Goal: Task Accomplishment & Management: Use online tool/utility

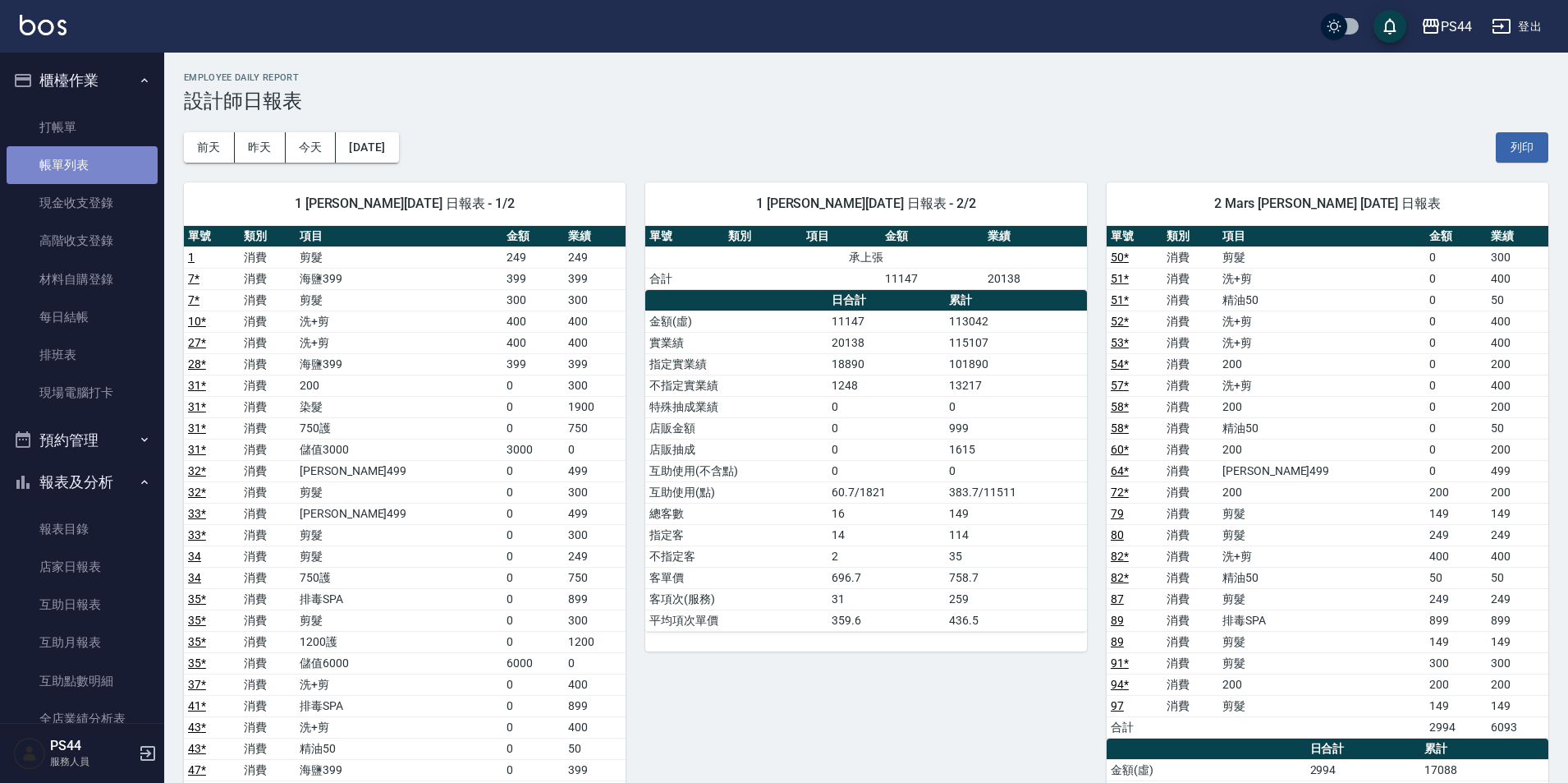
click at [85, 164] on link "帳單列表" at bounding box center [82, 164] width 151 height 38
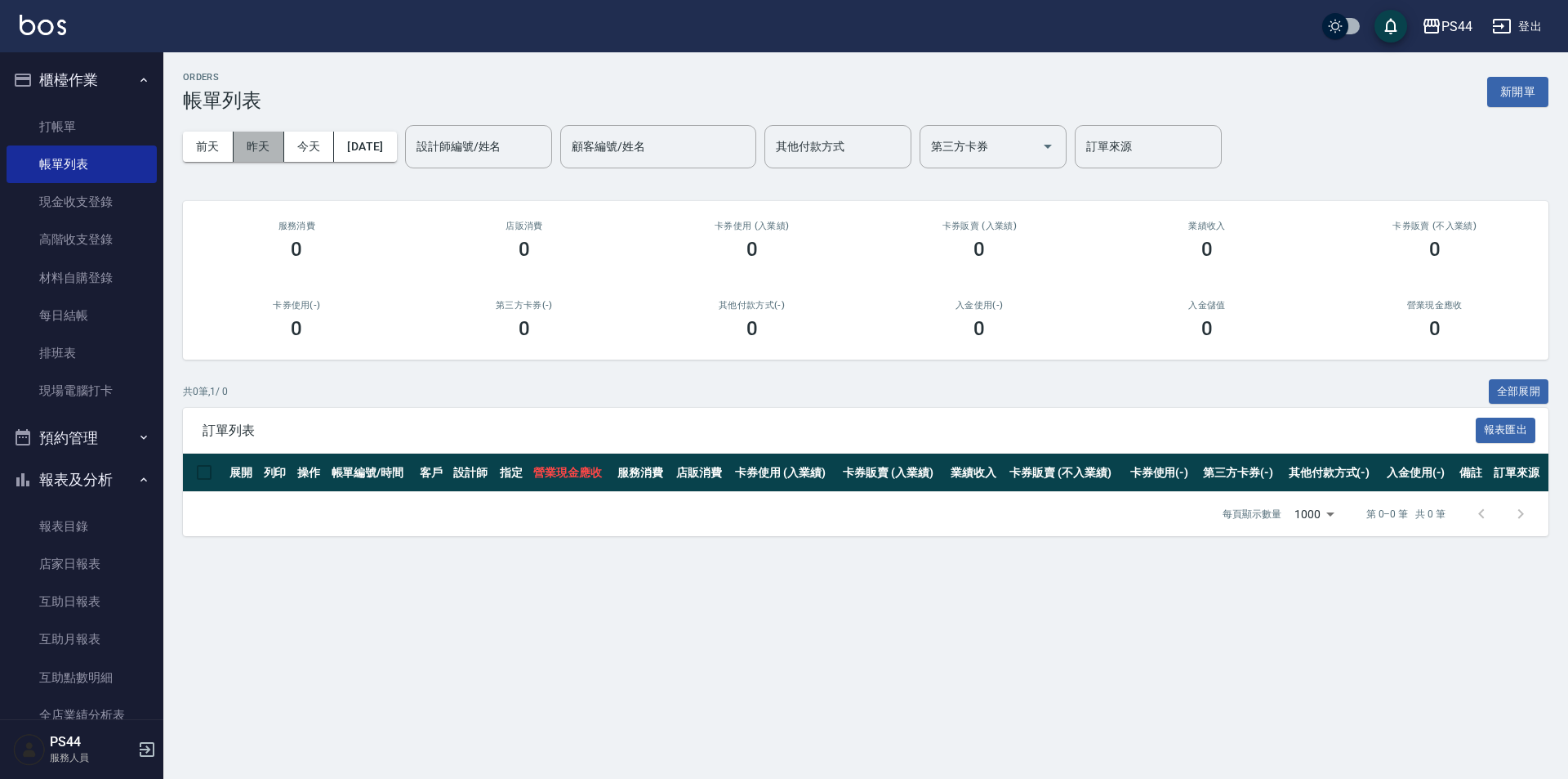
click at [269, 143] on button "昨天" at bounding box center [259, 147] width 51 height 30
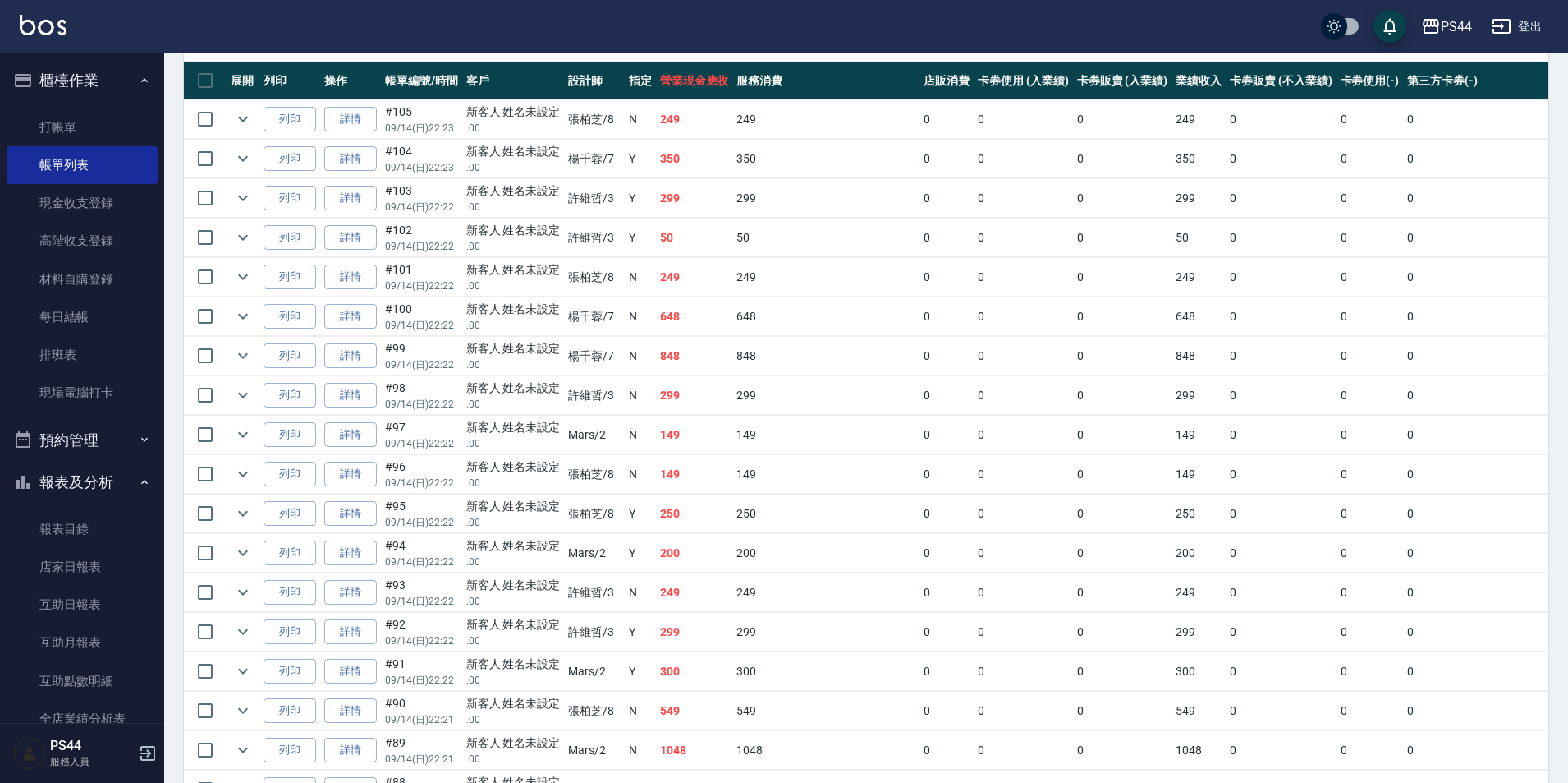
scroll to position [410, 0]
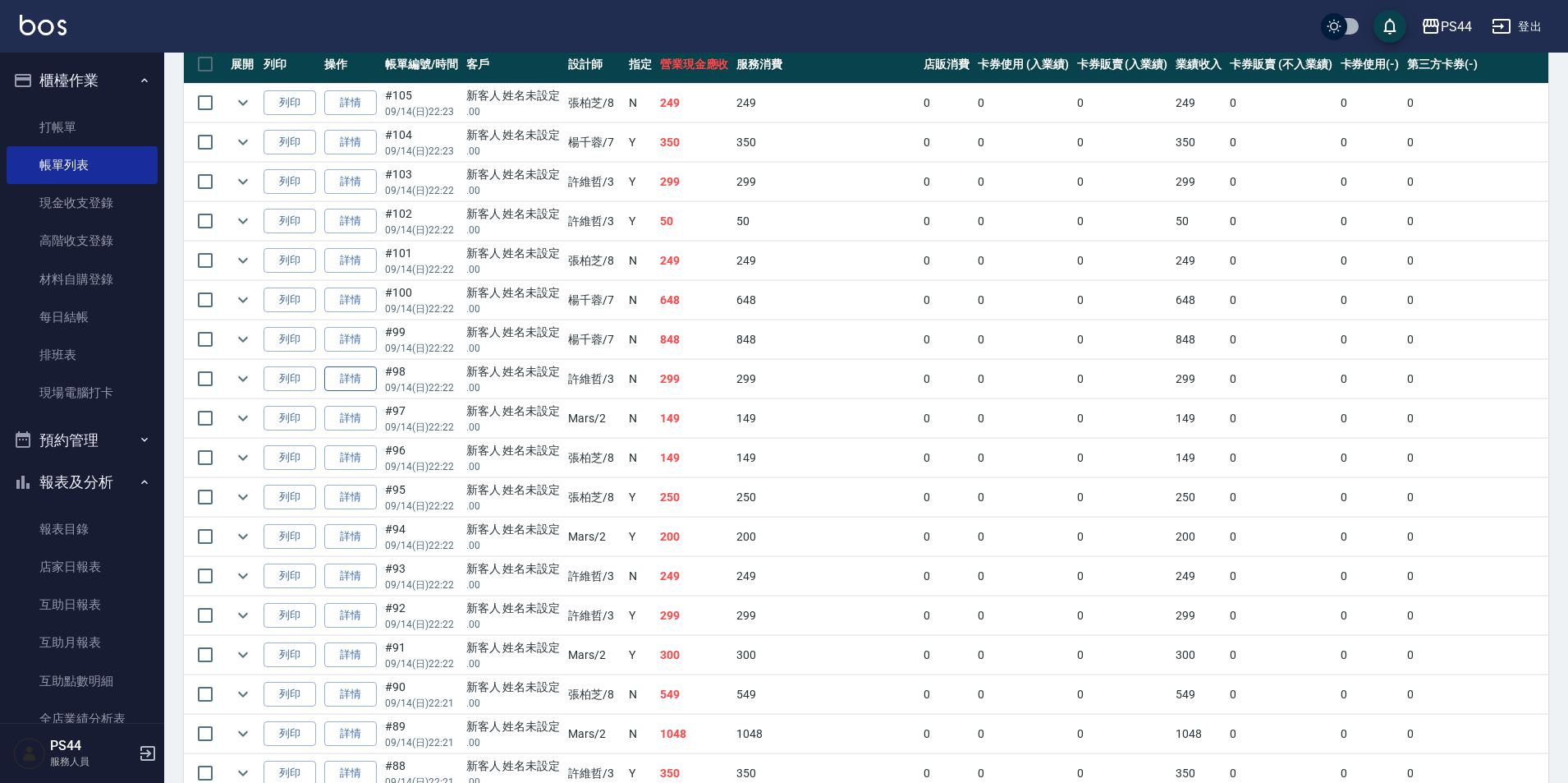
click at [363, 381] on link "詳情" at bounding box center [351, 378] width 53 height 25
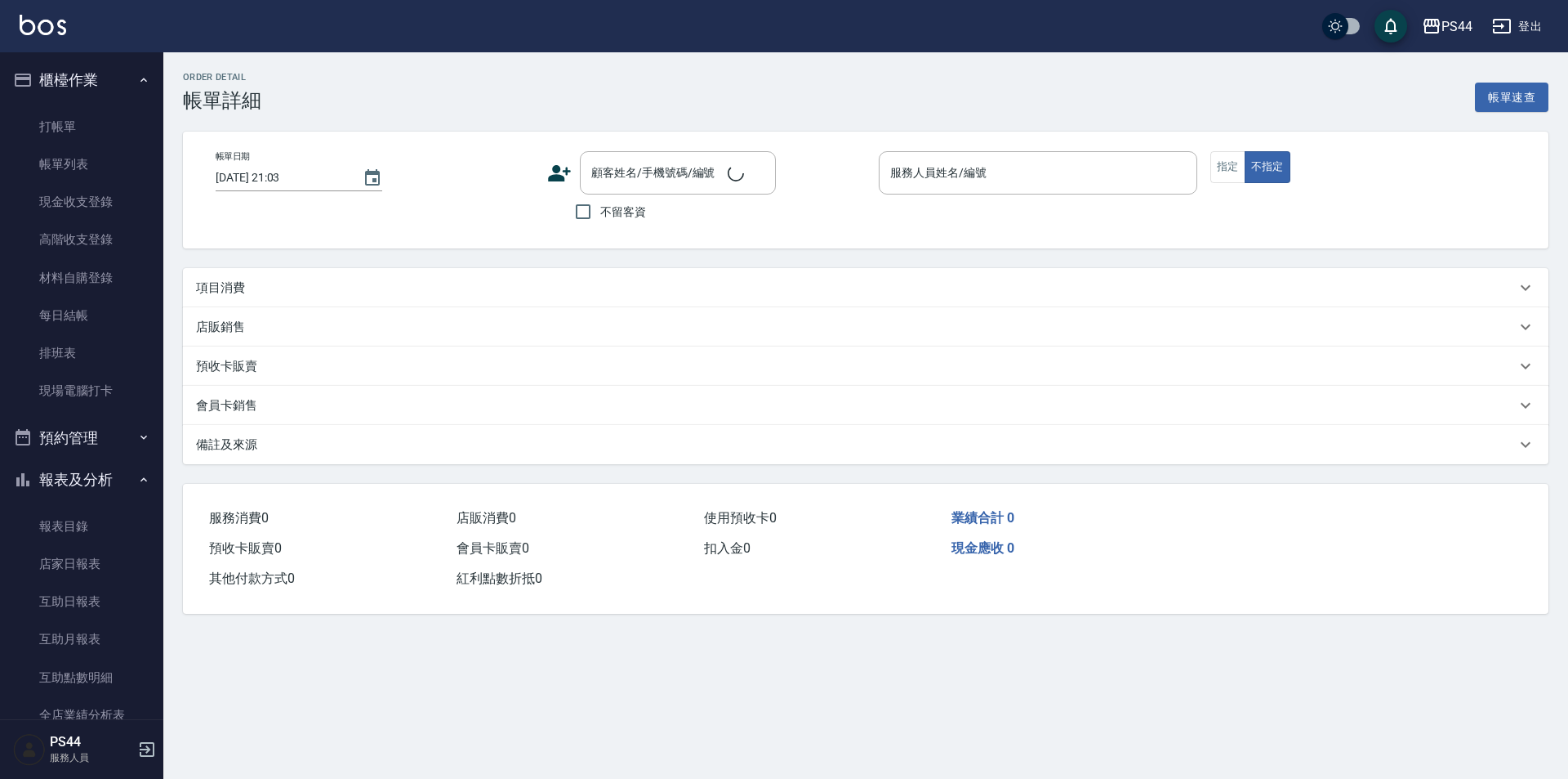
type input "[DATE] 22:22"
type input "許維哲-3"
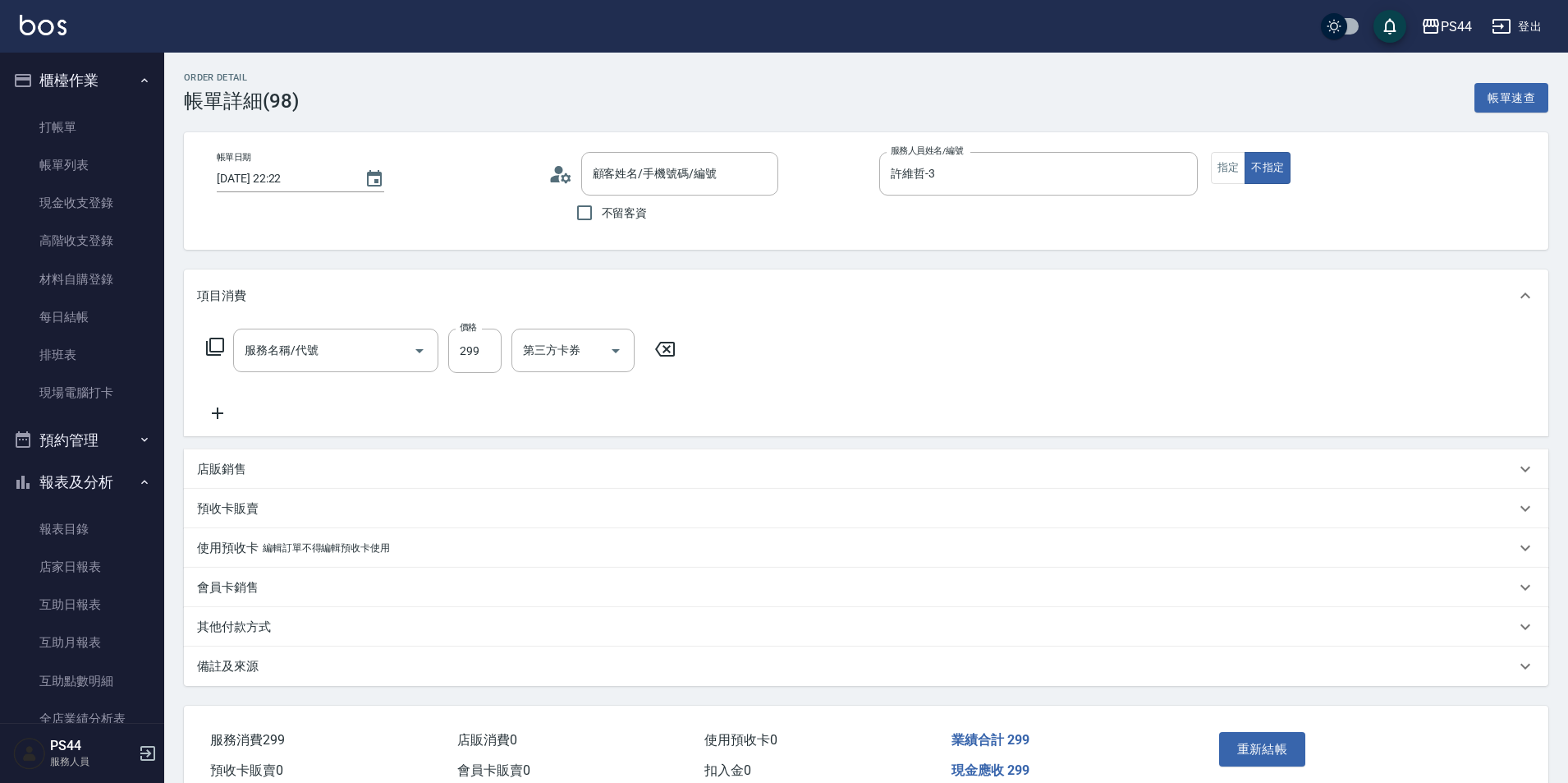
type input "新客人 姓名未設定/.00/null"
type input "剪髮(307)"
click at [1223, 163] on button "指定" at bounding box center [1228, 168] width 35 height 32
click at [1273, 744] on button "重新結帳" at bounding box center [1263, 749] width 87 height 34
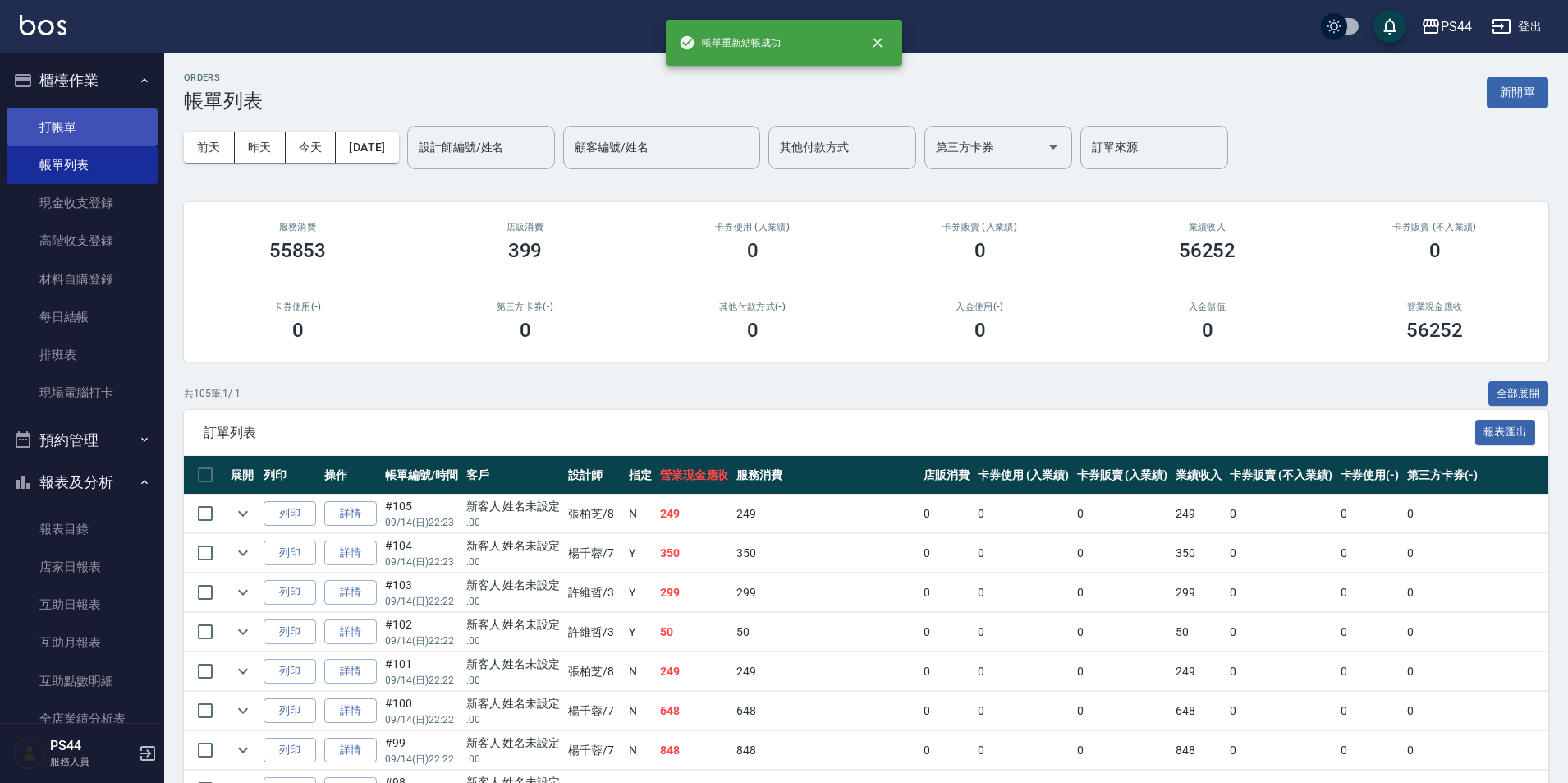
click at [65, 113] on link "打帳單" at bounding box center [82, 127] width 151 height 38
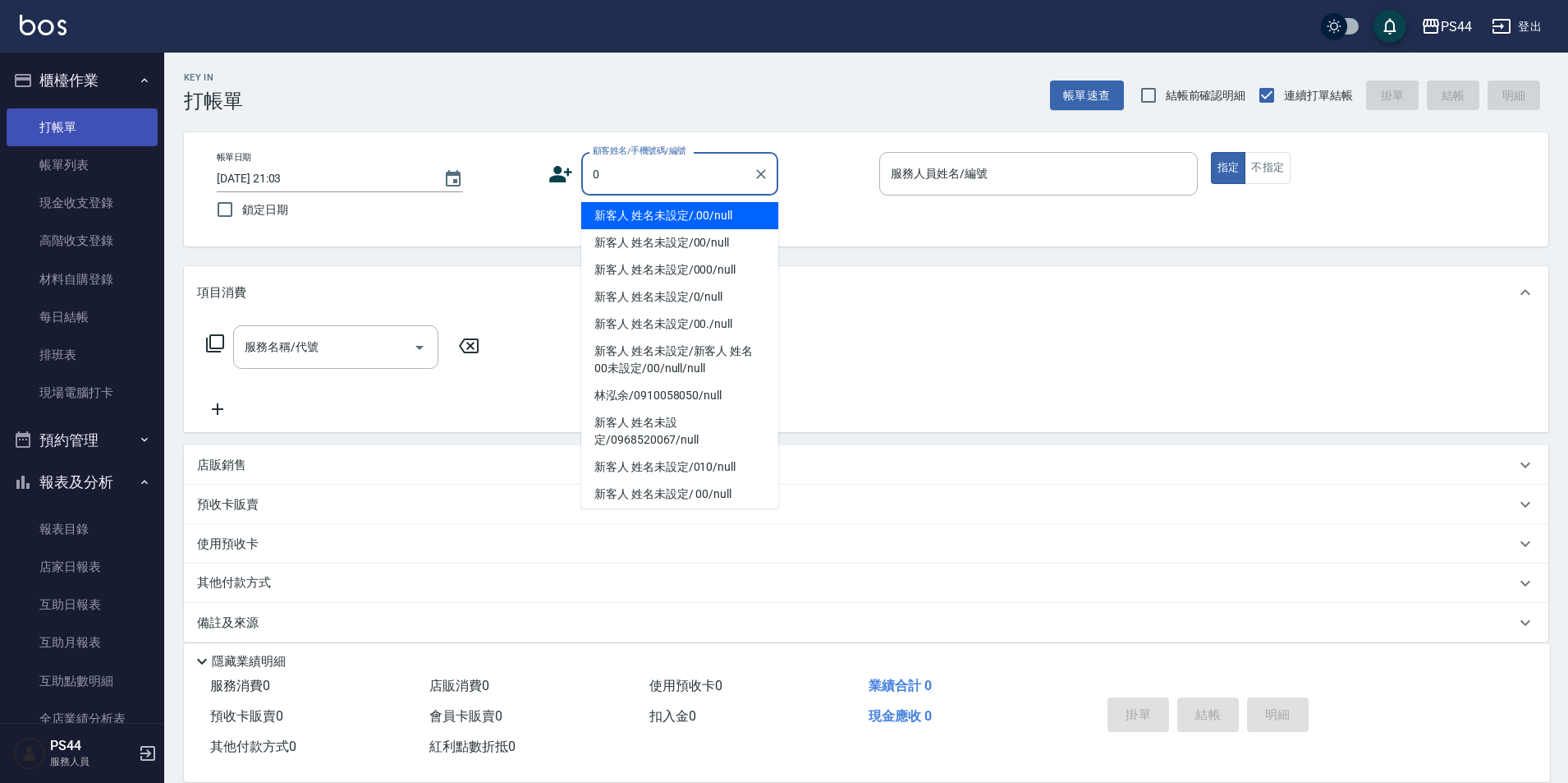
type input "新客人 姓名未設定/.00/null"
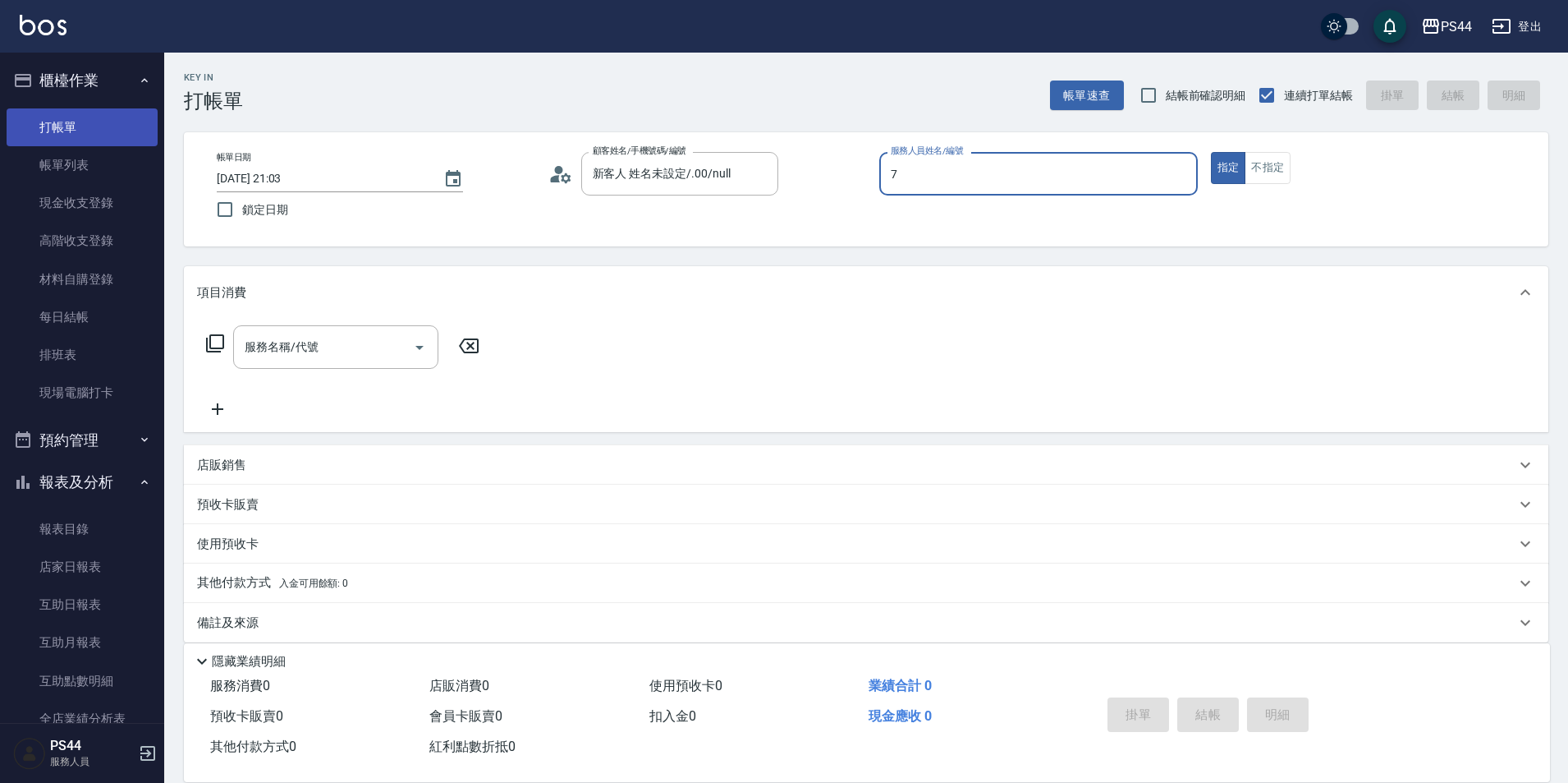
type input "楊千蓉-7"
type button "true"
type input "新客人 姓名未設定/0/null"
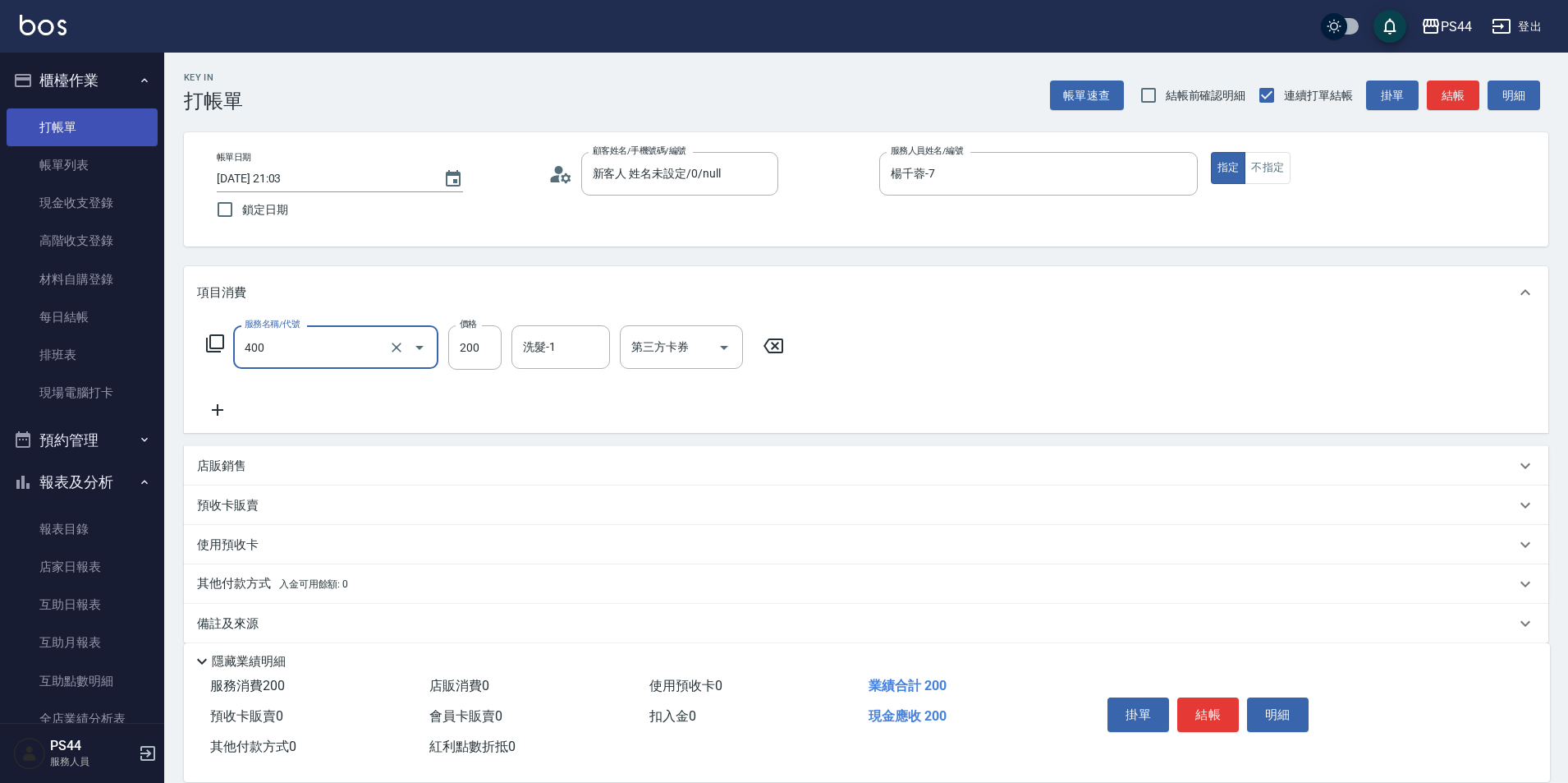
type input "自備護髮(400)"
type input "300"
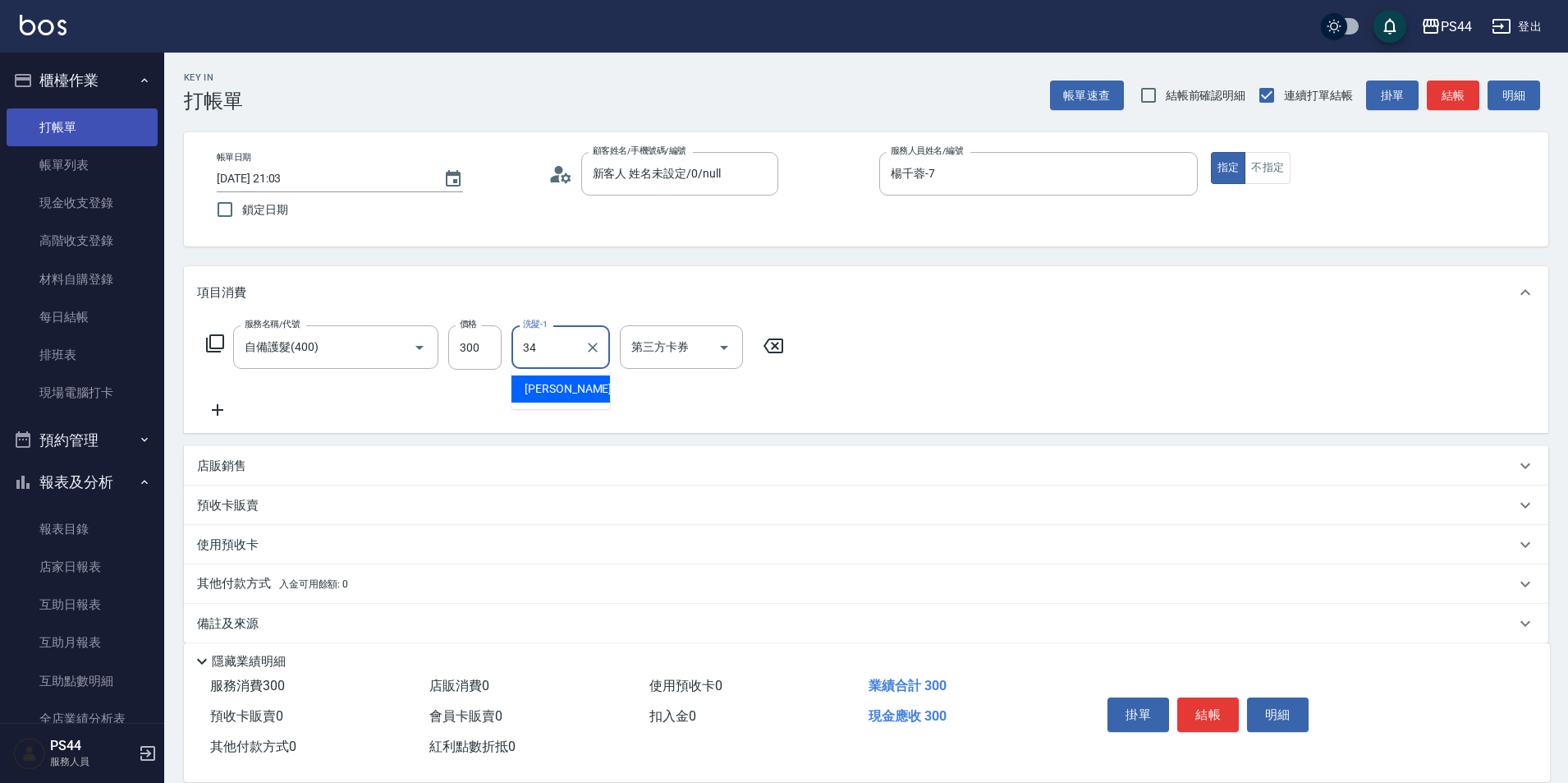
type input "[PERSON_NAME]-34"
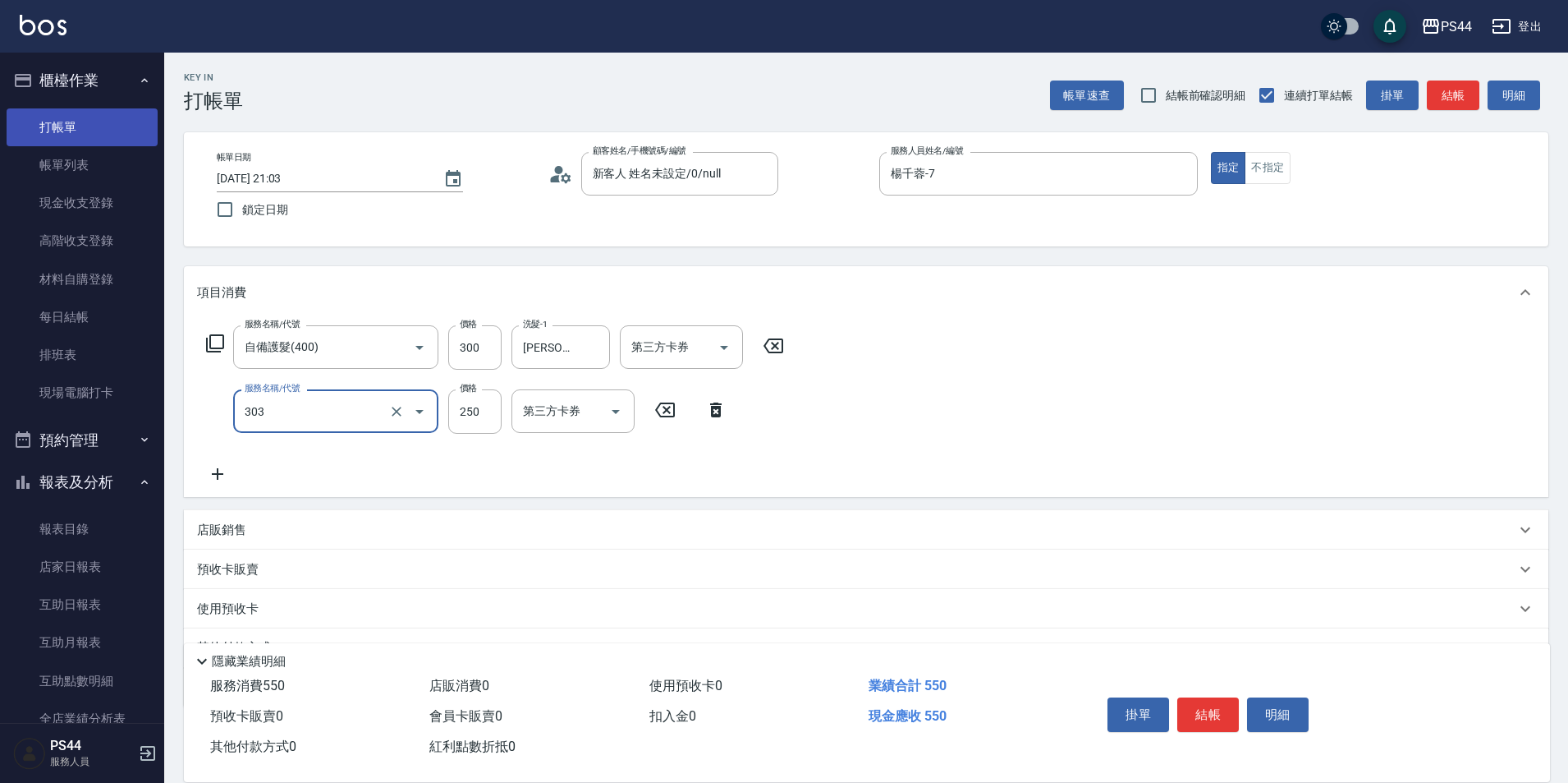
type input "剪髮(303)"
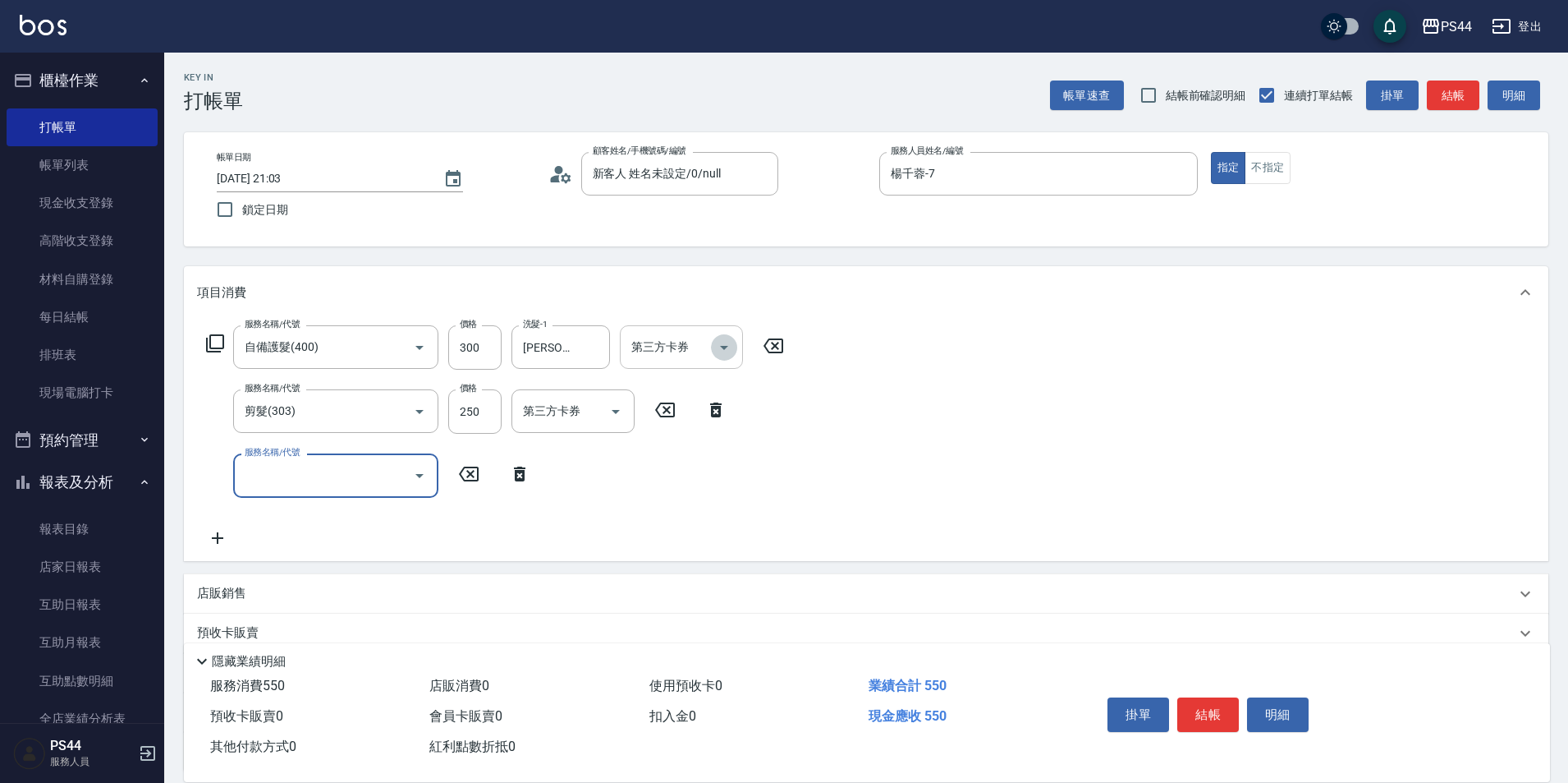
click at [725, 352] on icon "Open" at bounding box center [723, 347] width 19 height 19
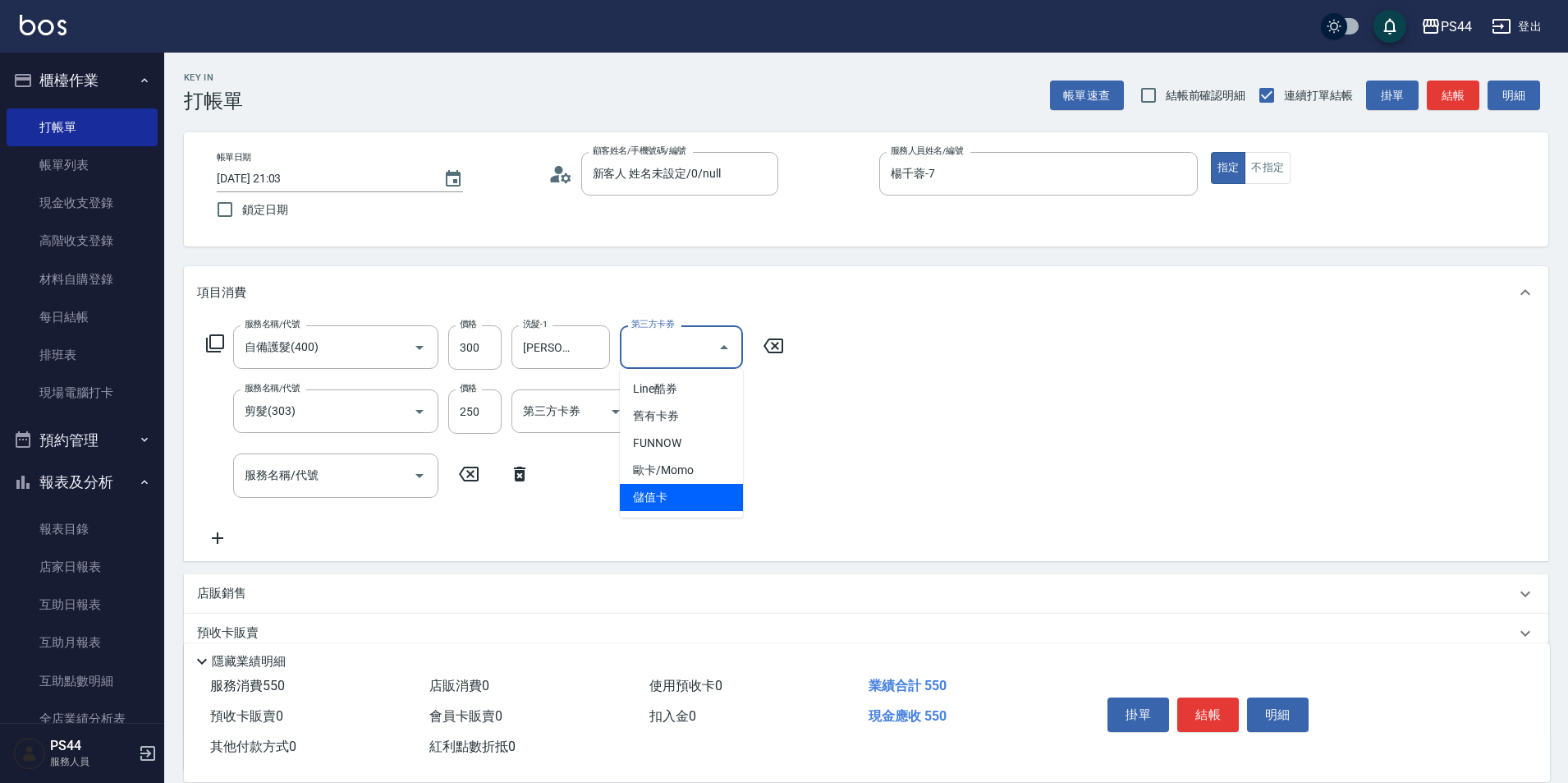
click at [651, 499] on span "儲值卡" at bounding box center [681, 497] width 123 height 27
type input "儲值卡"
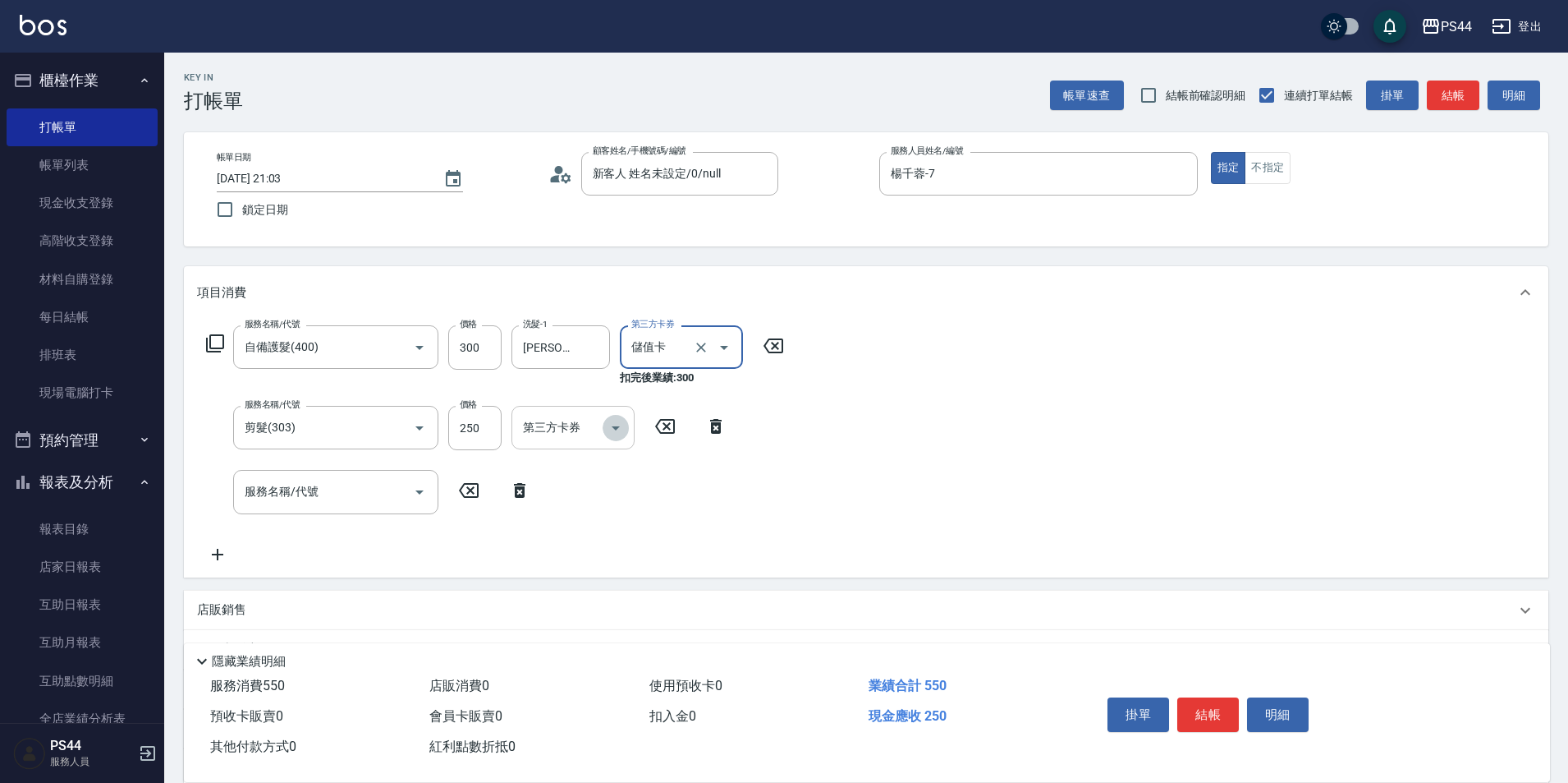
drag, startPoint x: 622, startPoint y: 431, endPoint x: 617, endPoint y: 441, distance: 11.2
click at [621, 432] on icon "Open" at bounding box center [615, 427] width 19 height 19
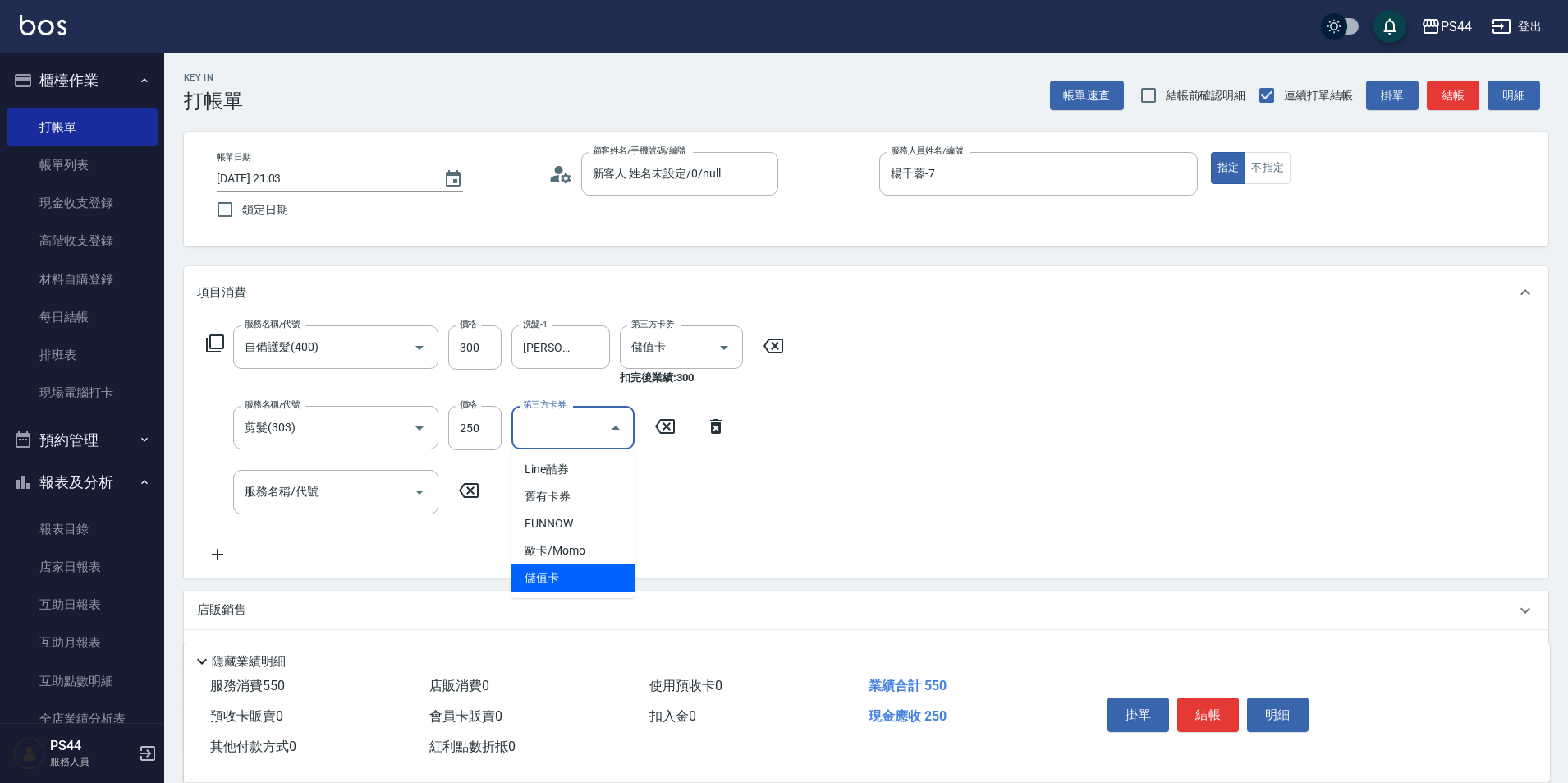
click at [548, 574] on span "儲值卡" at bounding box center [573, 577] width 123 height 27
type input "儲值卡"
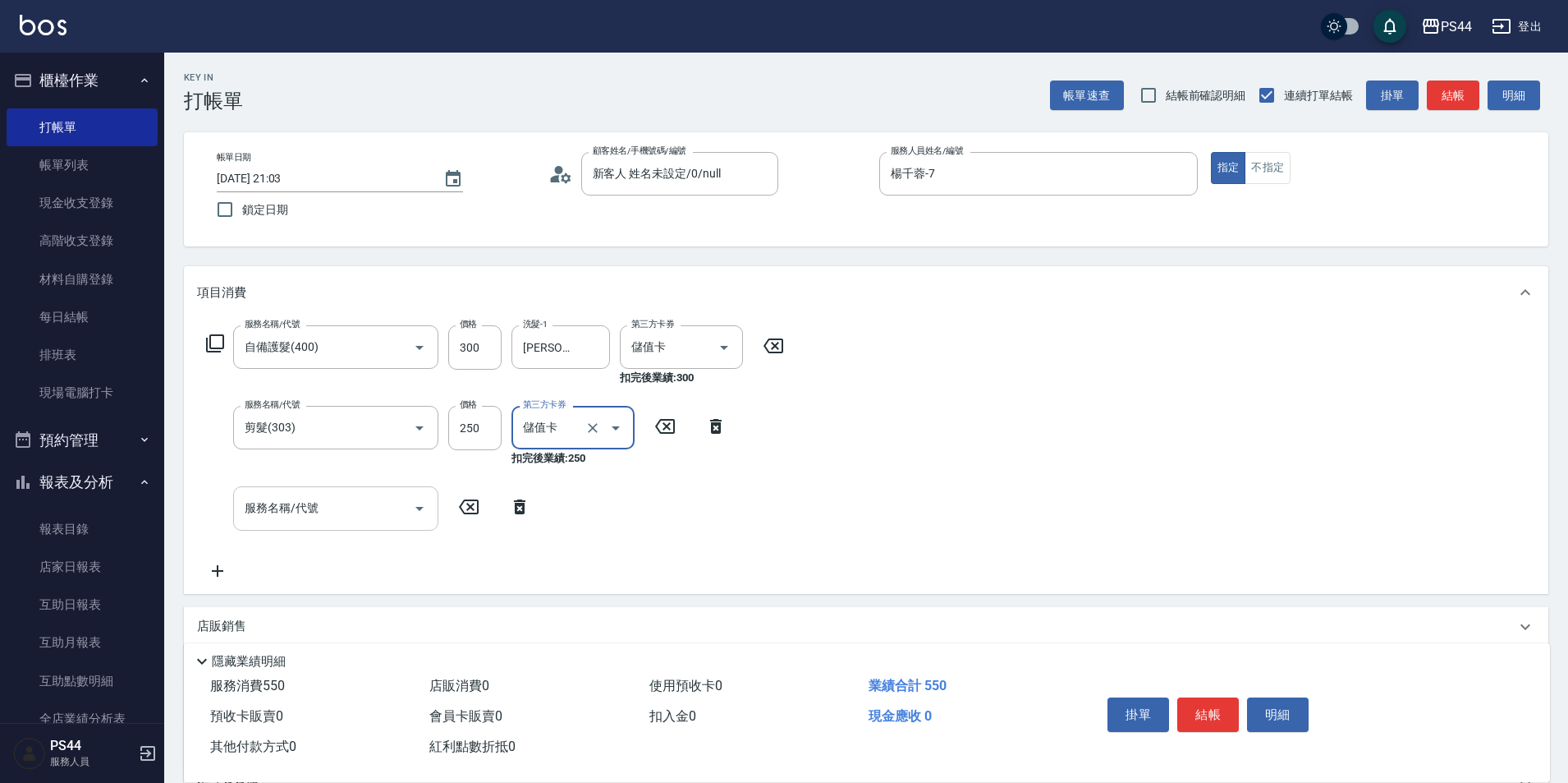
click at [384, 519] on input "服務名稱/代號" at bounding box center [324, 508] width 166 height 29
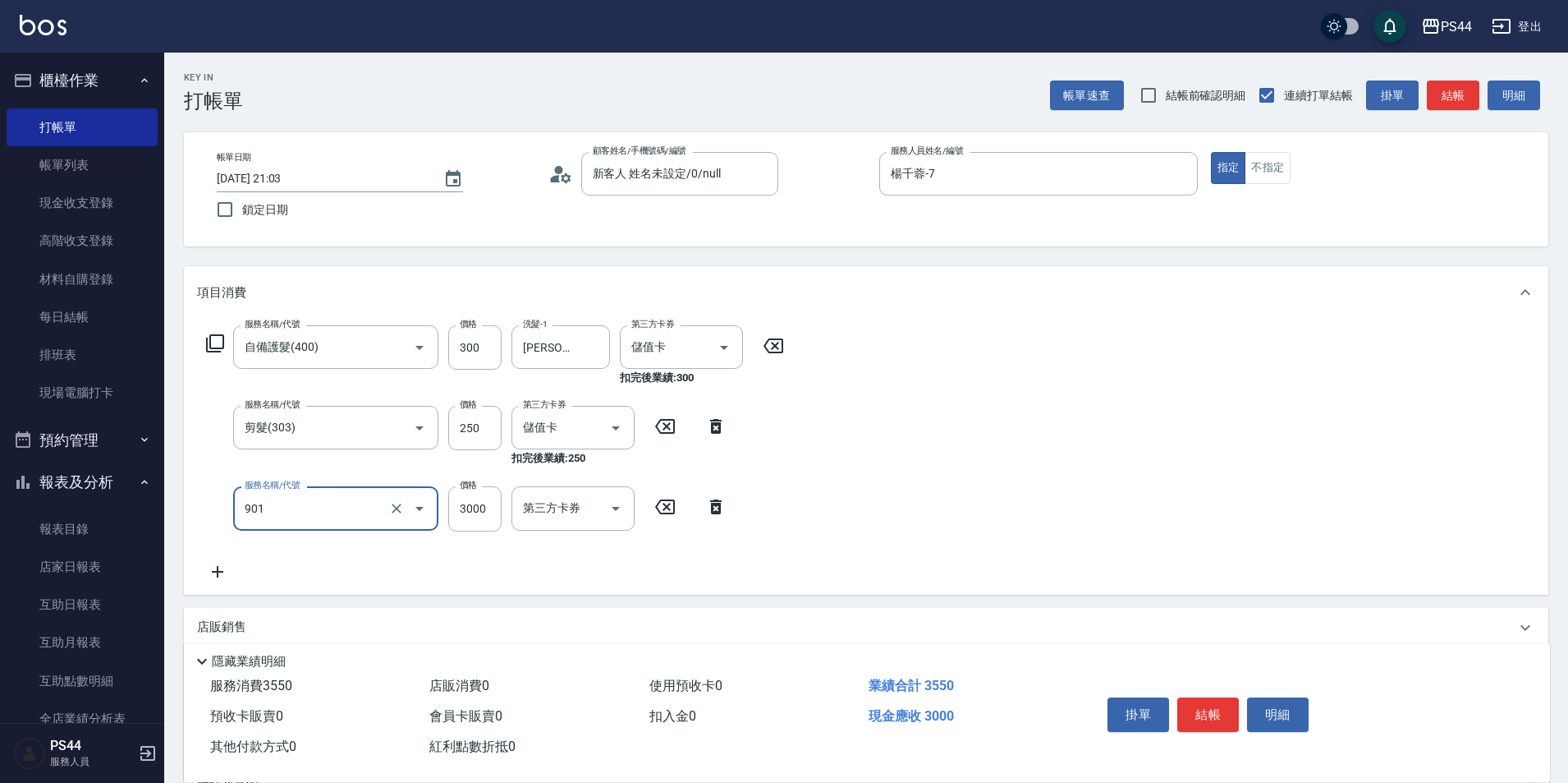
type input "儲值3000(901)"
type input "550"
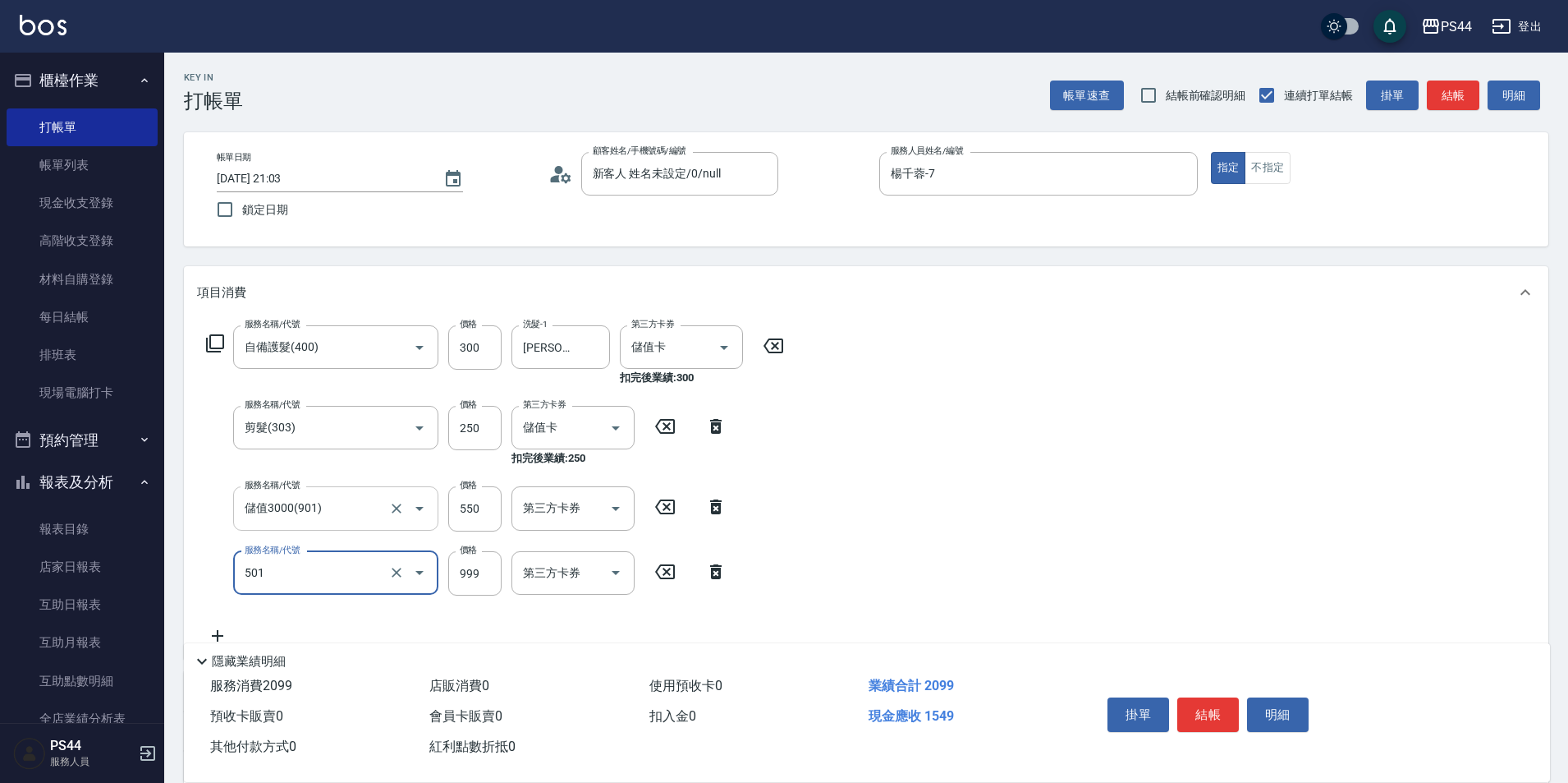
type input "染髮(501)"
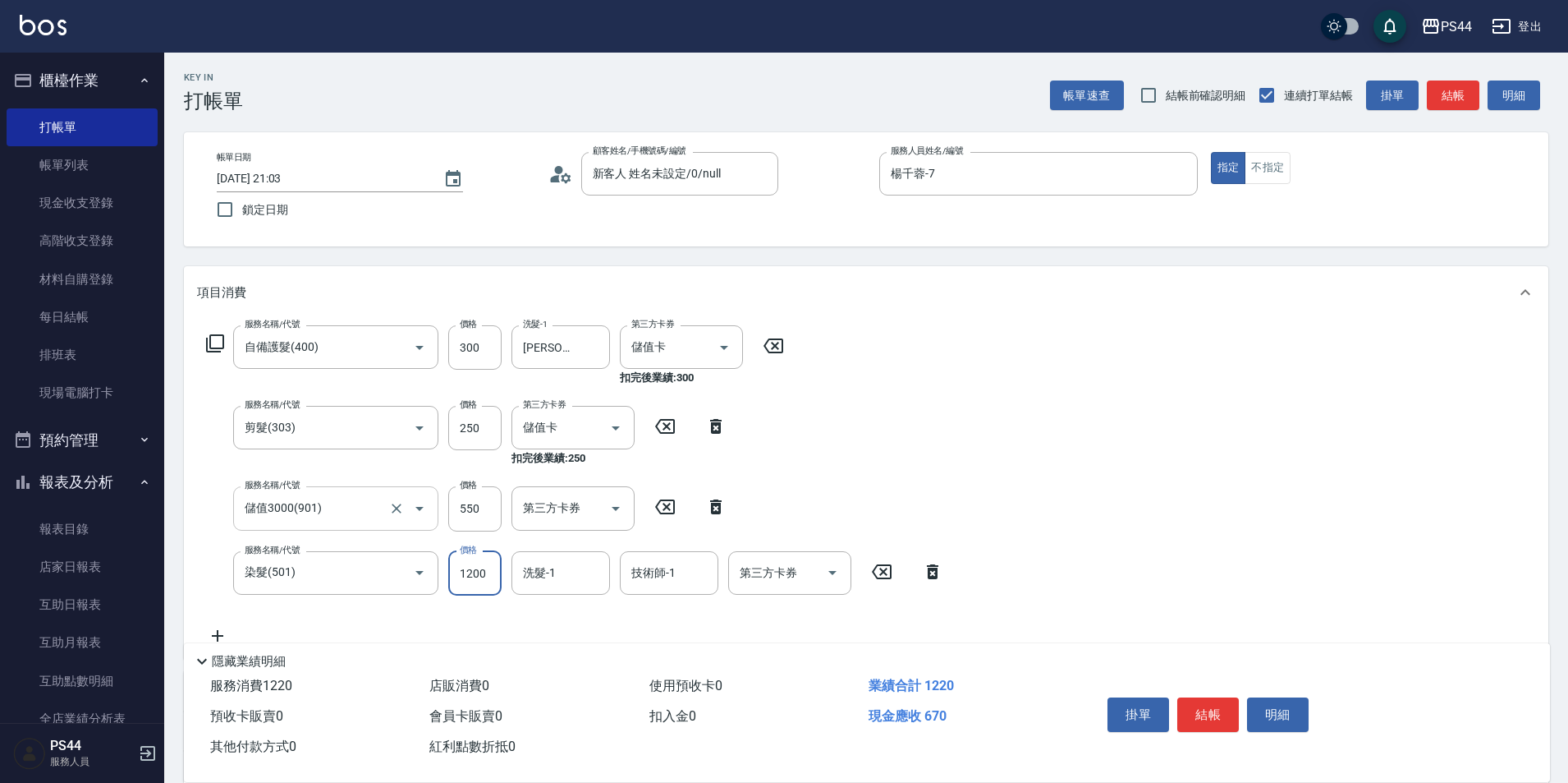
type input "1200"
type input "[PERSON_NAME]-34"
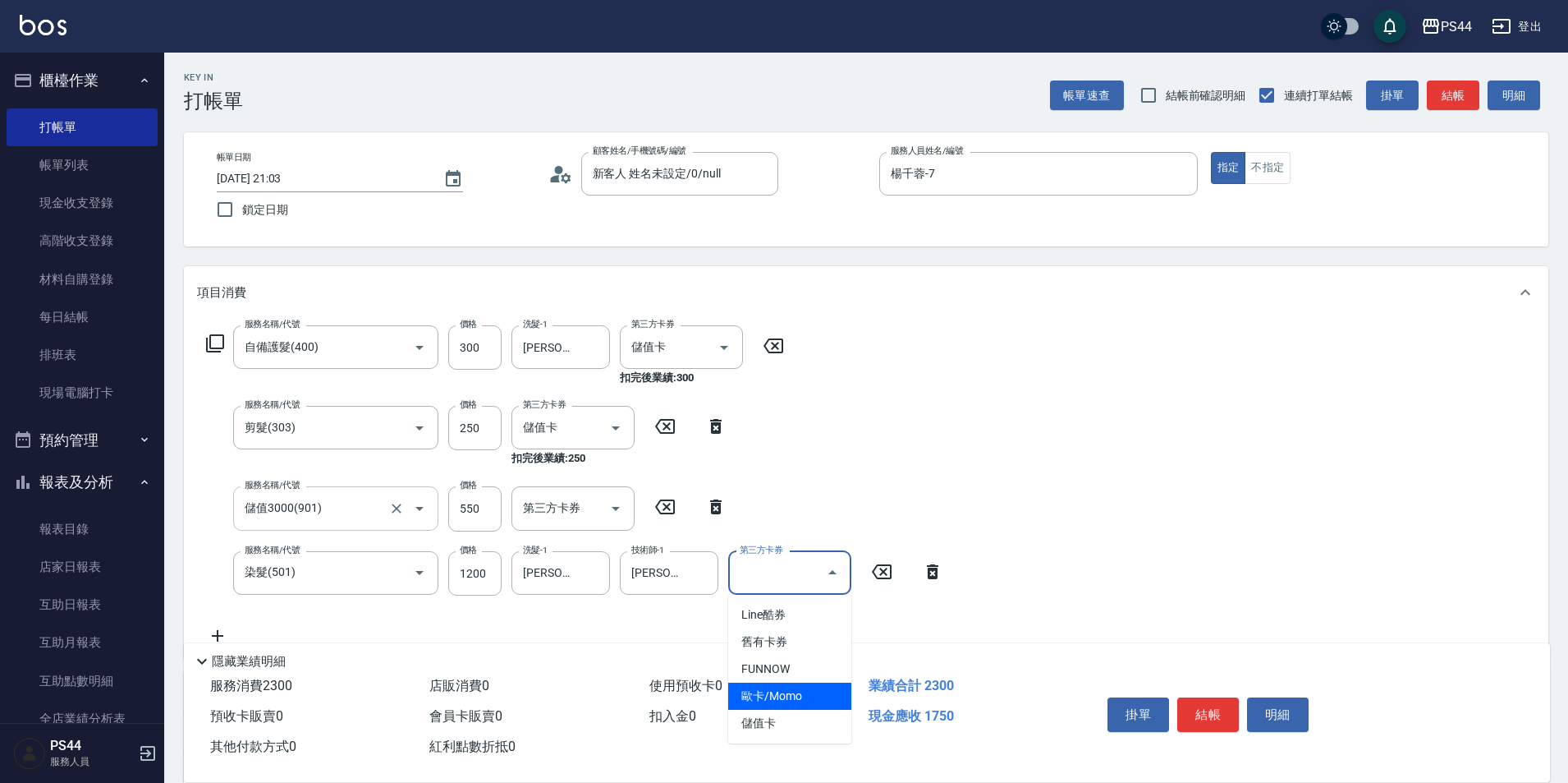
type input "儲值卡"
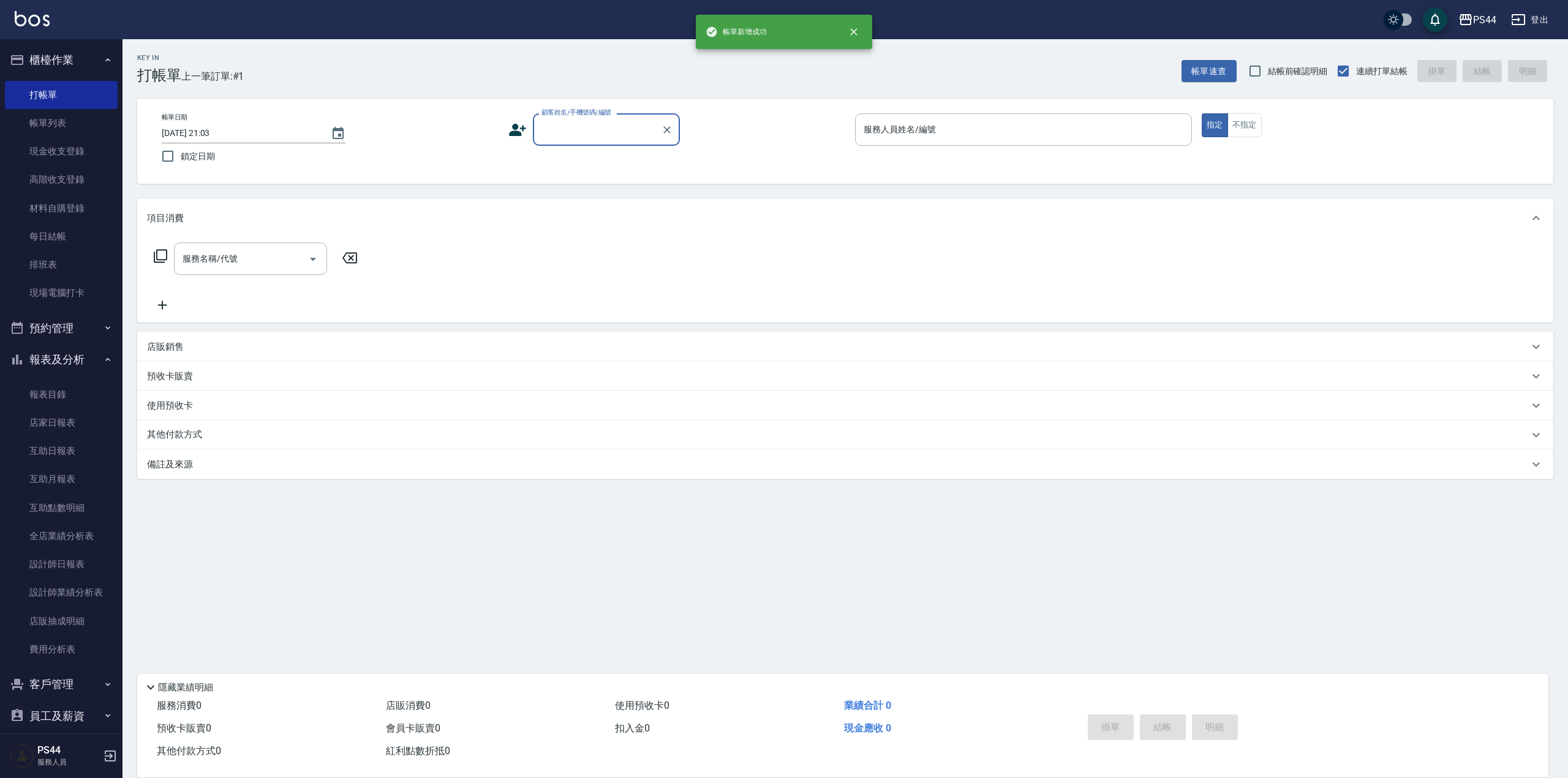
drag, startPoint x: 1156, startPoint y: 1, endPoint x: 623, endPoint y: 129, distance: 548.2
click at [623, 129] on input "顧客姓名/手機號碼/編號" at bounding box center [597, 130] width 118 height 21
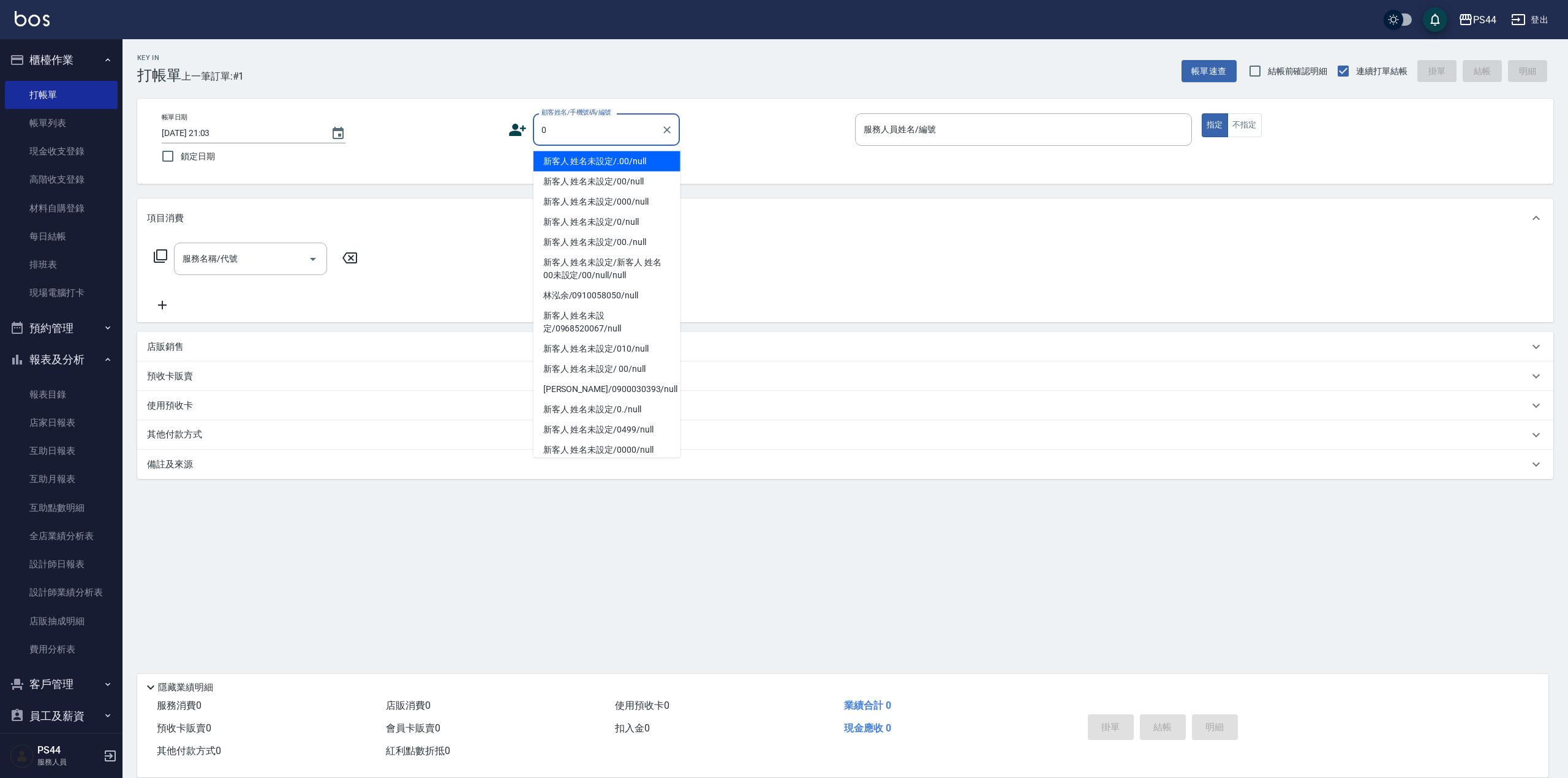
type input "新客人 姓名未設定/.00/null"
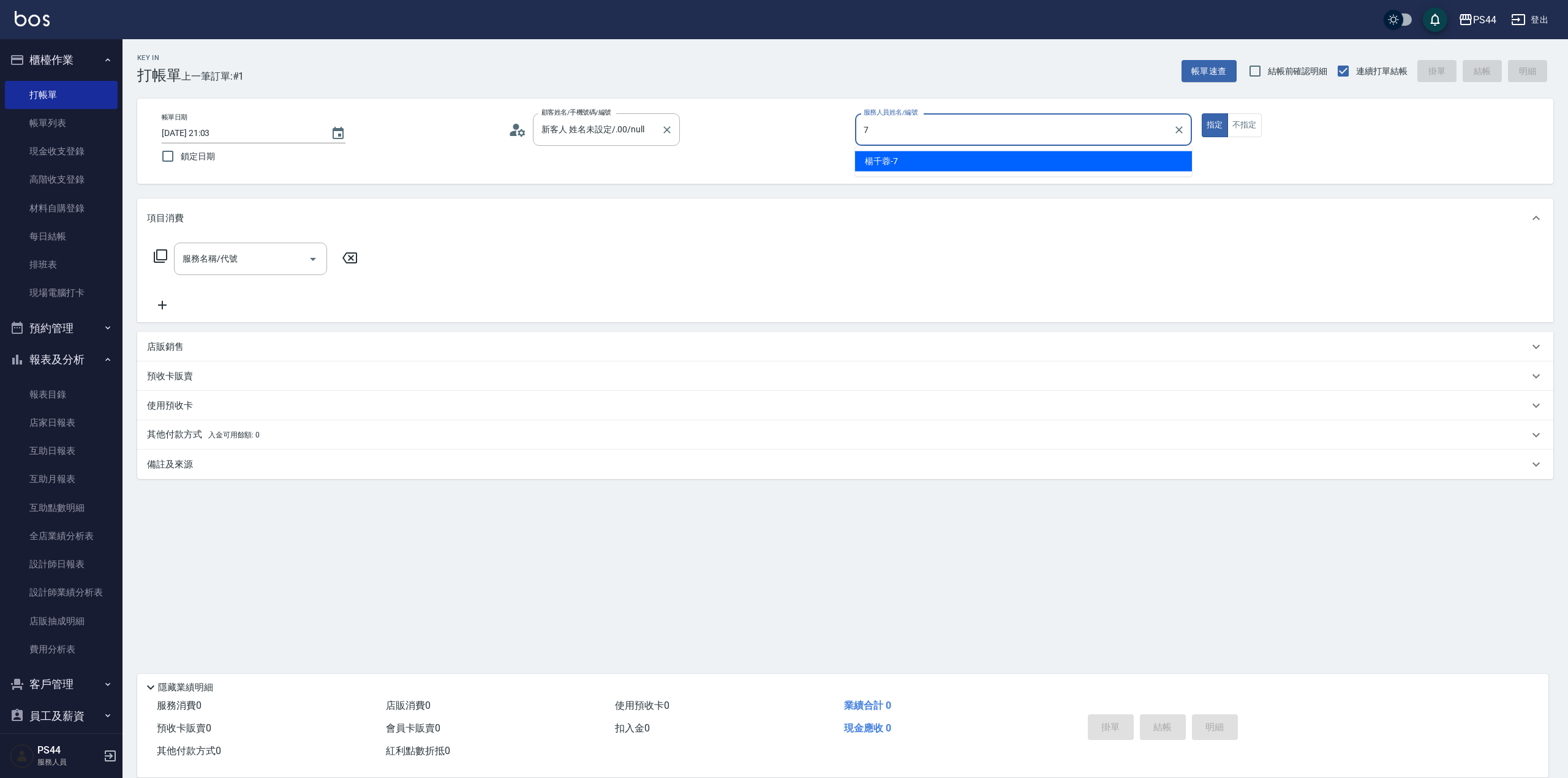
type input "楊千蓉-7"
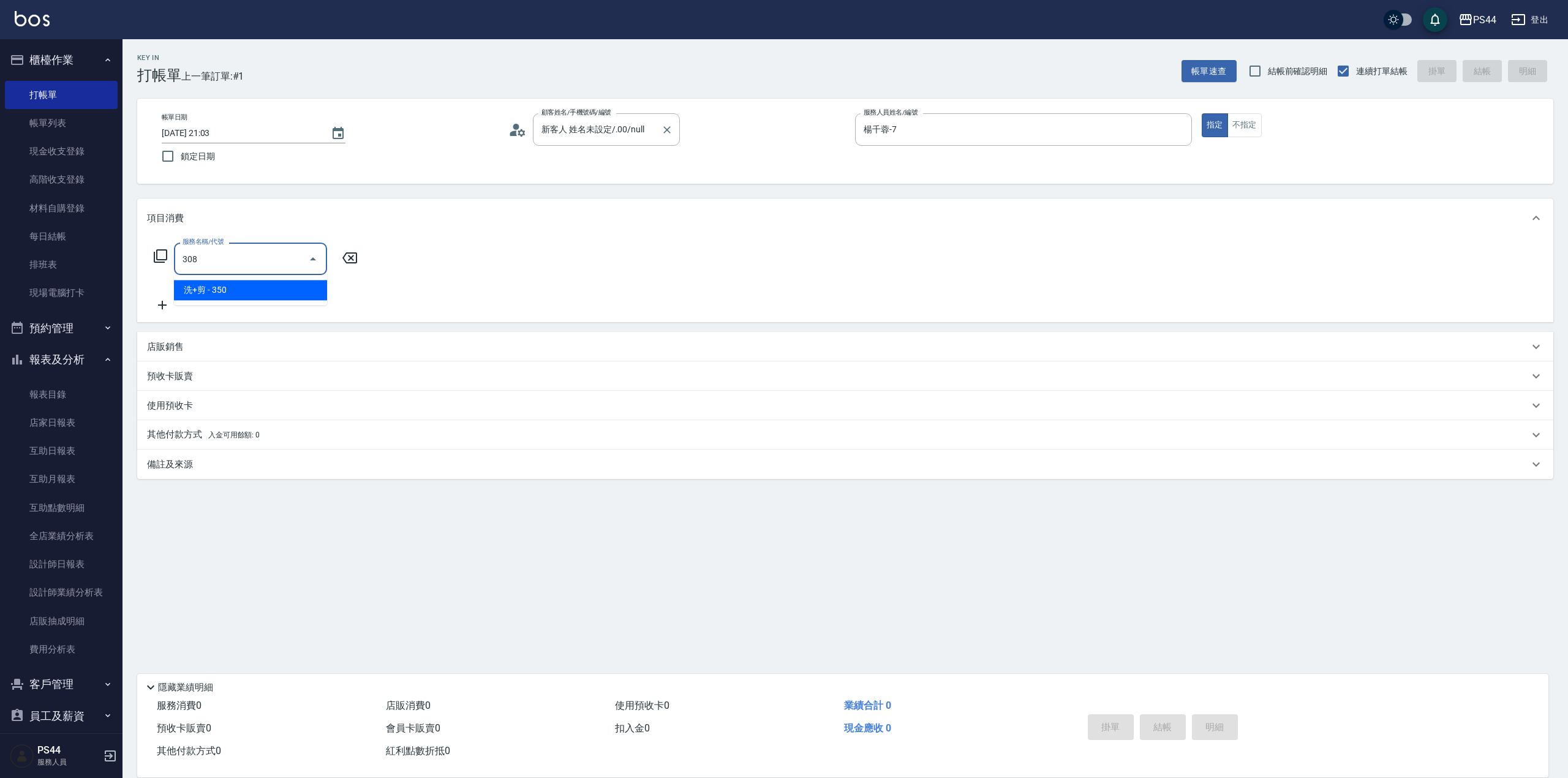
type input "洗+剪(308)"
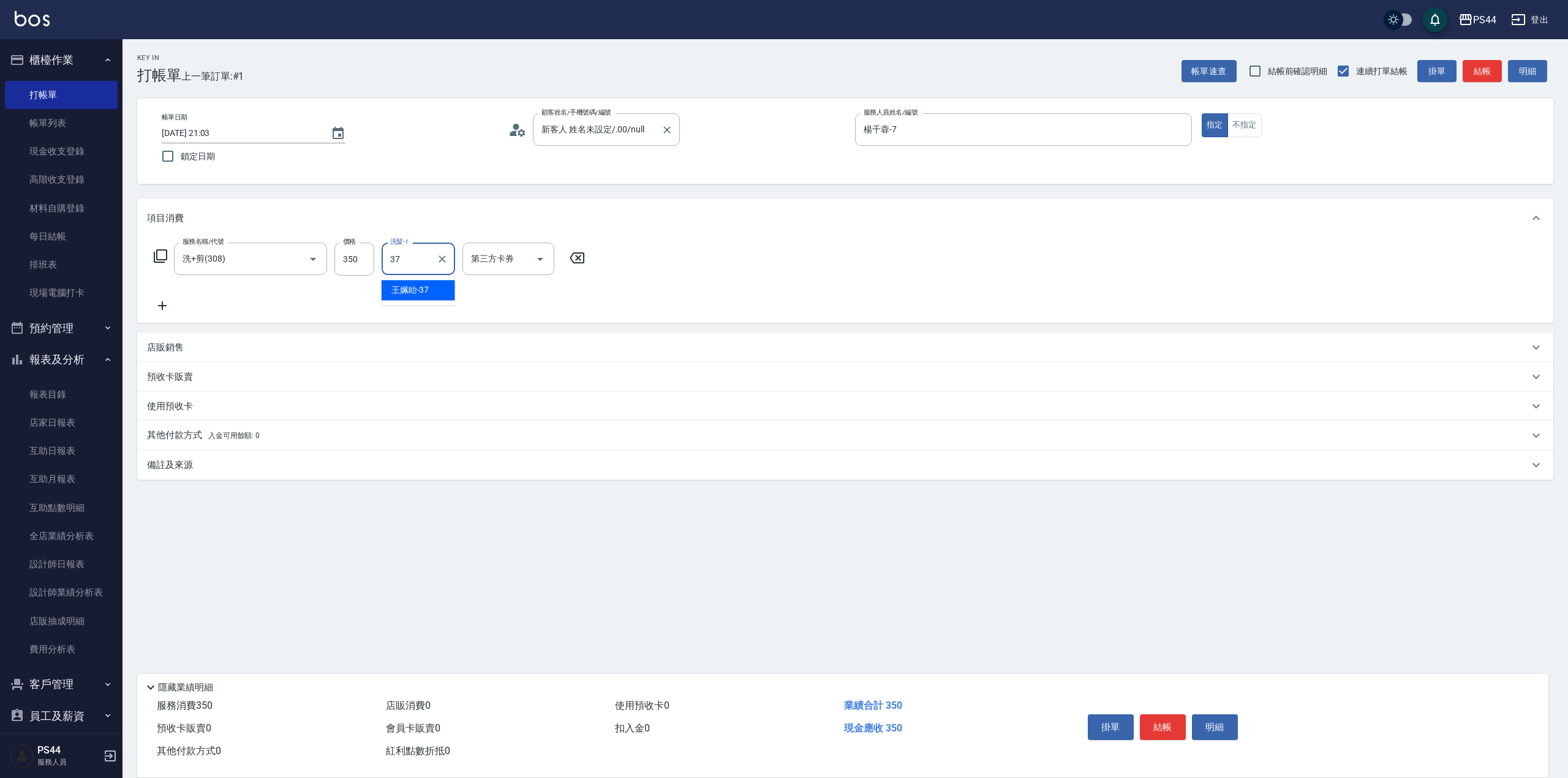
type input "王姵眙-37"
type input "儲值卡"
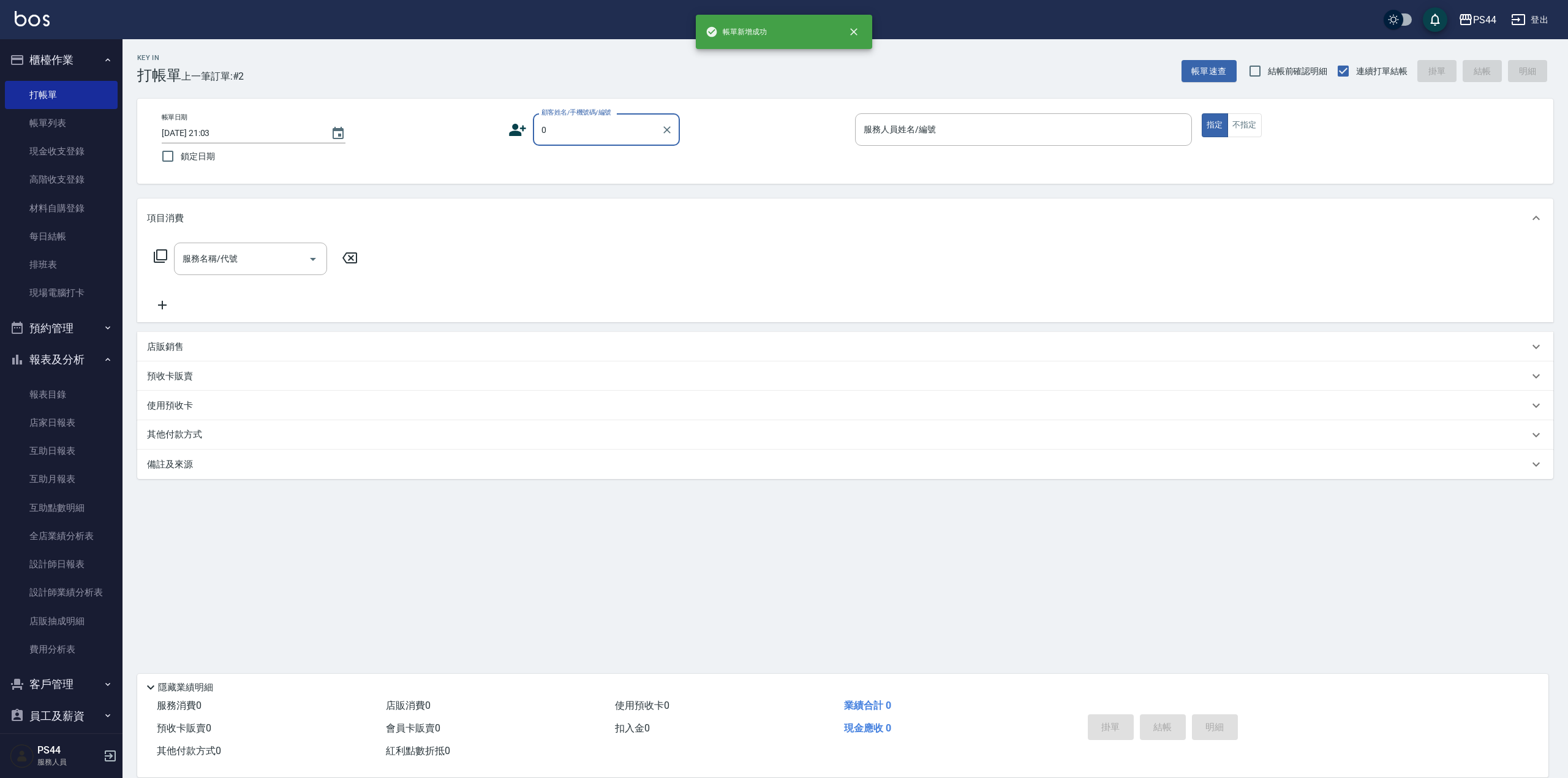
type input "新客人 姓名未設定/.00/null"
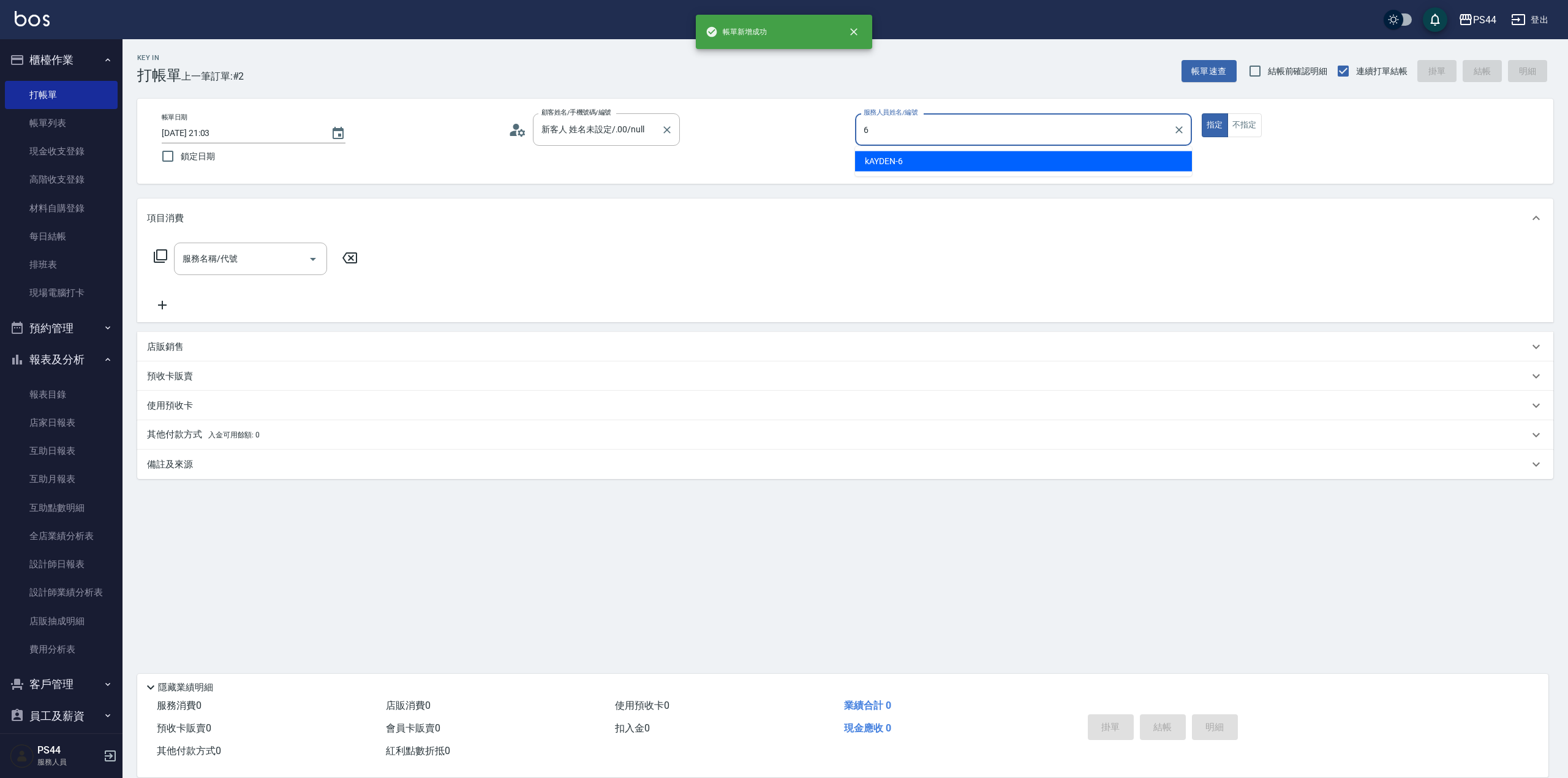
type input "kAYDEN-6"
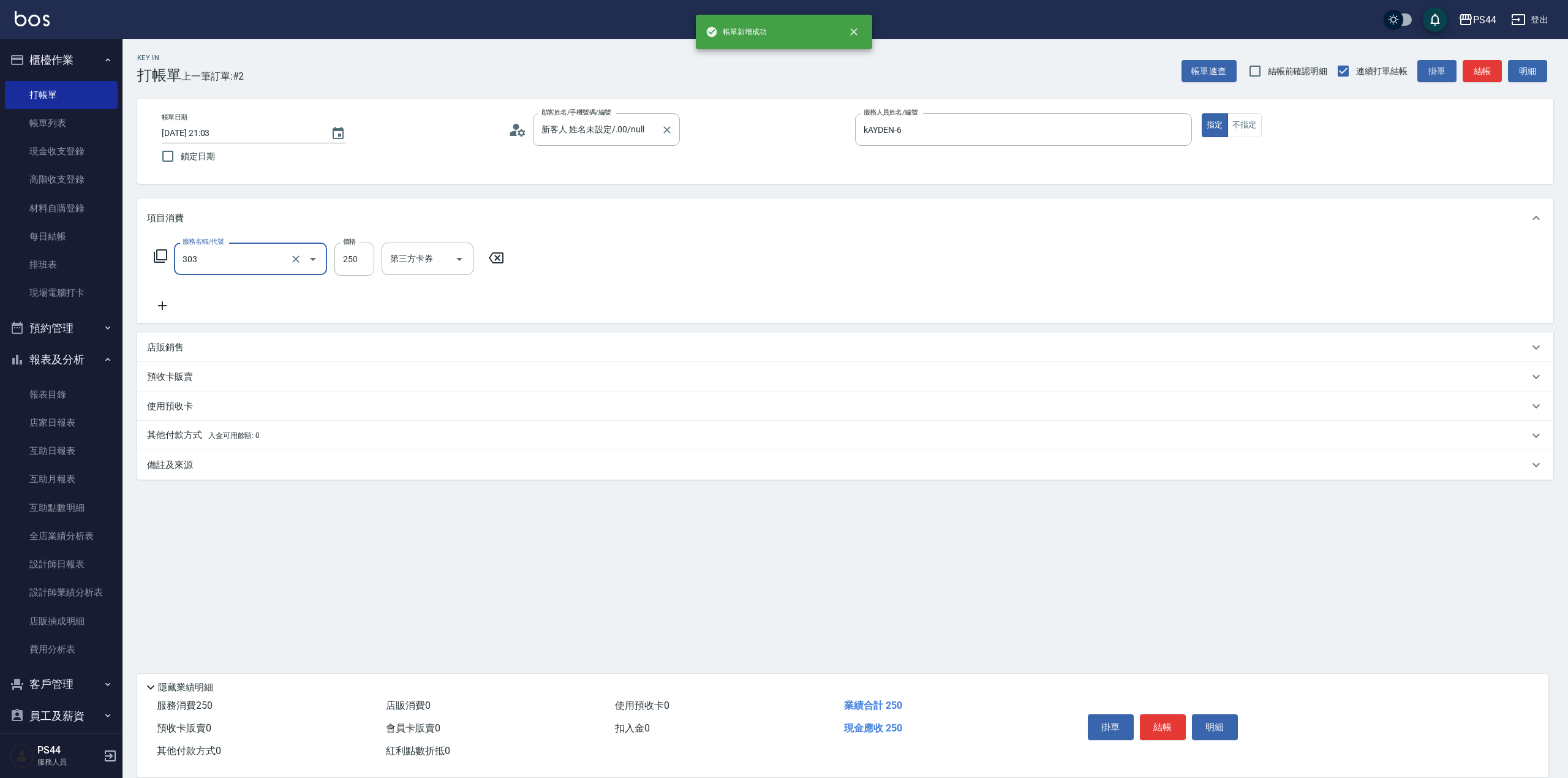
type input "剪髮(303)"
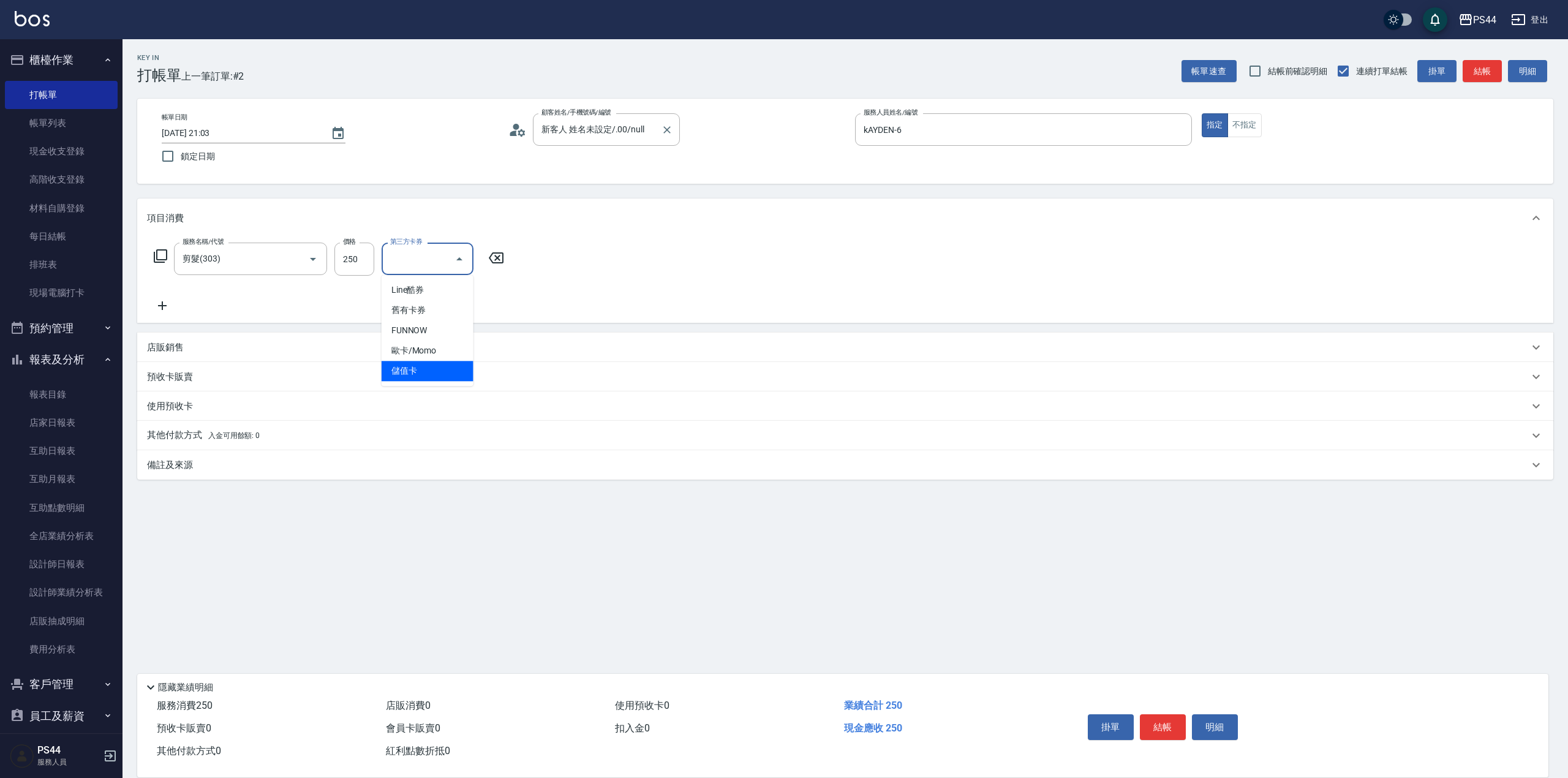
type input "儲值卡"
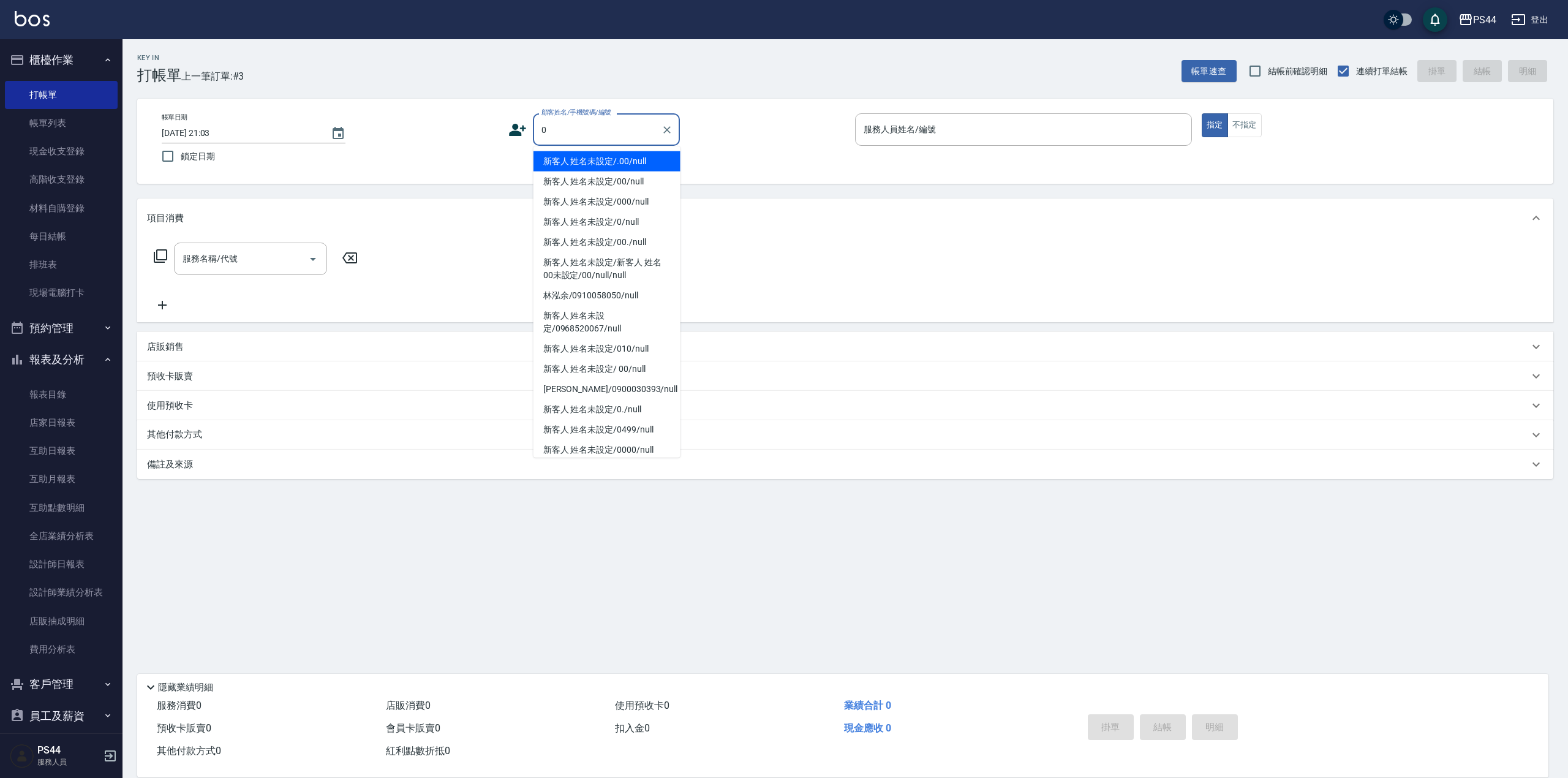
type input "新客人 姓名未設定/.00/null"
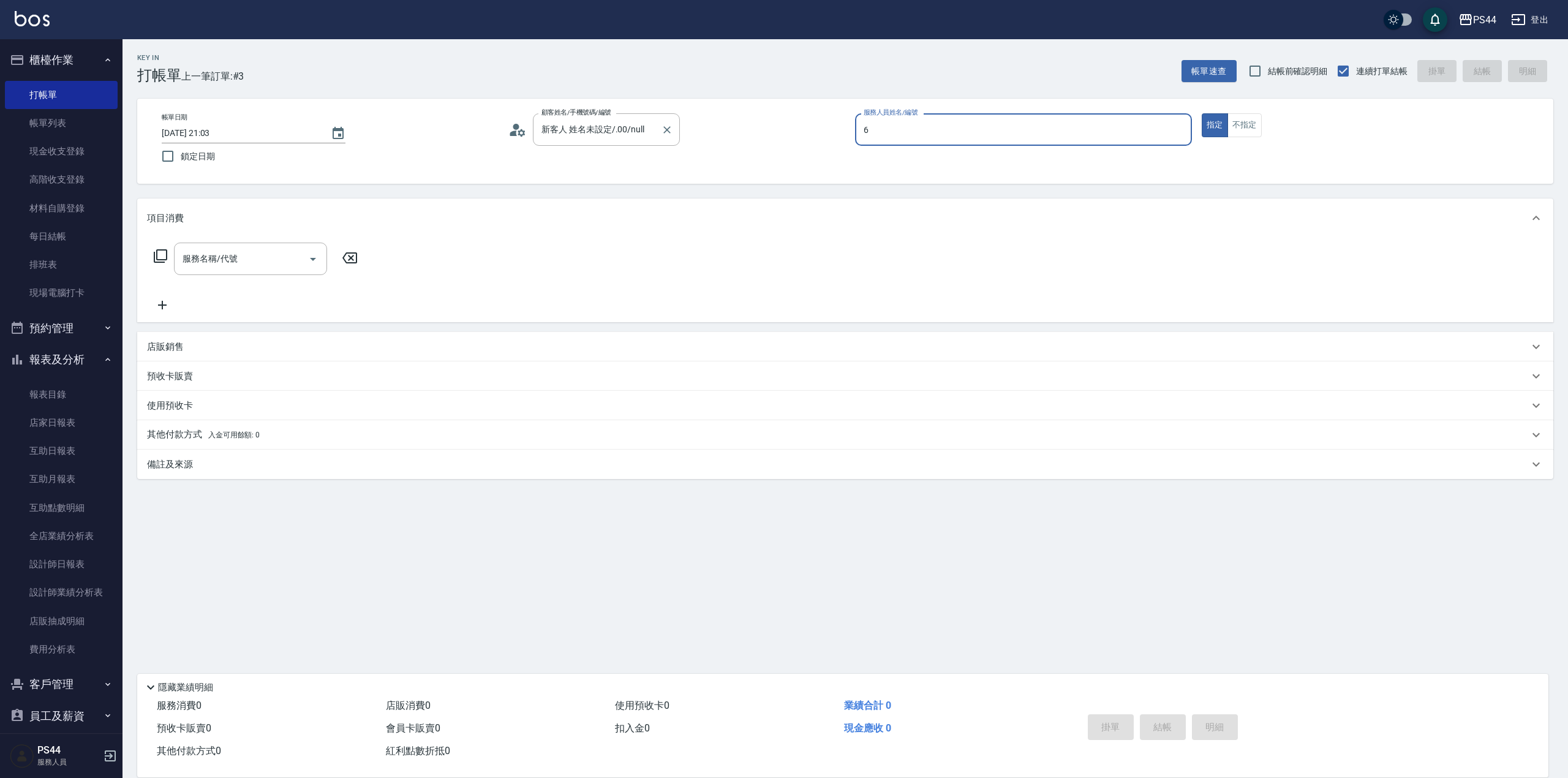
type input "kAYDEN-6"
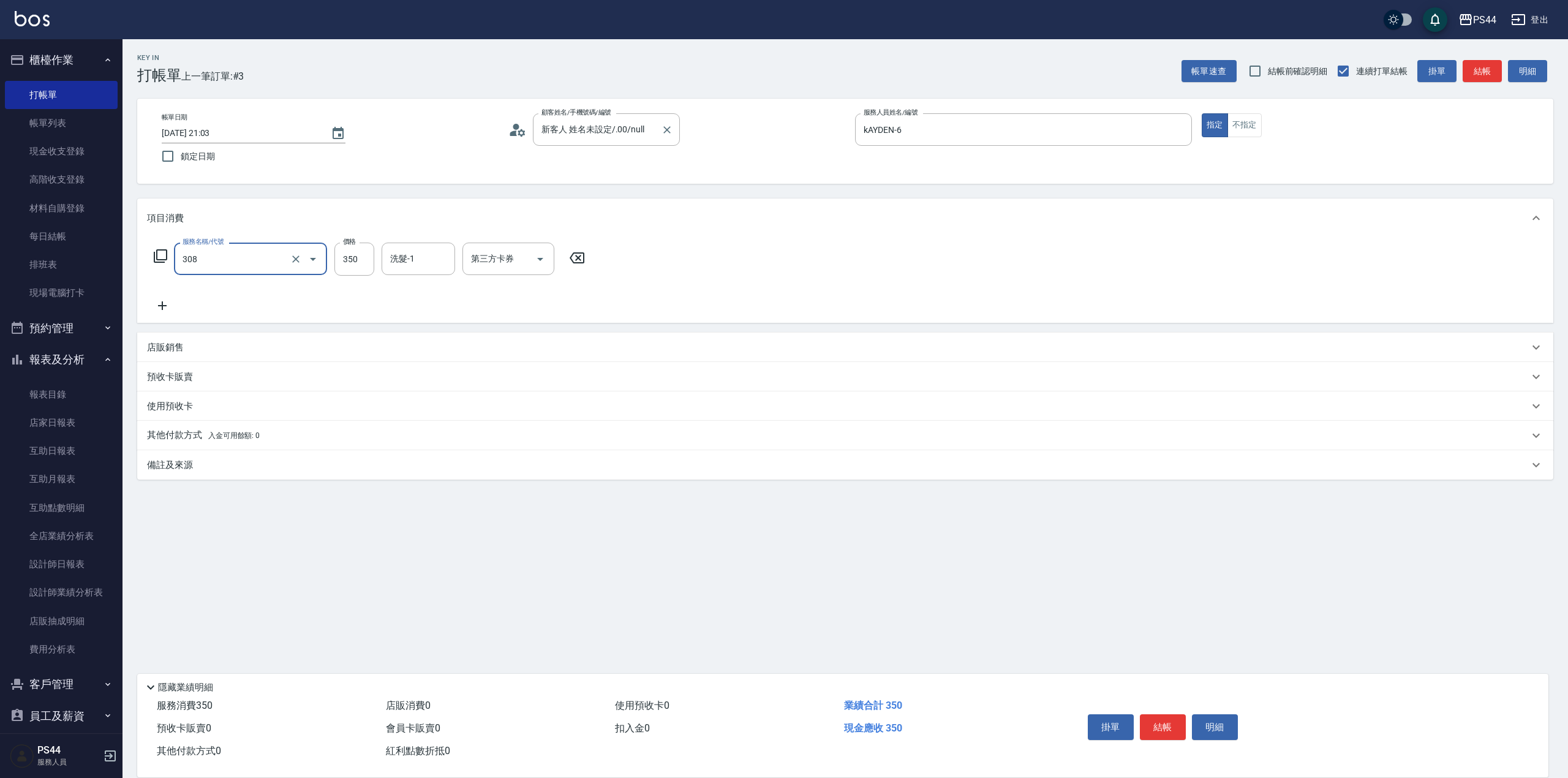
type input "洗+剪(308)"
type input "[PERSON_NAME]-12"
type input "儲值卡"
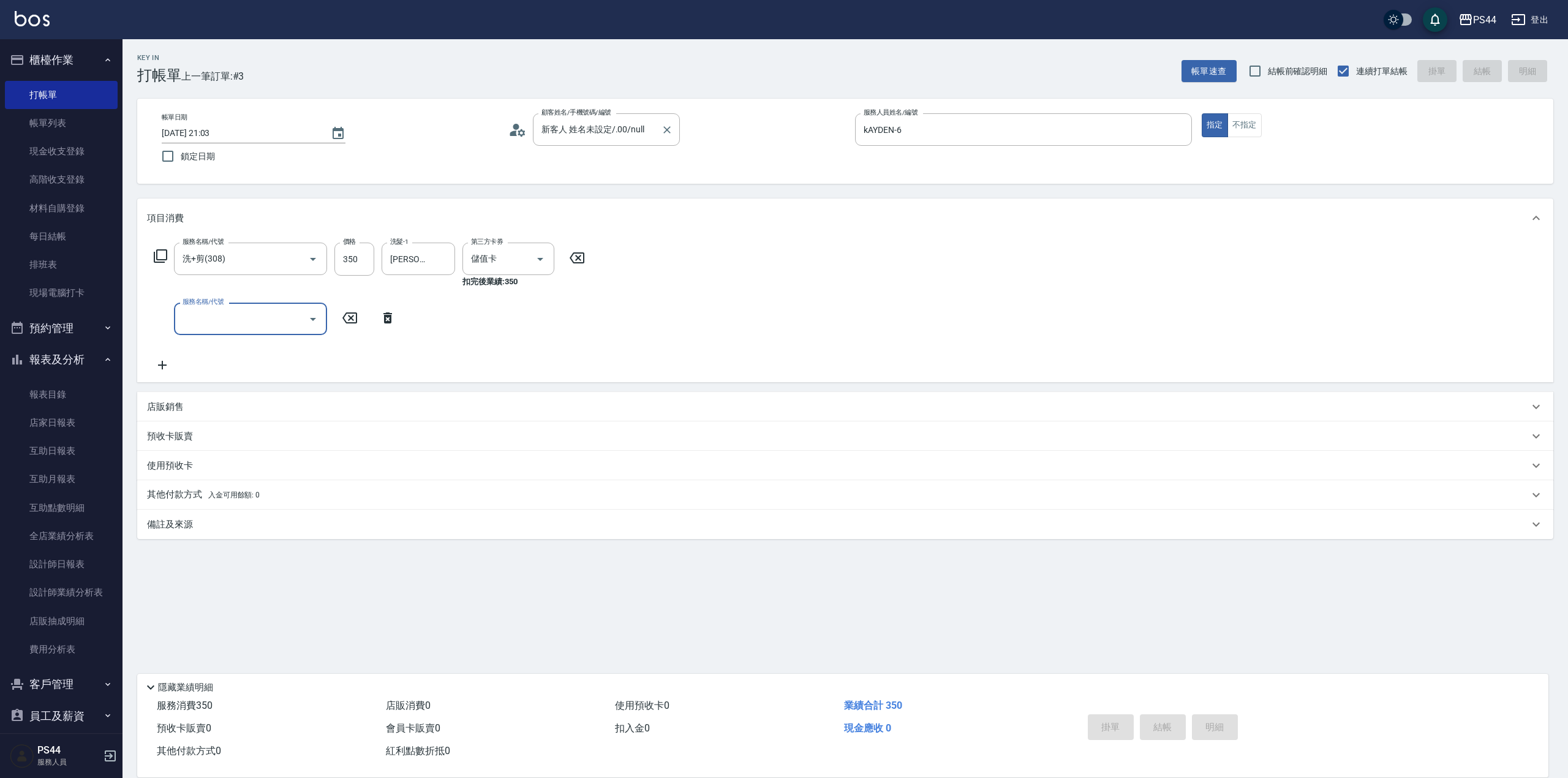
type input "[DATE] 21:04"
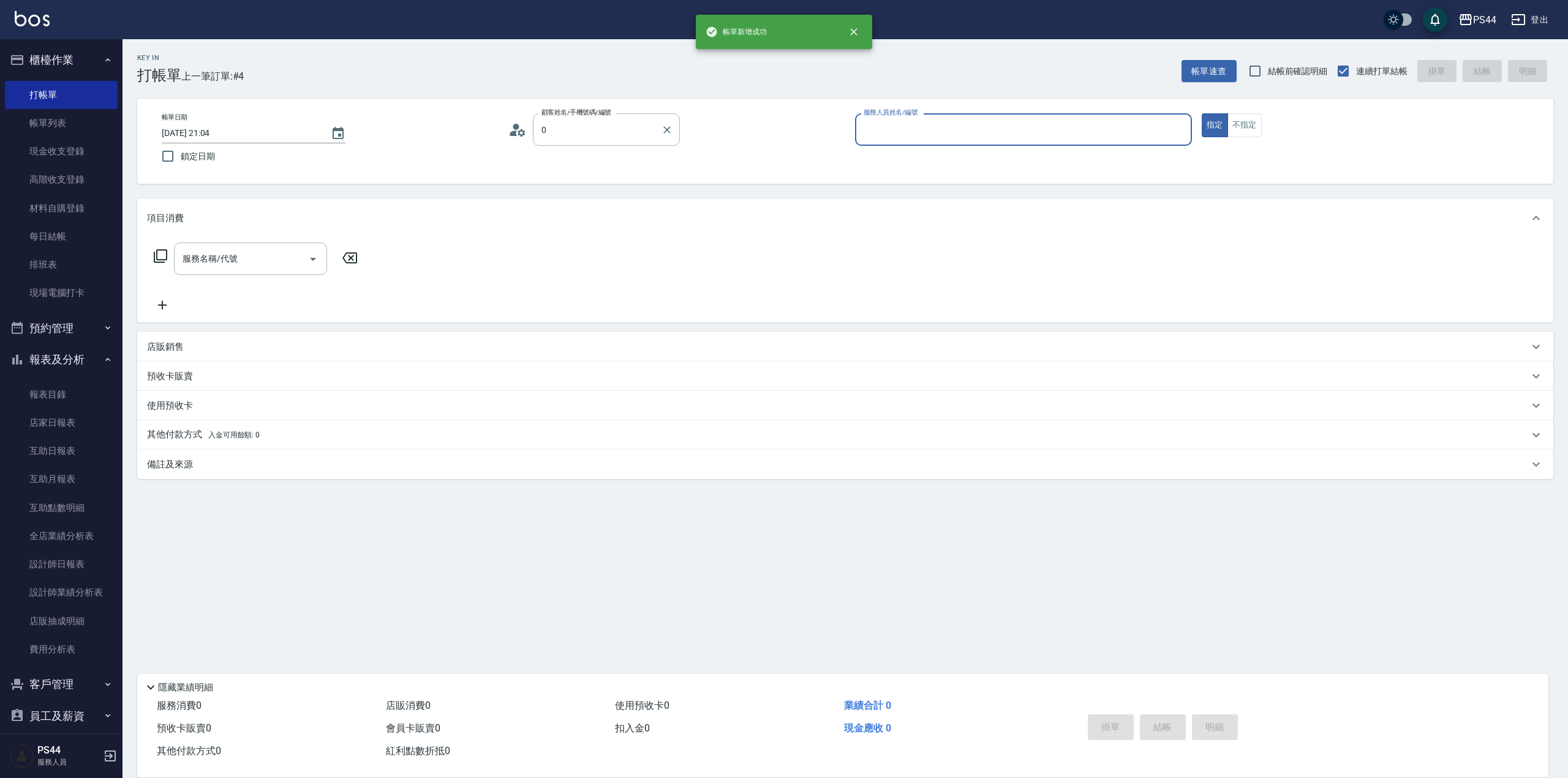
type input "新客人 姓名未設定/.00/null"
type input "kAYDEN-6"
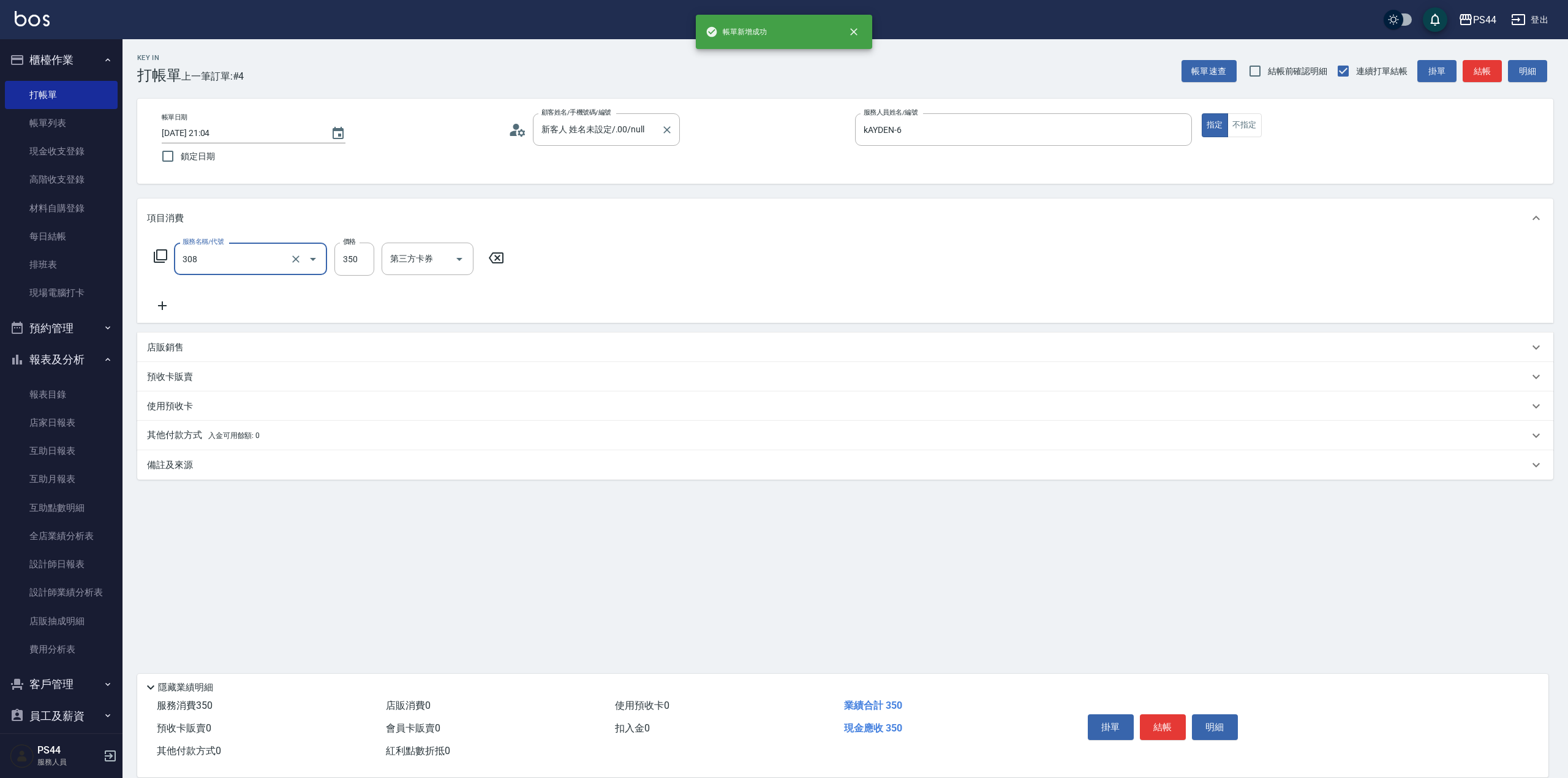
type input "洗+剪(308)"
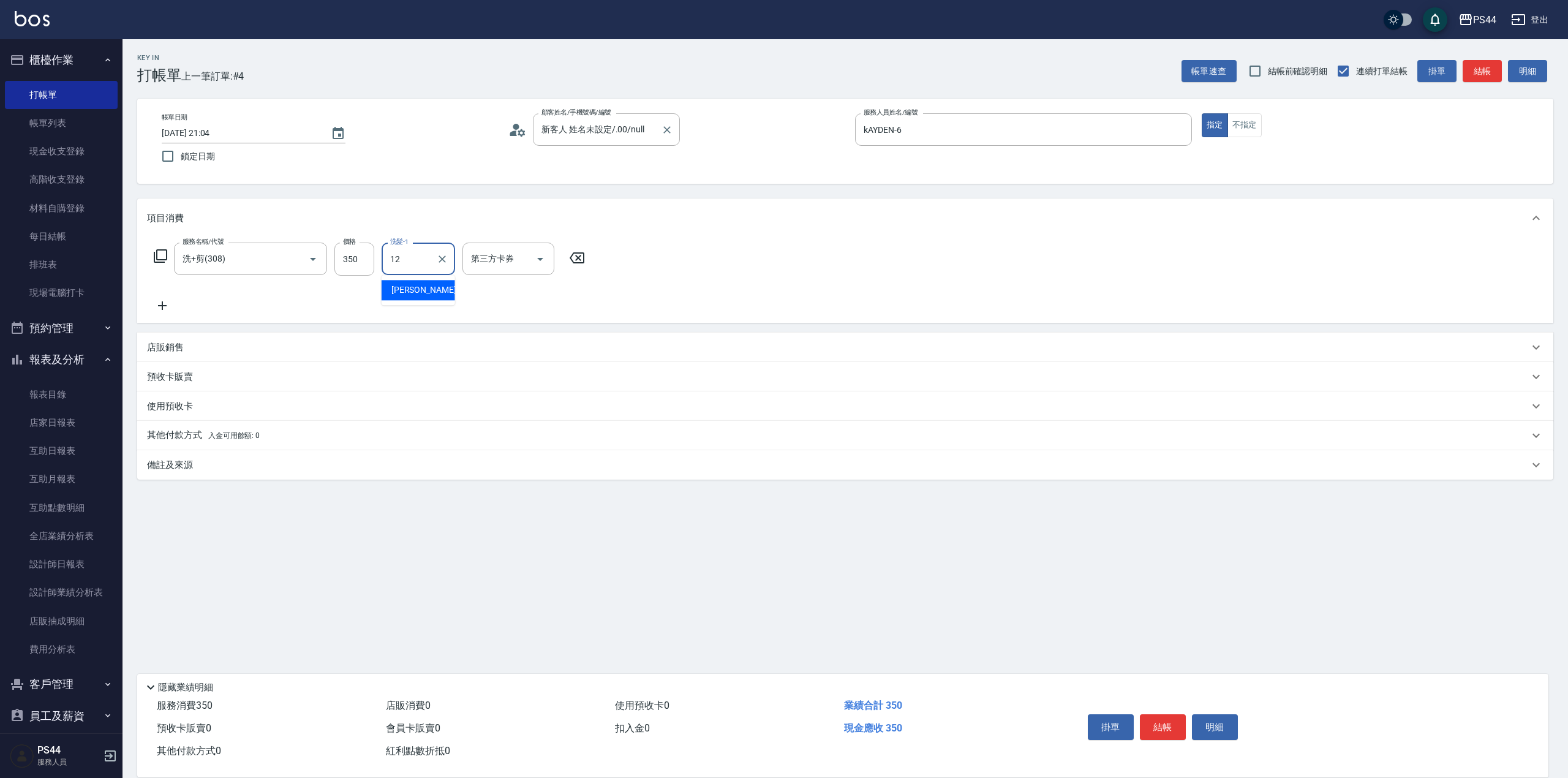
type input "[PERSON_NAME]-12"
type input "儲值卡"
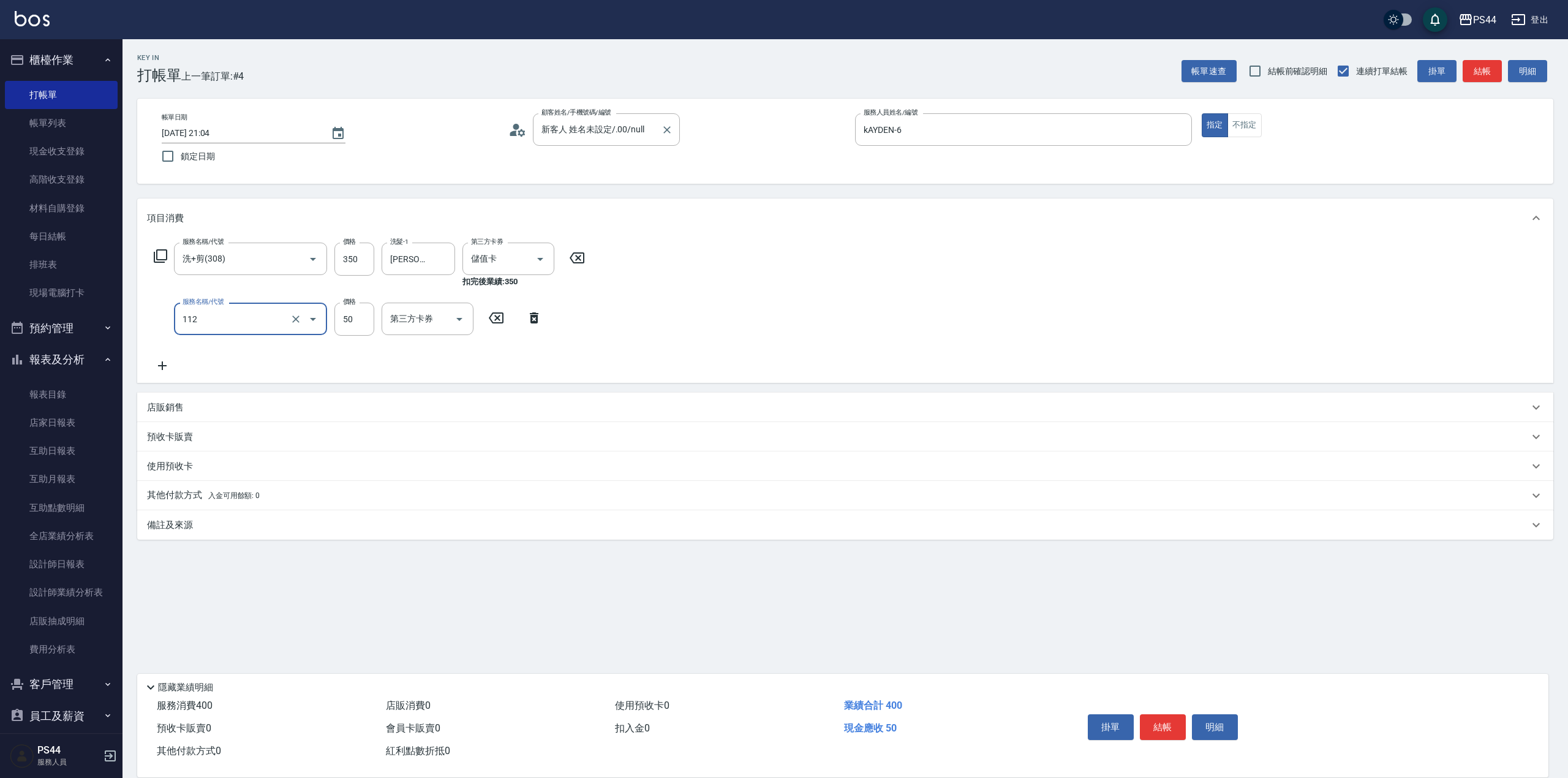
type input "精油50(112)"
type input "[PERSON_NAME]-12"
type input "儲值卡"
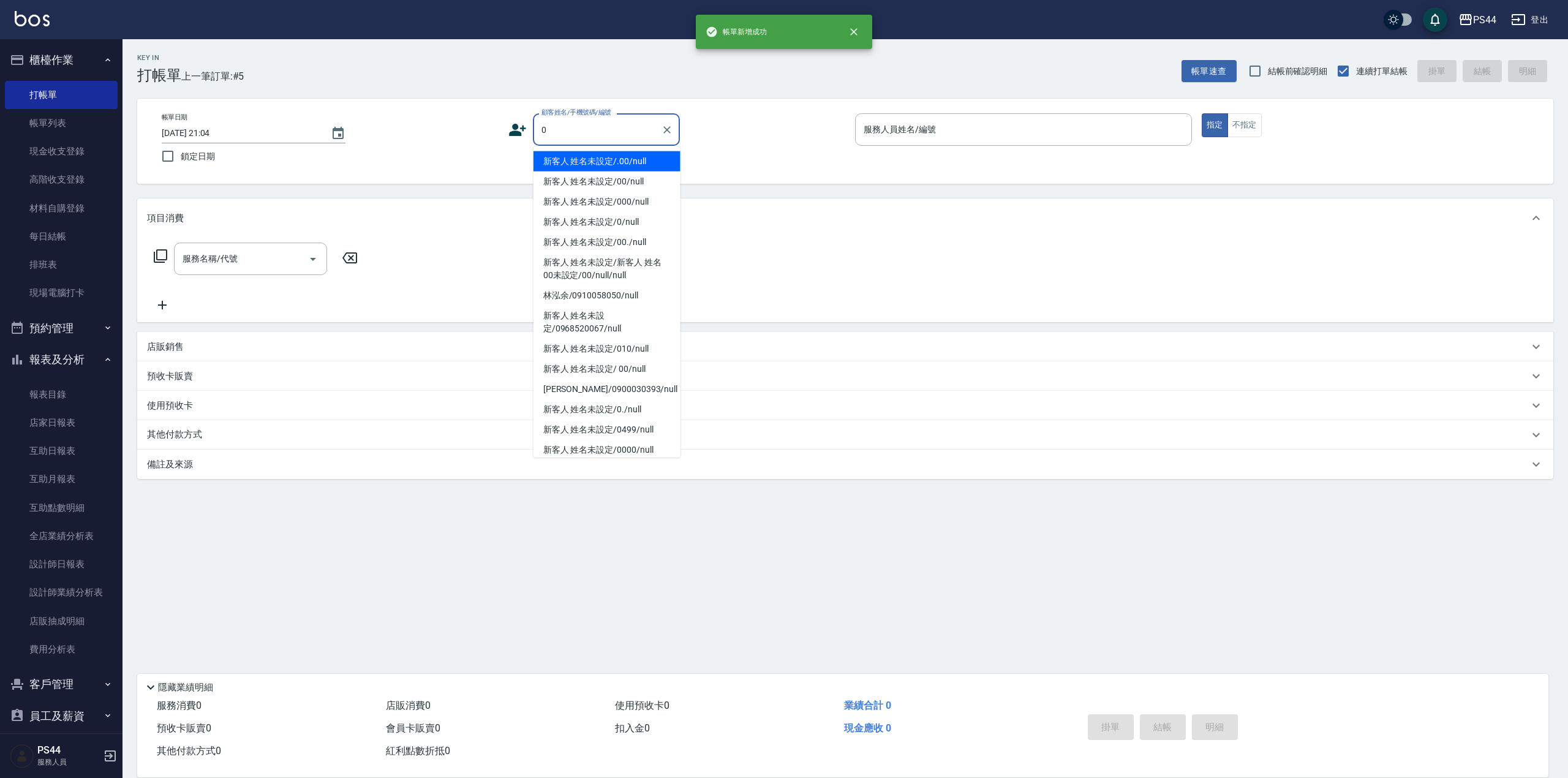
type input "新客人 姓名未設定/.00/null"
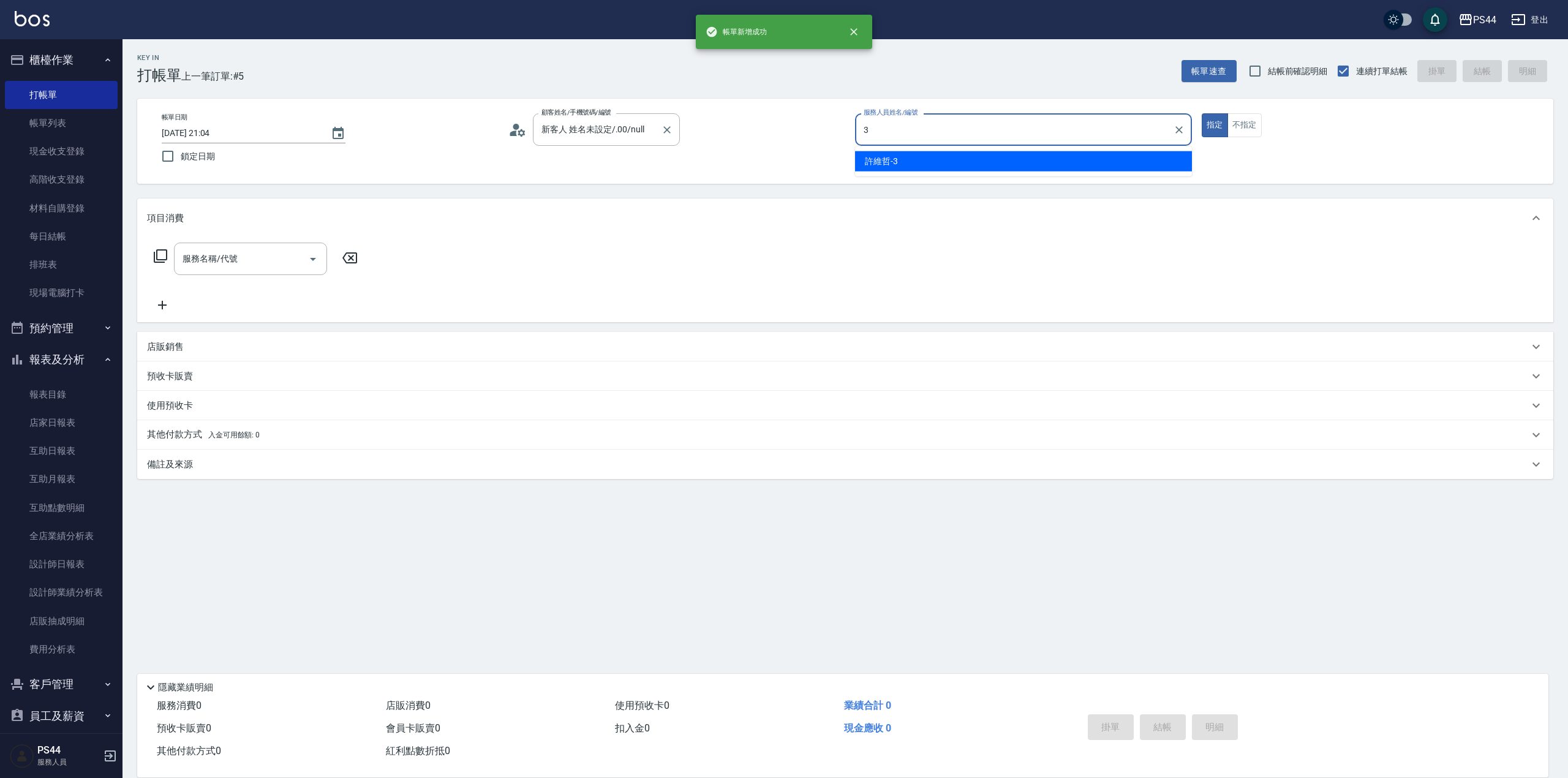
type input "許維哲-3"
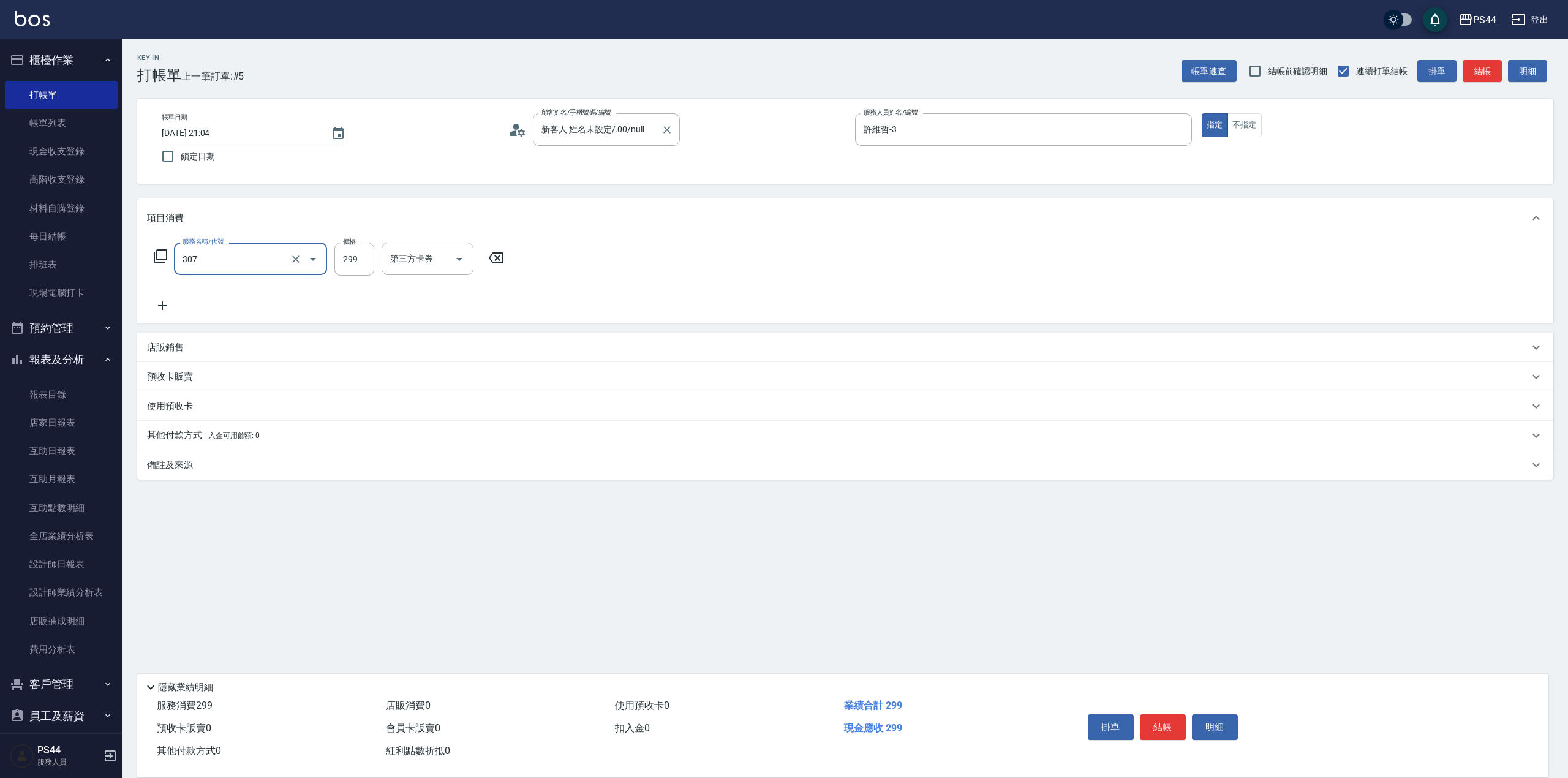
type input "剪髮(307)"
type input "王姵眙-37"
type input "儲值卡"
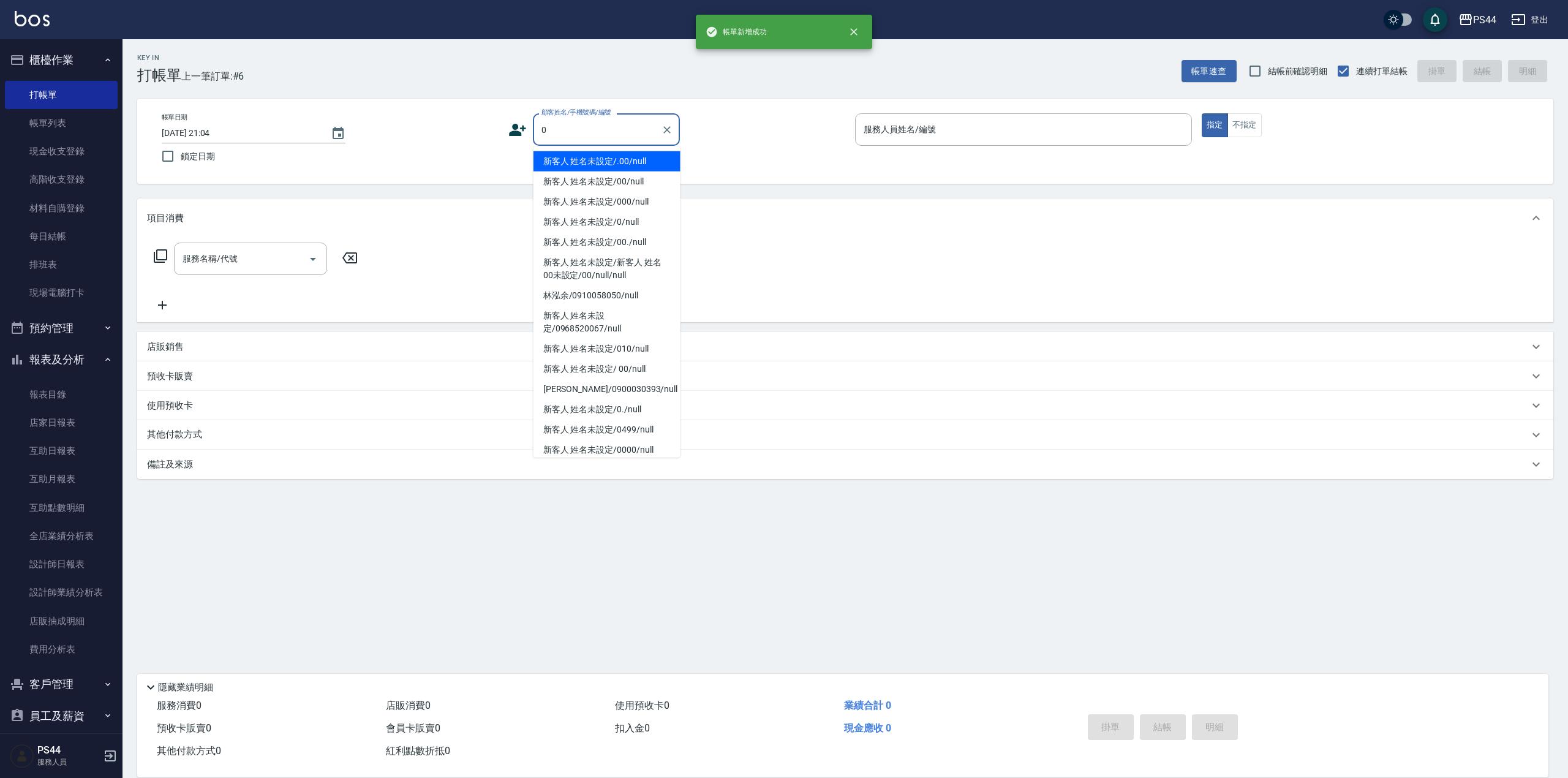
type input "新客人 姓名未設定/.00/null"
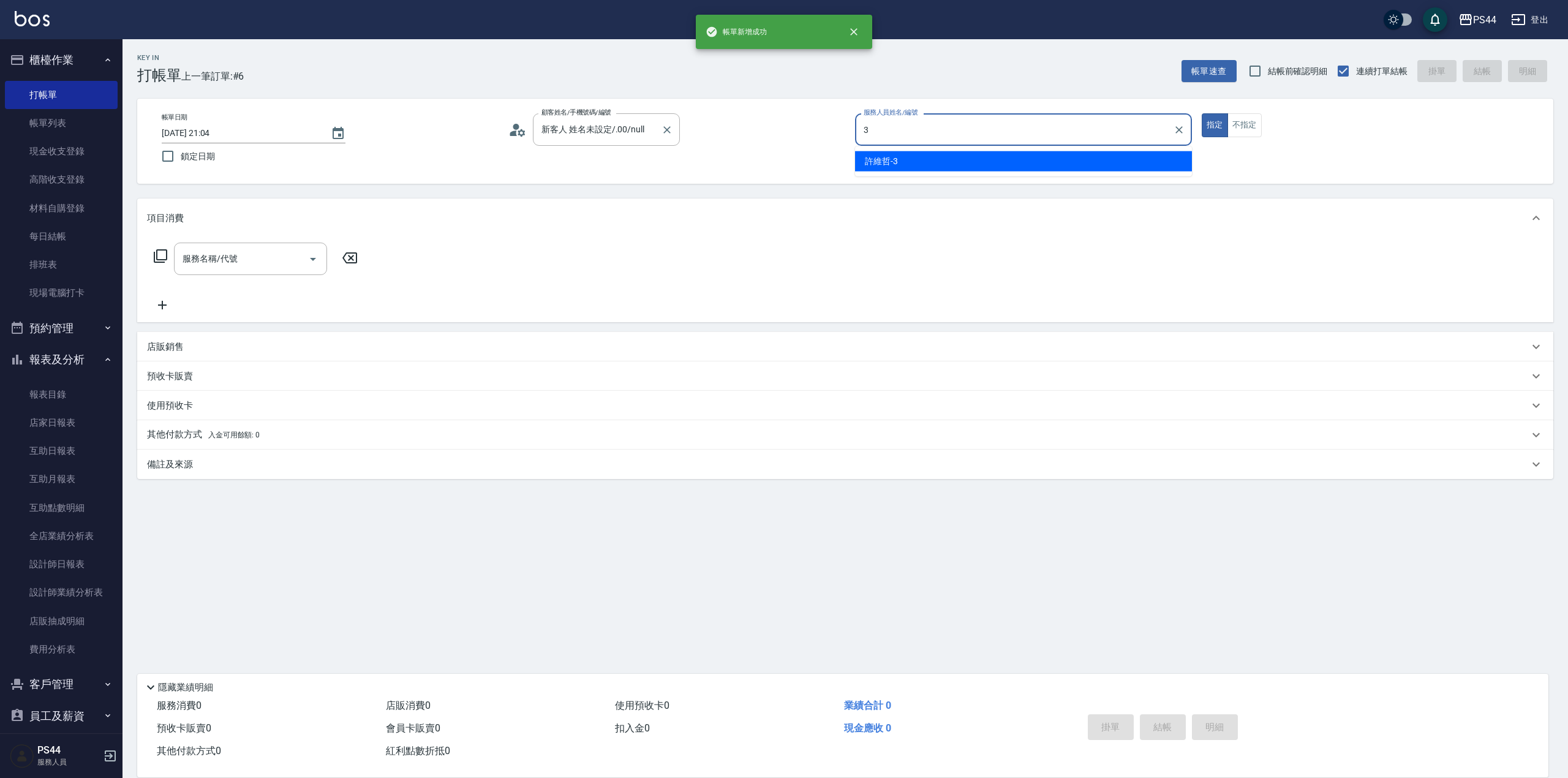
type input "許維哲-3"
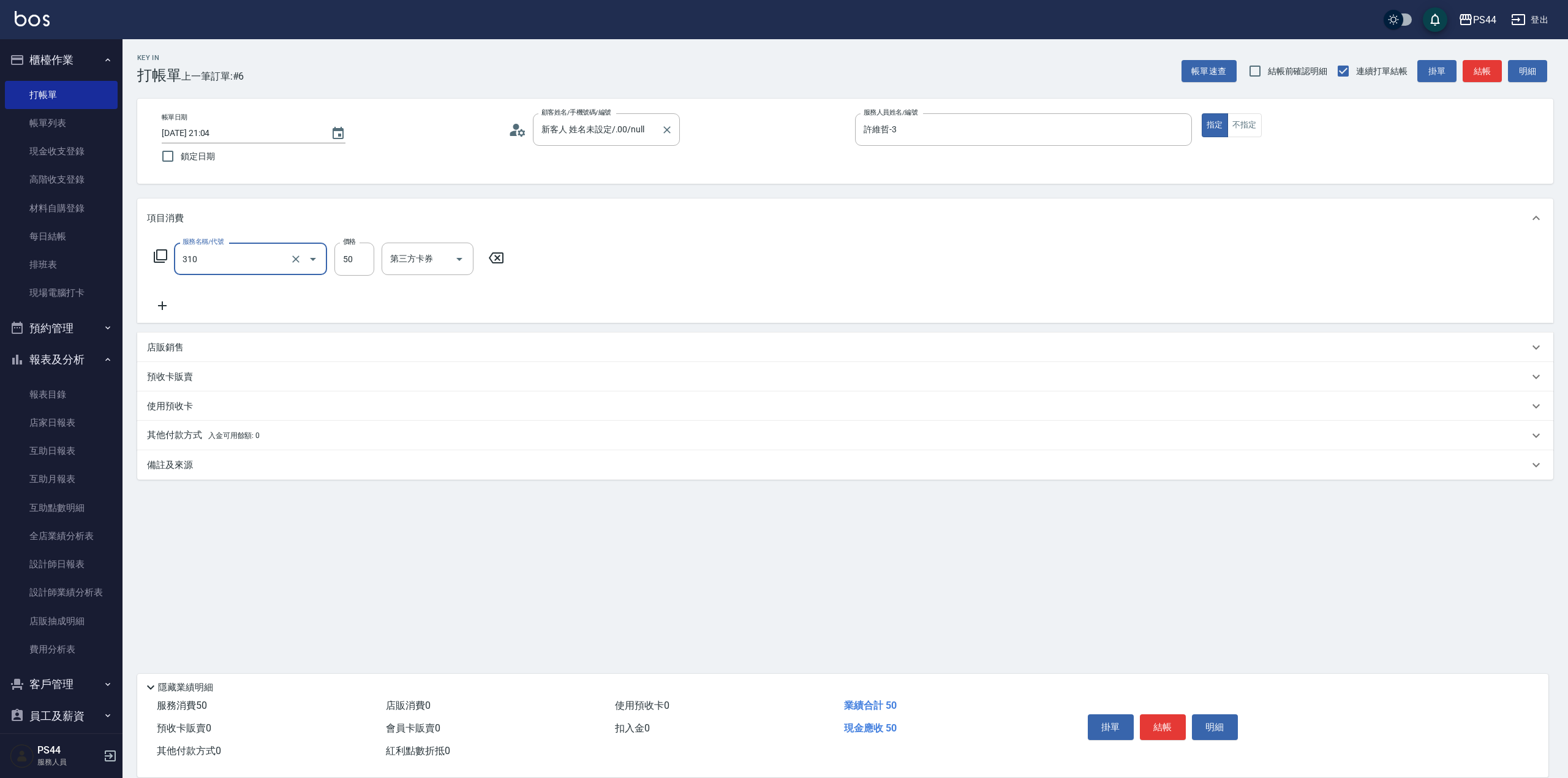
type input "剪瀏海(310)"
type input "儲值卡"
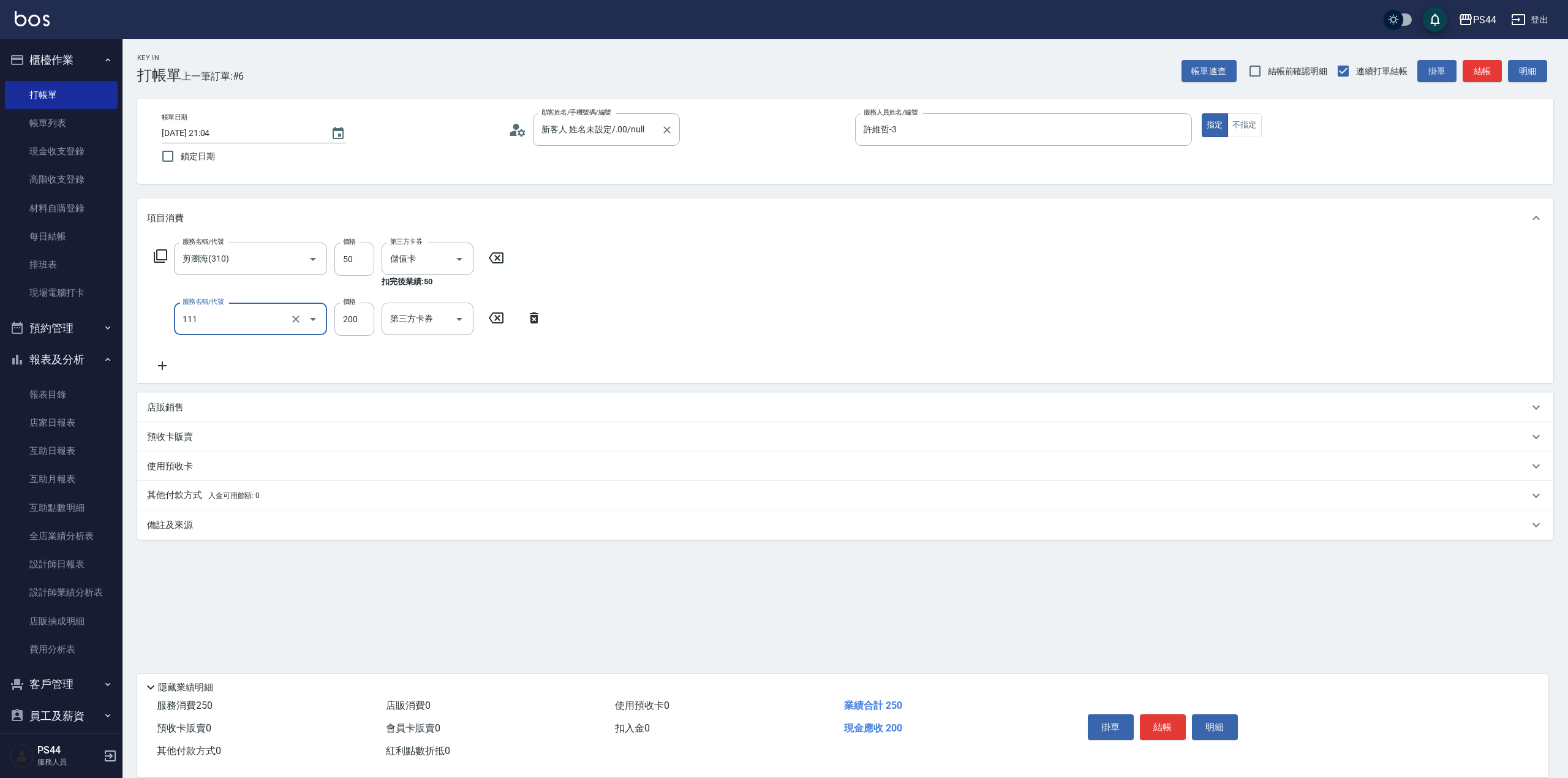
type input "200(111)"
type input "[PERSON_NAME]-34"
type input "儲值卡"
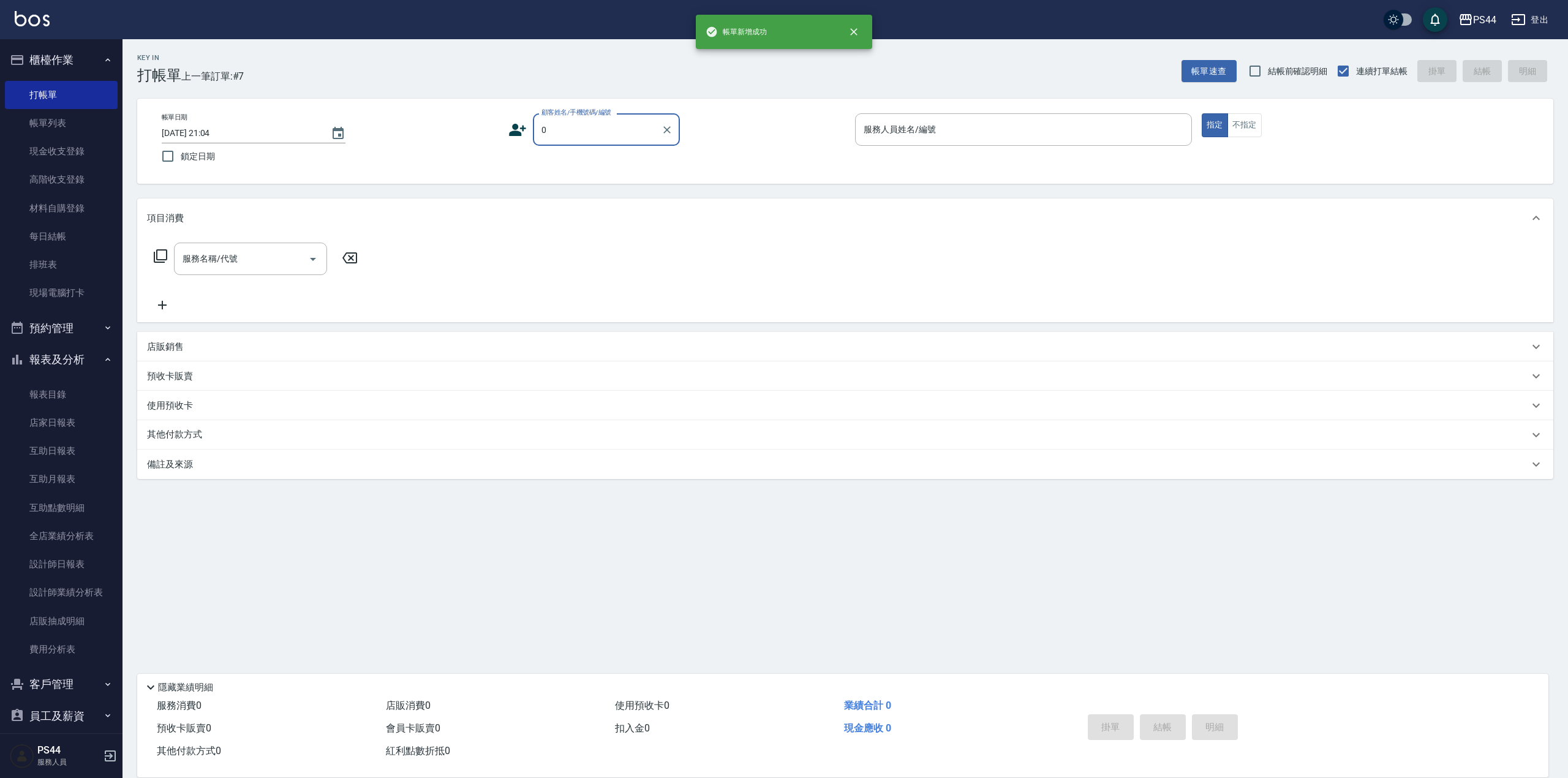
type input "新客人 姓名未設定/.00/null"
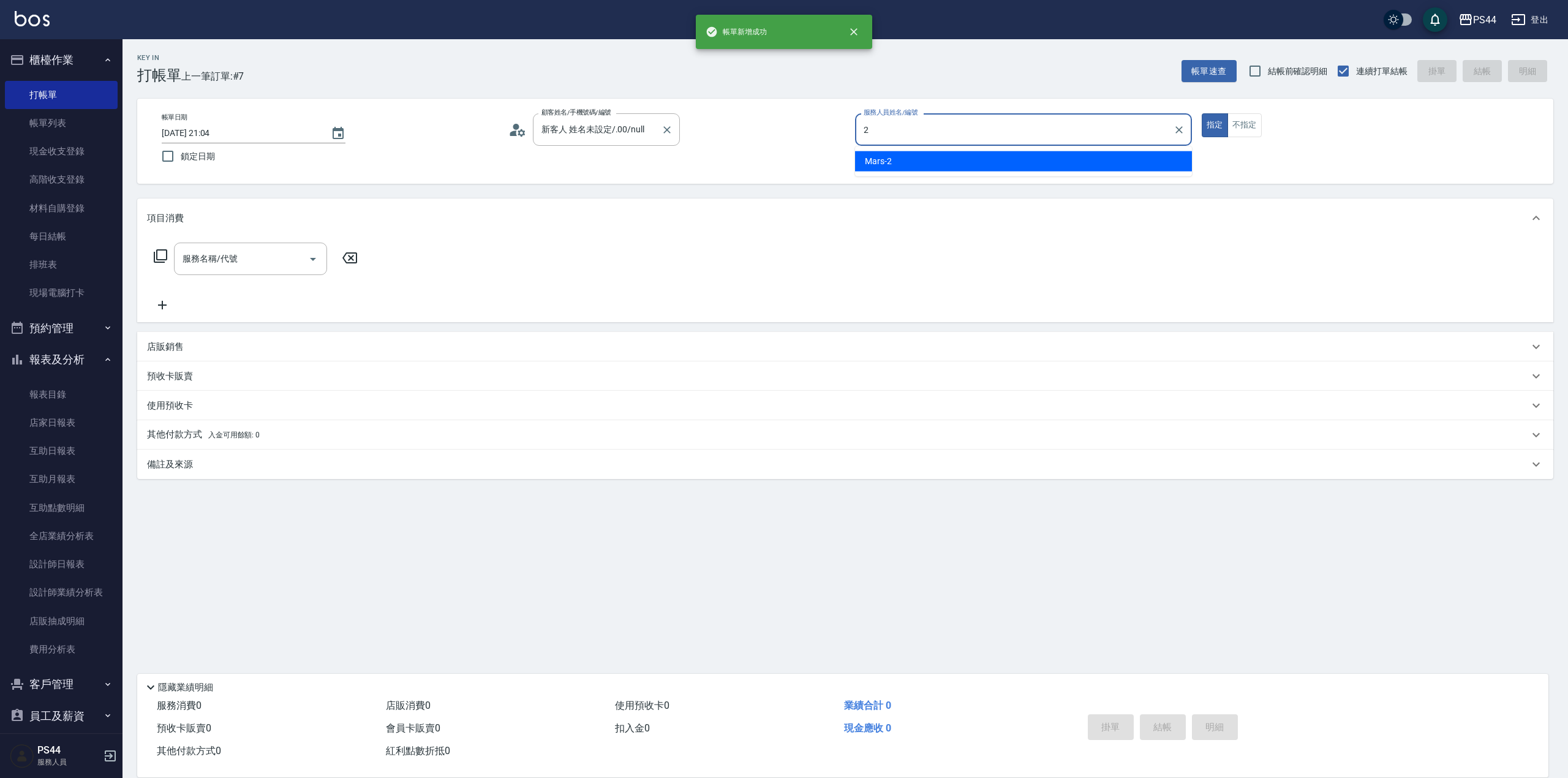
type input "Mars-2"
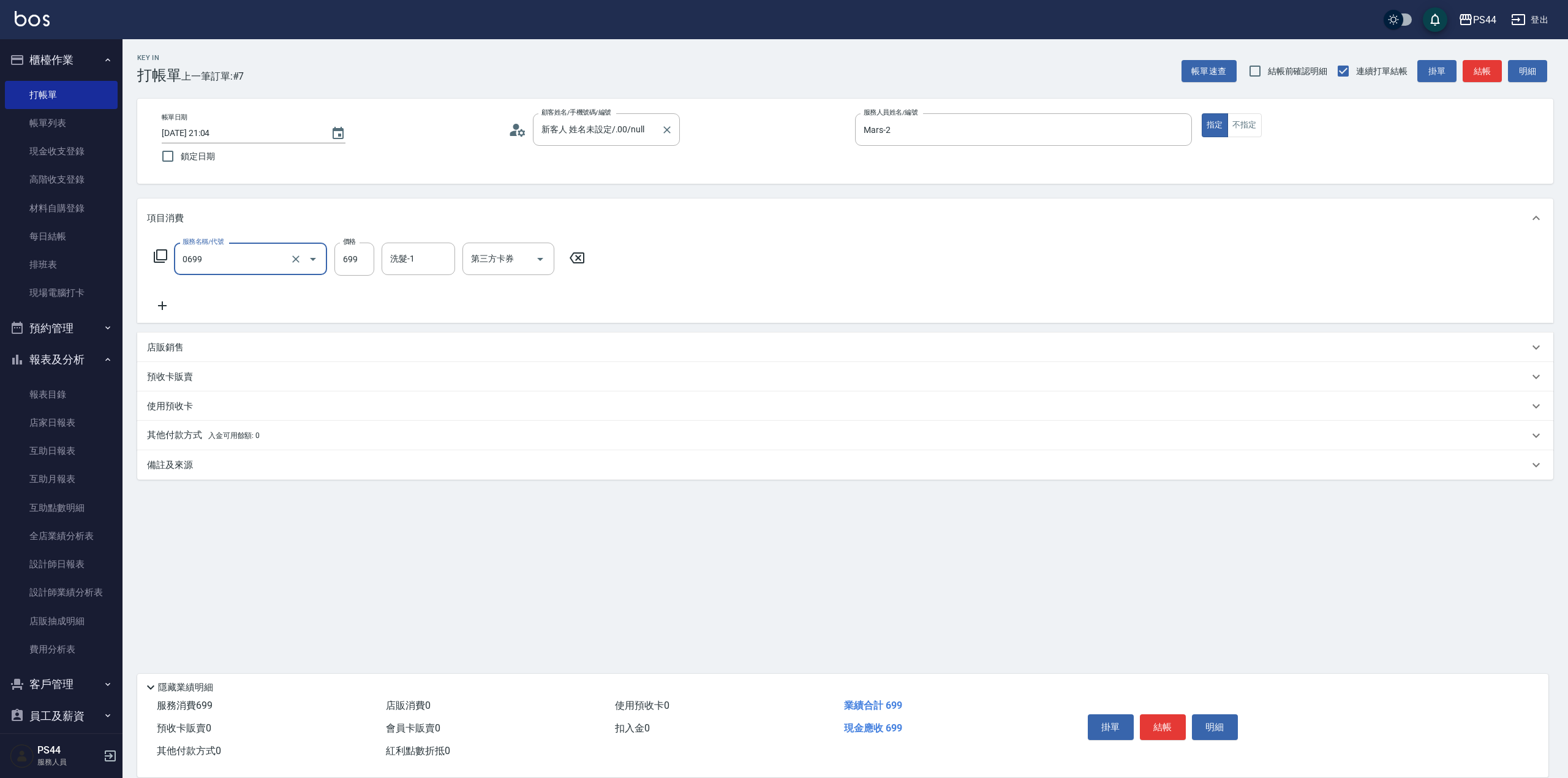
type input "精油SPA(0699)"
type input "[PERSON_NAME]-34"
type input "儲值卡"
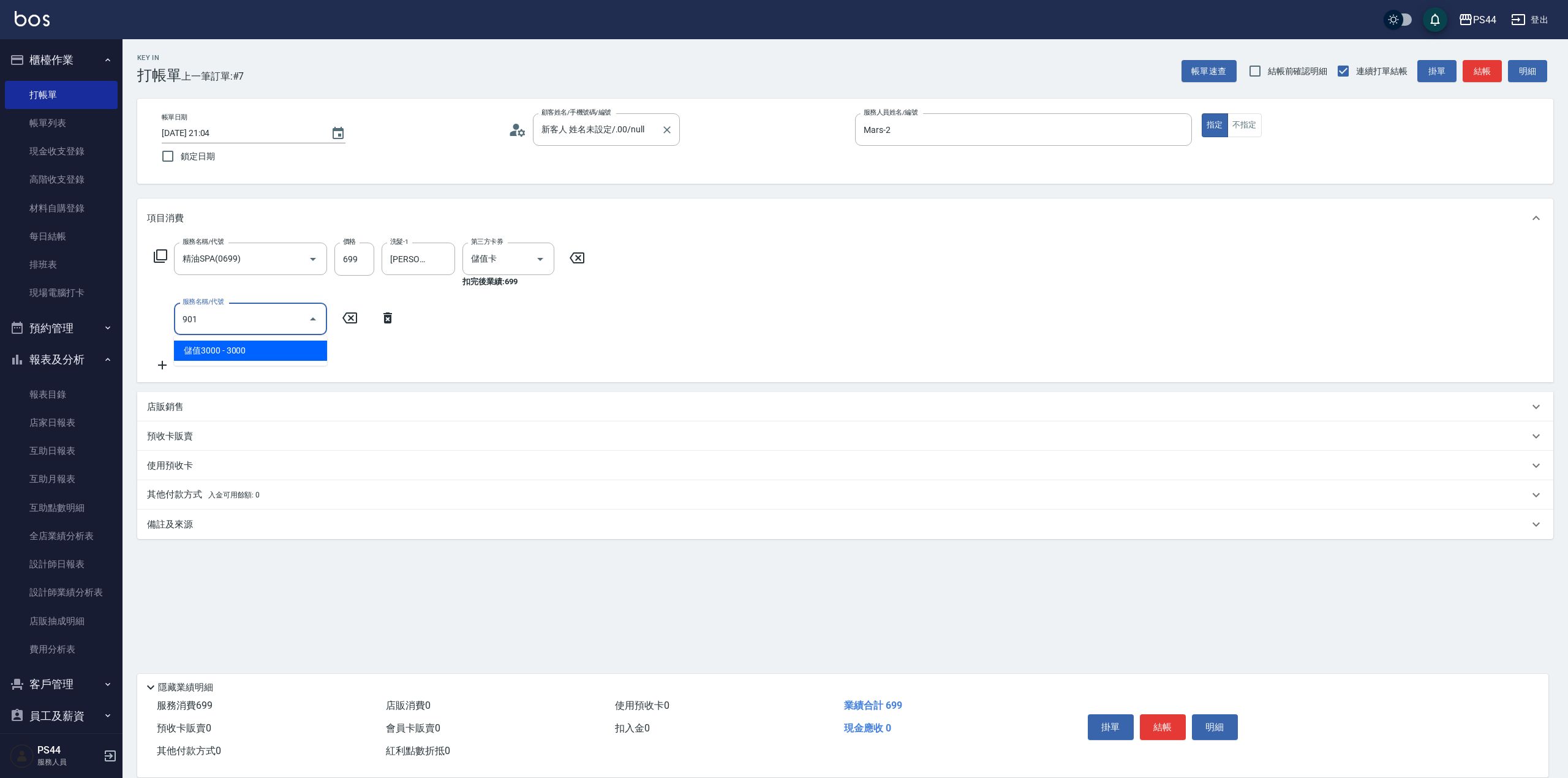
type input "儲值3000(901)"
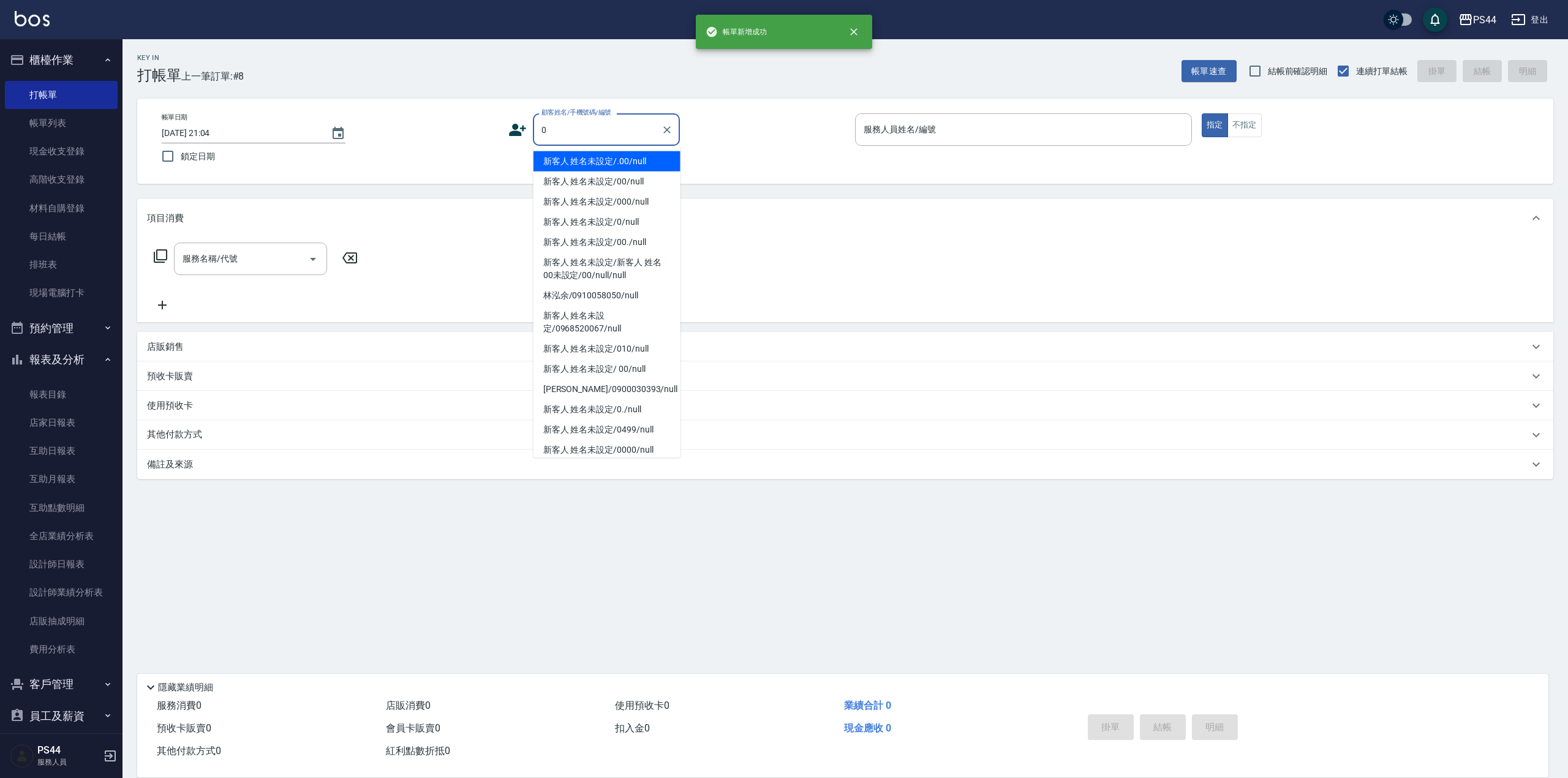
type input "新客人 姓名未設定/.00/null"
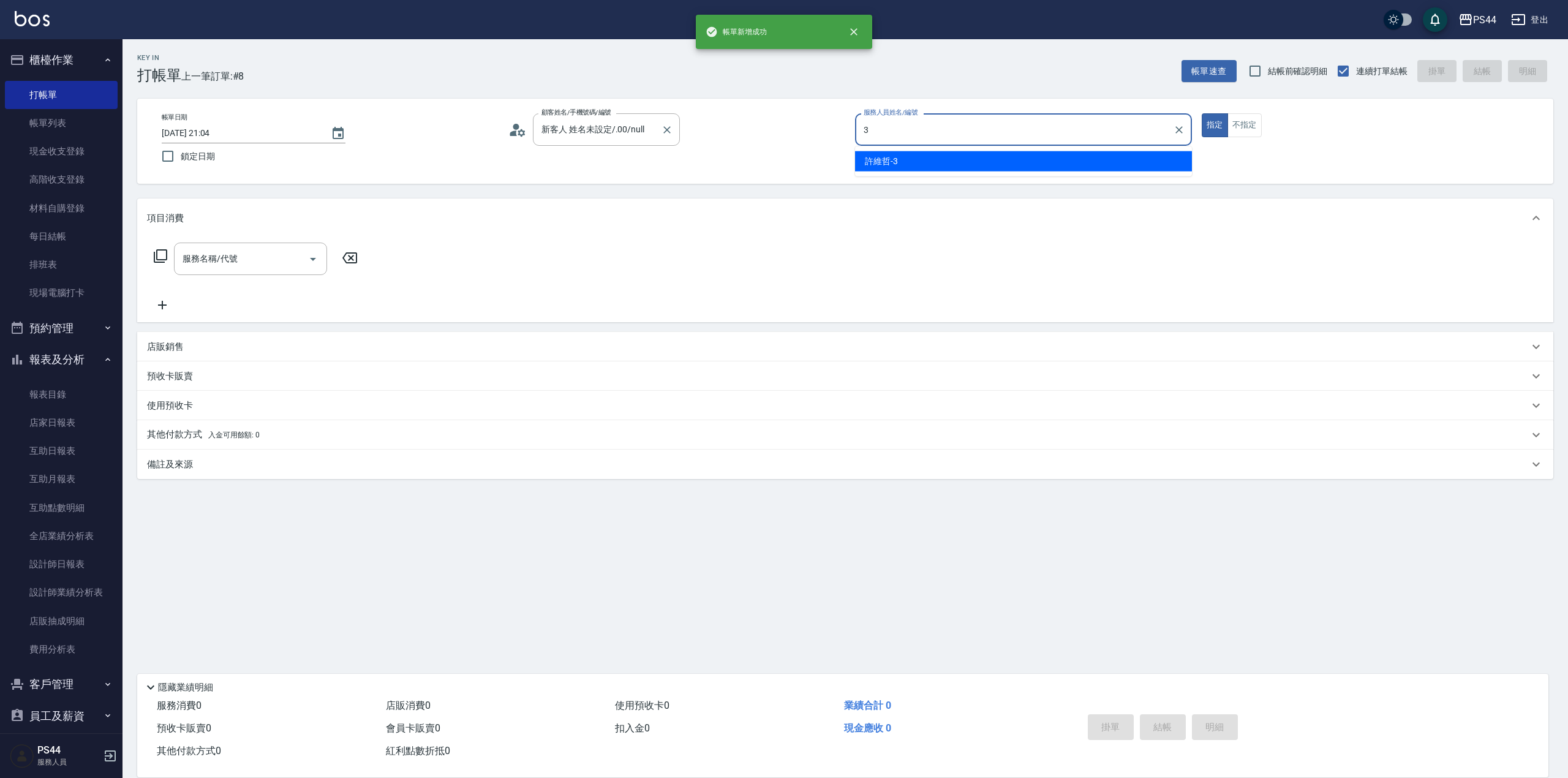
type input "許維哲-3"
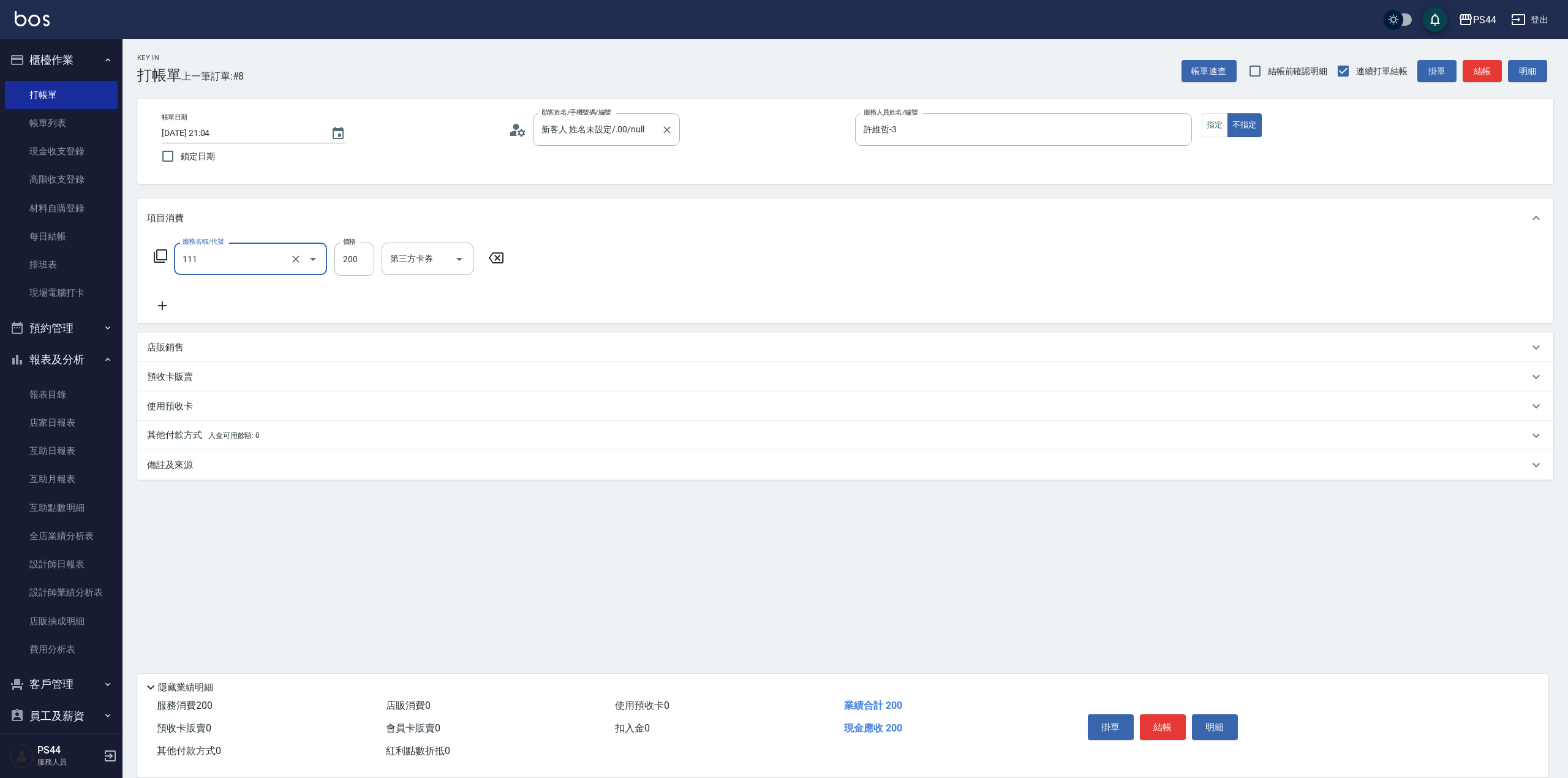
type input "200(111)"
type input "[PERSON_NAME]-12"
type input "儲值卡"
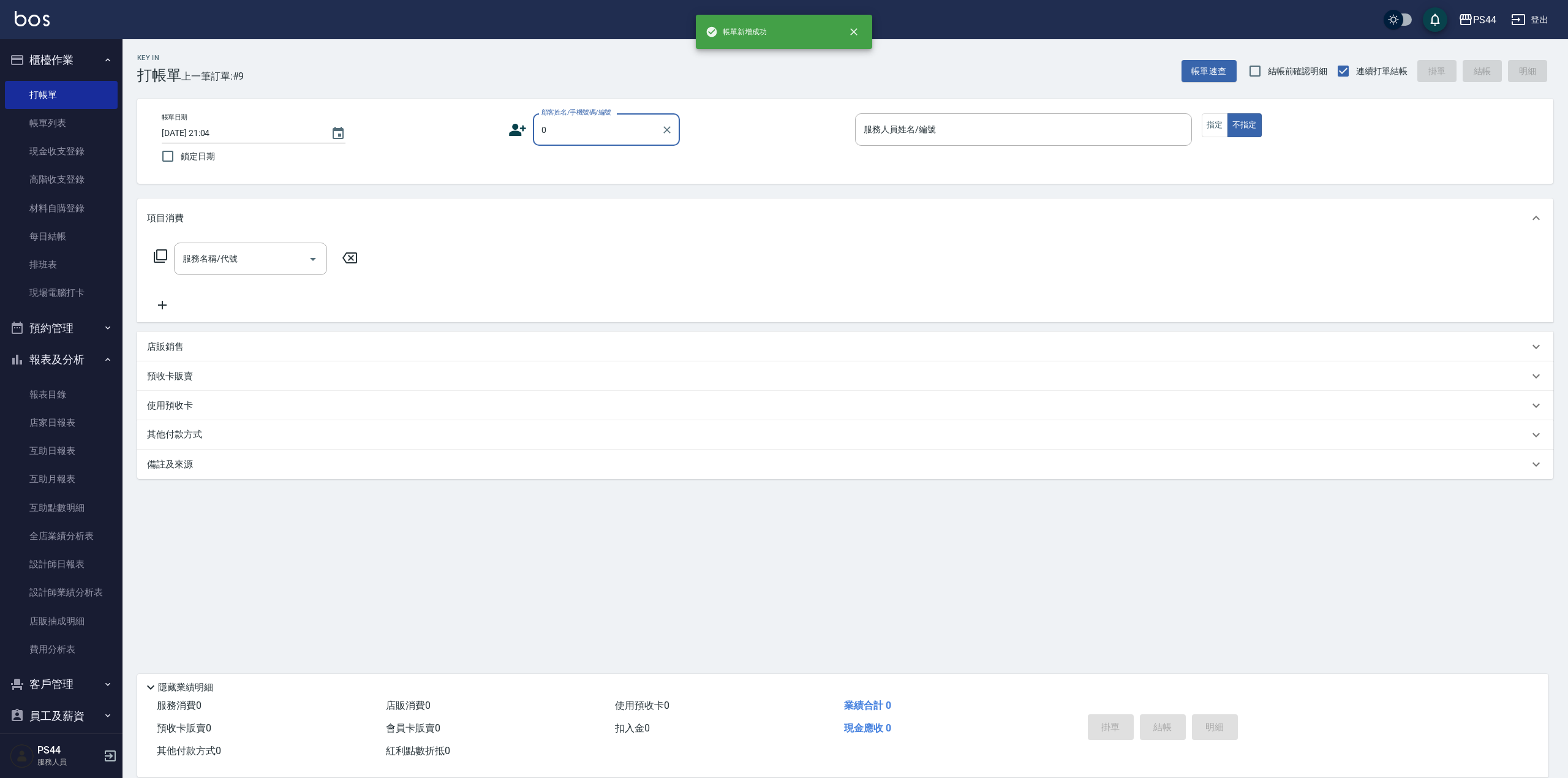
type input "新客人 姓名未設定/.00/null"
type input "kAYDEN-6"
type button "false"
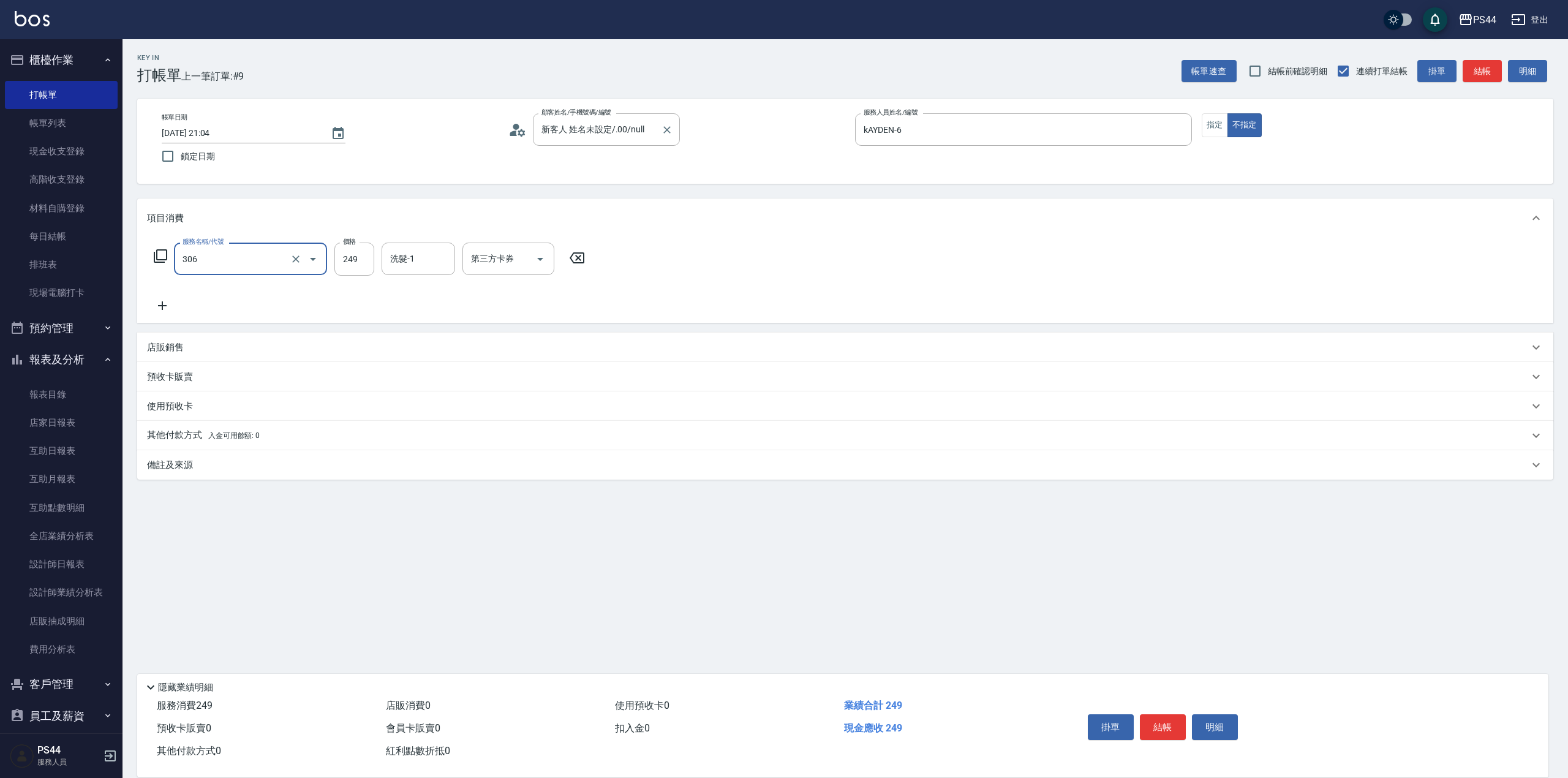
type input "剪髮(306)"
type input "[PERSON_NAME]-34"
type input "儲值卡"
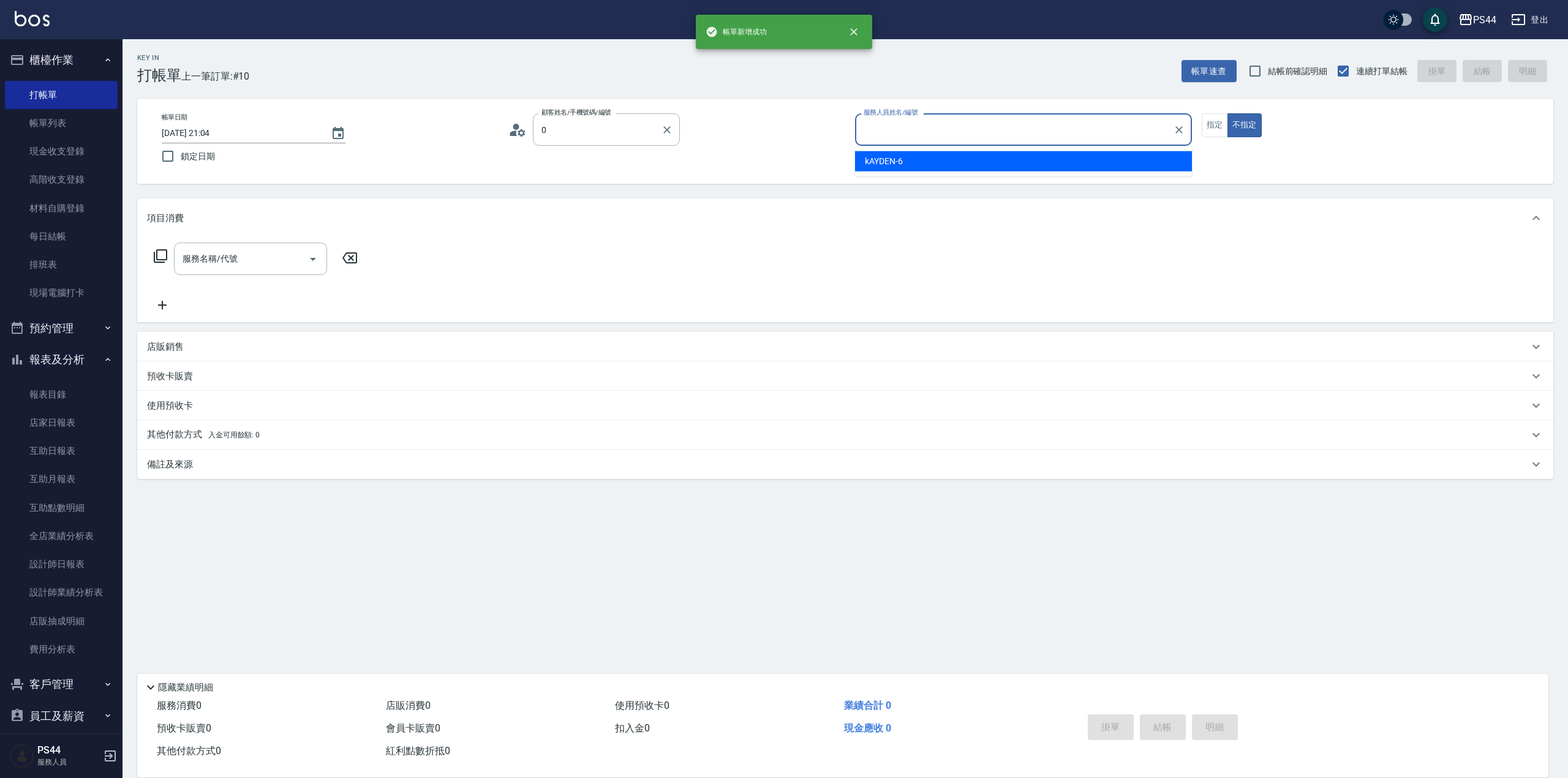
type input "新客人 姓名未設定/.00/null"
type input "kAYDEN-6"
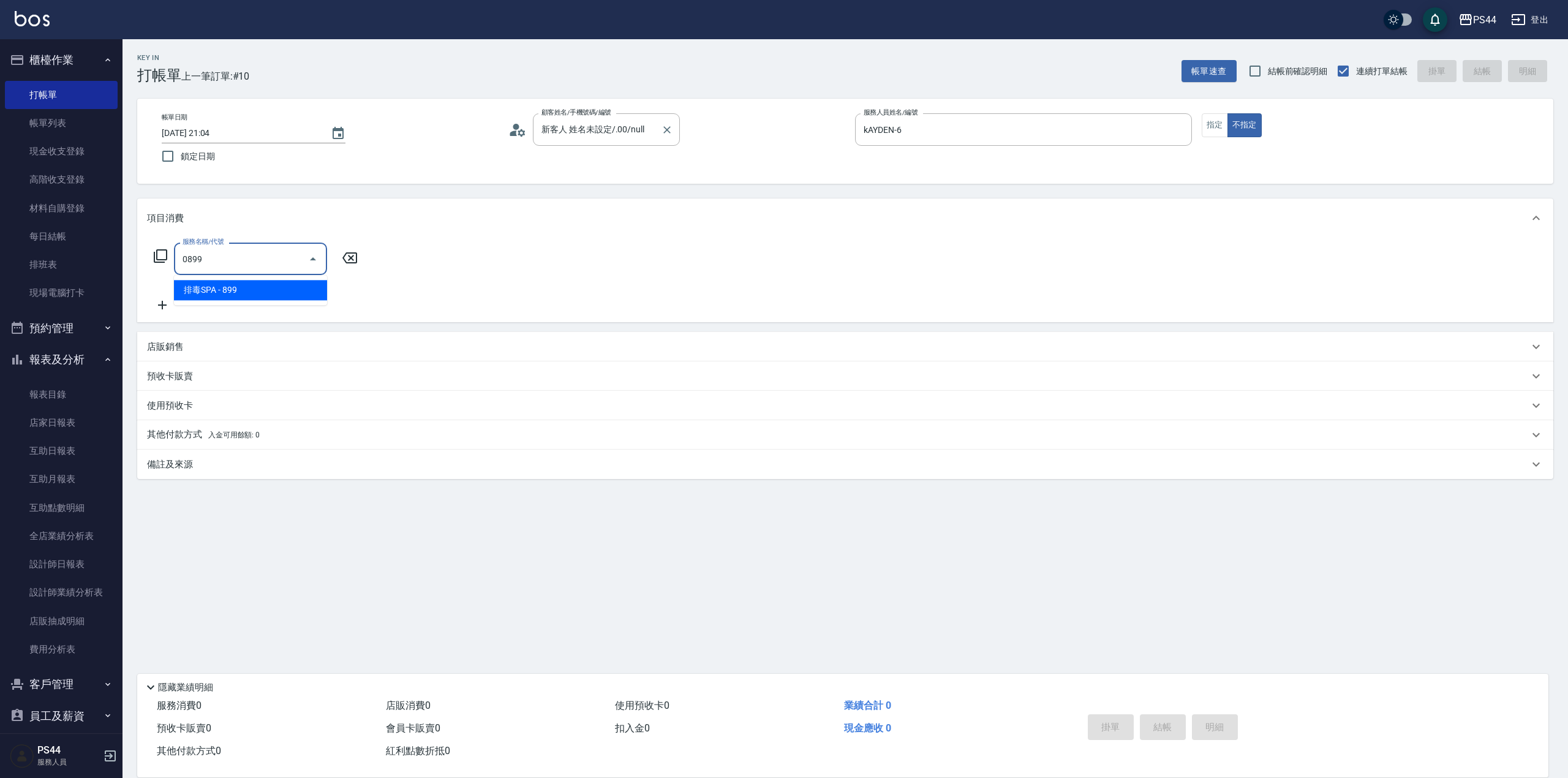
type input "排毒SPA(0899)"
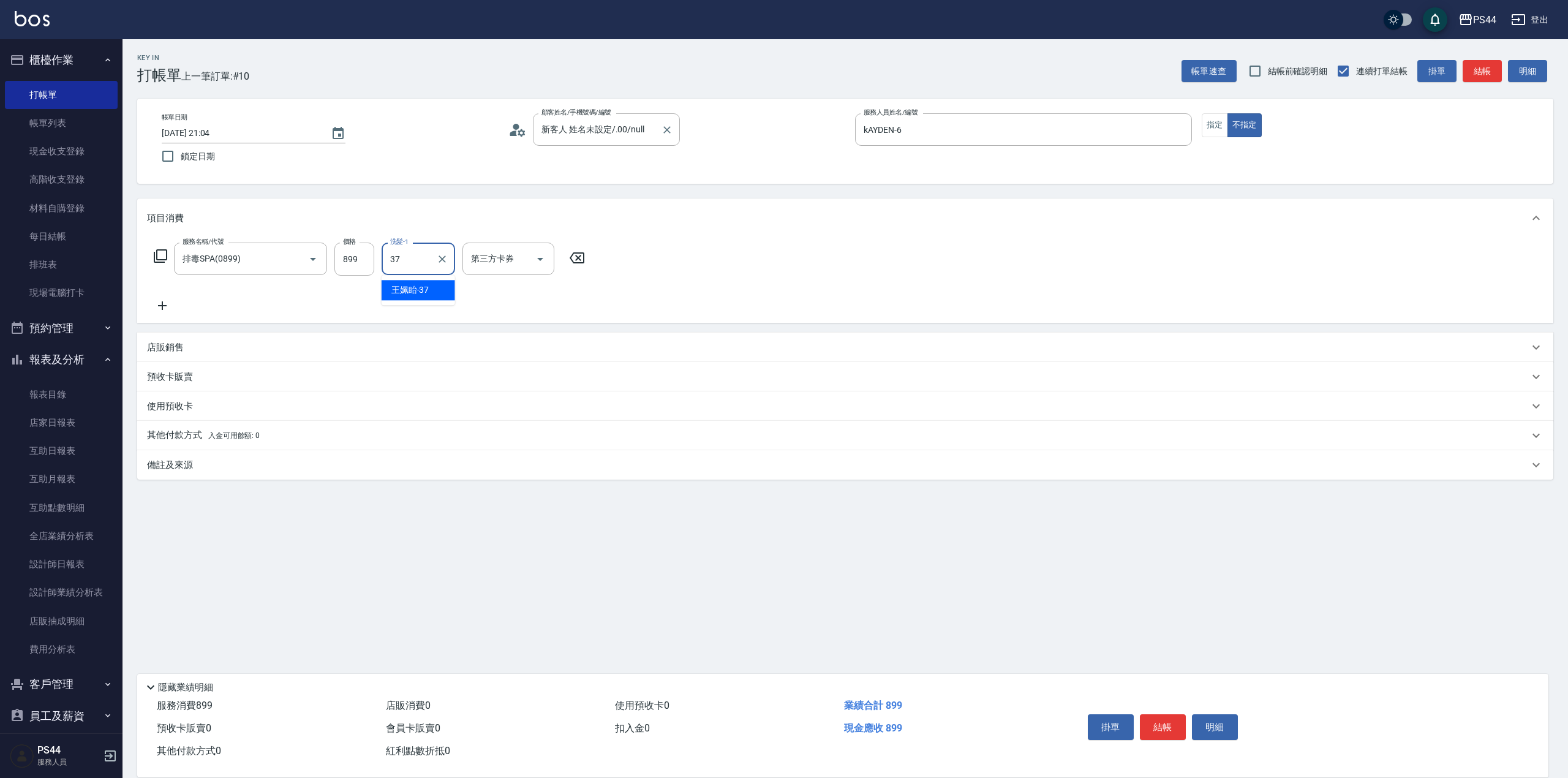
type input "王姵眙-37"
type input "儲值卡"
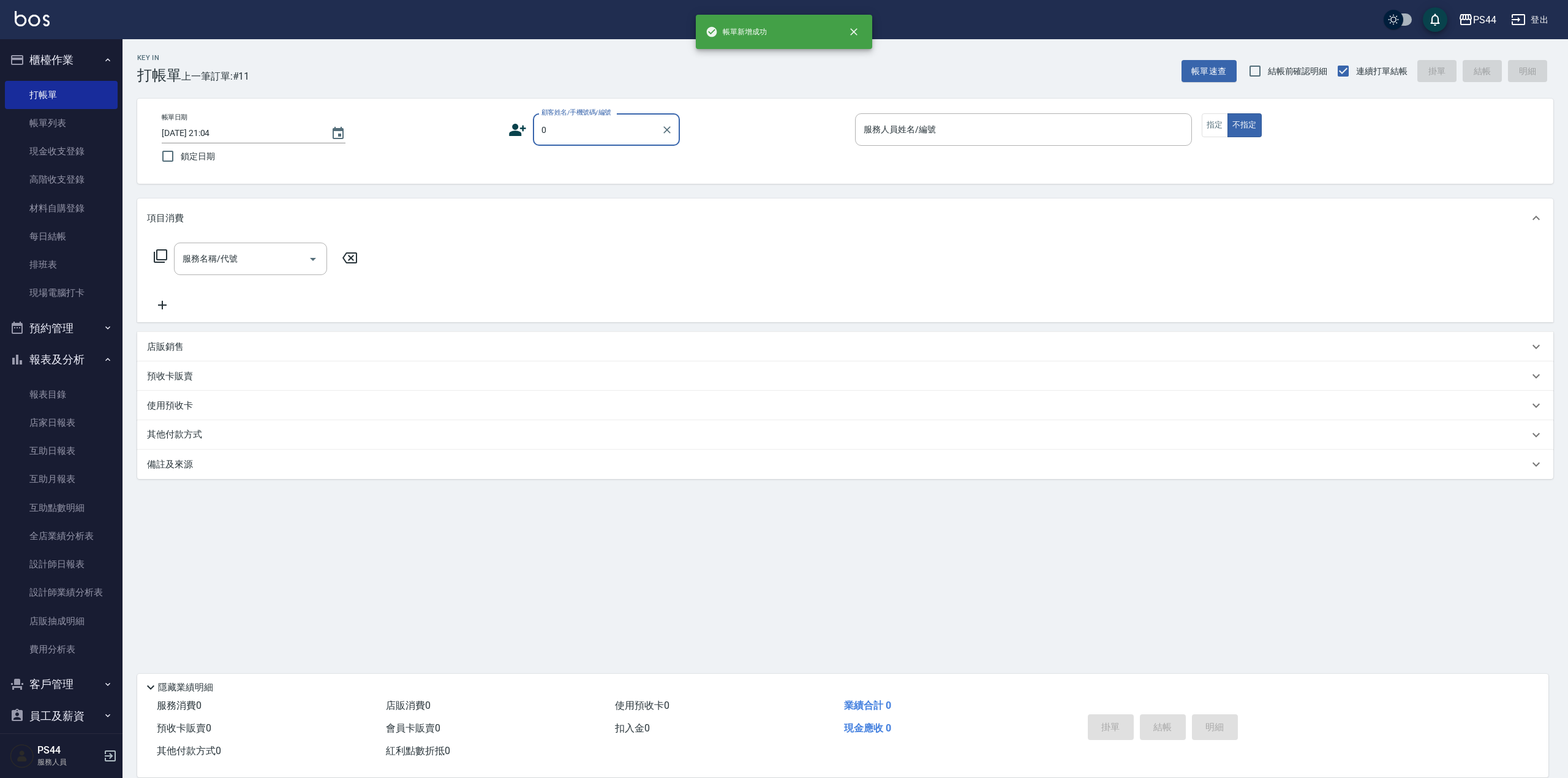
type input "新客人 姓名未設定/.00/null"
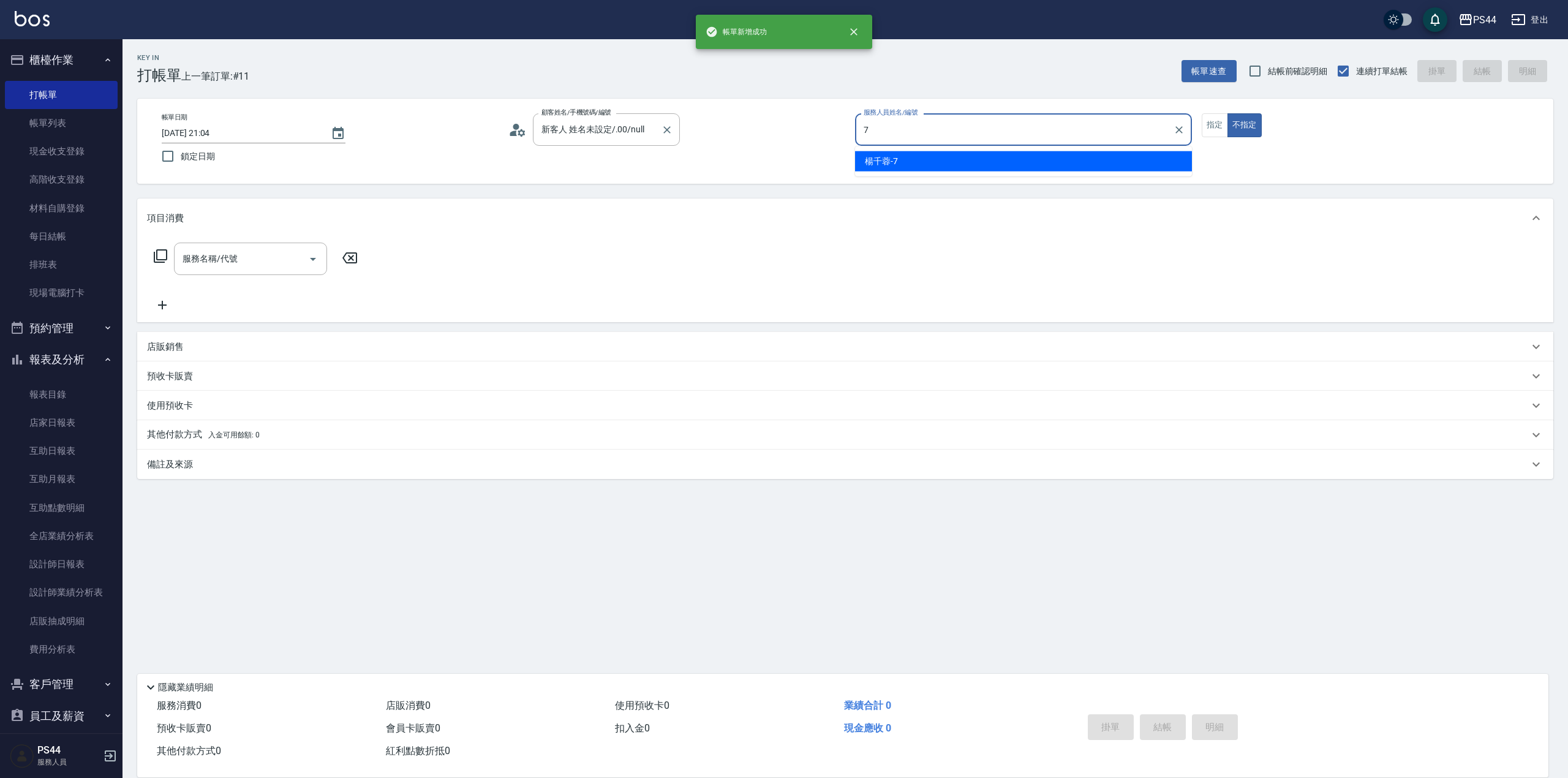
type input "楊千蓉-7"
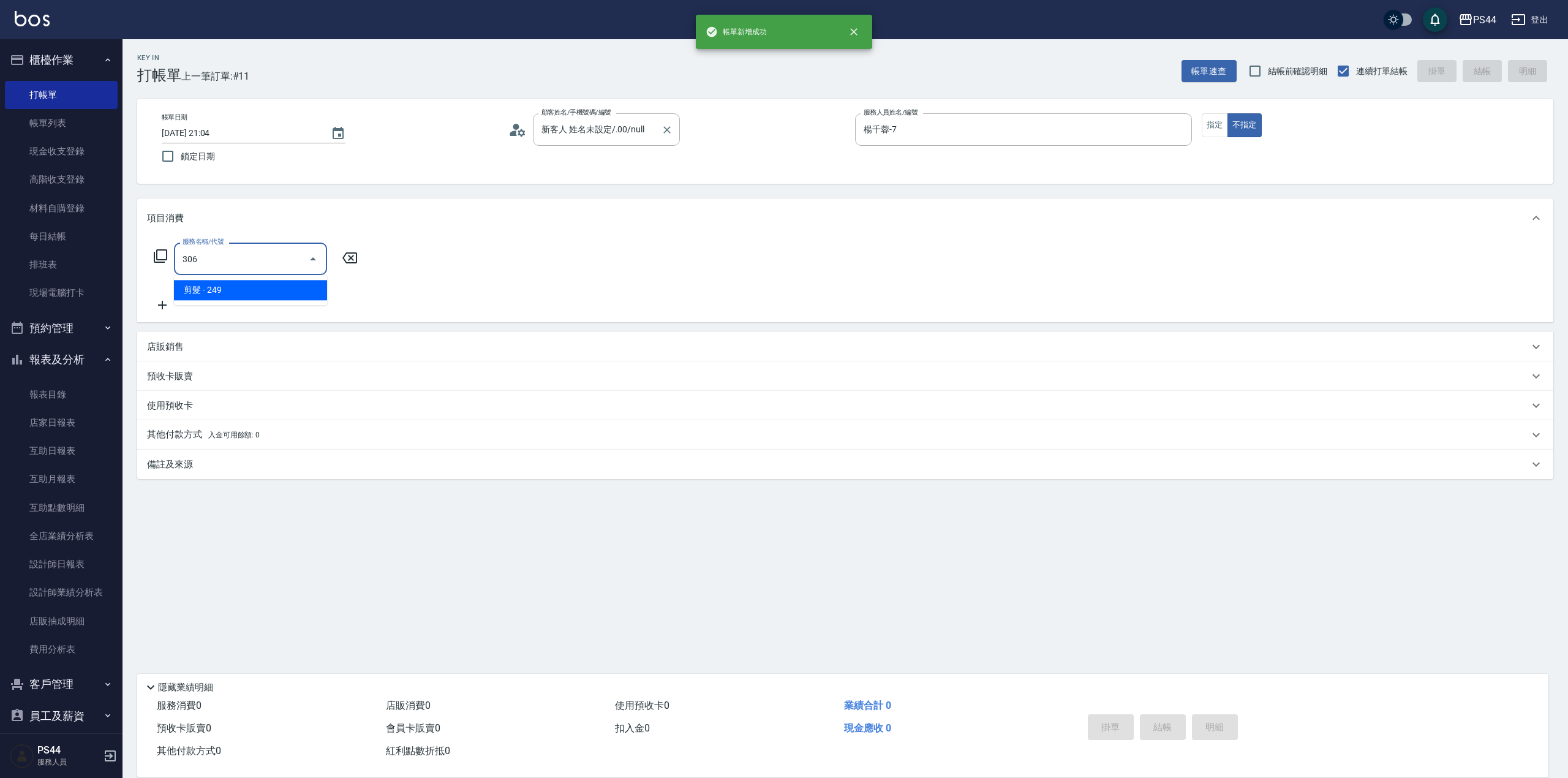
type input "剪髮(306)"
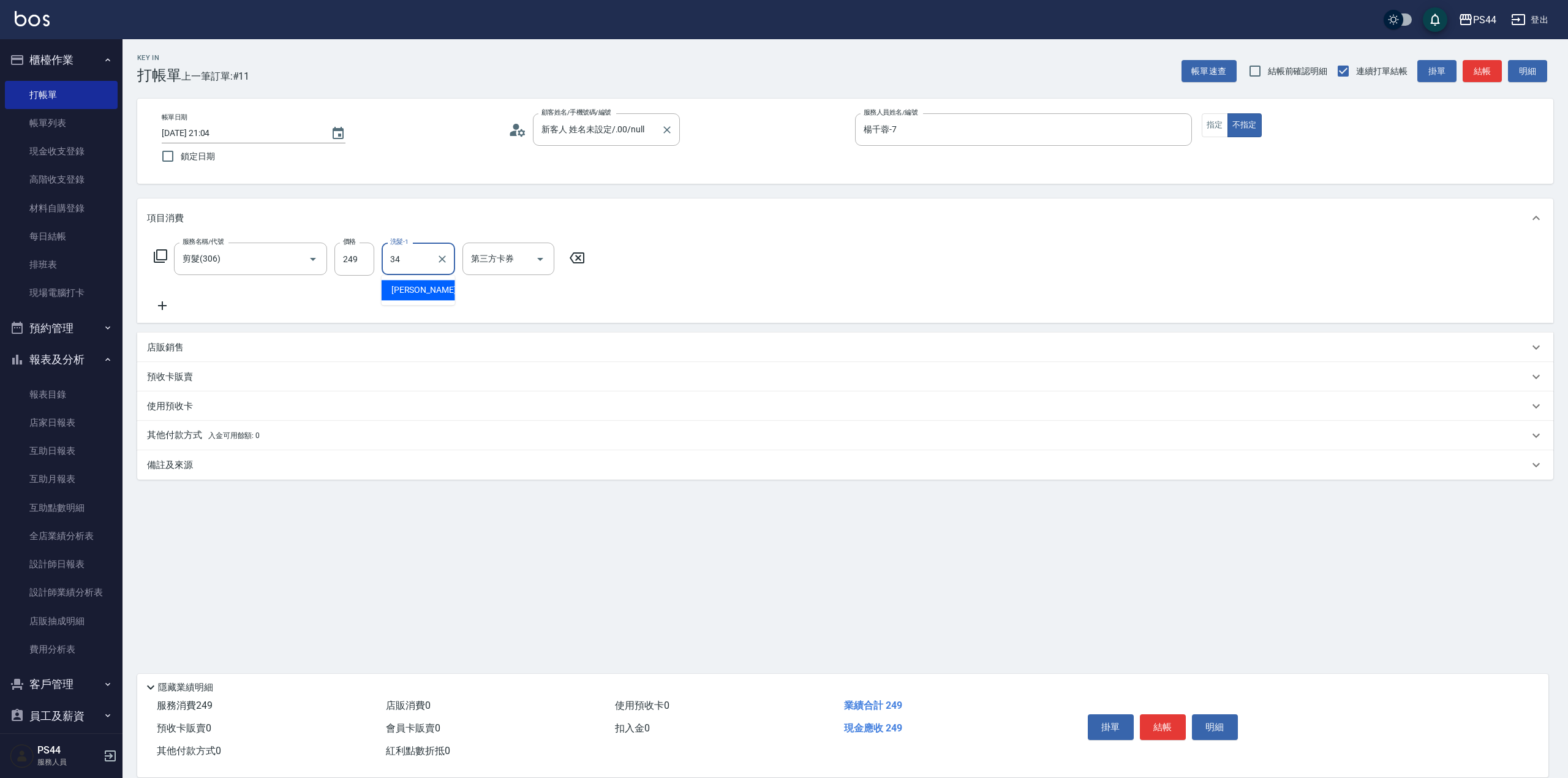
type input "[PERSON_NAME]-34"
type input "儲值卡"
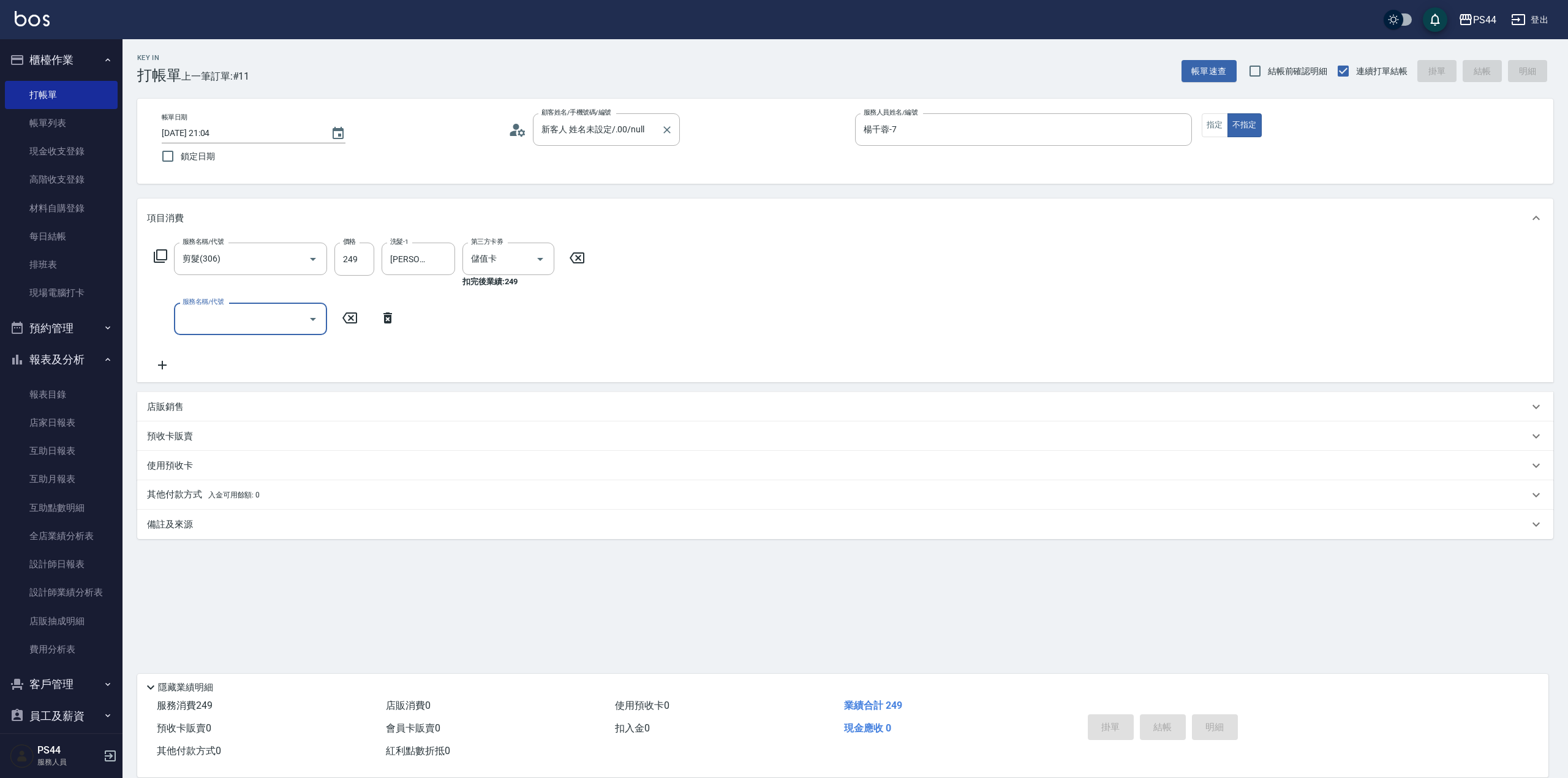
type input "[DATE] 21:05"
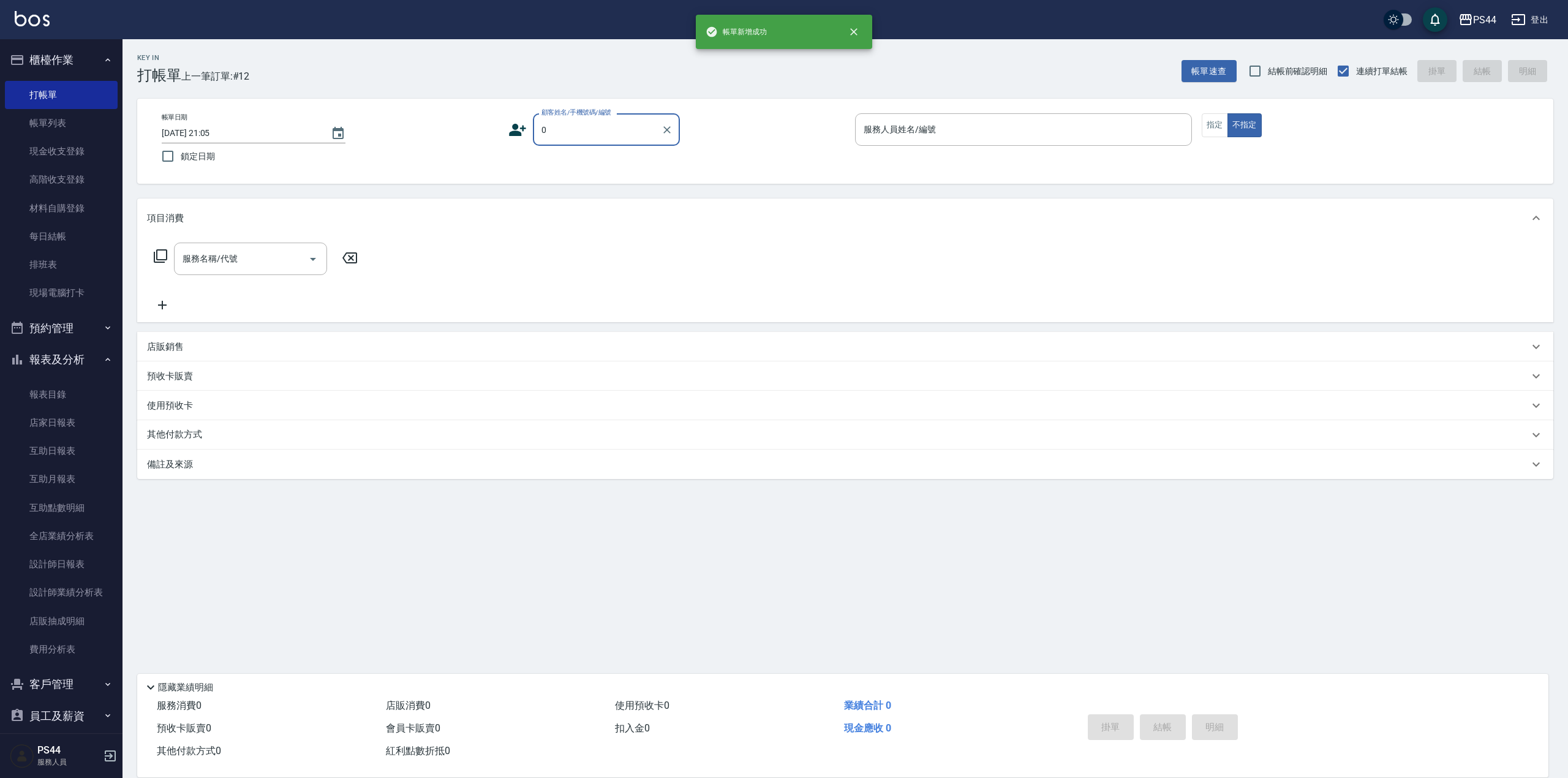
type input "新客人 姓名未設定/.00/null"
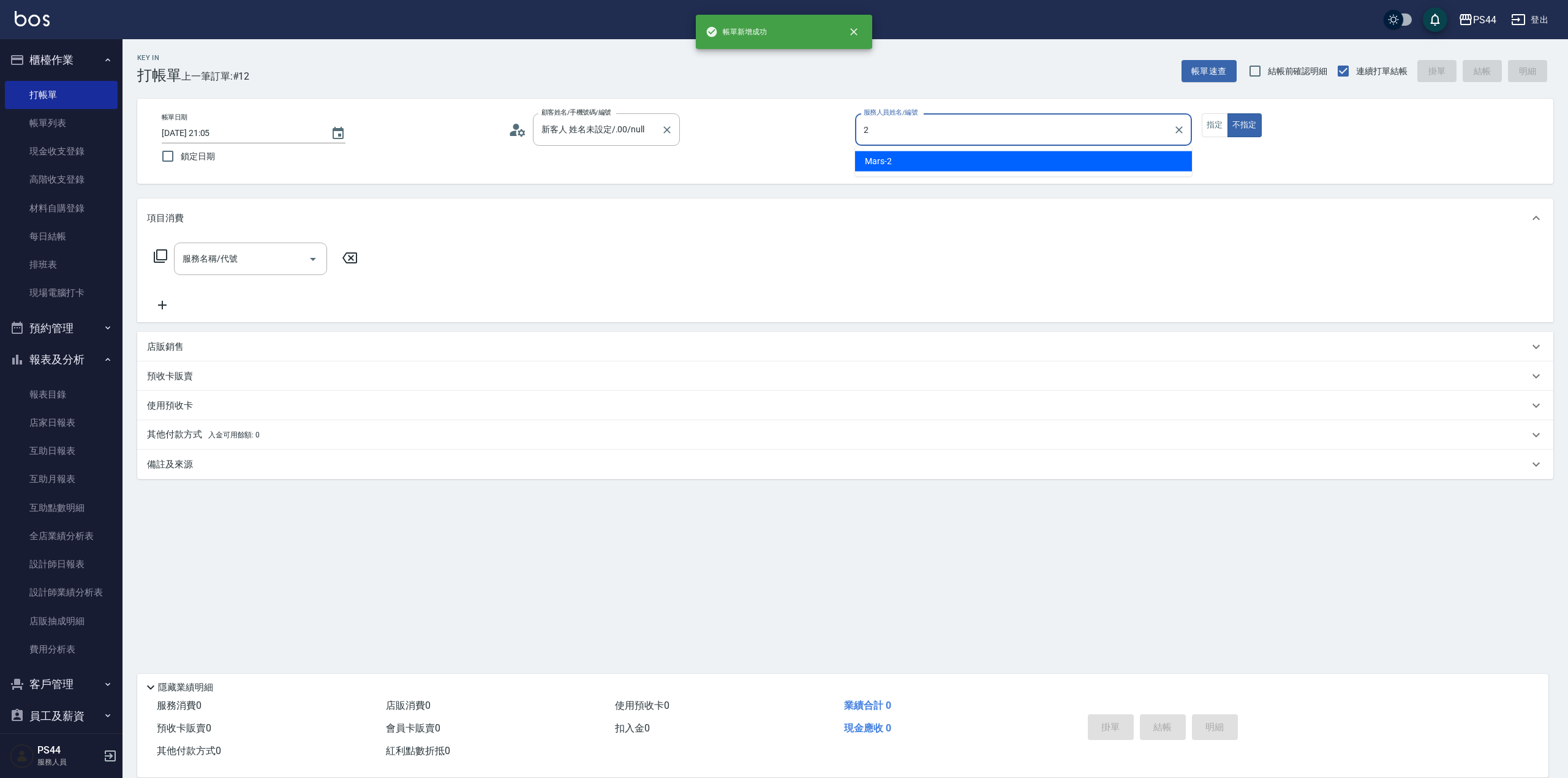
type input "Mars-2"
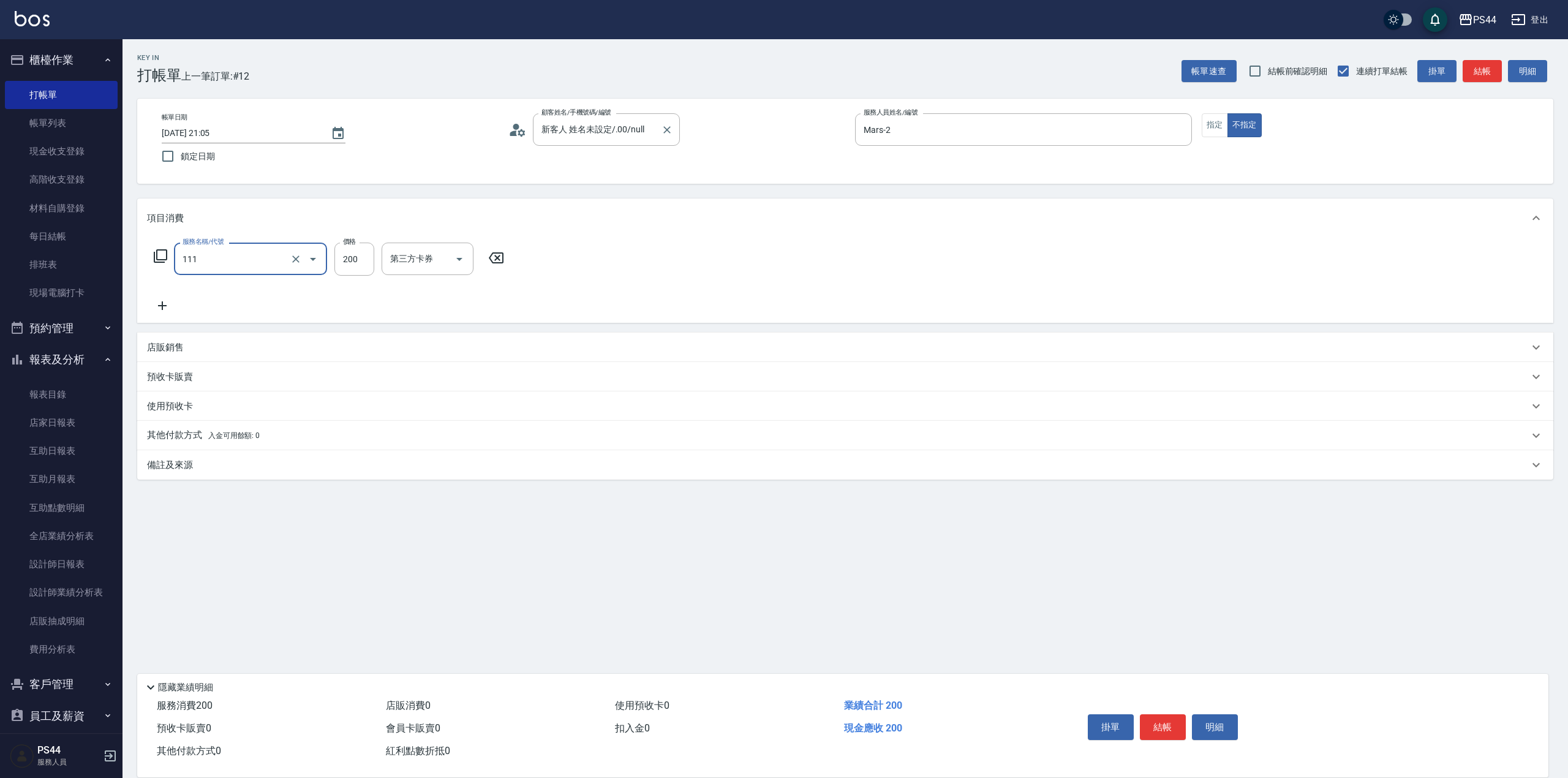
type input "200(111)"
type input "[PERSON_NAME]-12"
type input "儲值卡"
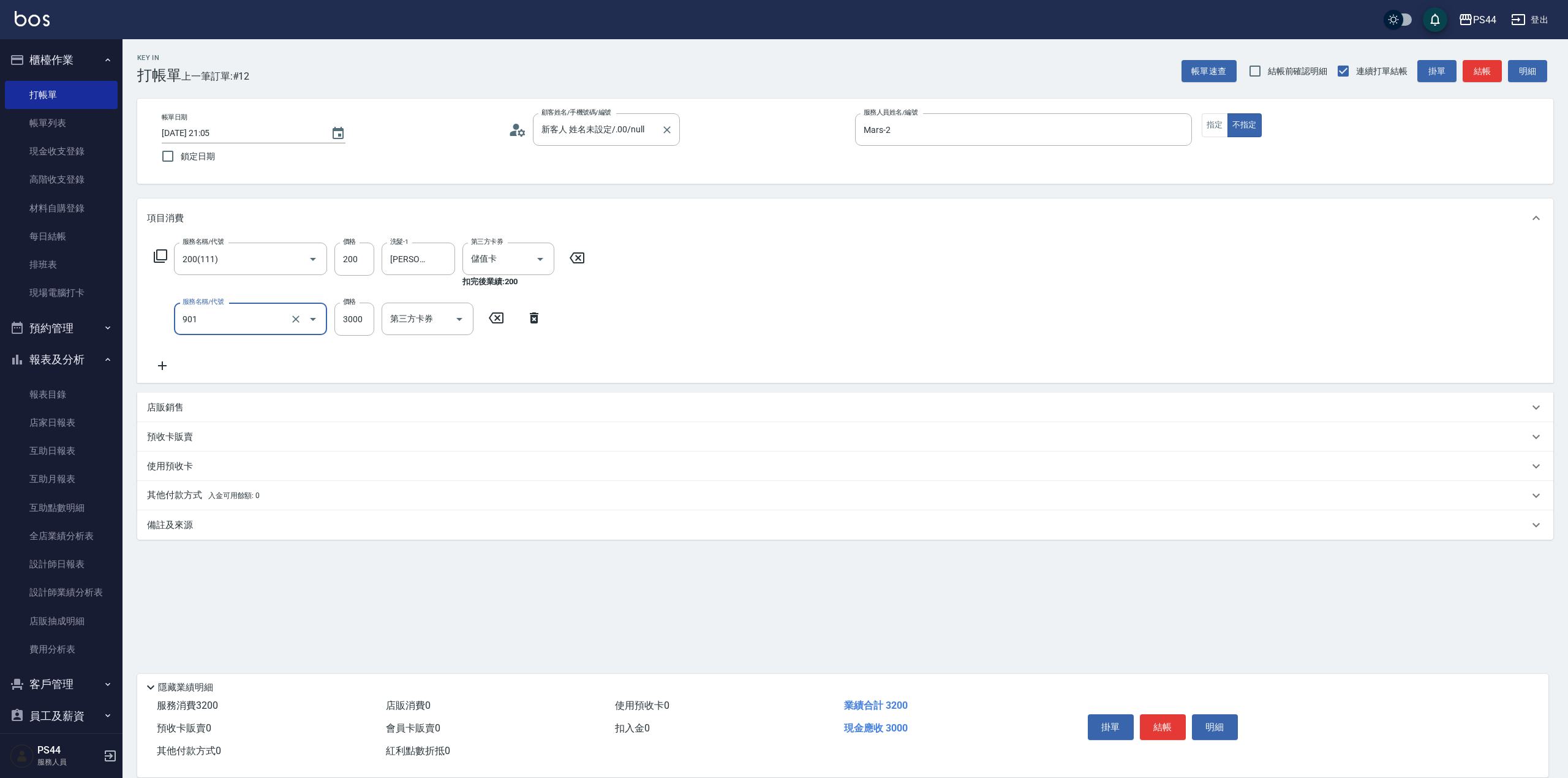
type input "儲值3000(901)"
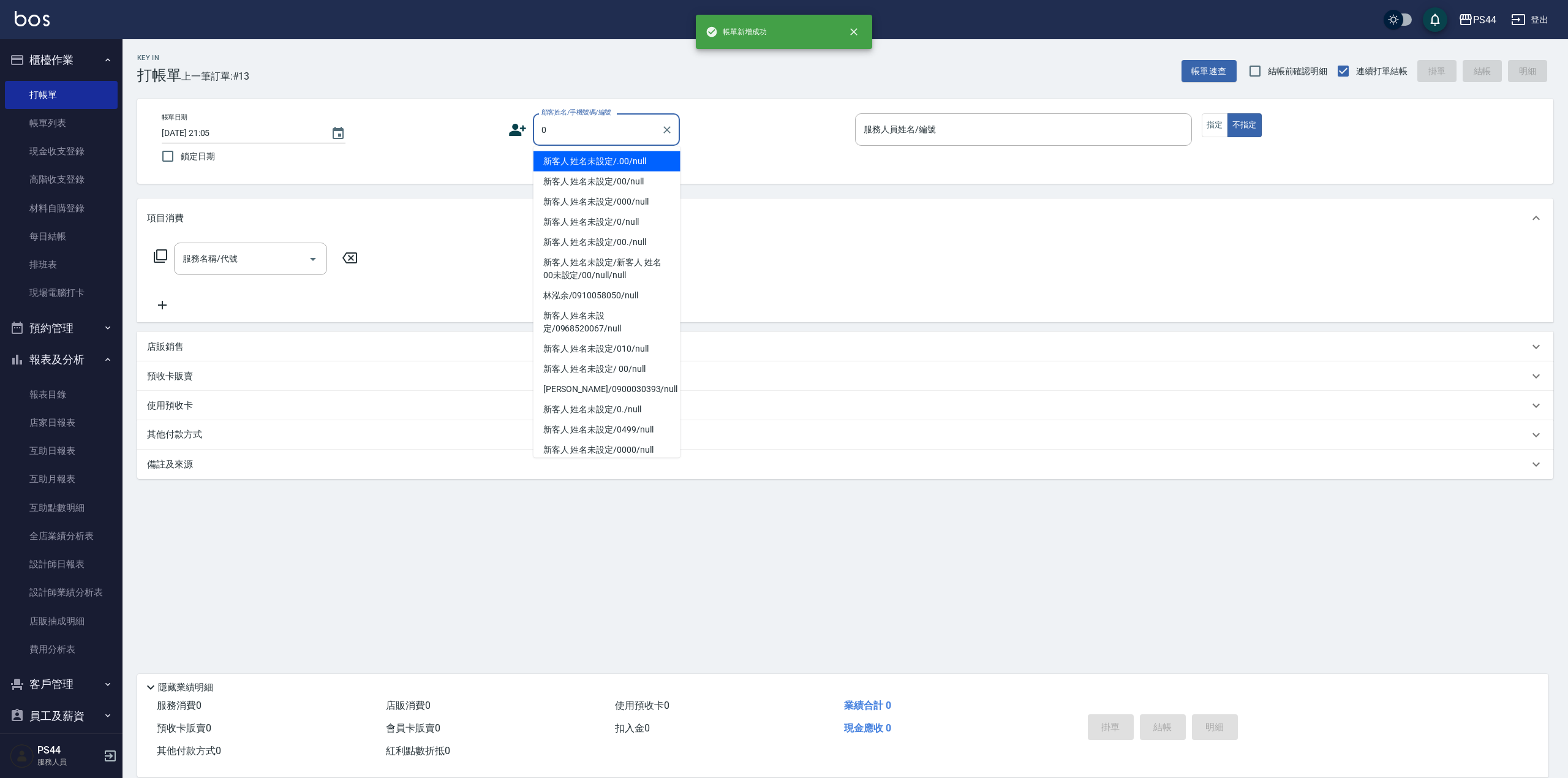
type input "新客人 姓名未設定/.00/null"
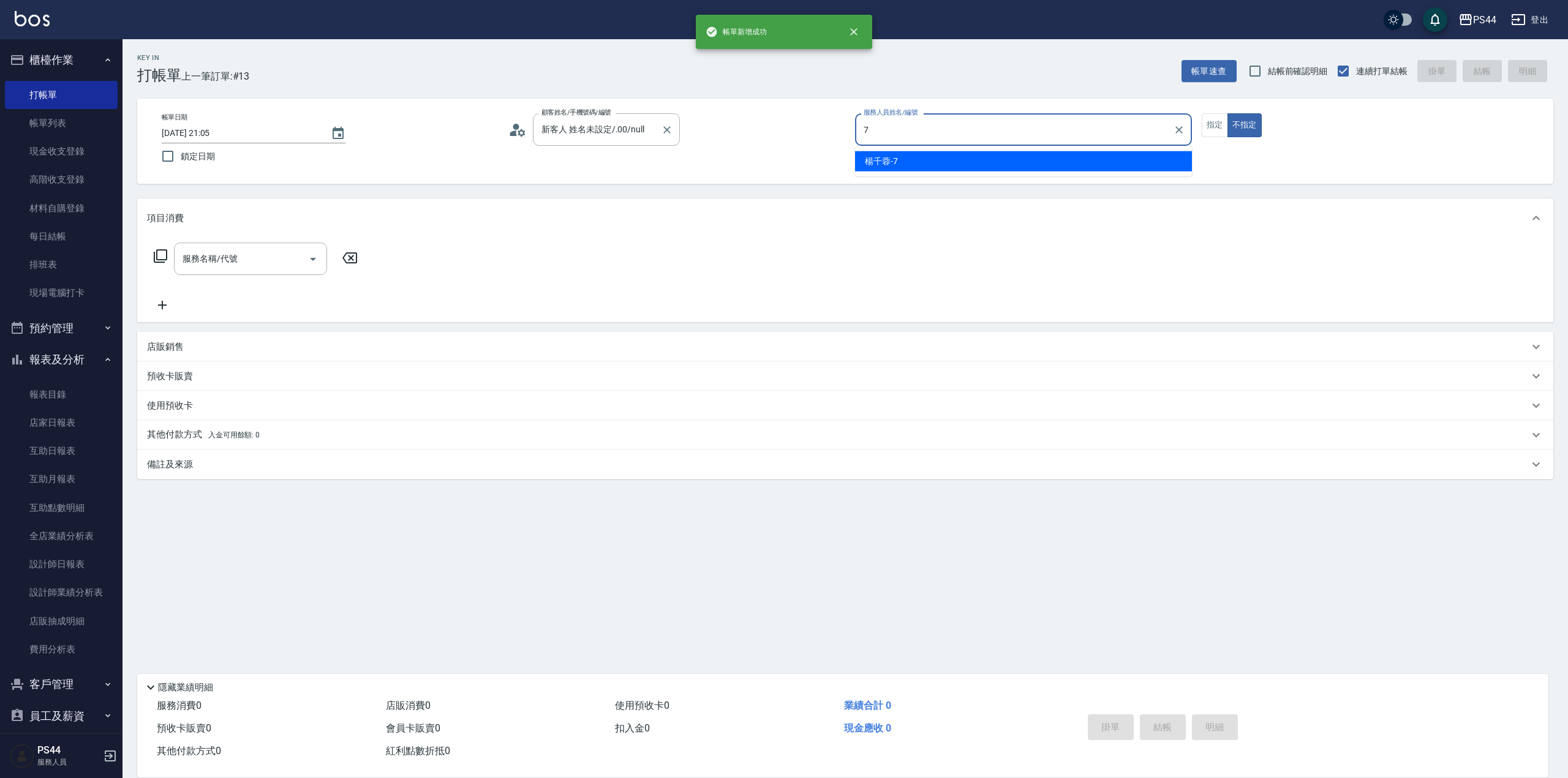
type input "楊千蓉-7"
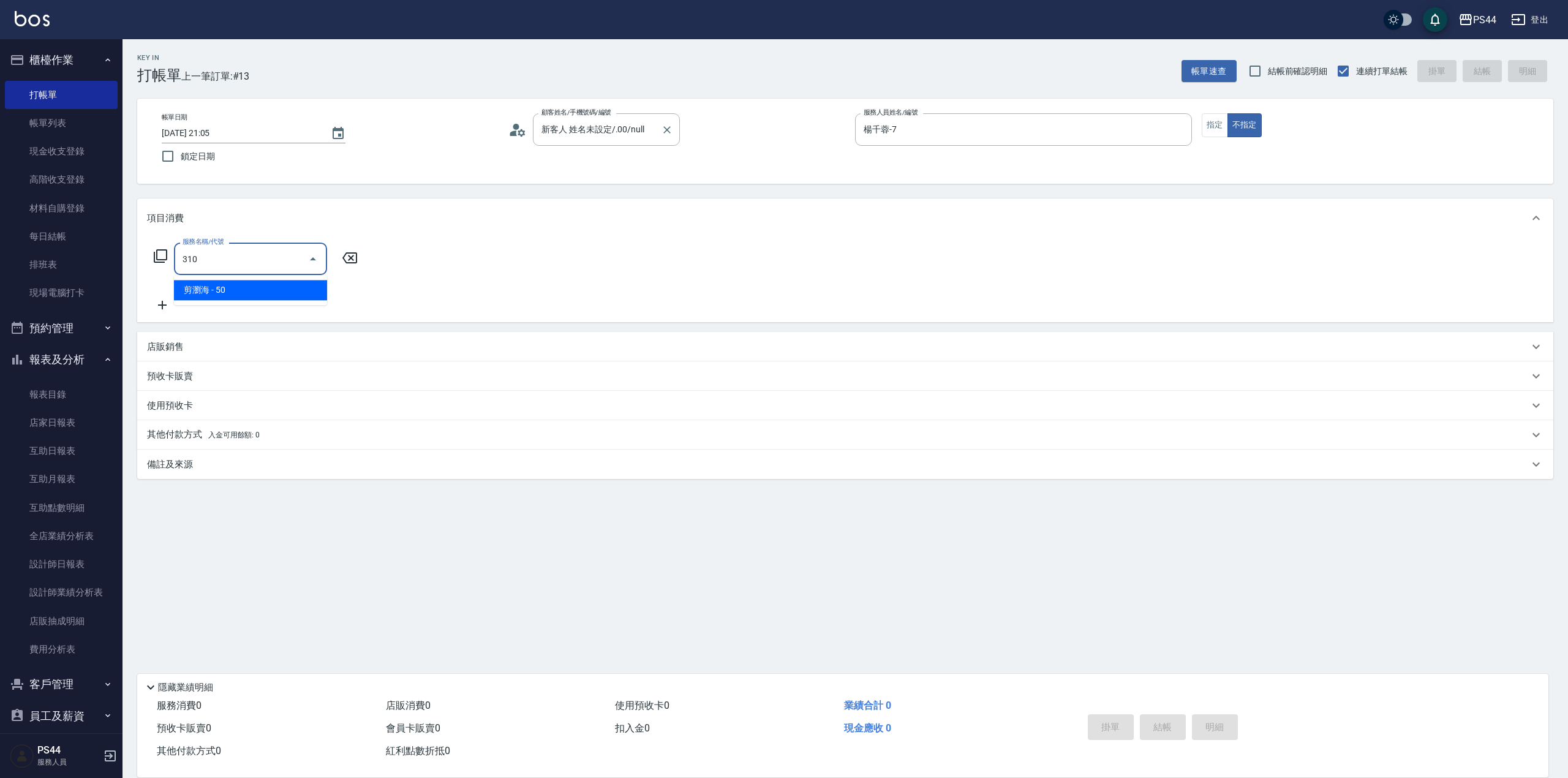
type input "剪瀏海(310)"
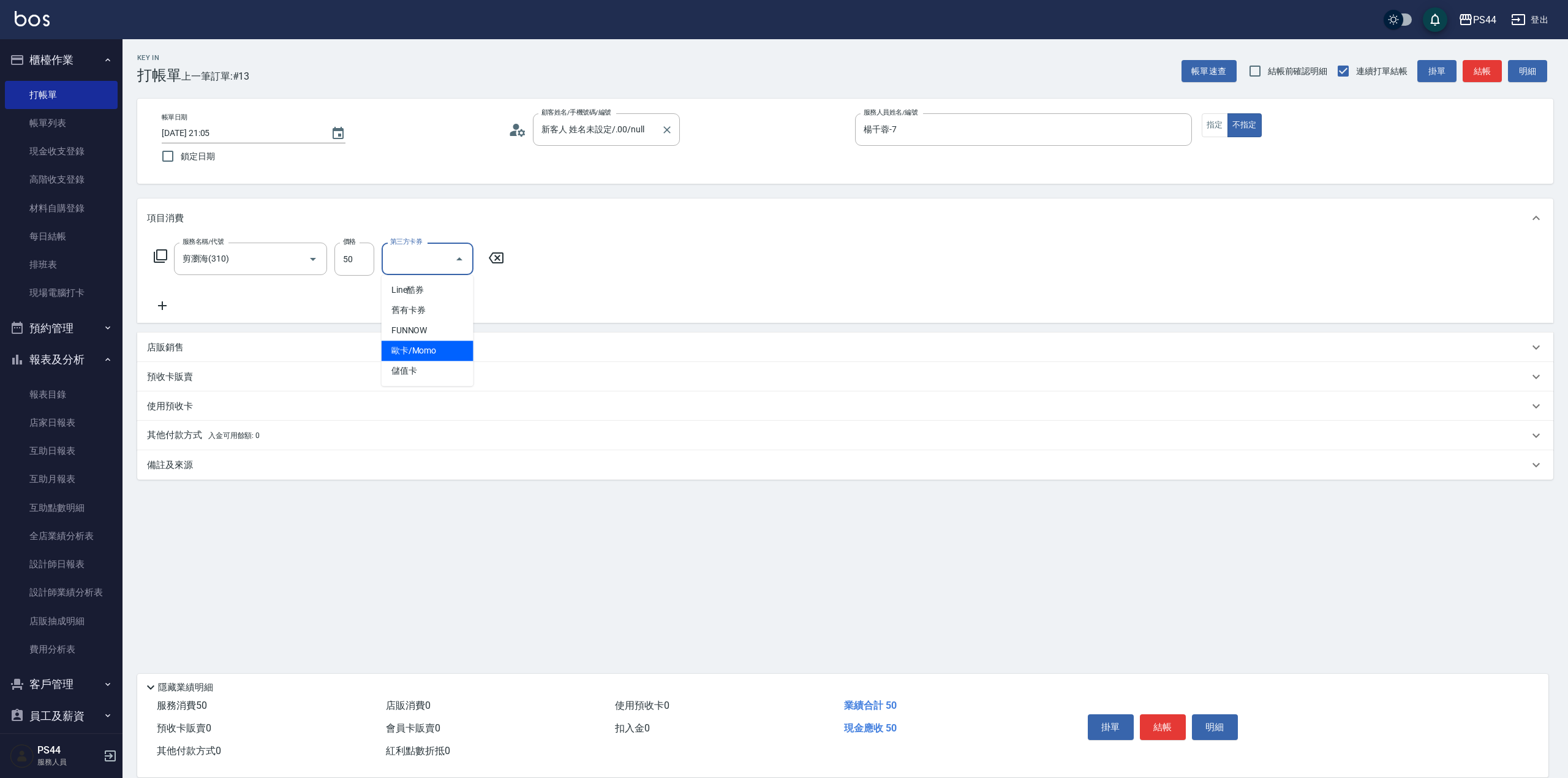
type input "儲值卡"
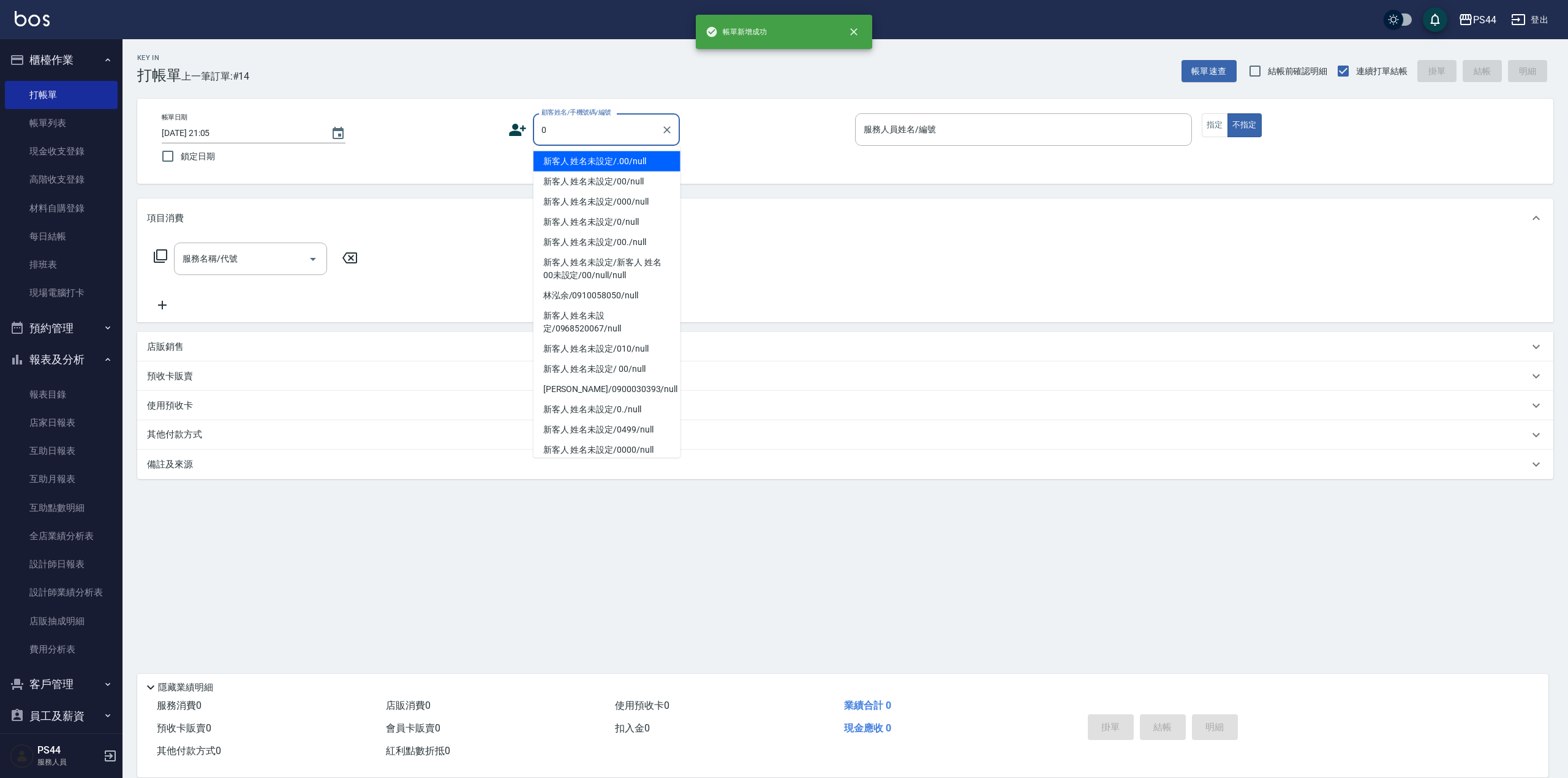
type input "新客人 姓名未設定/.00/null"
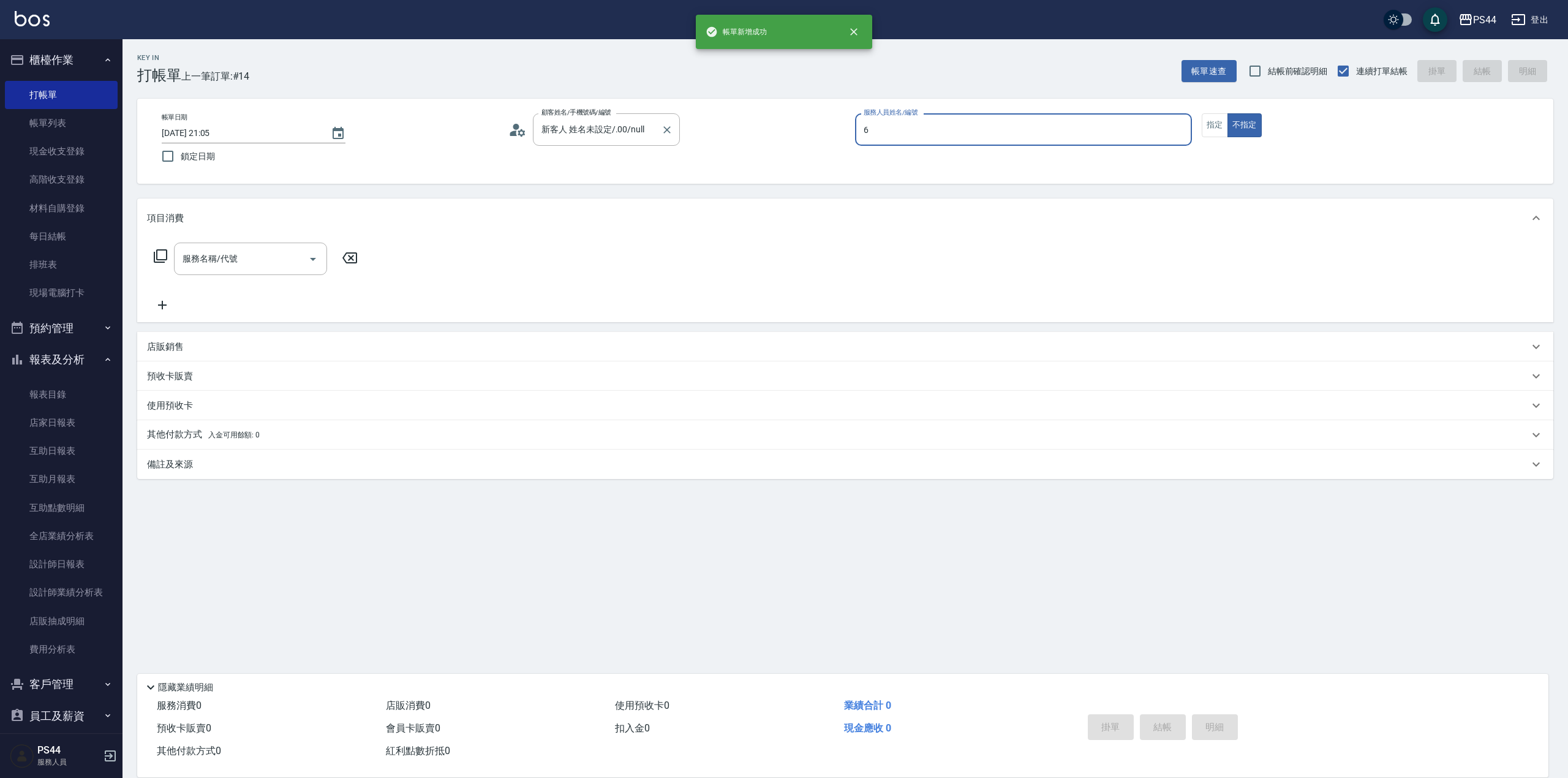
type input "kAYDEN-6"
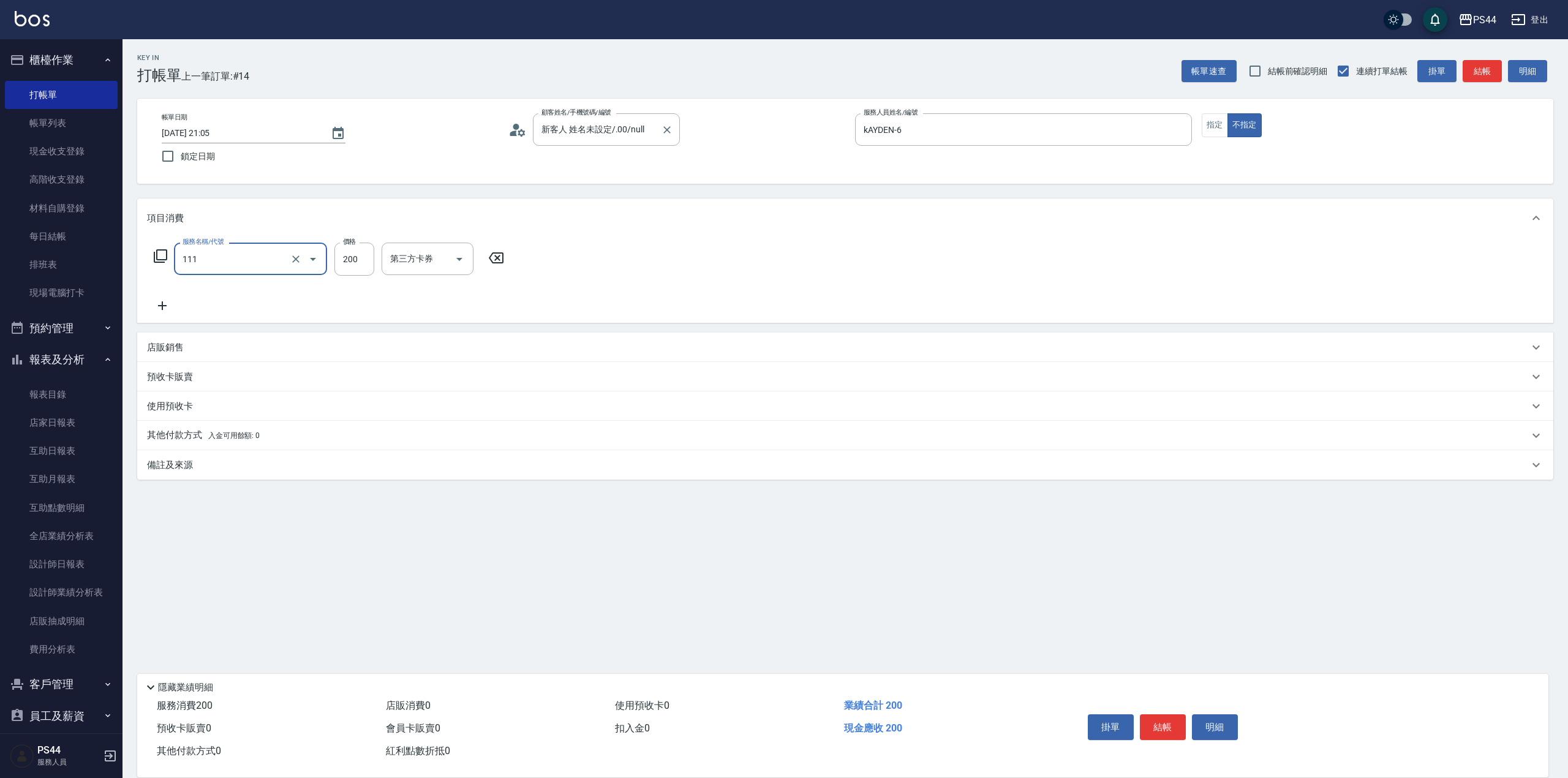
type input "200(111)"
type input "王姵眙-37"
type input "儲值卡"
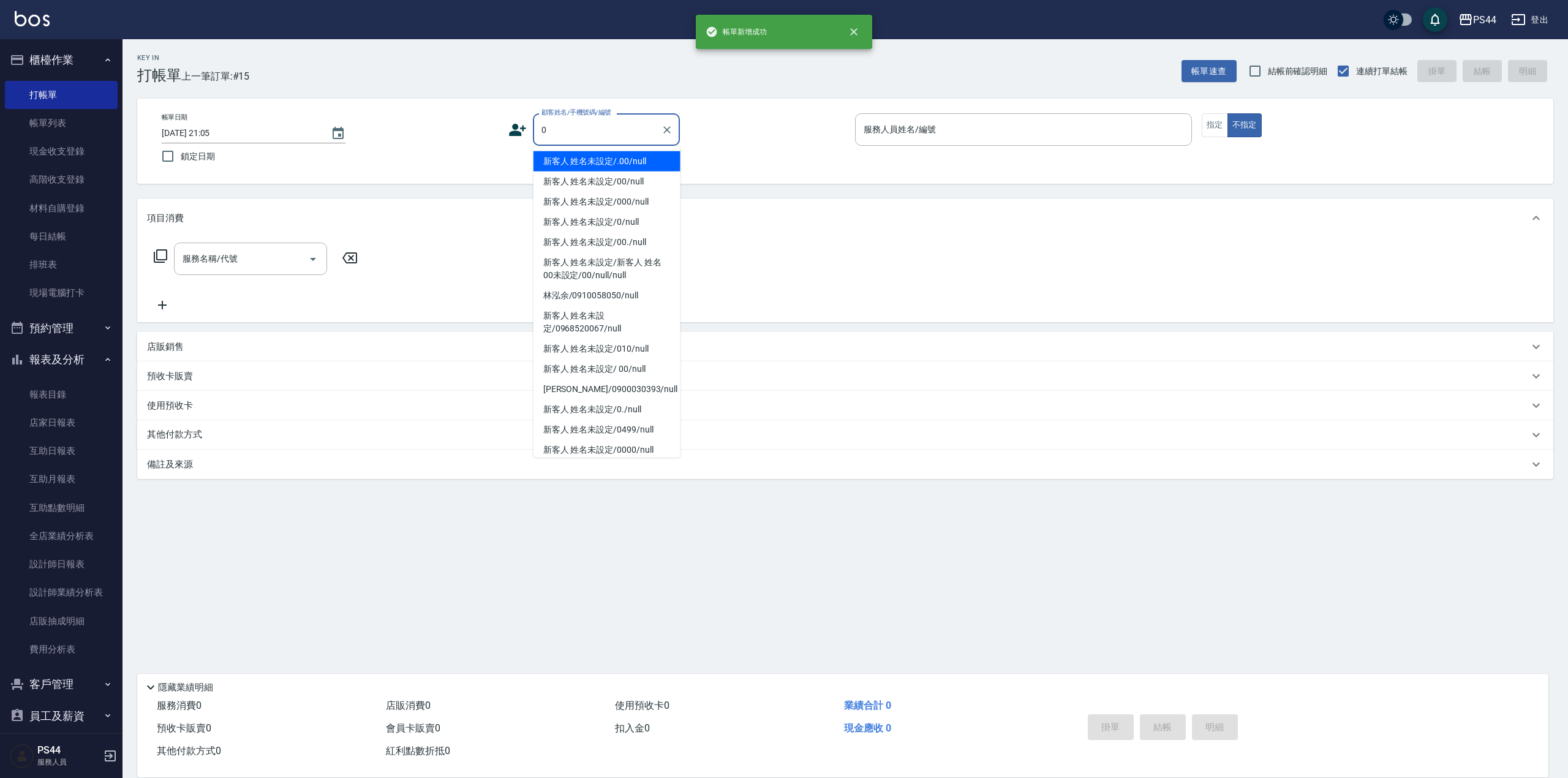
type input "新客人 姓名未設定/.00/null"
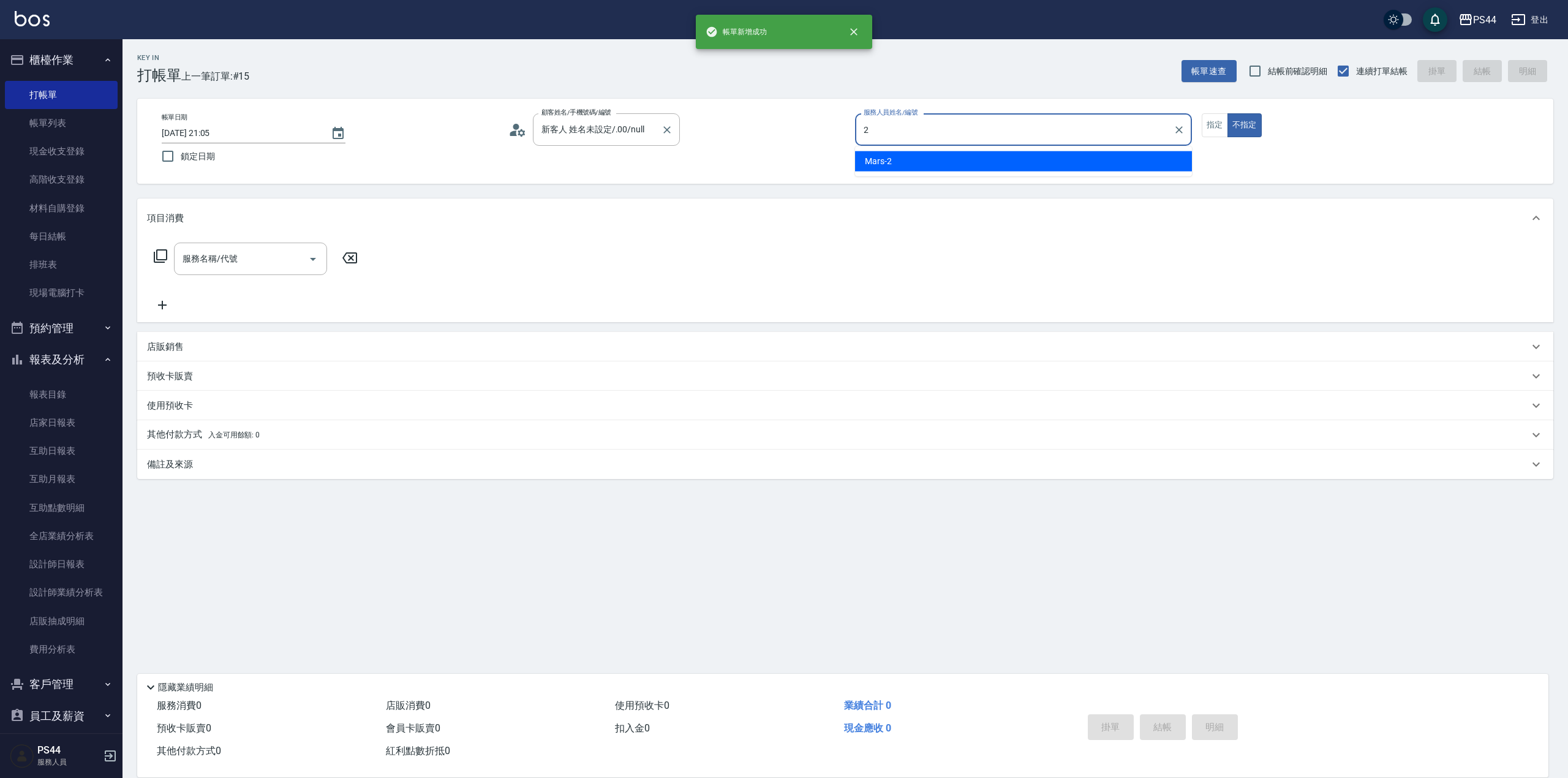
type input "Mars-2"
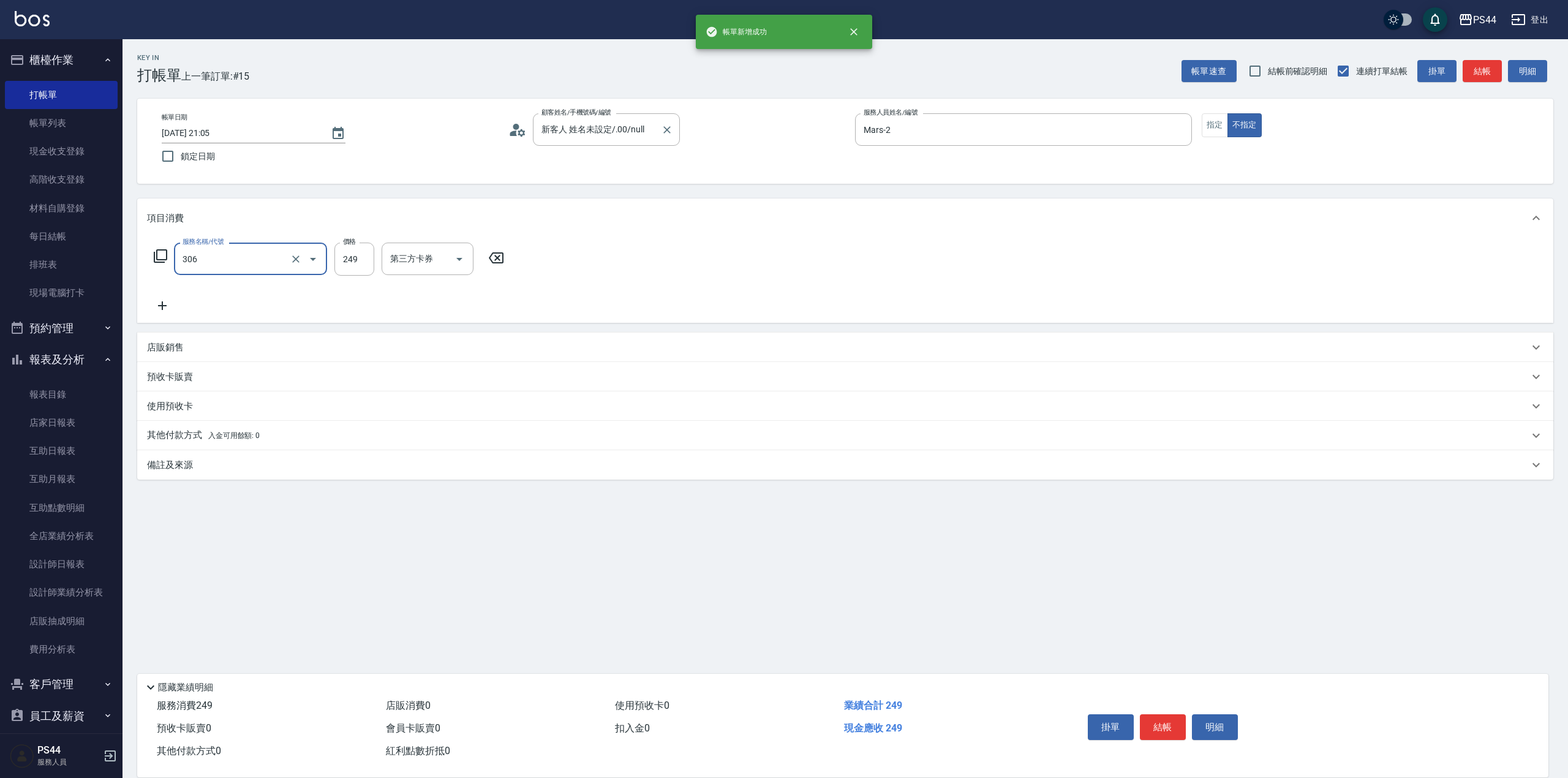
type input "剪髮(306)"
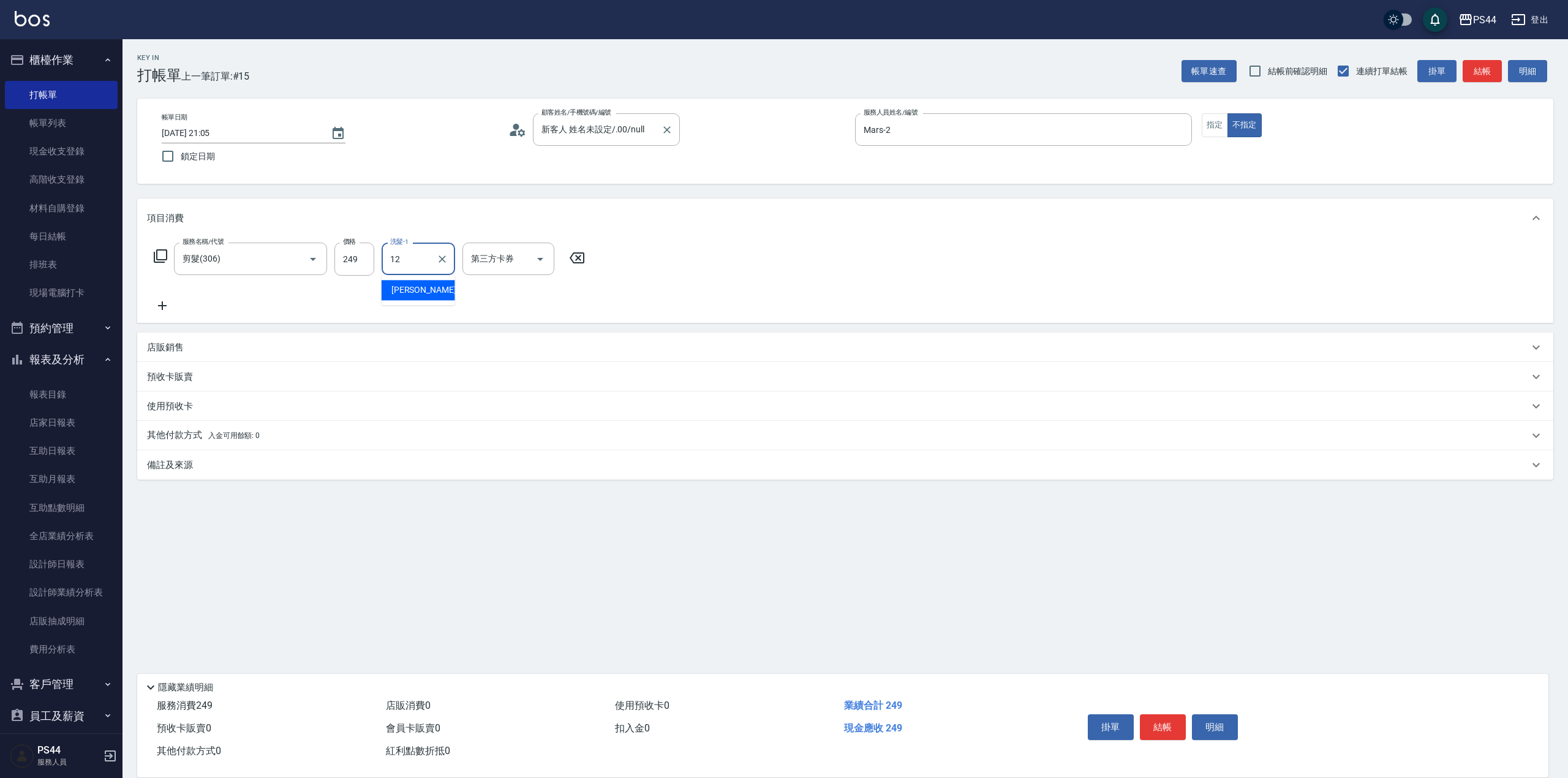
type input "[PERSON_NAME]-12"
type input "儲值卡"
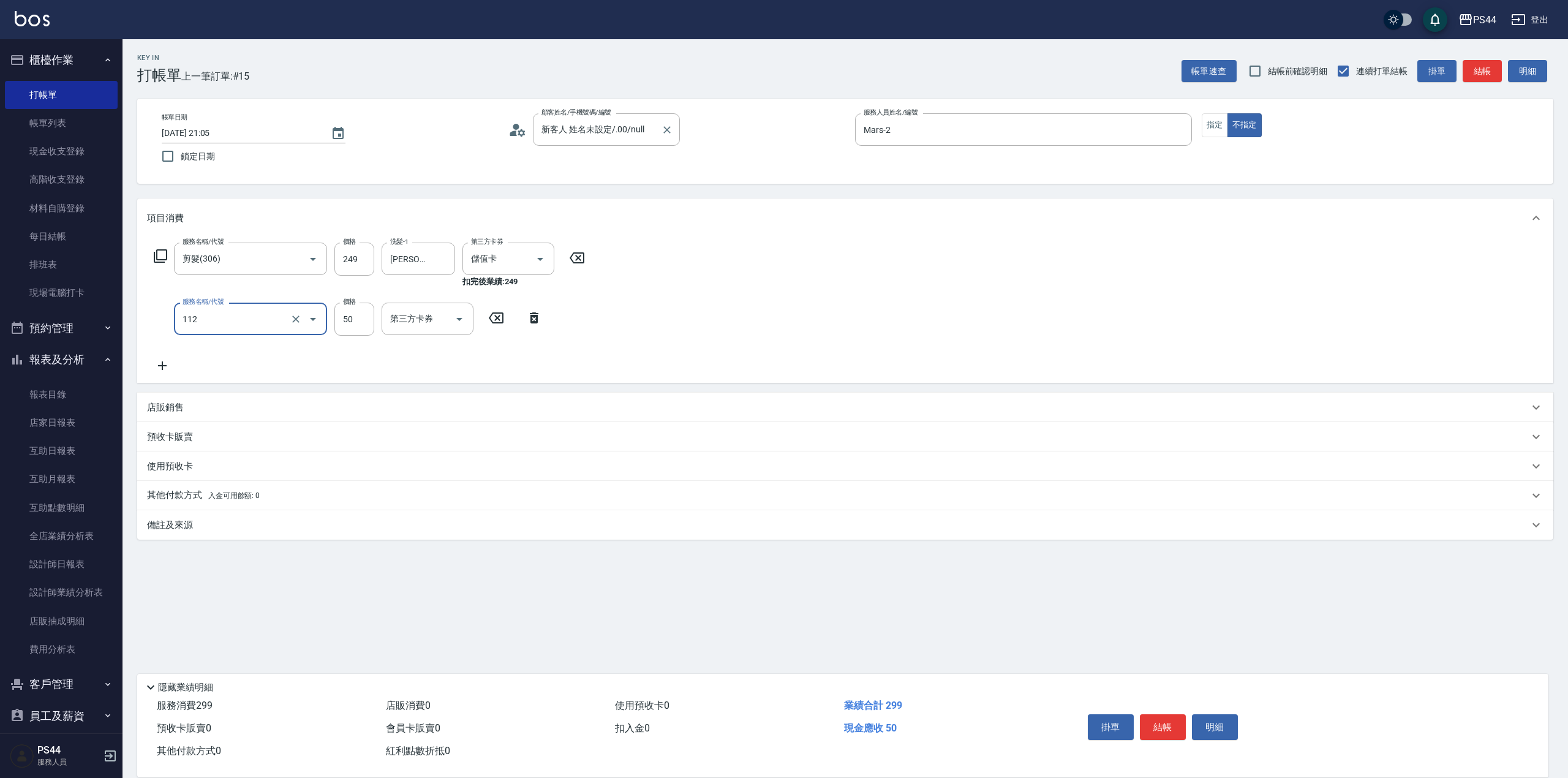
type input "精油50(112)"
type input "[PERSON_NAME]-12"
type input "儲值卡"
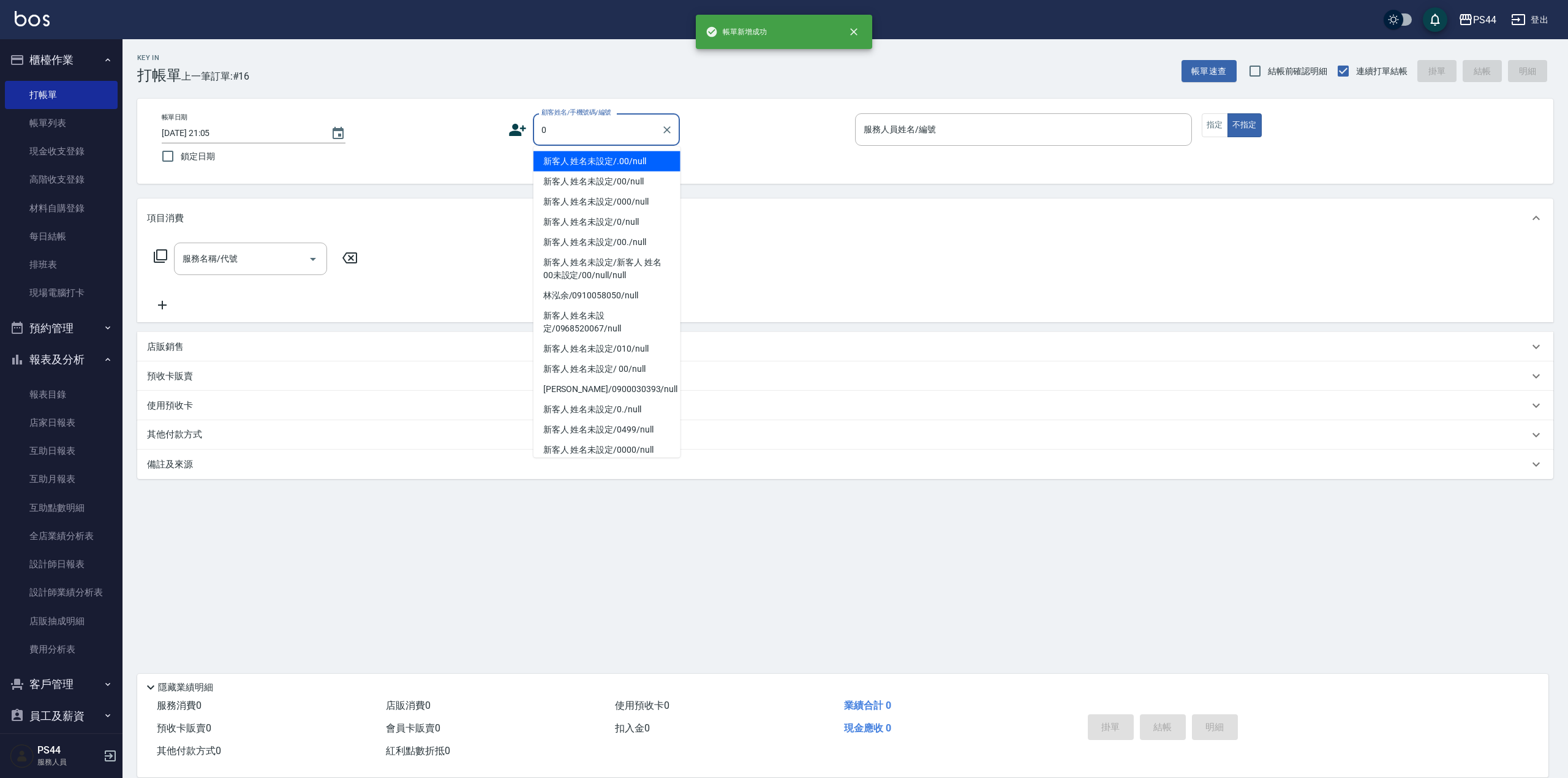
type input "新客人 姓名未設定/.00/null"
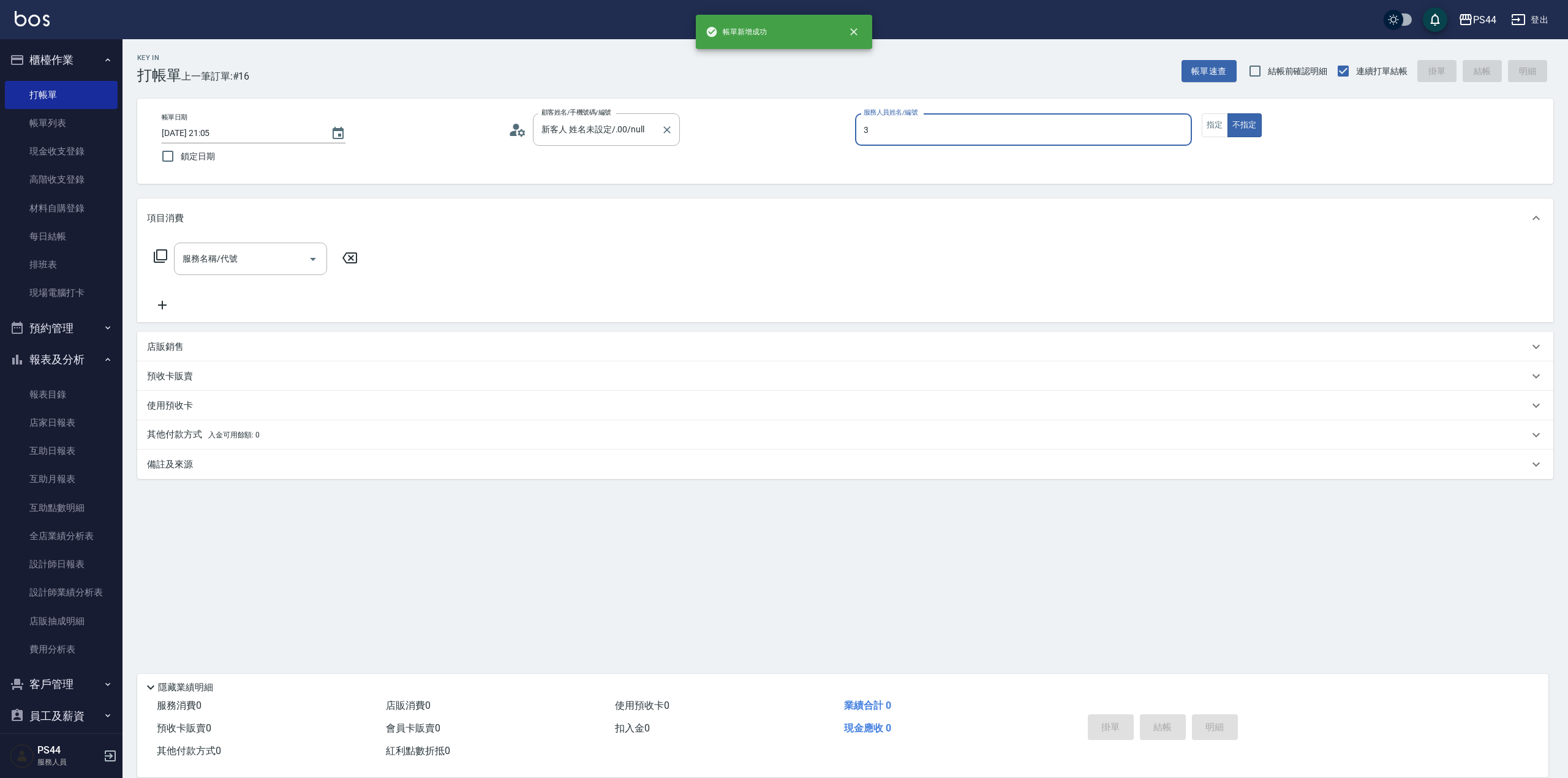
type input "許維哲-3"
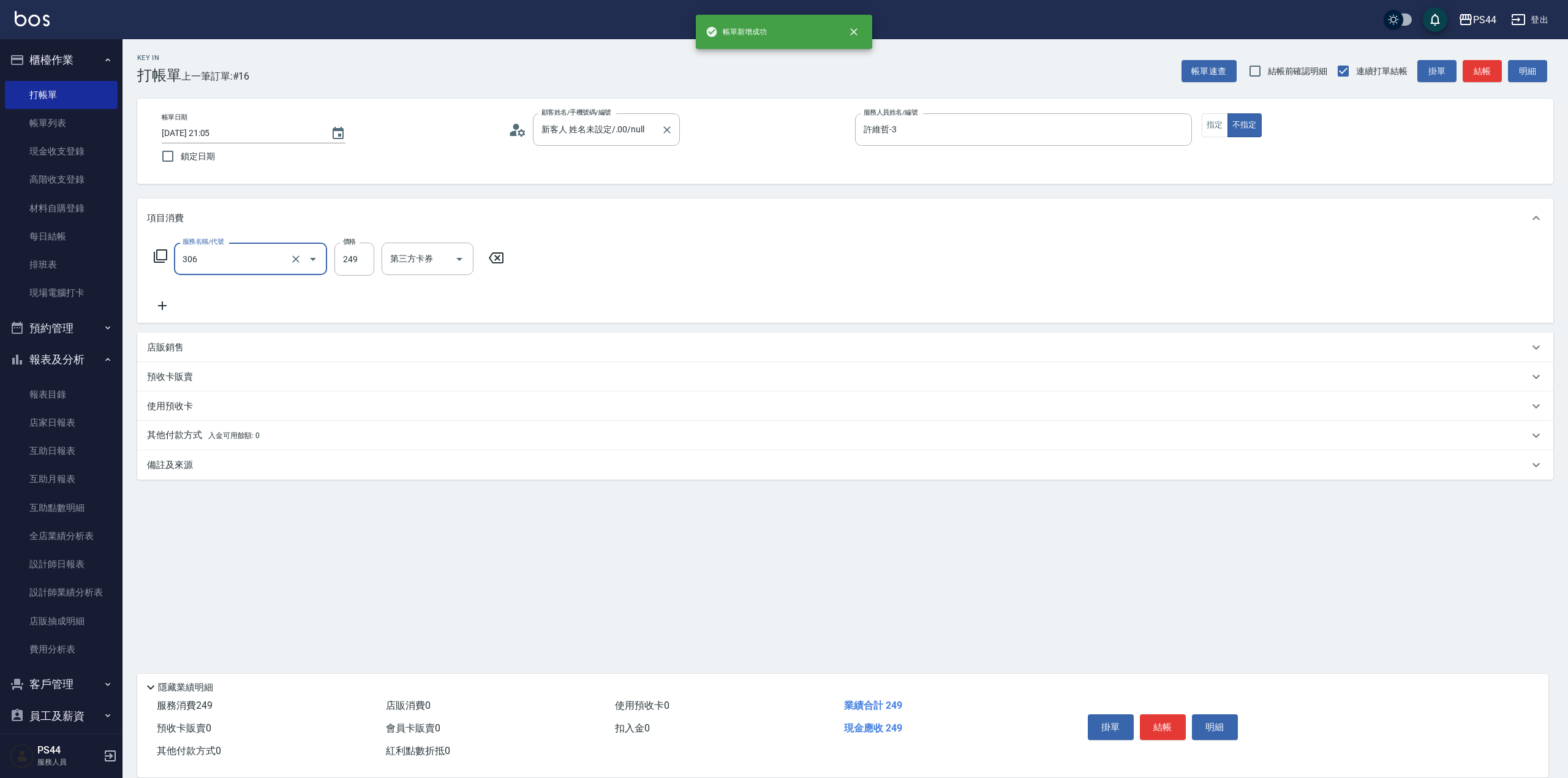
type input "剪髮(306)"
type input "許維哲-3"
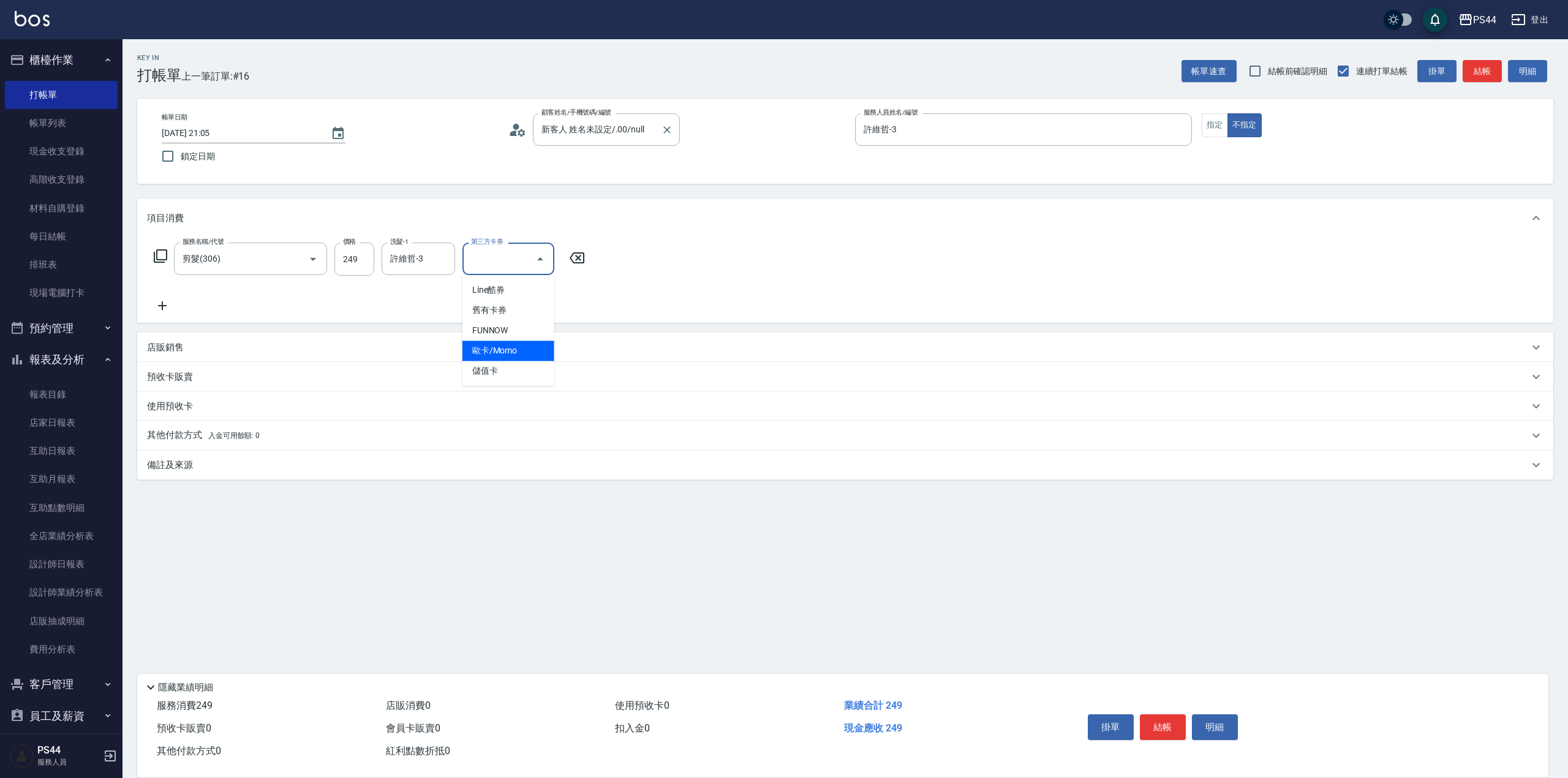
type input "儲值卡"
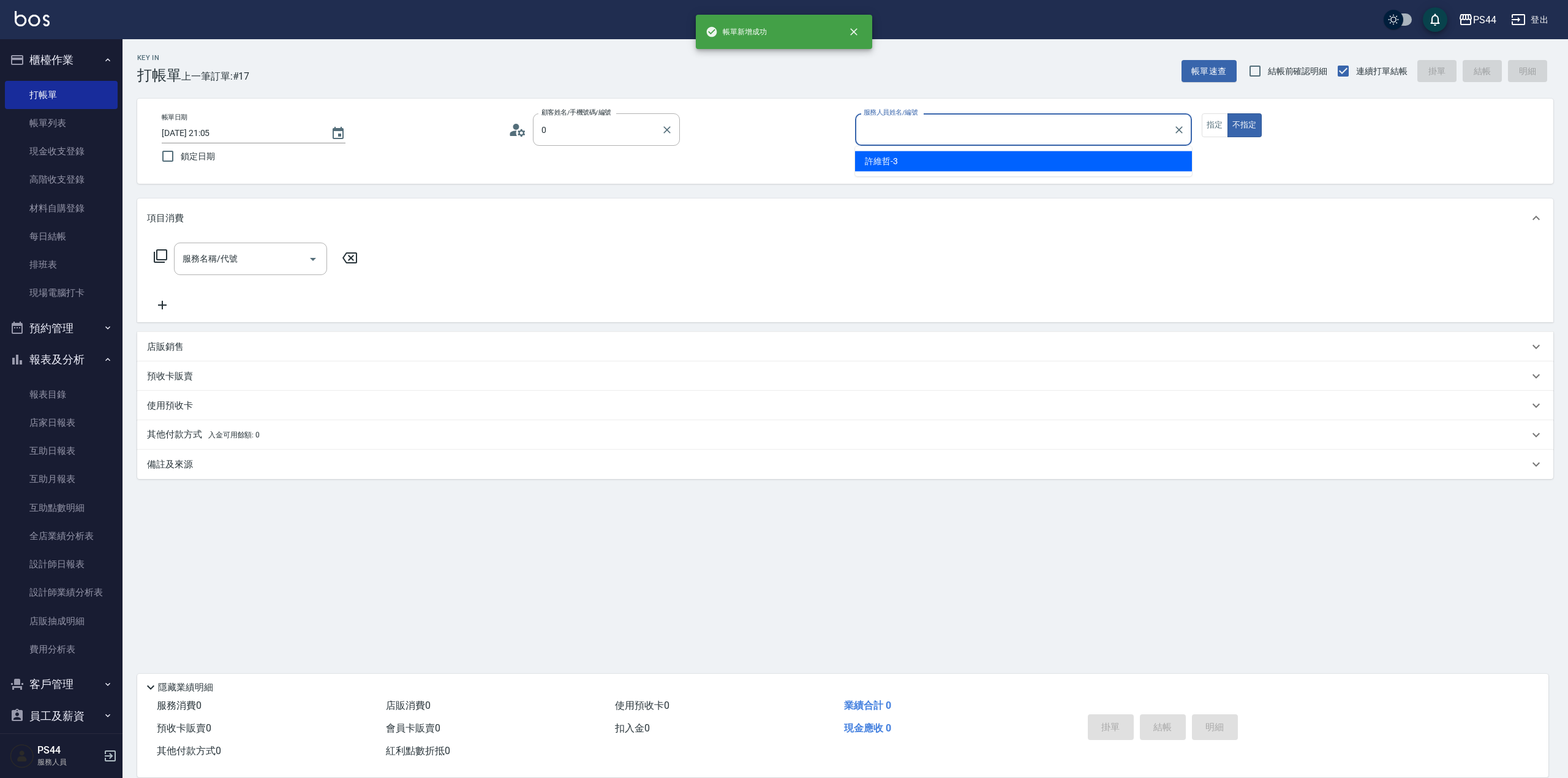
type input "新客人 姓名未設定/.00/null"
type input "許維哲-3"
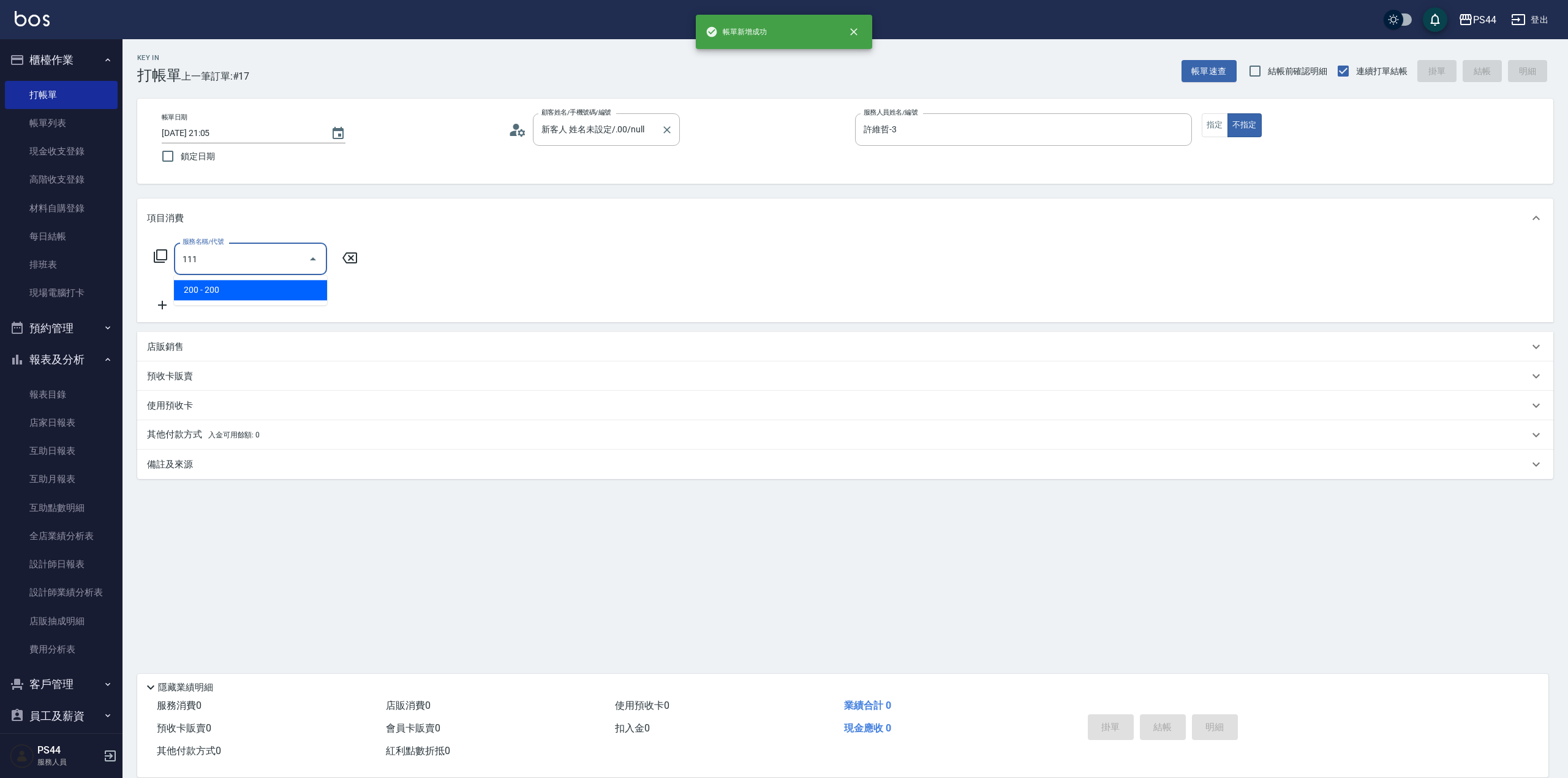
type input "200(111)"
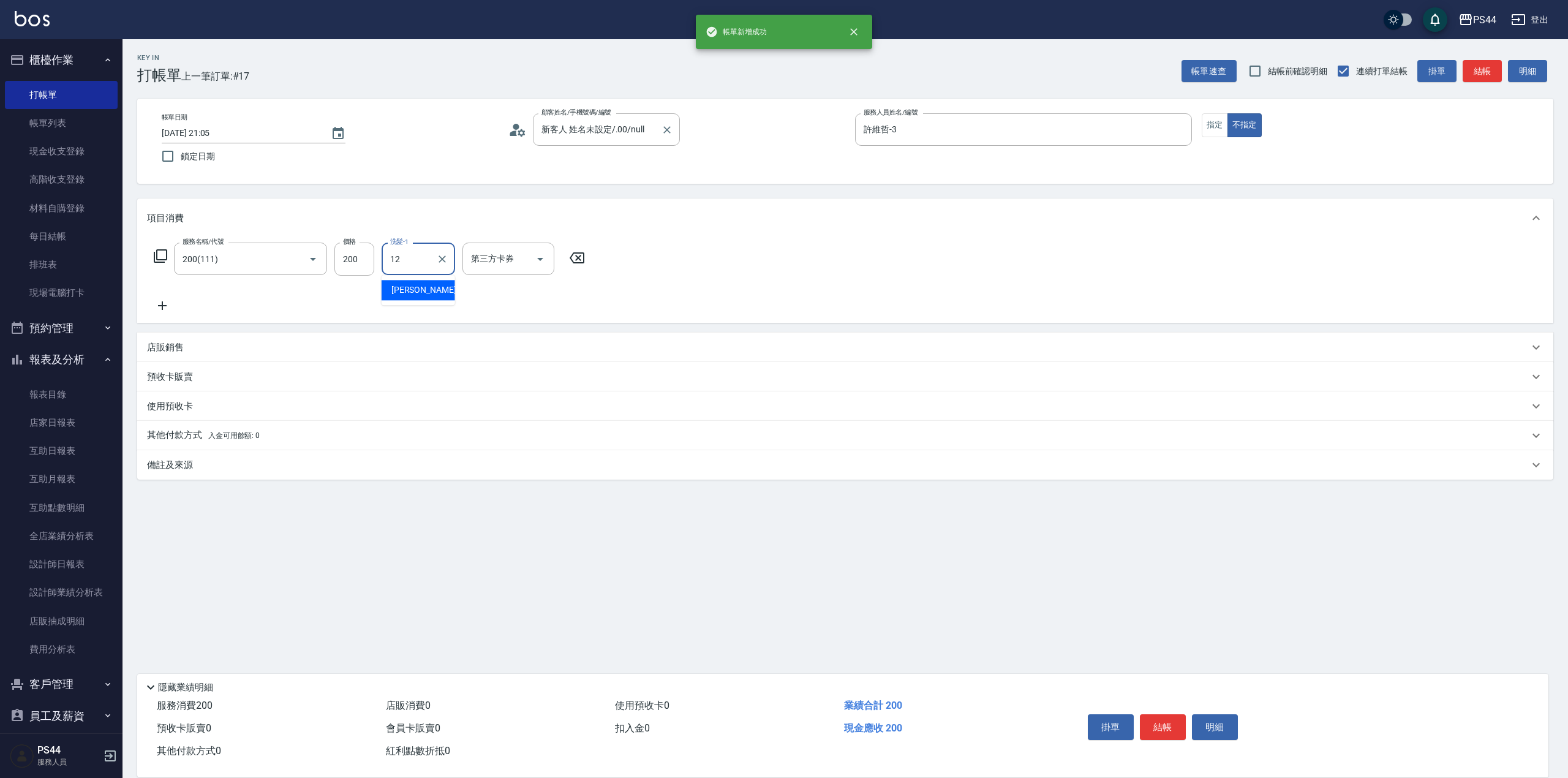
type input "[PERSON_NAME]-12"
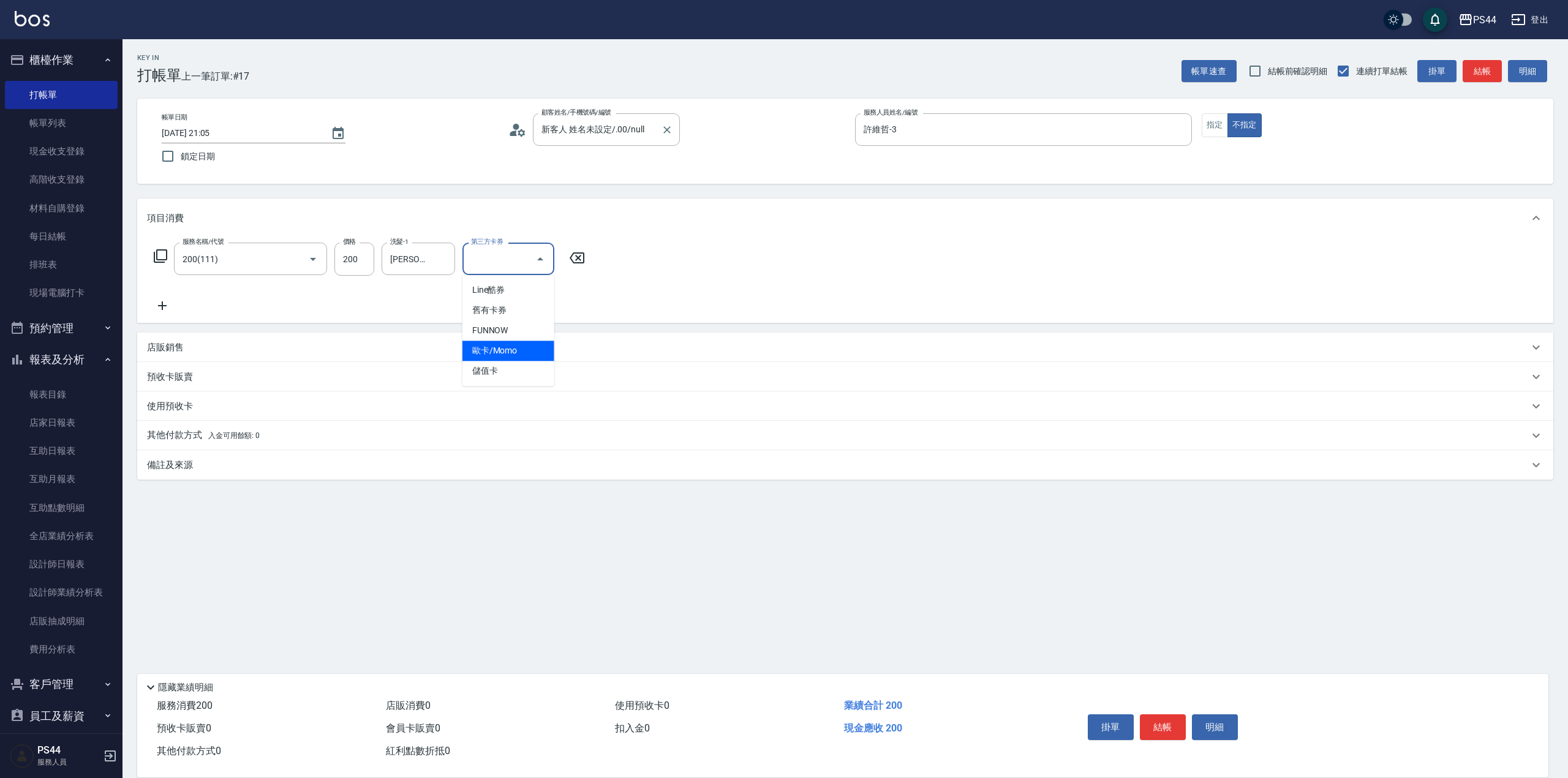
type input "儲值卡"
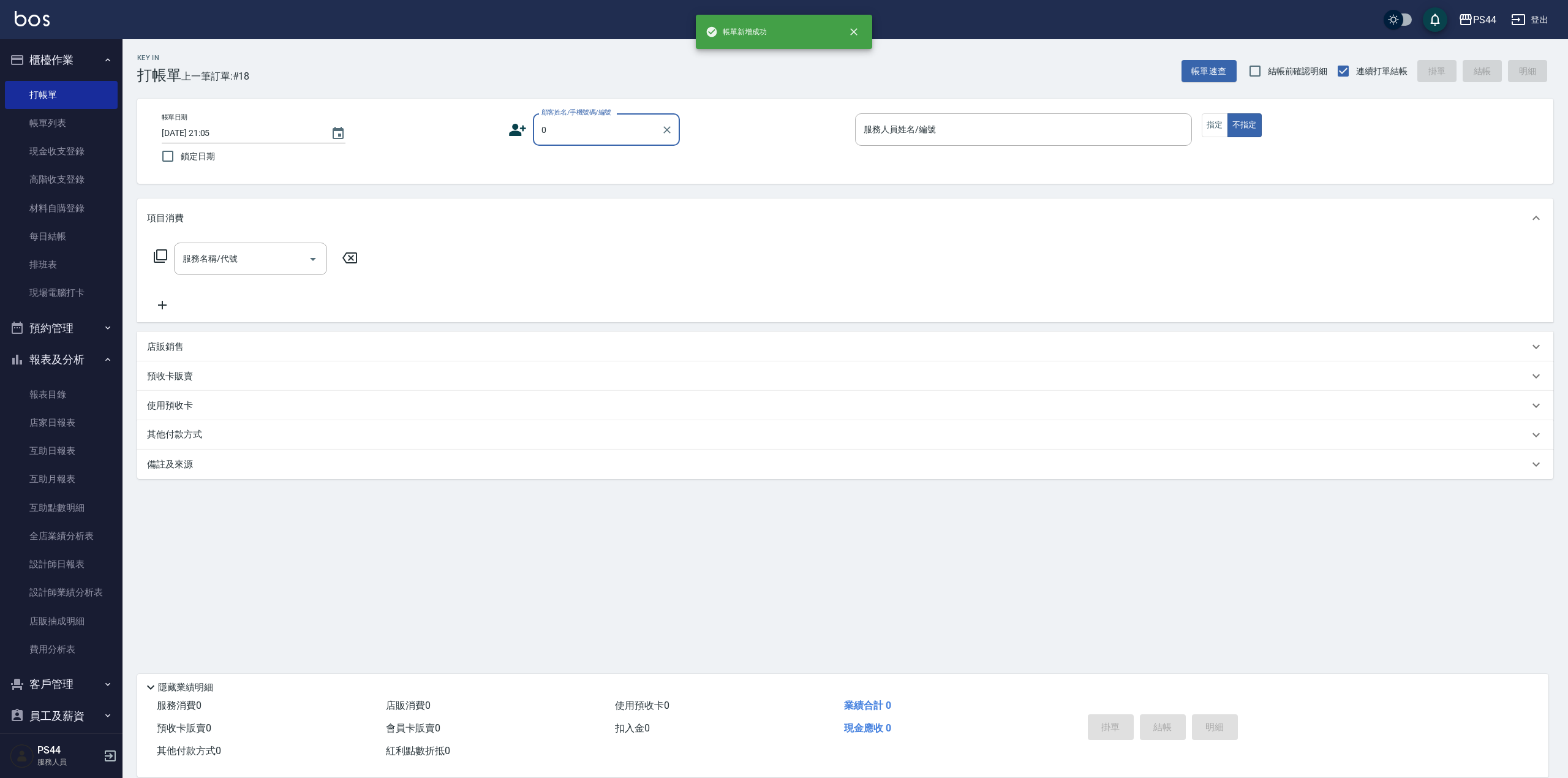
type input "新客人 姓名未設定/.00/null"
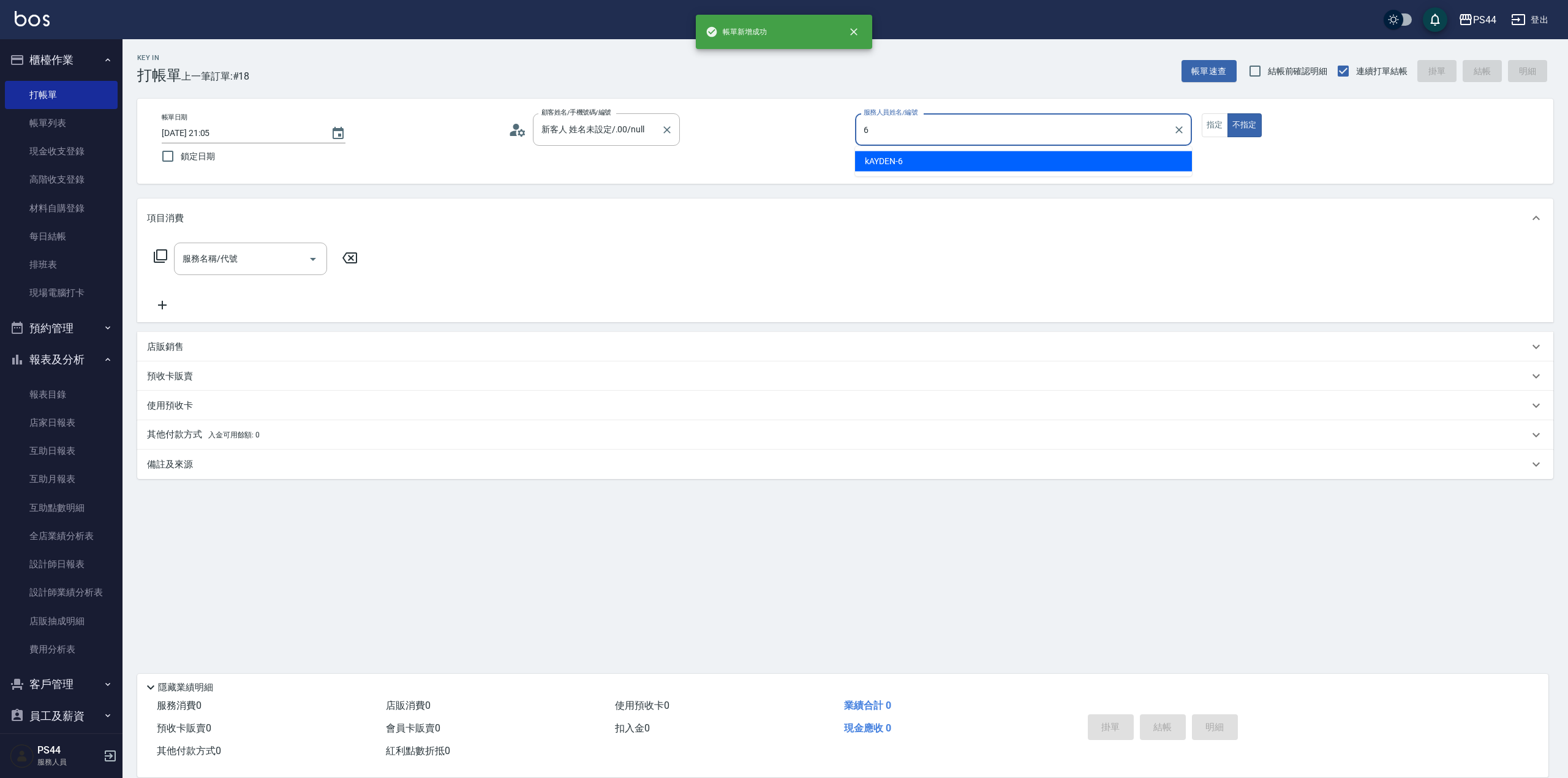
type input "kAYDEN-6"
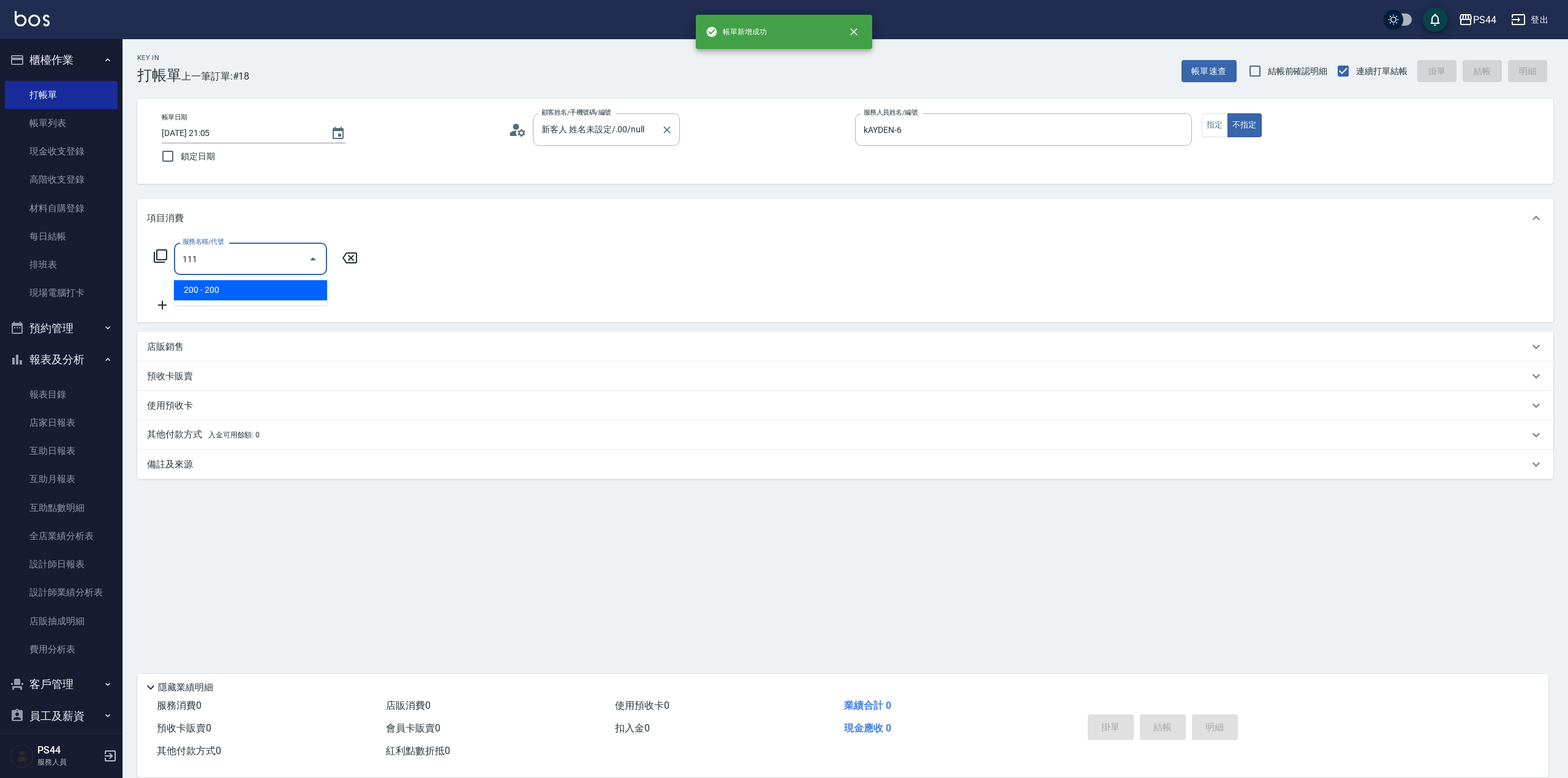
type input "200(111)"
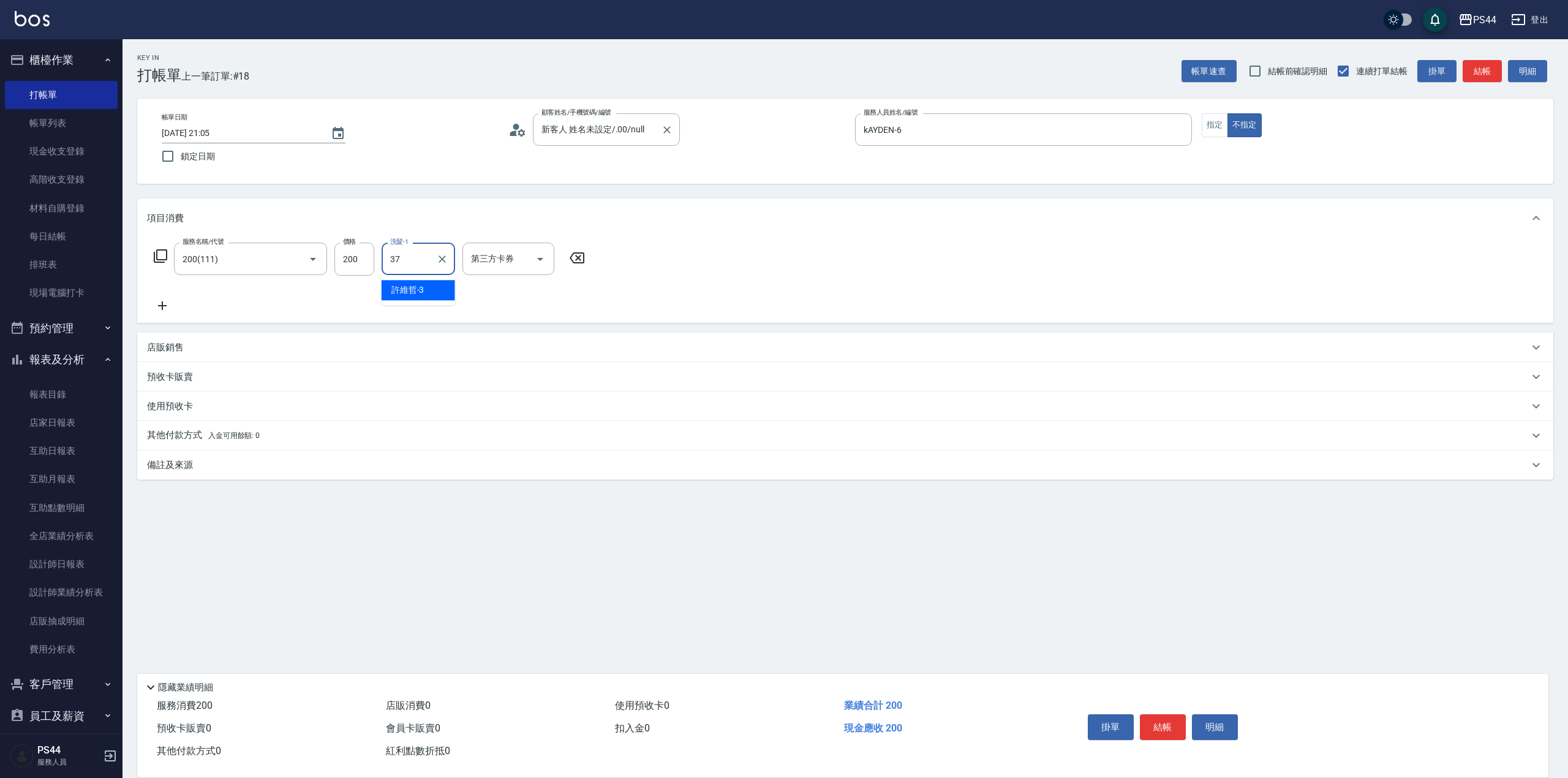
type input "王姵眙-37"
type input "儲值卡"
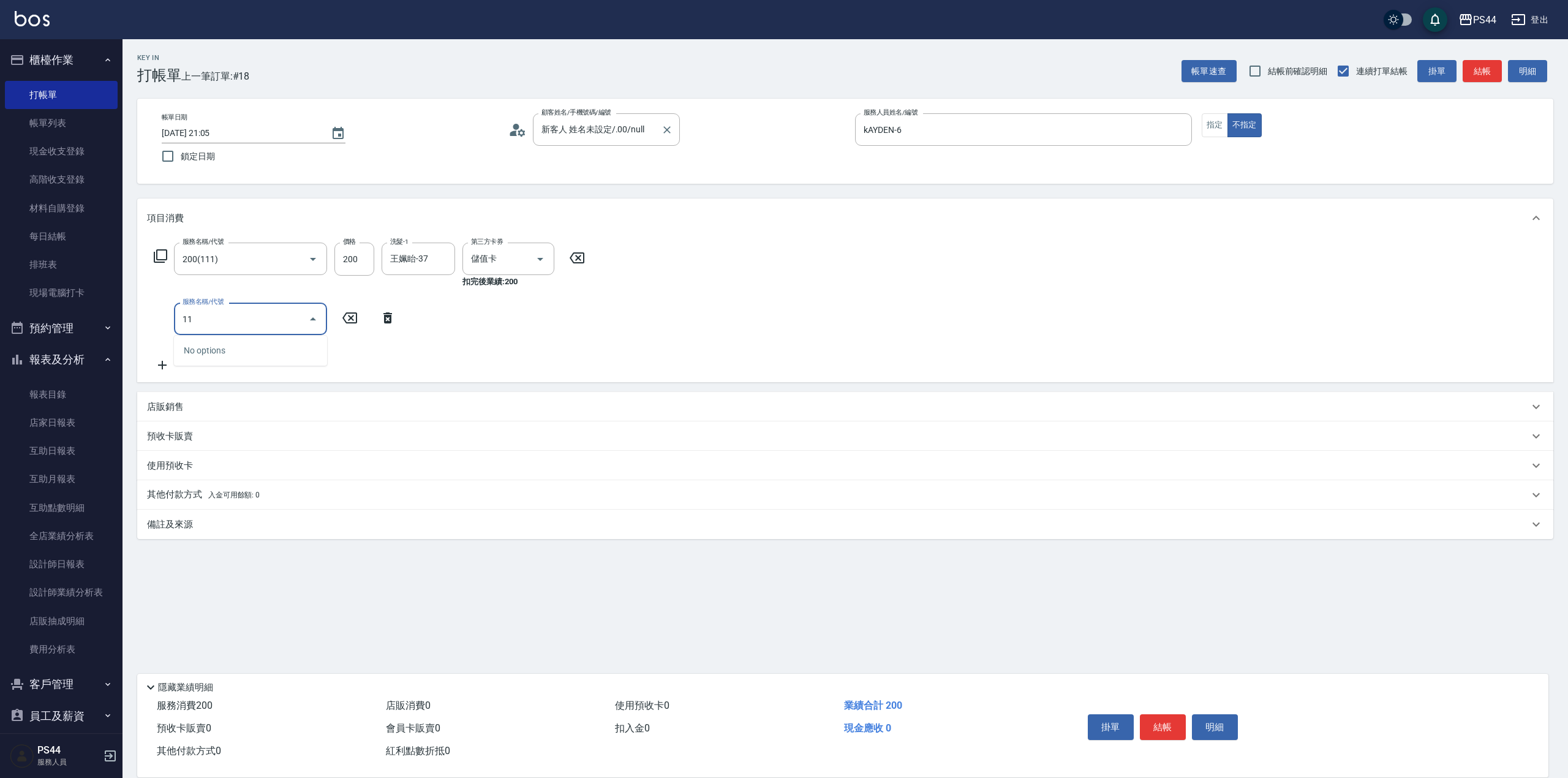
type input "1"
type input "自備護髮(400)"
type input "王姵眙-37"
type input "儲值卡"
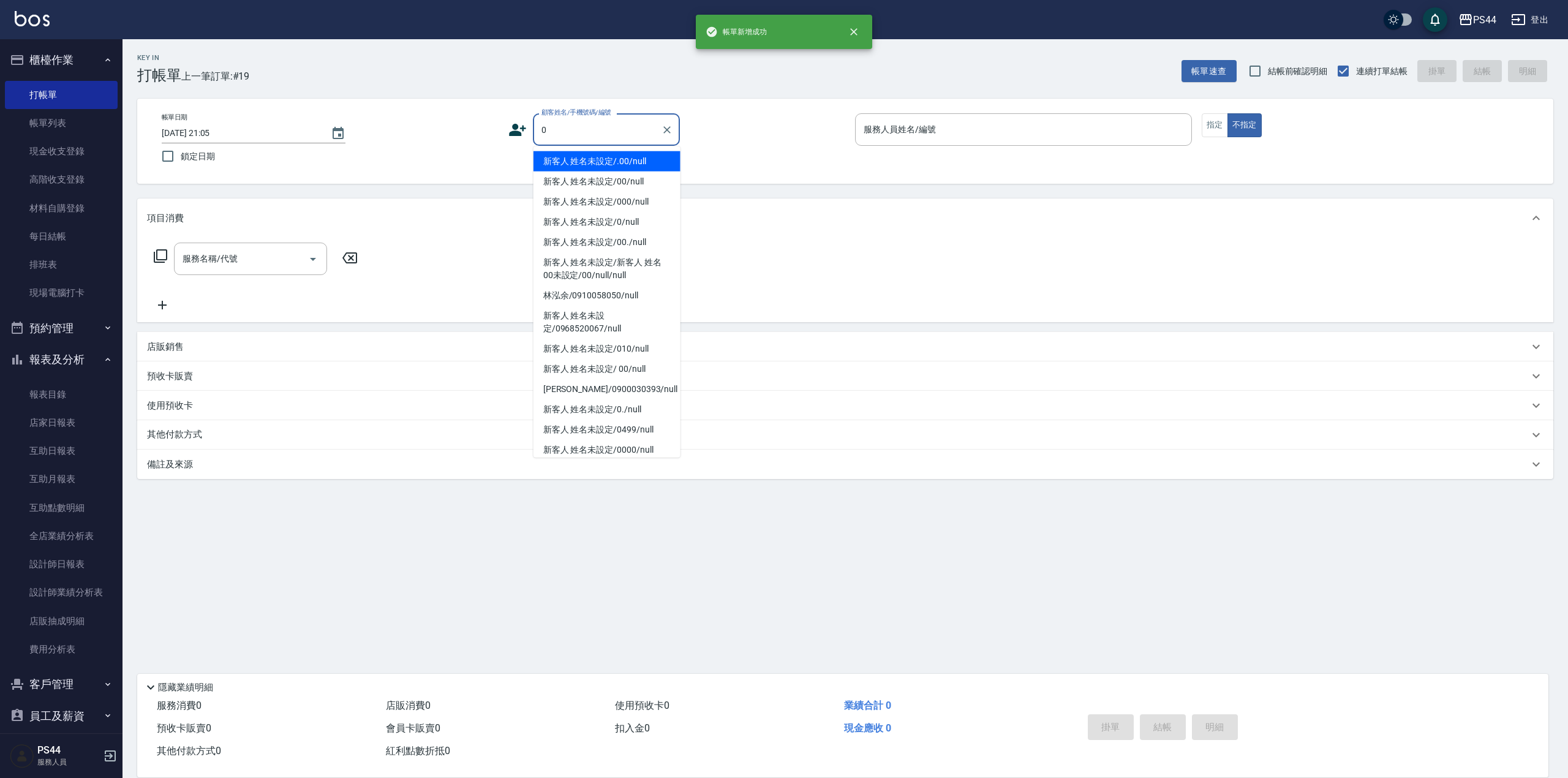
type input "新客人 姓名未設定/.00/null"
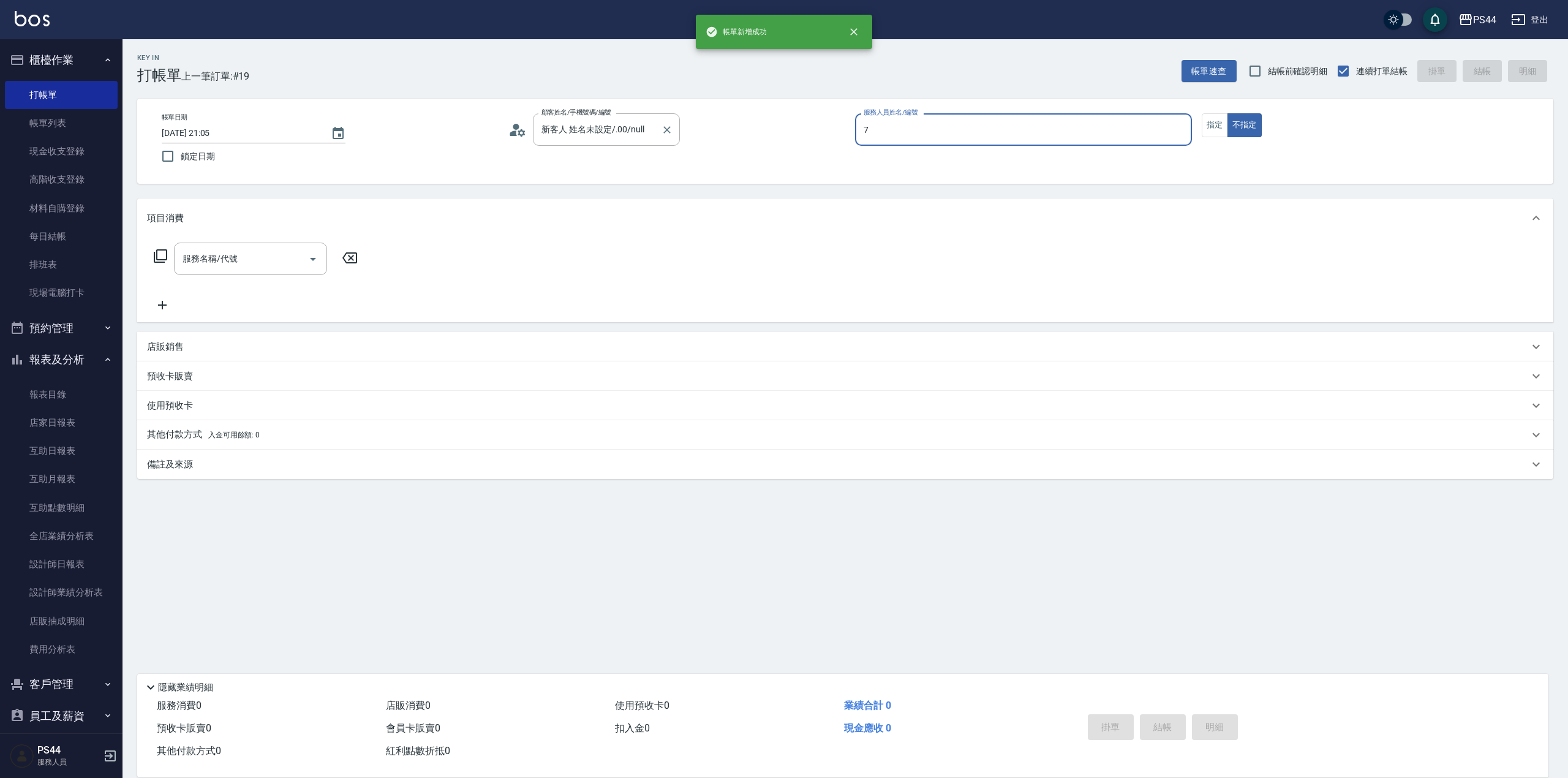
type input "楊千蓉-7"
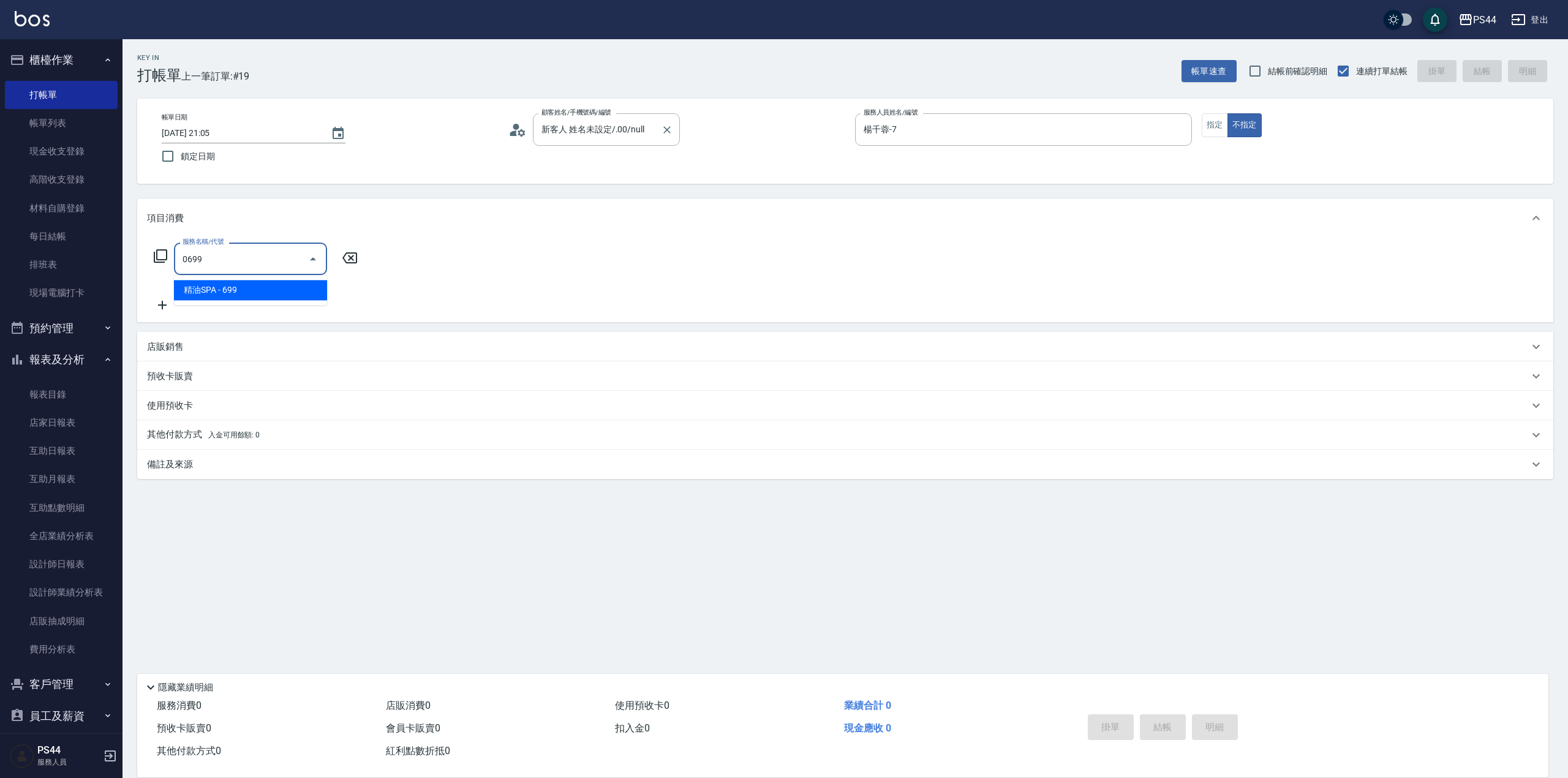
type input "精油SPA(0699)"
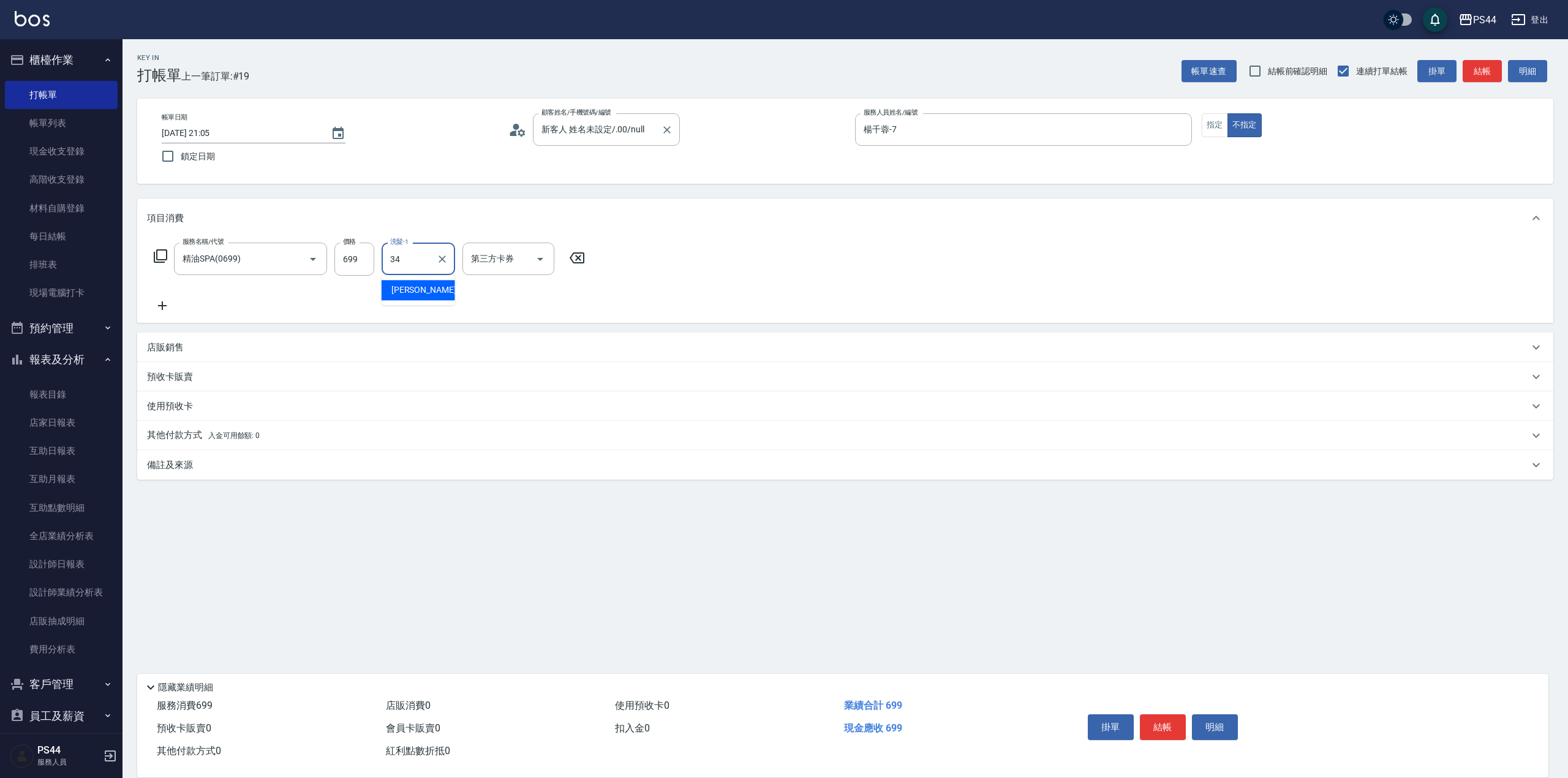
type input "[PERSON_NAME]-34"
type input "儲值卡"
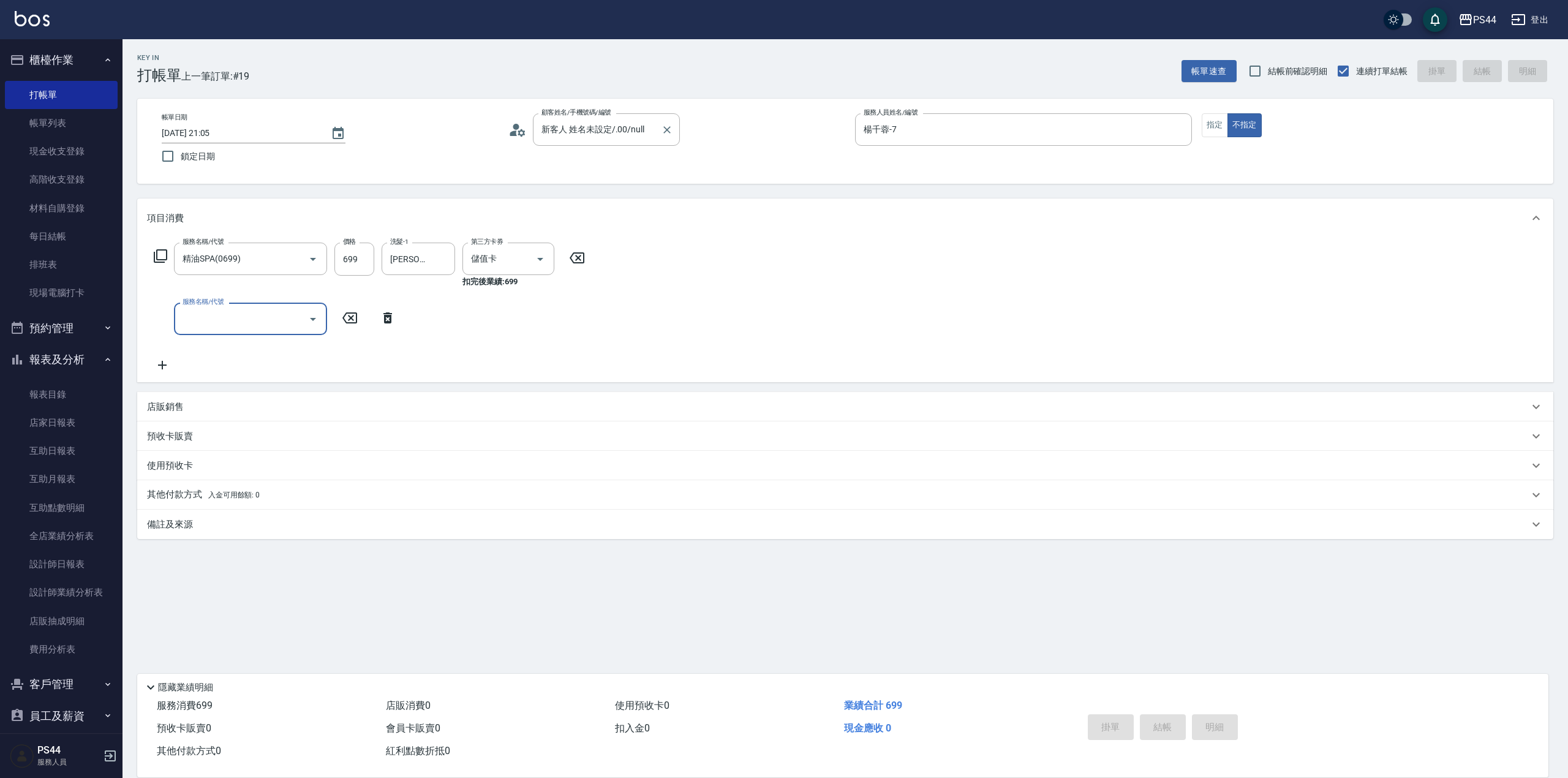
type input "[DATE] 21:06"
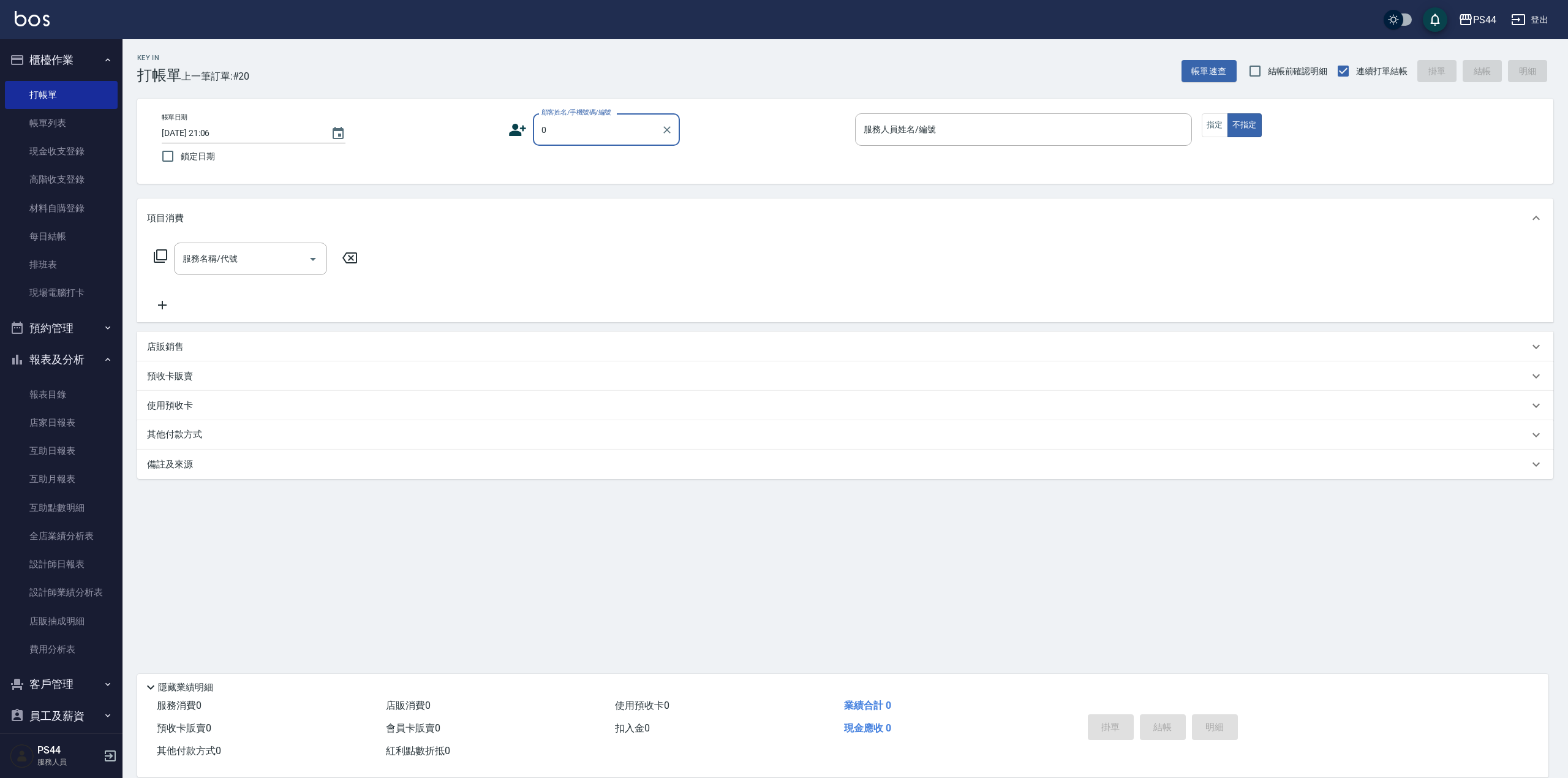
type input "新客人 姓名未設定/.00/null"
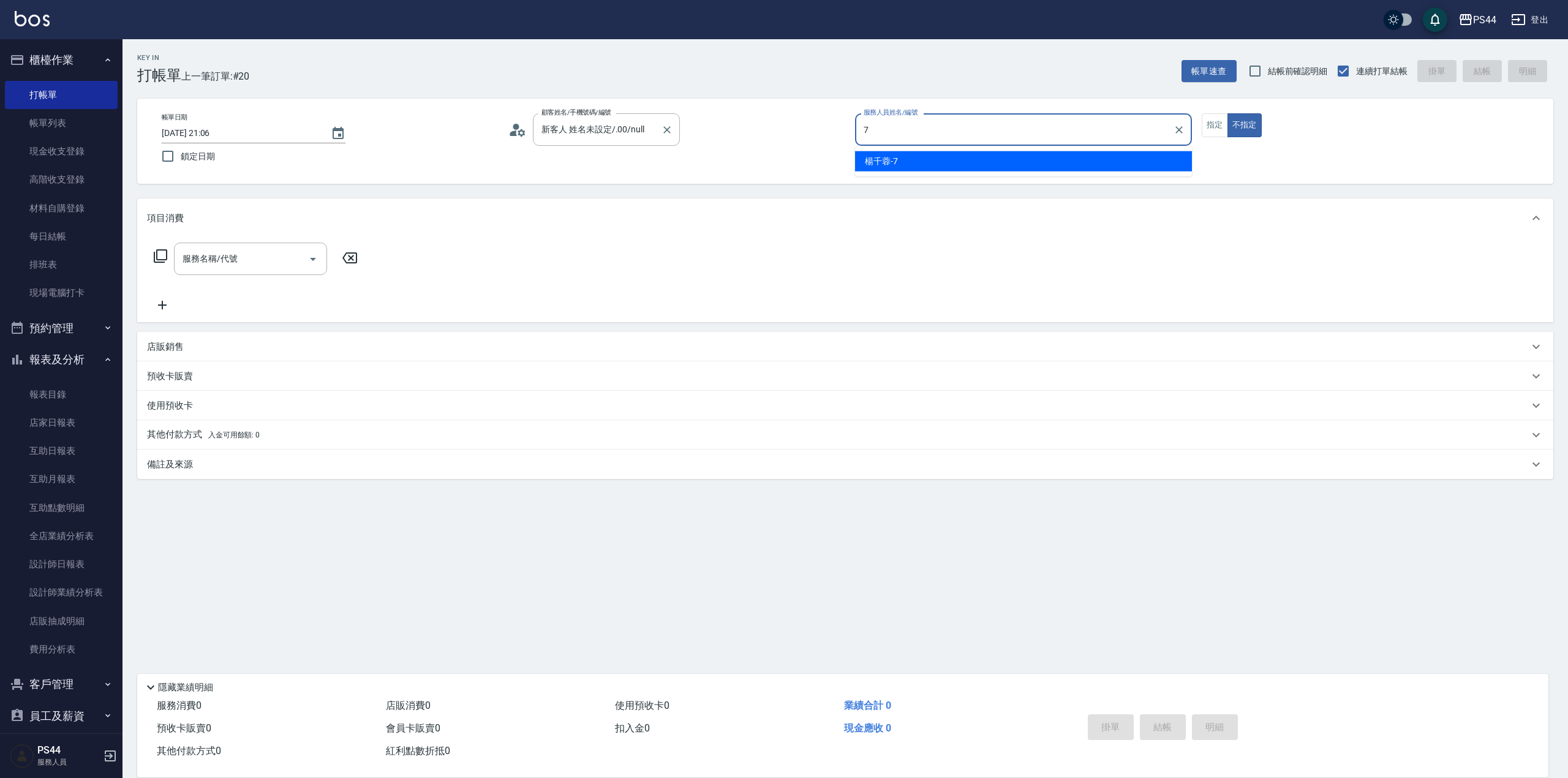
type input "楊千蓉-7"
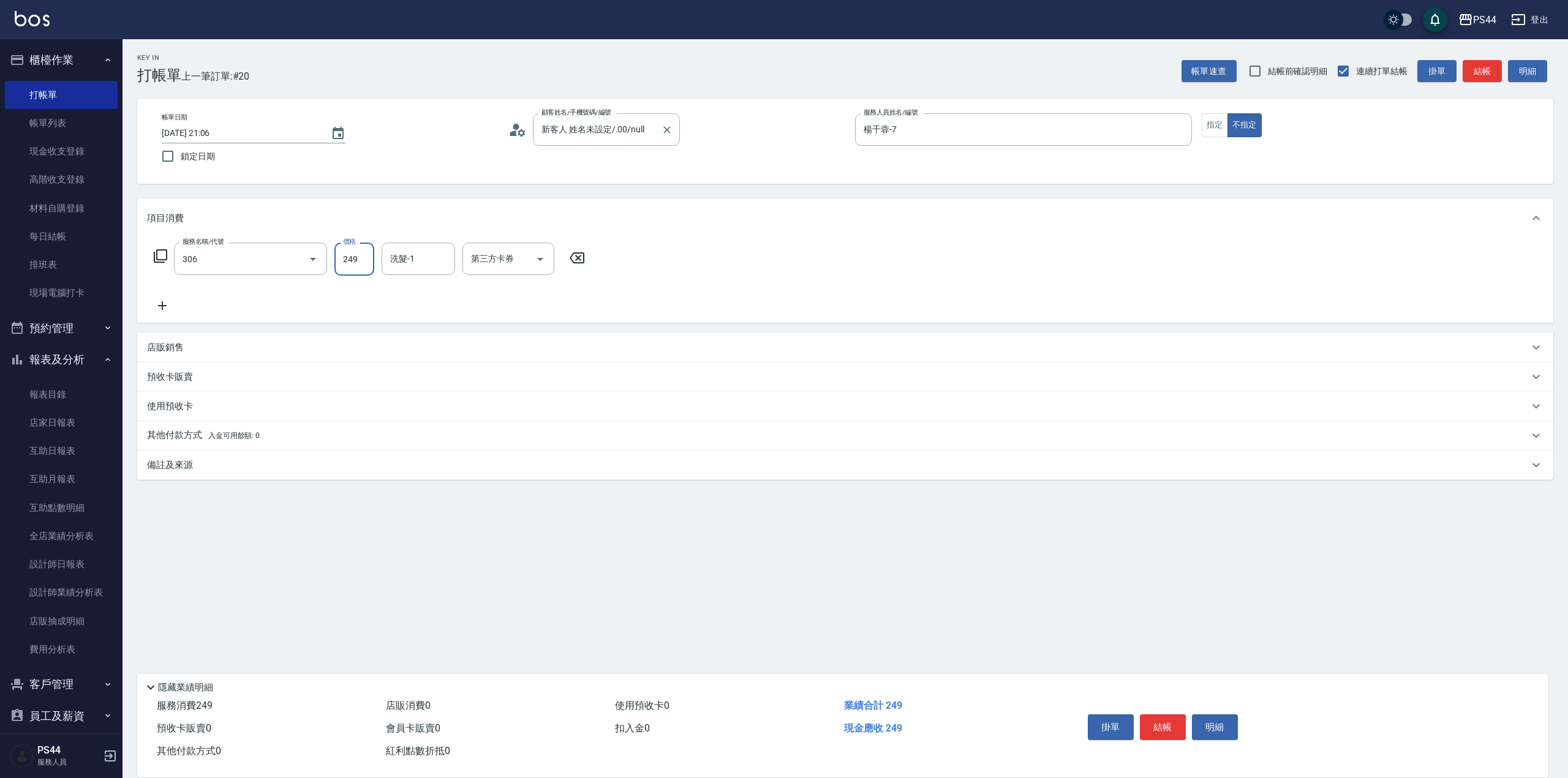
type input "剪髮(306)"
type input "[PERSON_NAME]-12"
type input "儲值卡"
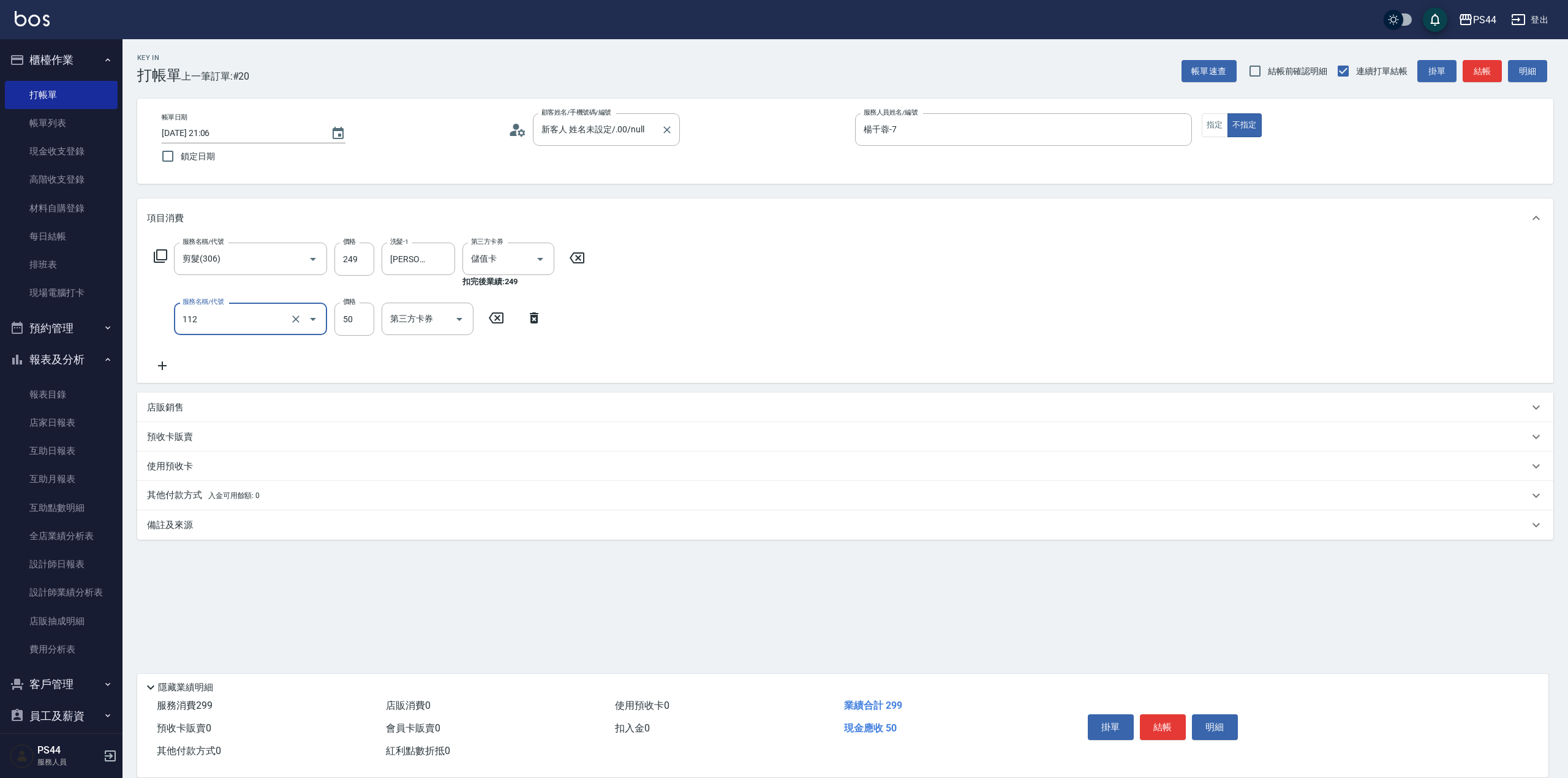
type input "精油50(112)"
type input "[PERSON_NAME]-12"
type input "儲值卡"
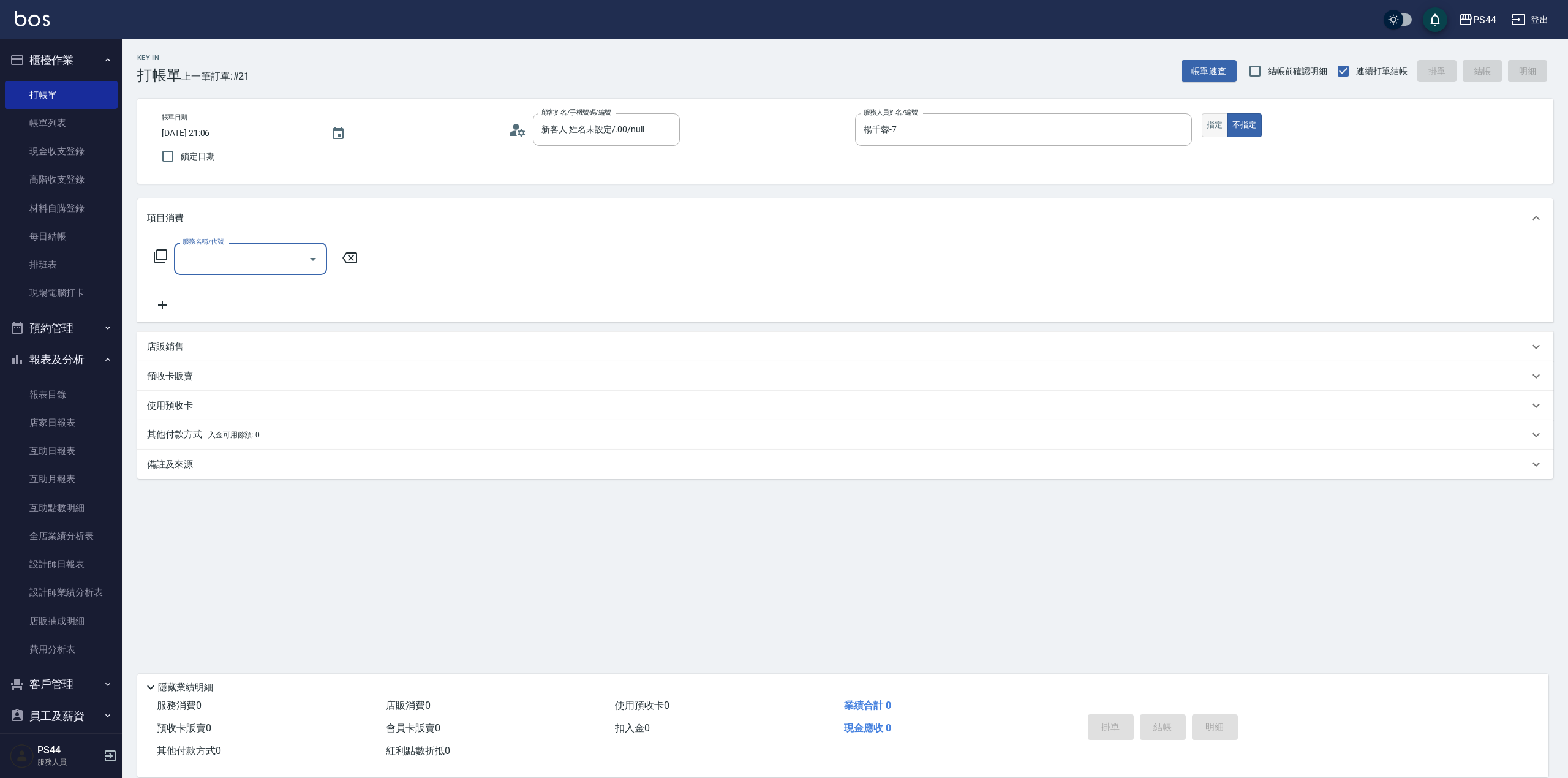
click at [1169, 120] on button "指定" at bounding box center [1215, 125] width 26 height 24
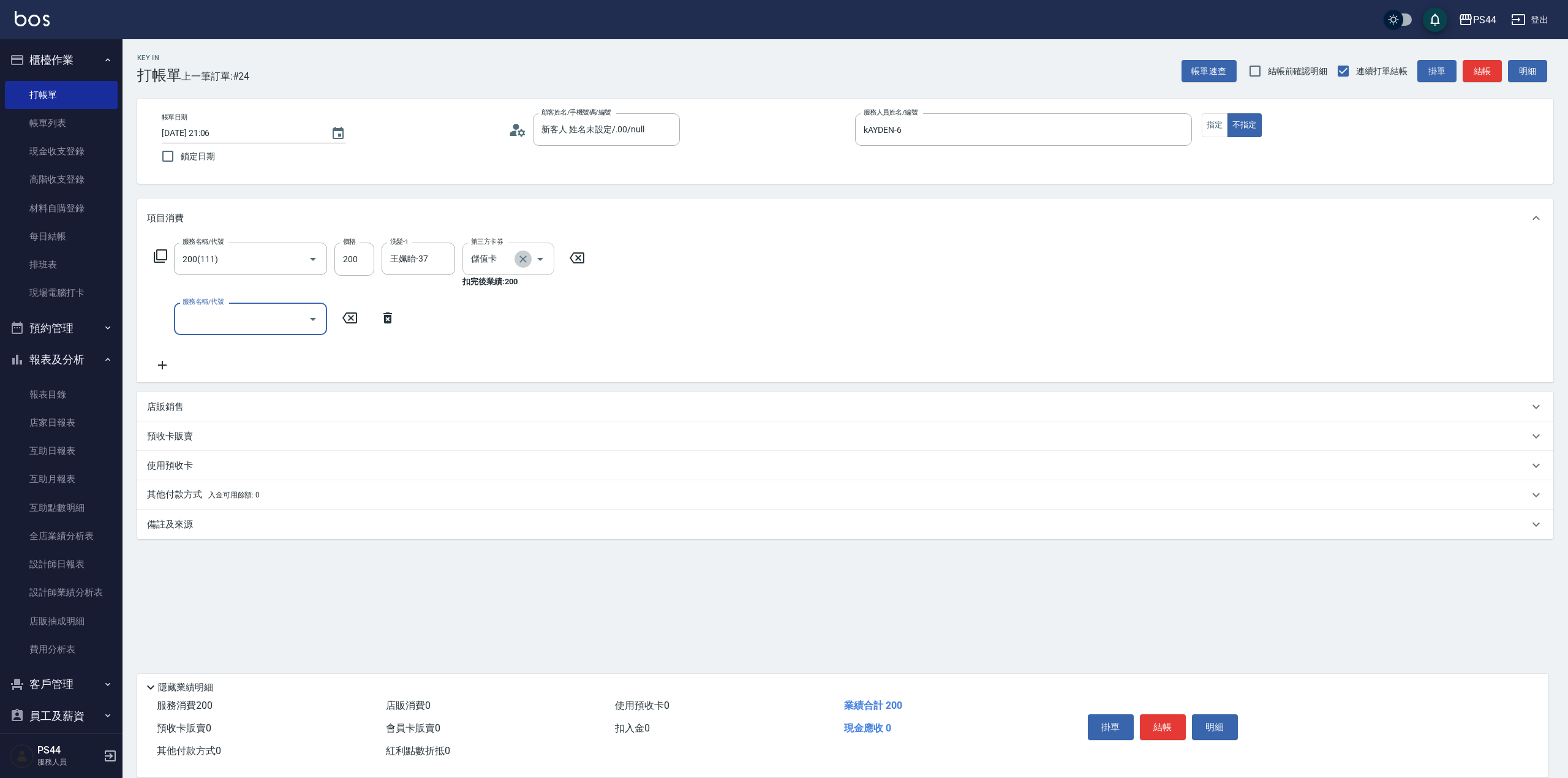
click at [520, 261] on icon "Clear" at bounding box center [523, 259] width 13 height 13
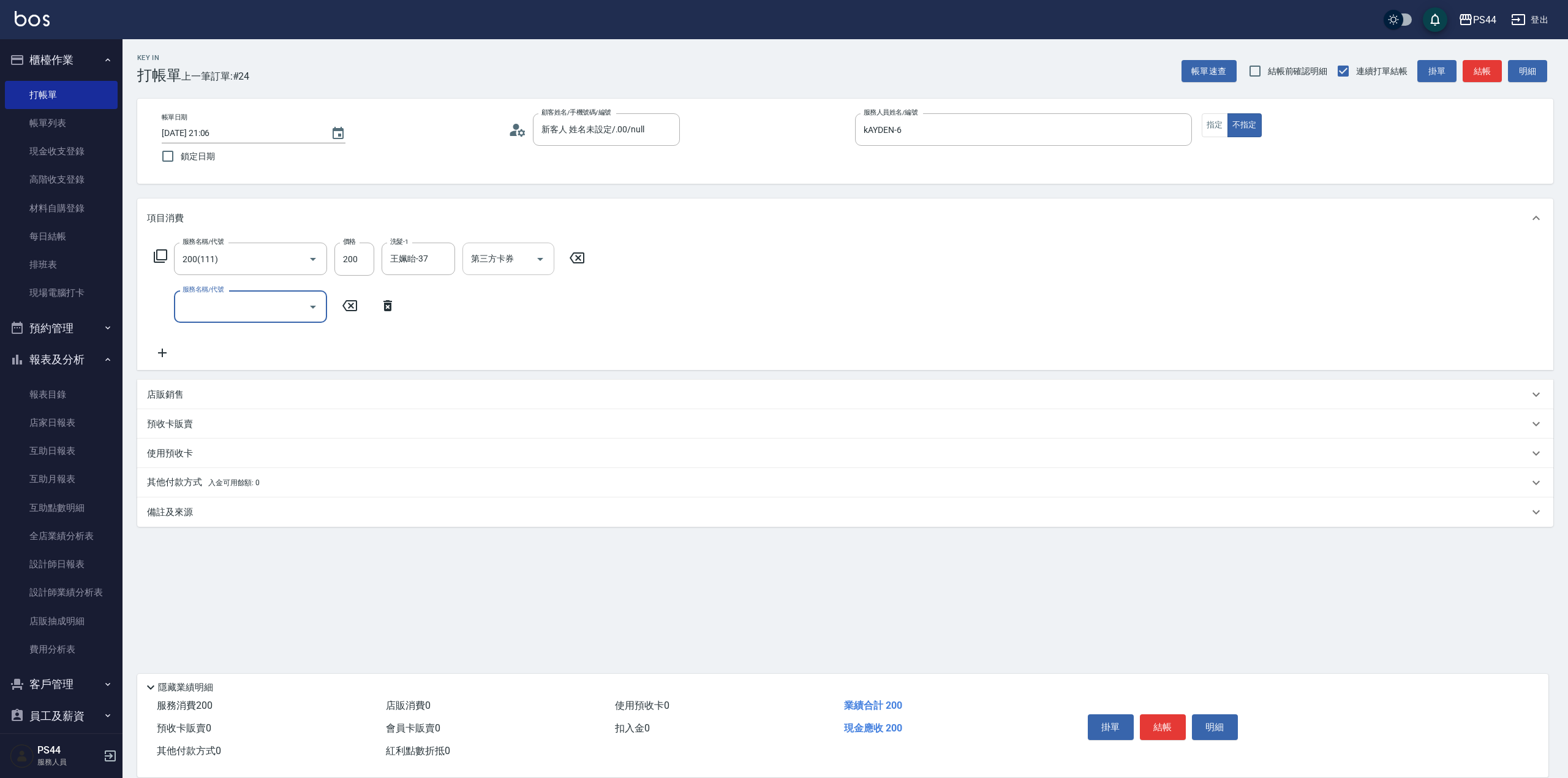
click at [268, 309] on input "服務名稱/代號" at bounding box center [242, 307] width 124 height 21
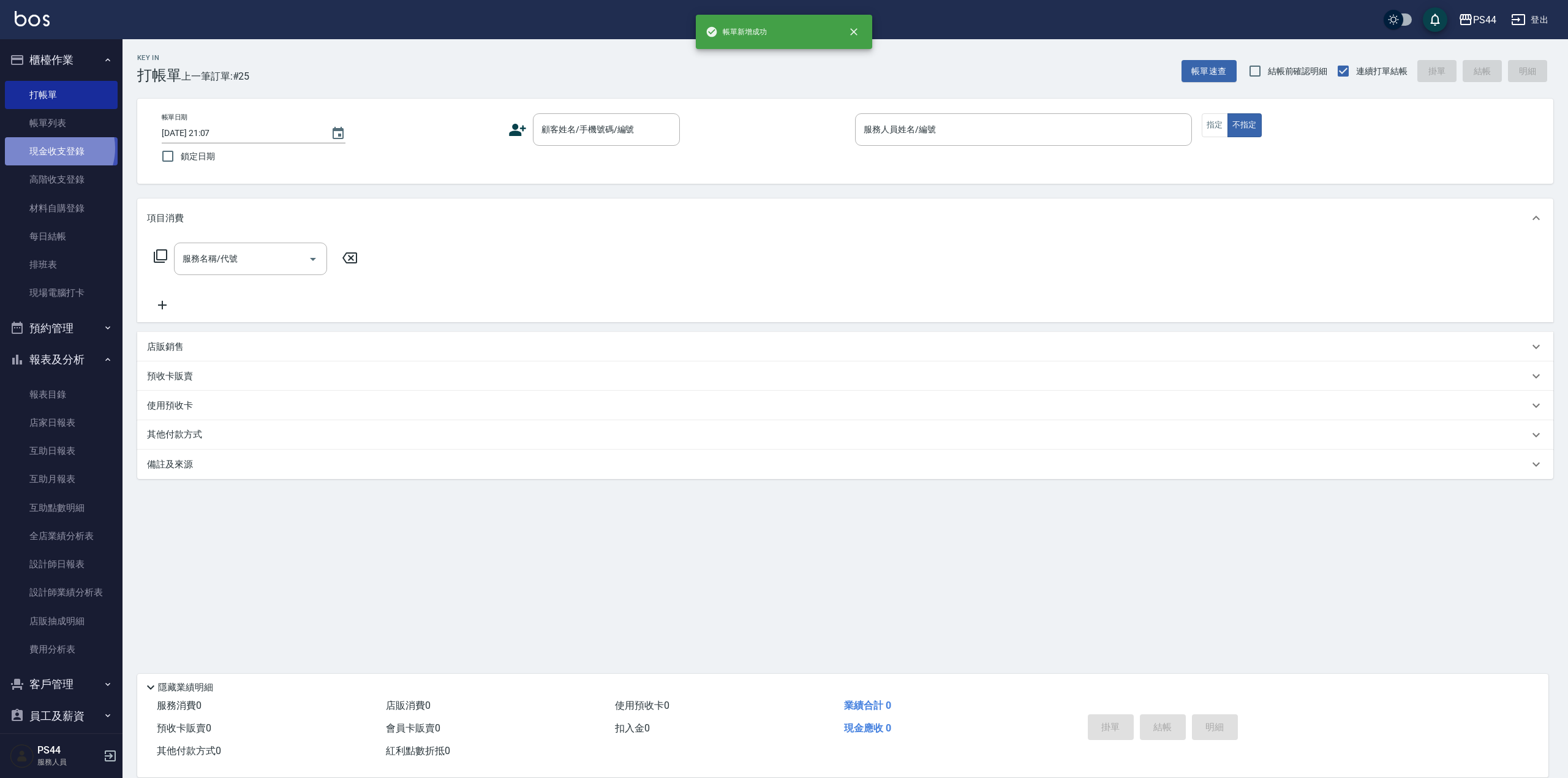
click at [52, 148] on link "現金收支登錄" at bounding box center [61, 151] width 113 height 28
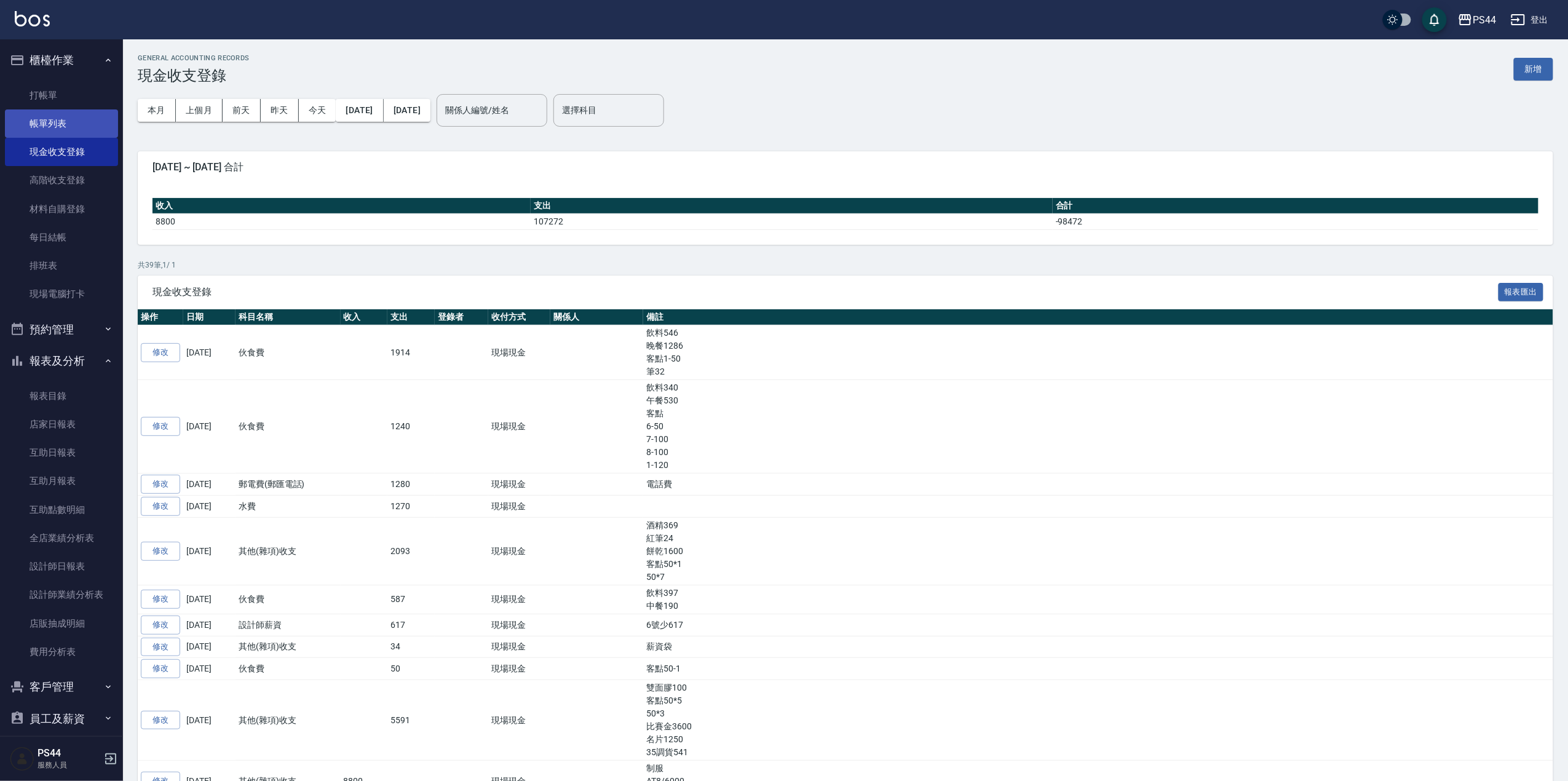
click at [62, 119] on link "帳單列表" at bounding box center [62, 123] width 113 height 28
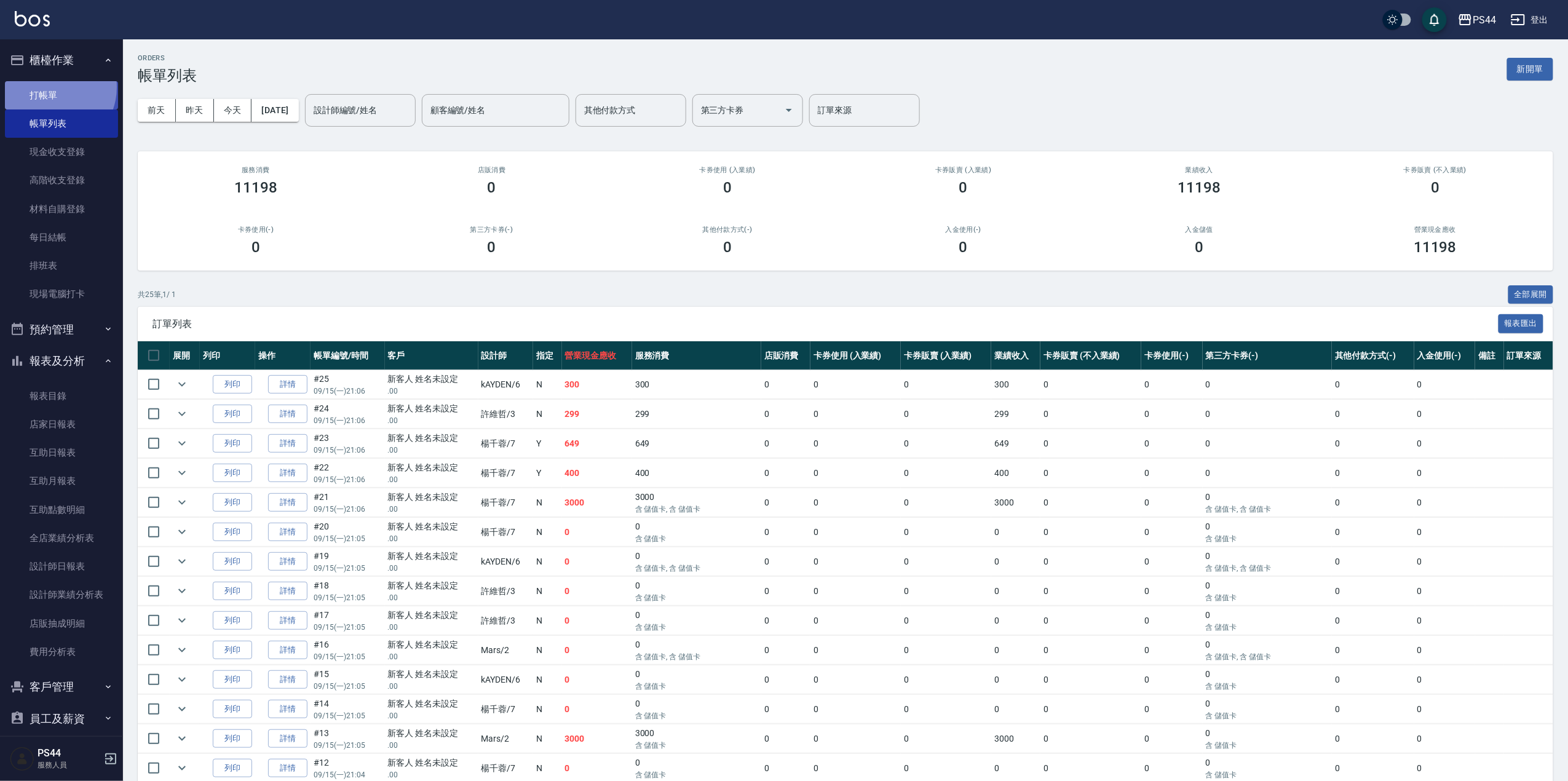
click at [50, 87] on link "打帳單" at bounding box center [62, 95] width 113 height 28
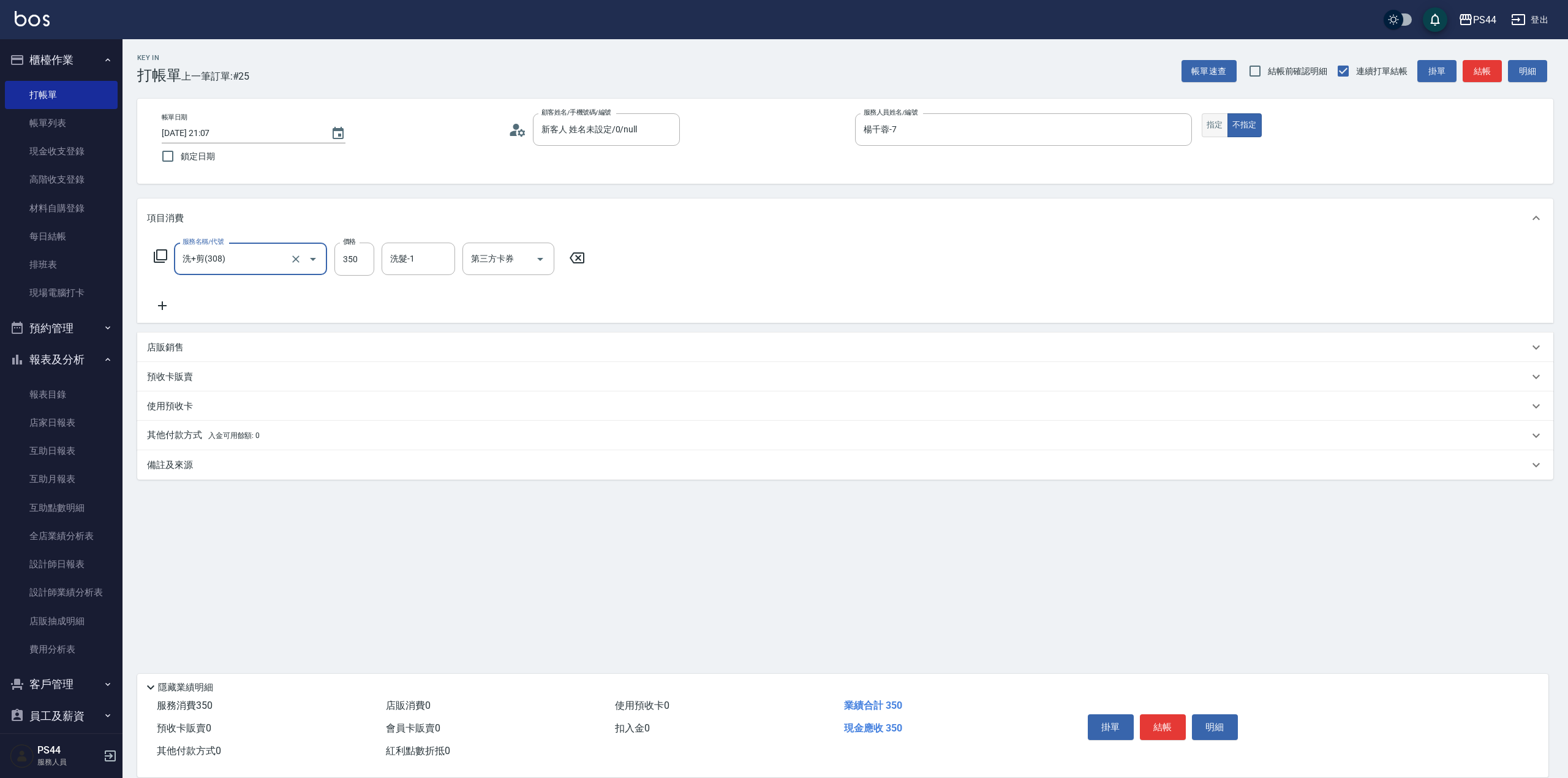
click at [1169, 126] on button "指定" at bounding box center [1215, 125] width 26 height 24
click at [419, 264] on input "洗髮-1" at bounding box center [418, 258] width 63 height 21
click at [436, 260] on input "洗髮-1" at bounding box center [418, 258] width 63 height 21
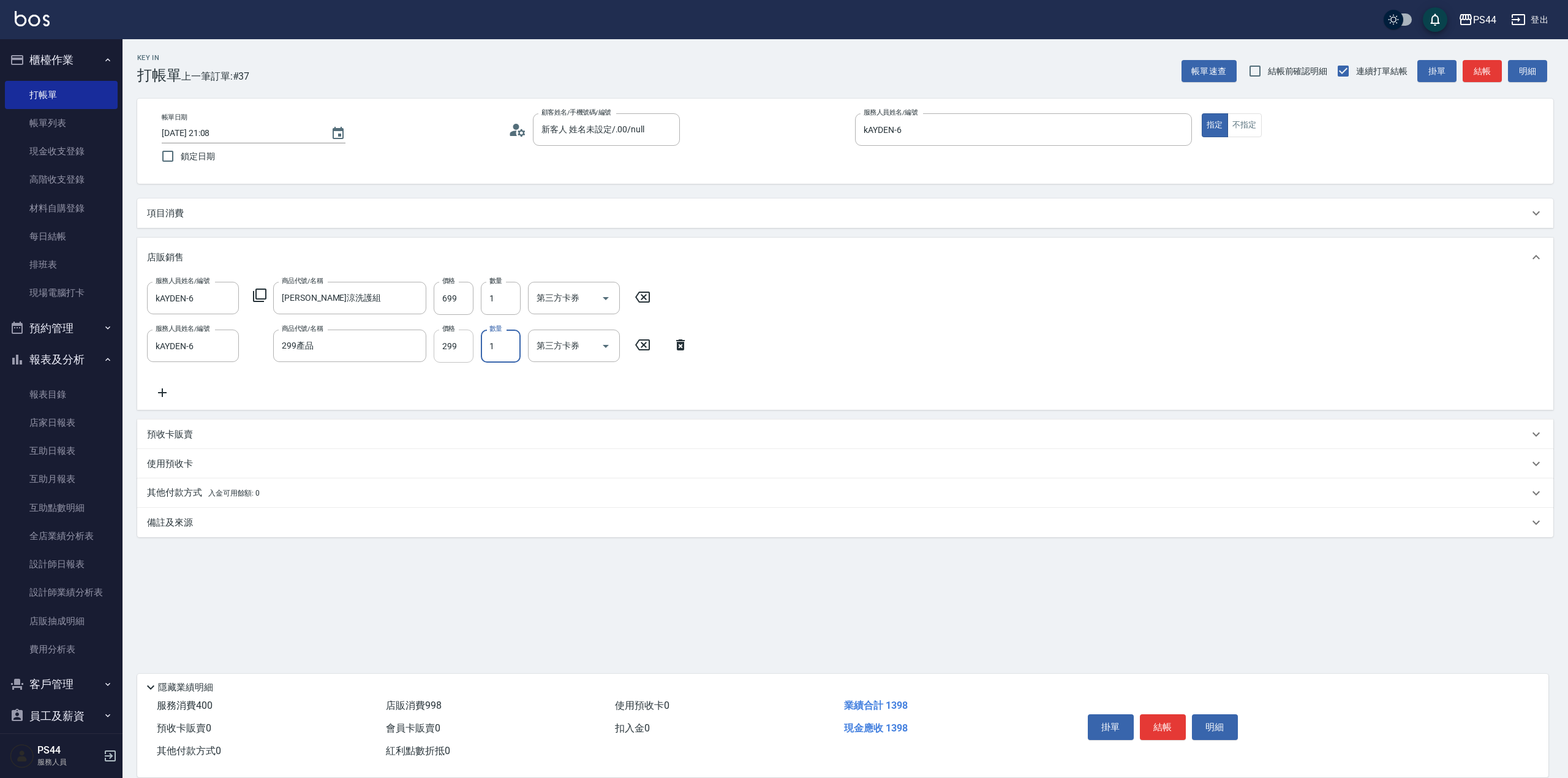
click at [446, 353] on input "299" at bounding box center [454, 345] width 40 height 33
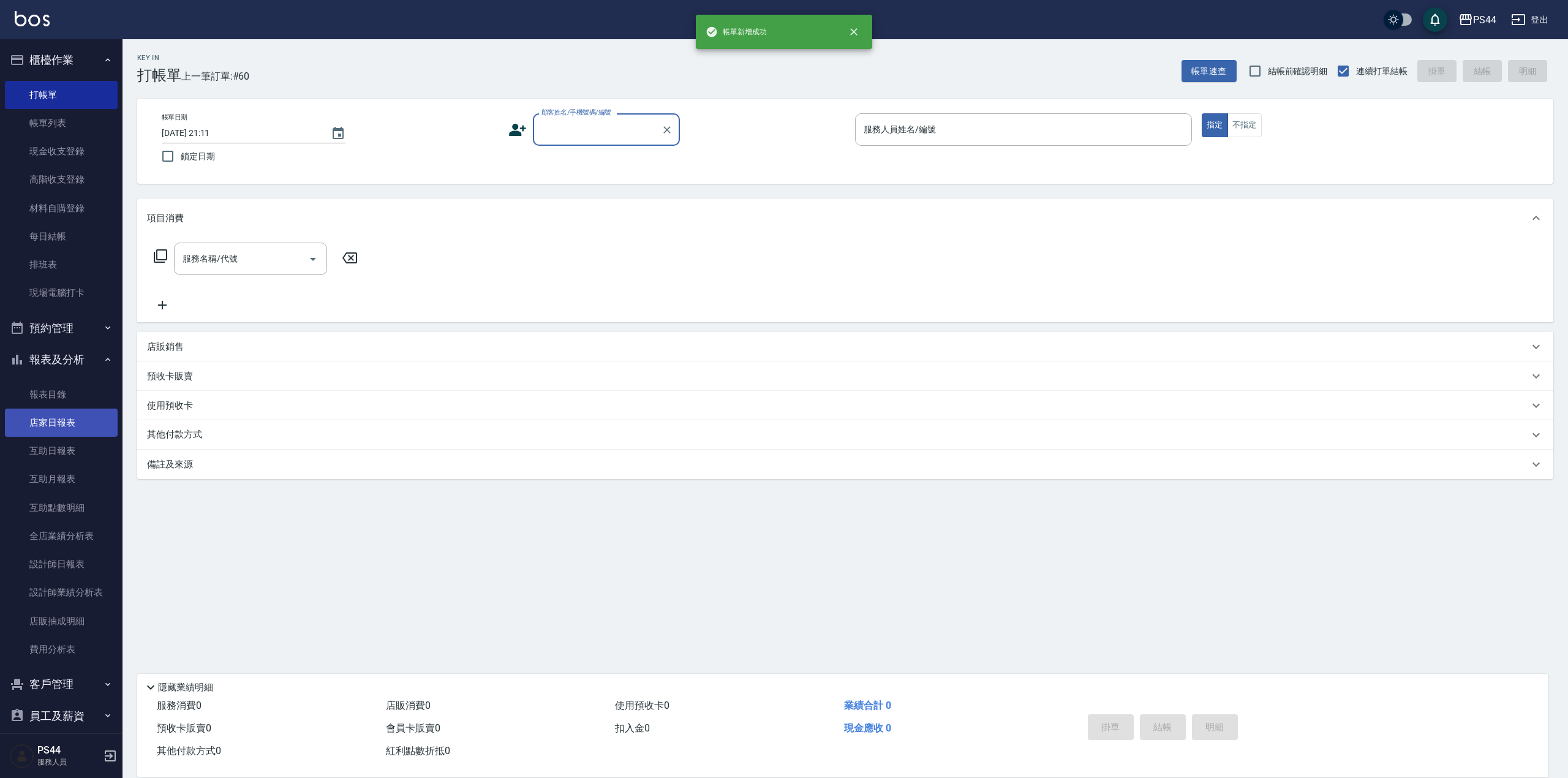
click at [56, 429] on link "店家日報表" at bounding box center [61, 422] width 113 height 28
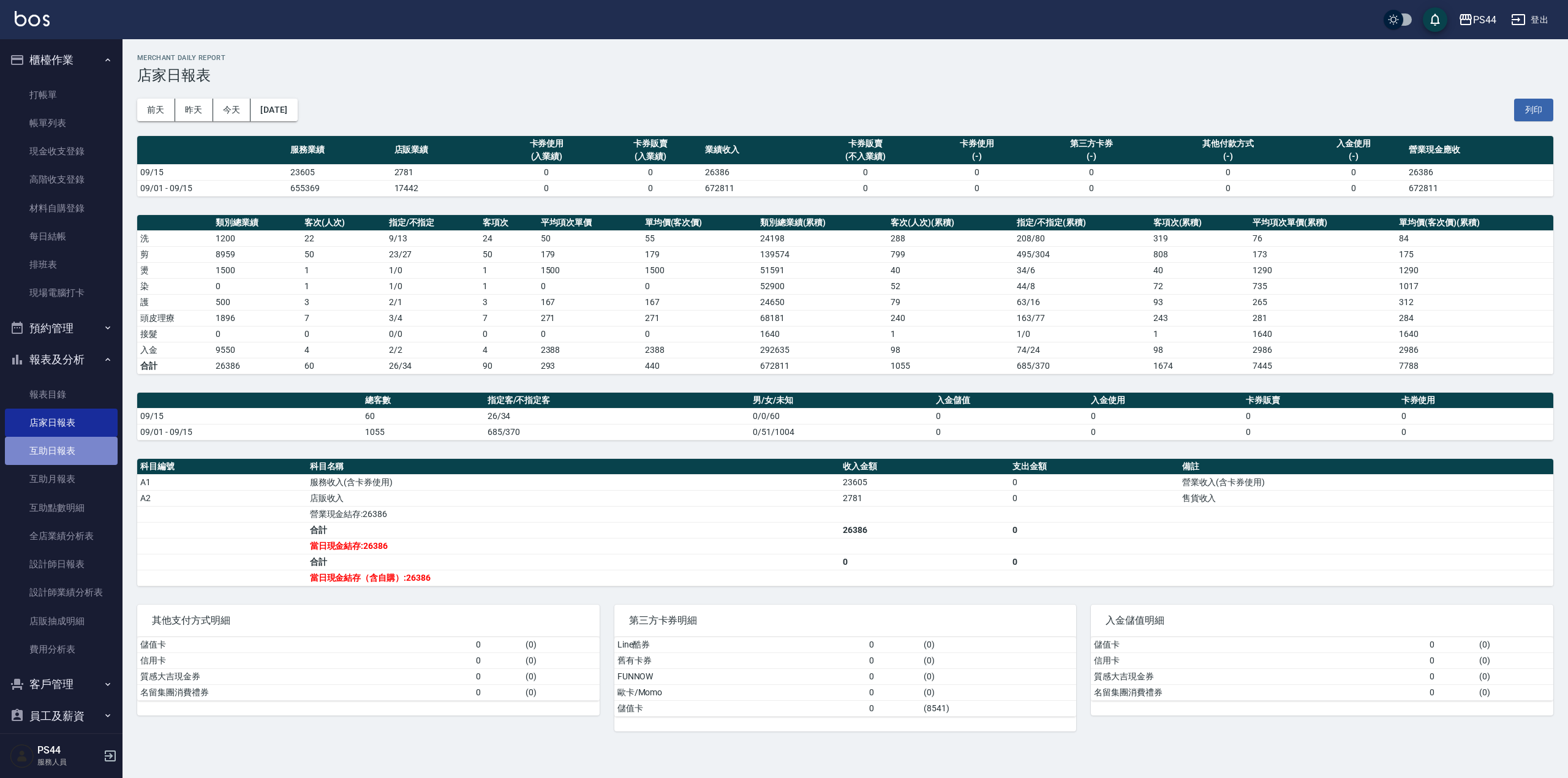
click at [71, 451] on link "互助日報表" at bounding box center [61, 451] width 113 height 28
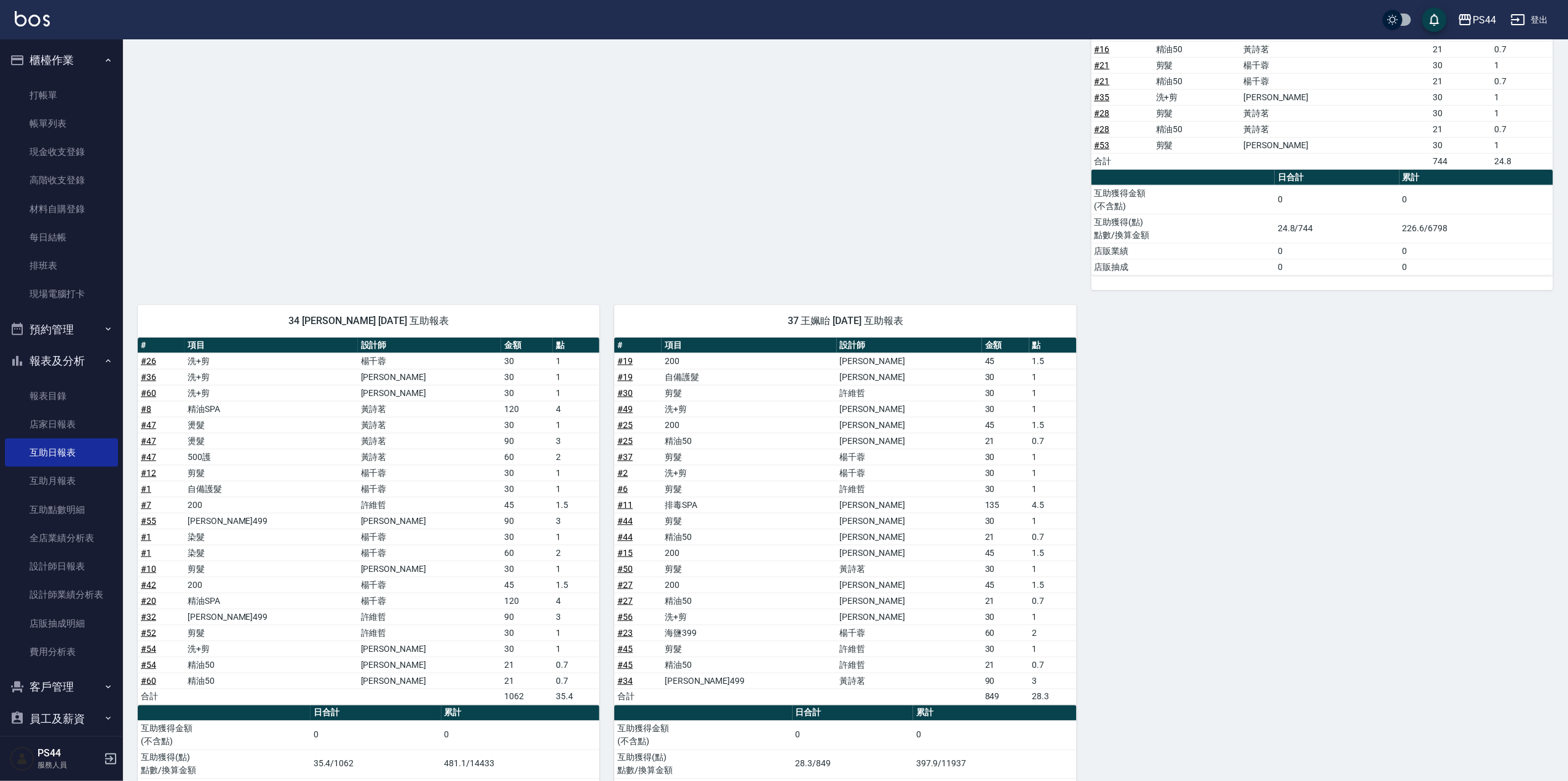
scroll to position [564, 0]
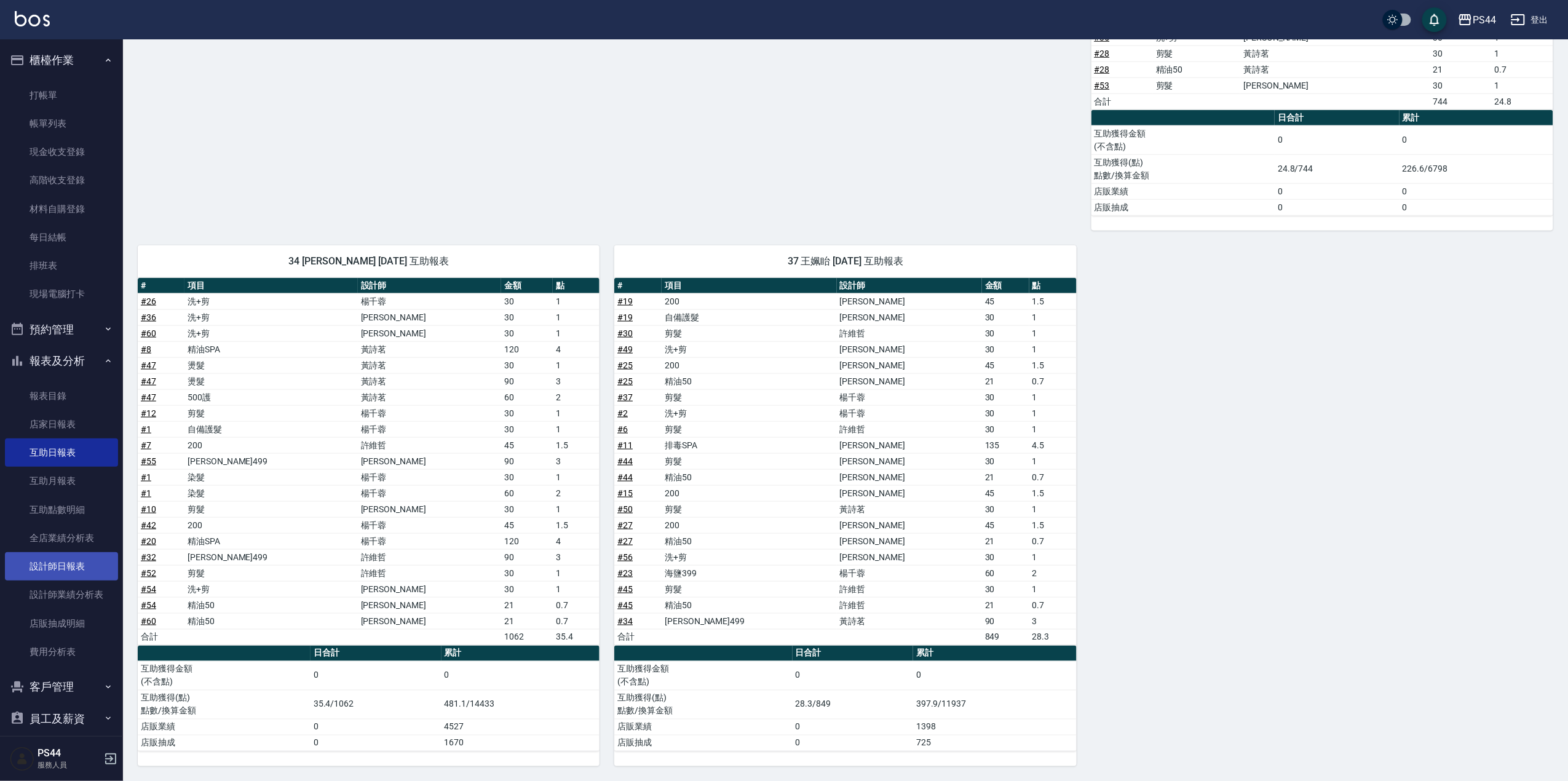
click at [80, 560] on link "設計師日報表" at bounding box center [62, 566] width 113 height 28
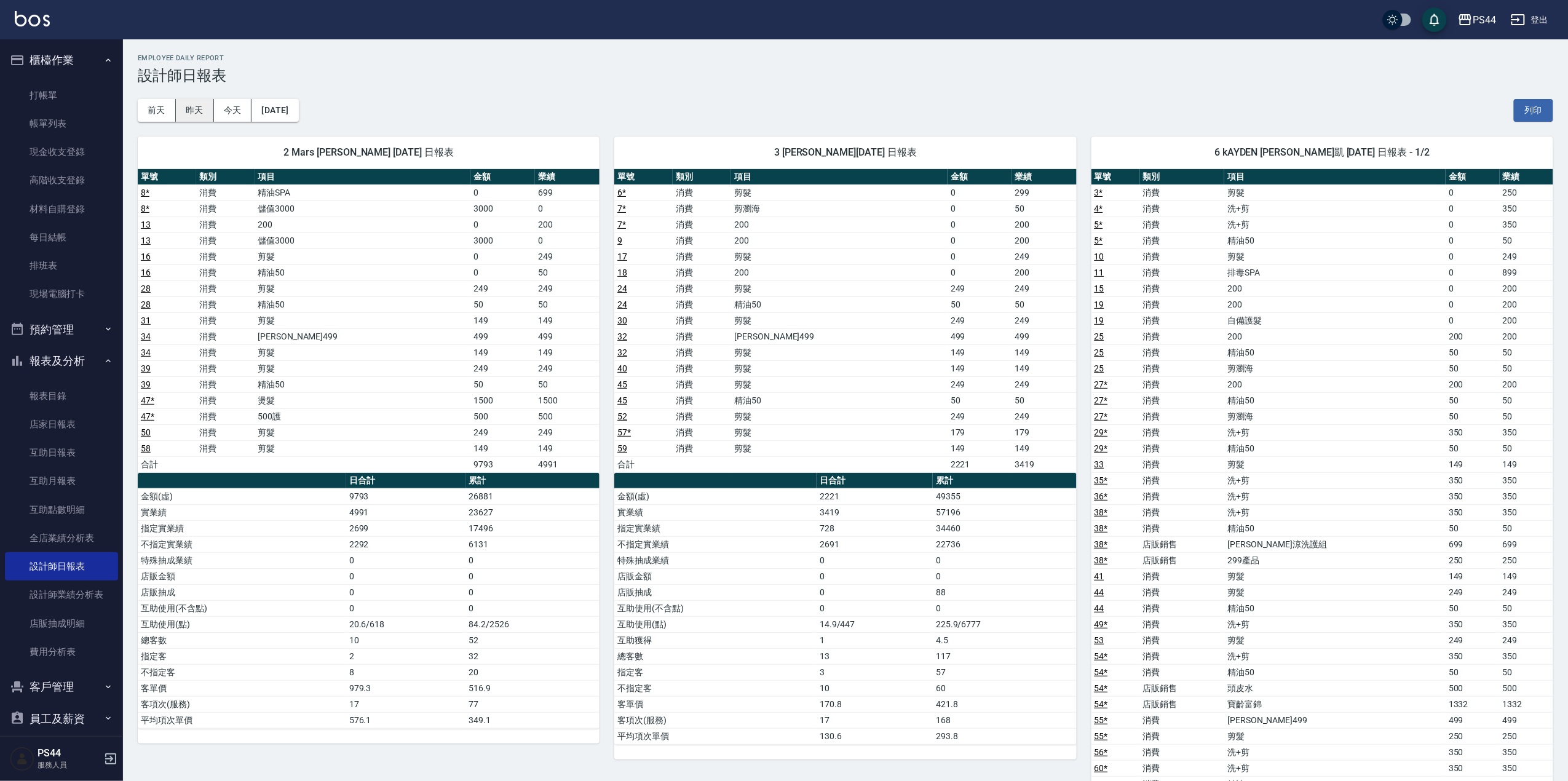
click at [195, 109] on button "昨天" at bounding box center [195, 111] width 38 height 23
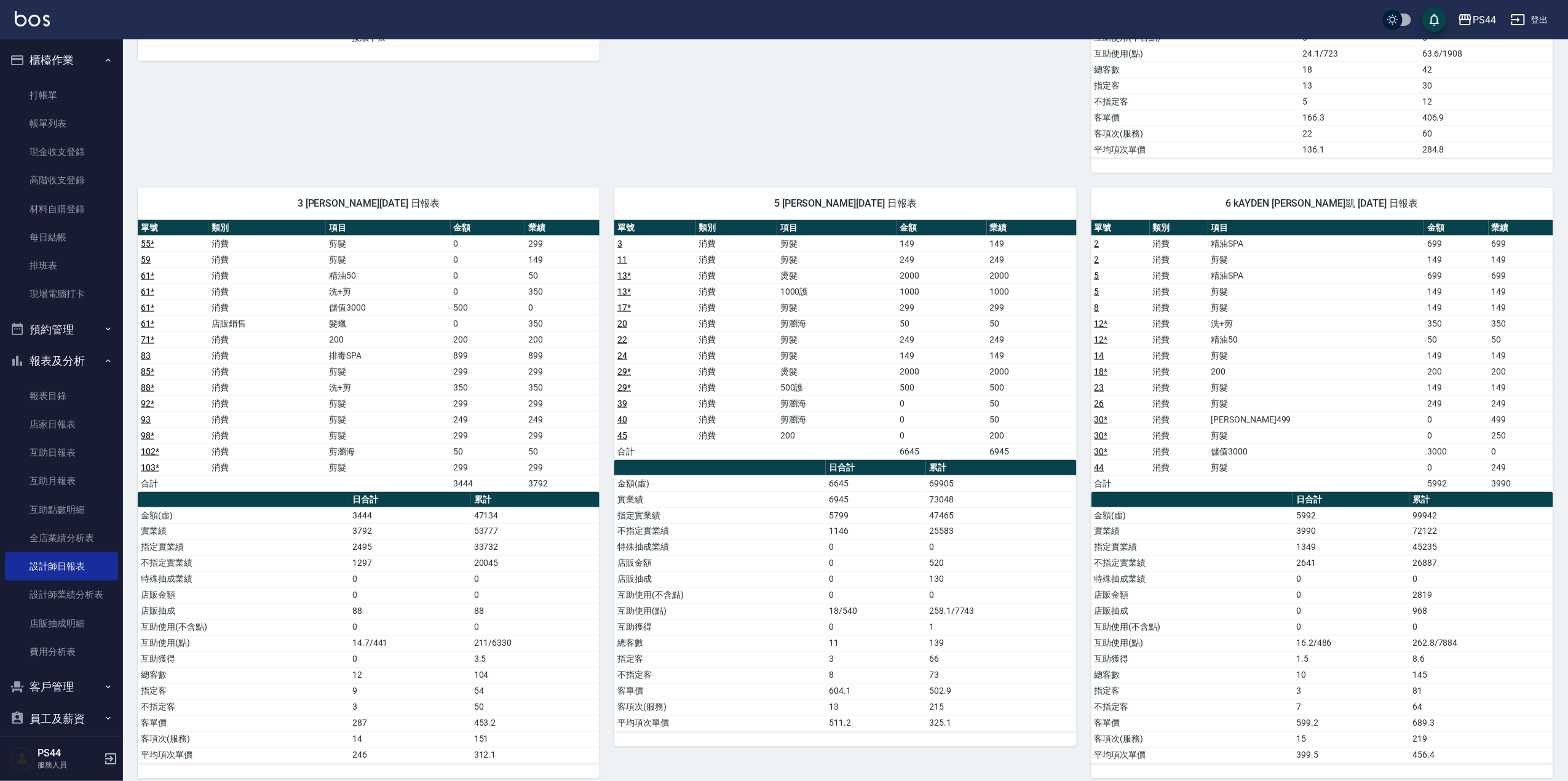
scroll to position [655, 0]
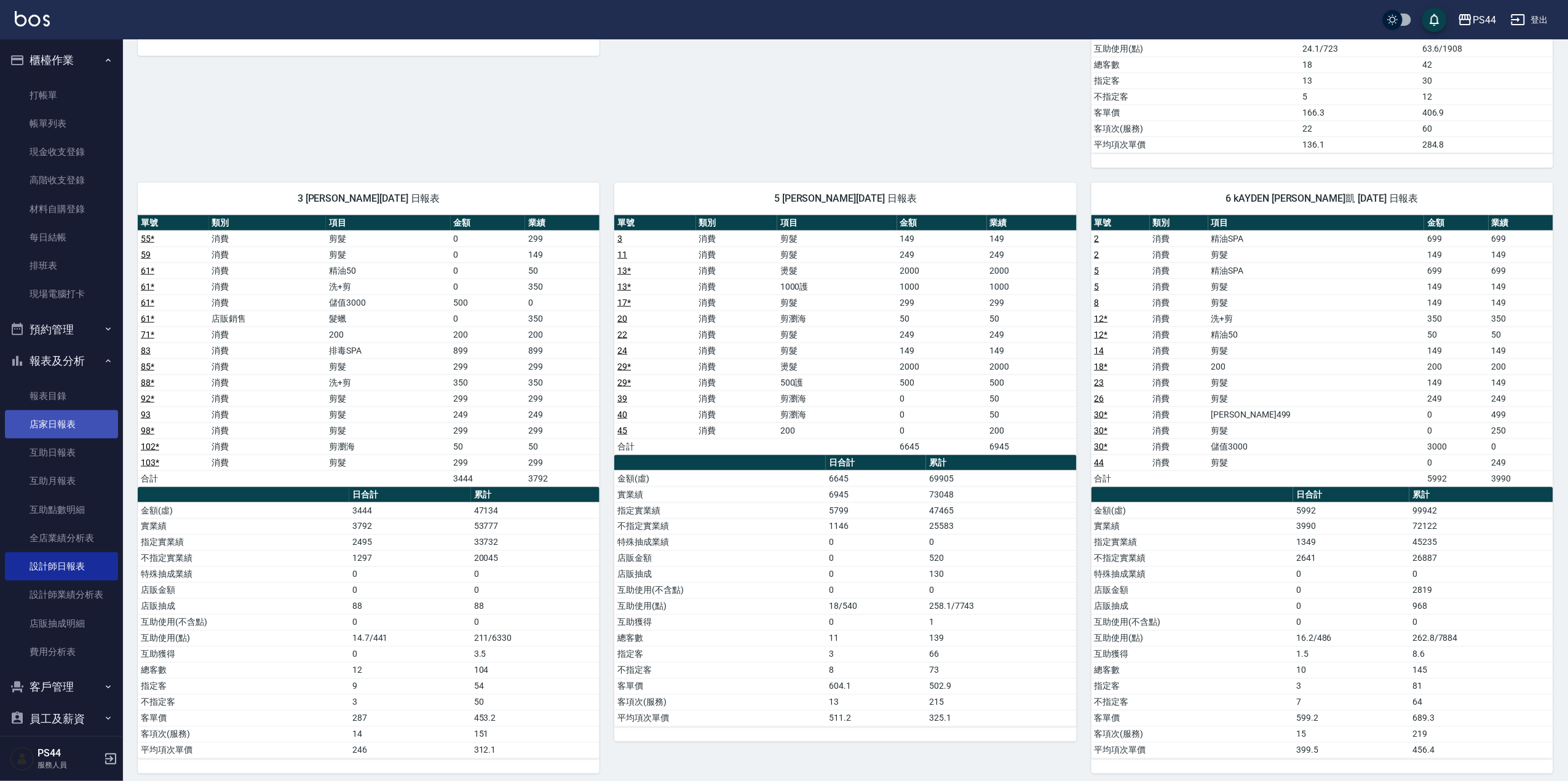
click at [63, 422] on link "店家日報表" at bounding box center [62, 424] width 113 height 28
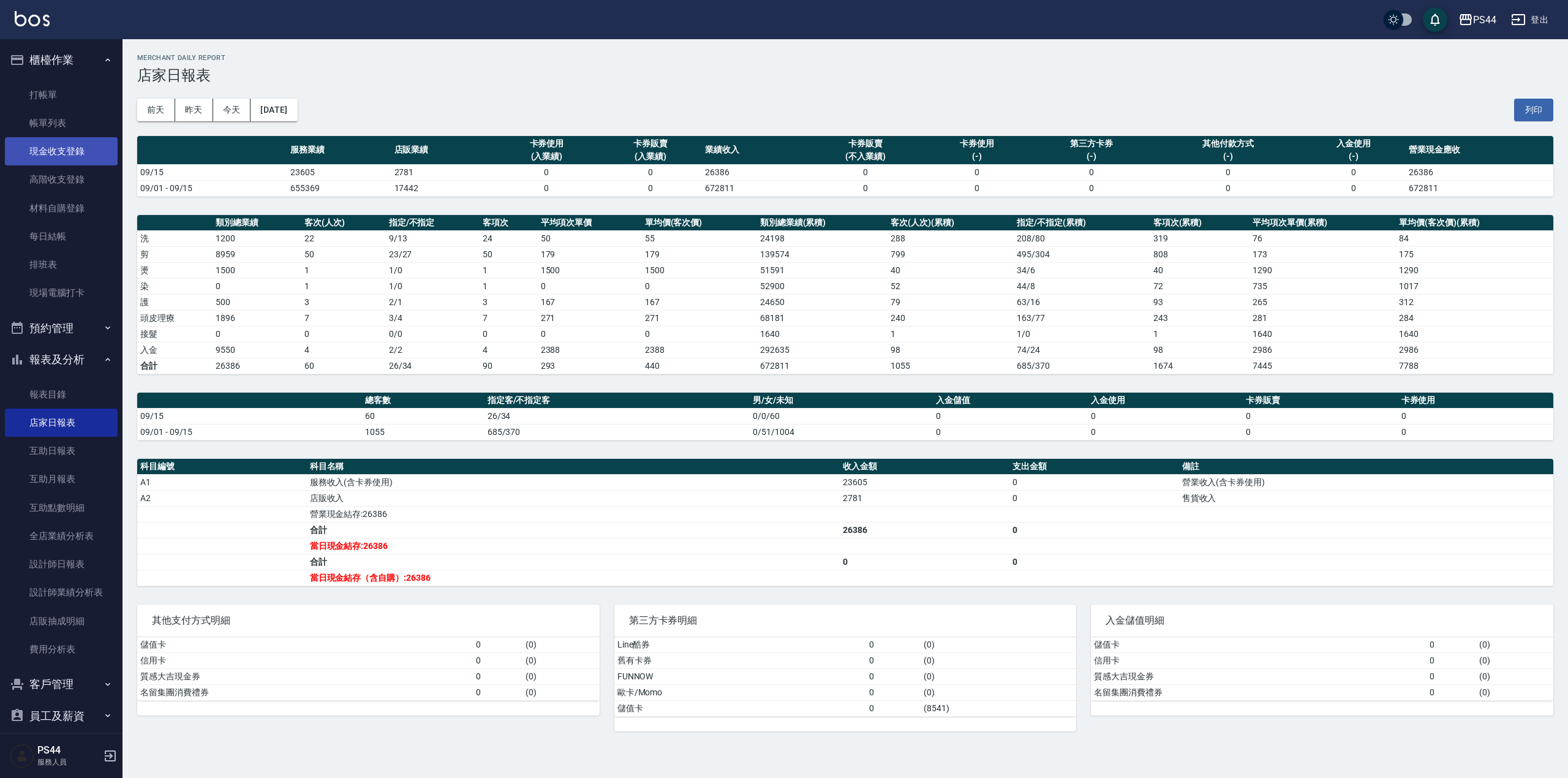
click at [49, 142] on link "現金收支登錄" at bounding box center [61, 151] width 113 height 28
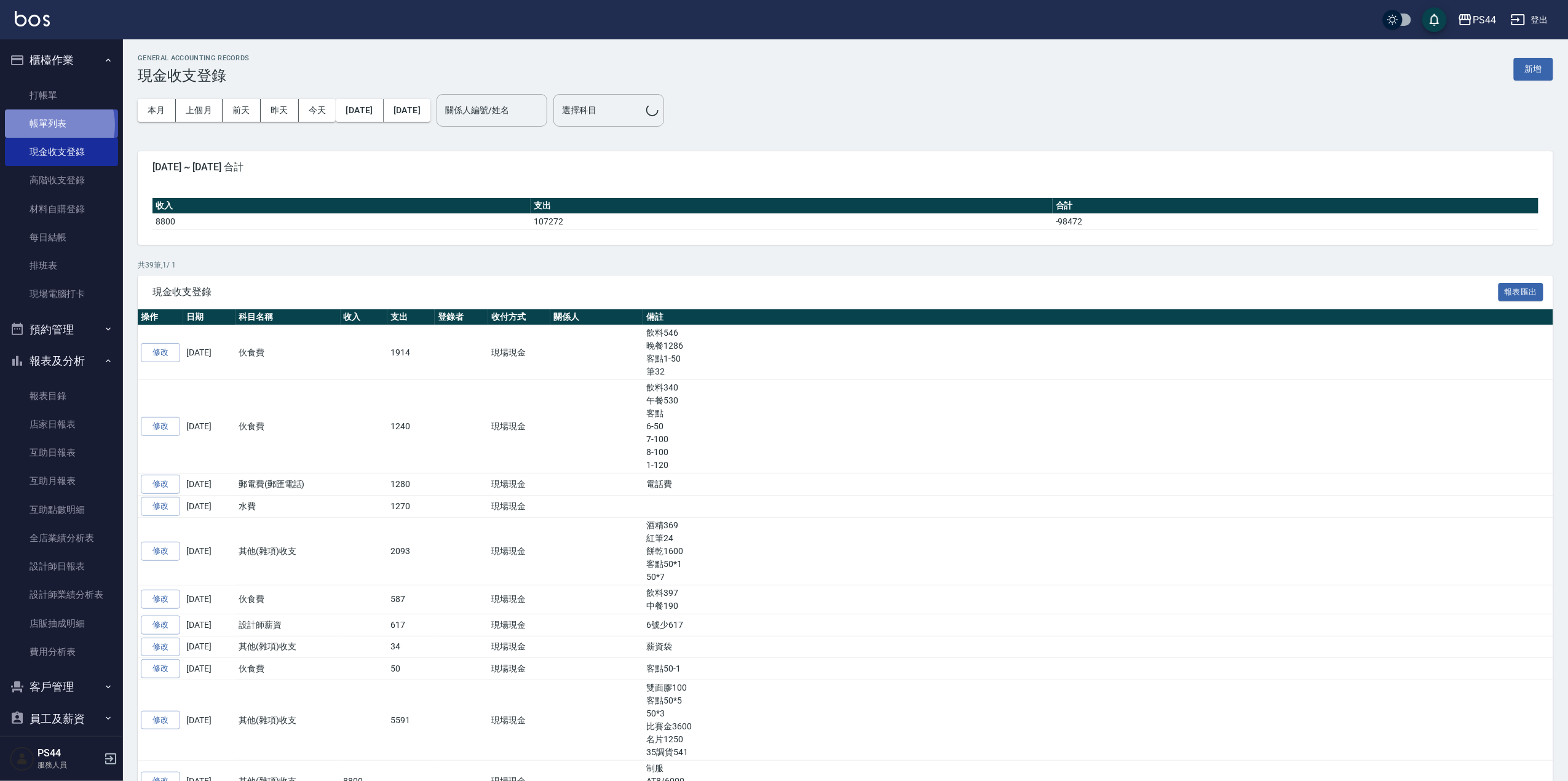
click at [50, 124] on link "帳單列表" at bounding box center [62, 123] width 113 height 28
click at [50, 123] on link "帳單列表" at bounding box center [62, 123] width 113 height 28
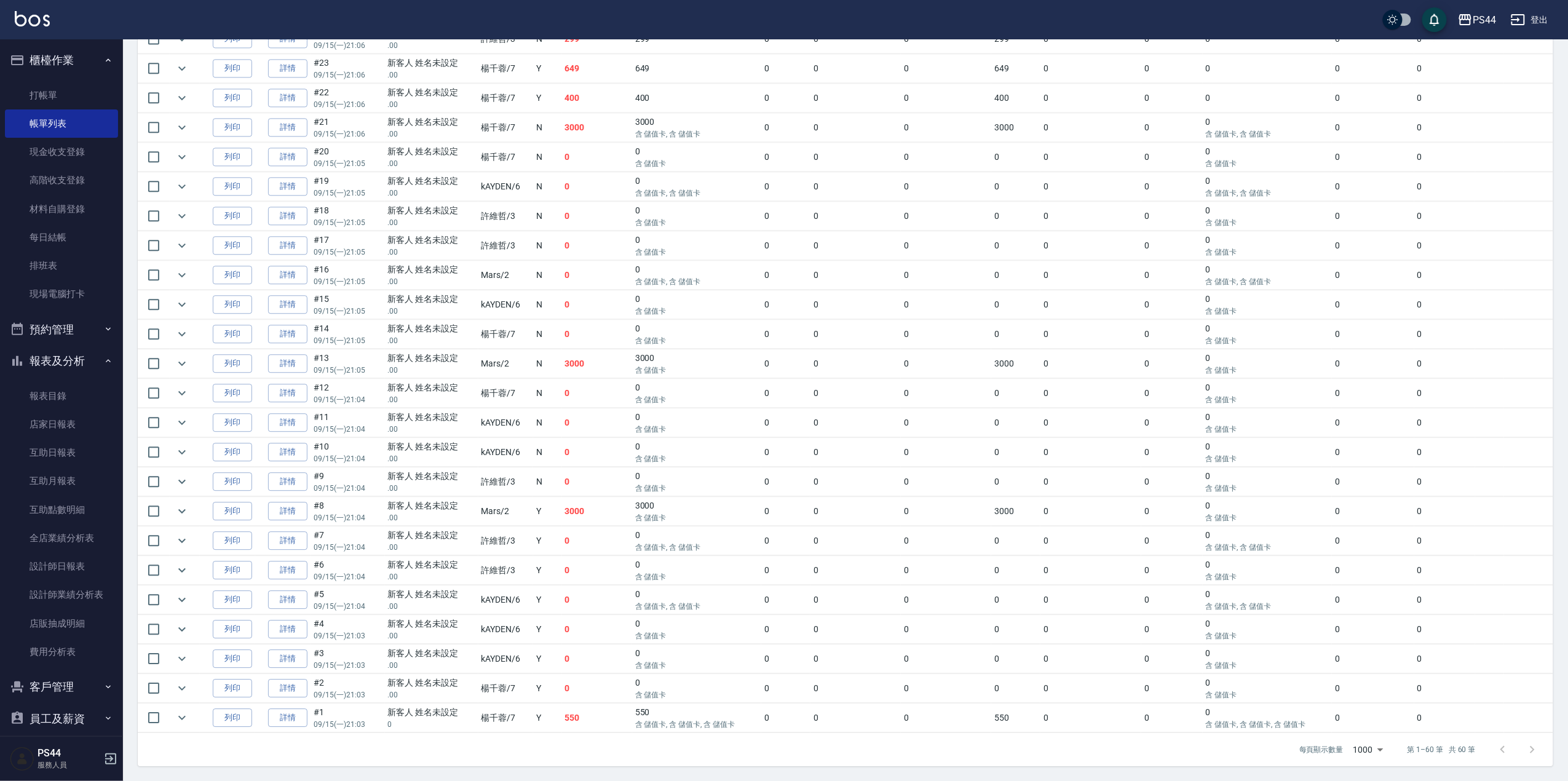
scroll to position [1351, 0]
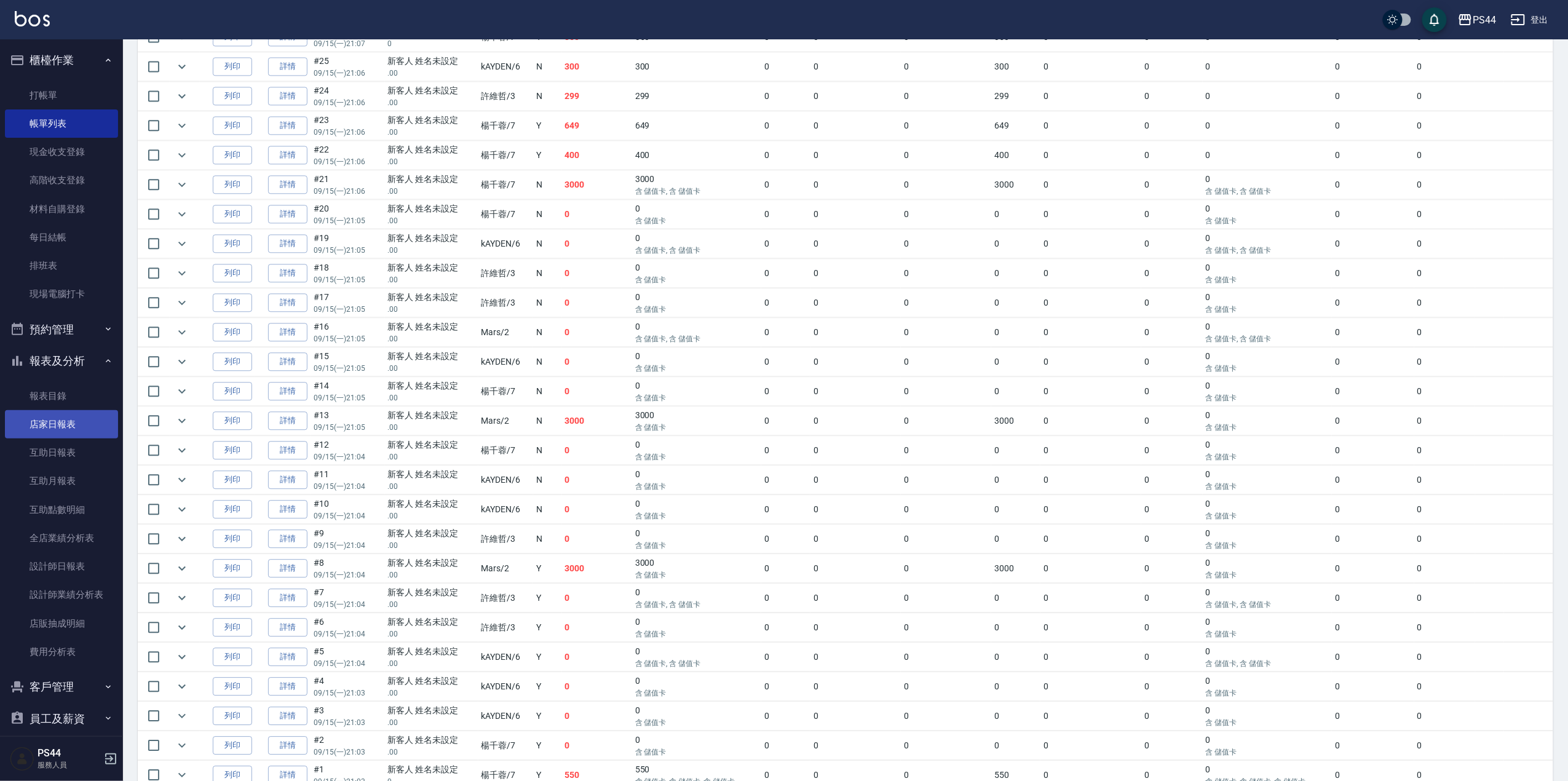
click at [30, 417] on link "店家日報表" at bounding box center [62, 424] width 113 height 28
